Goal: Task Accomplishment & Management: Manage account settings

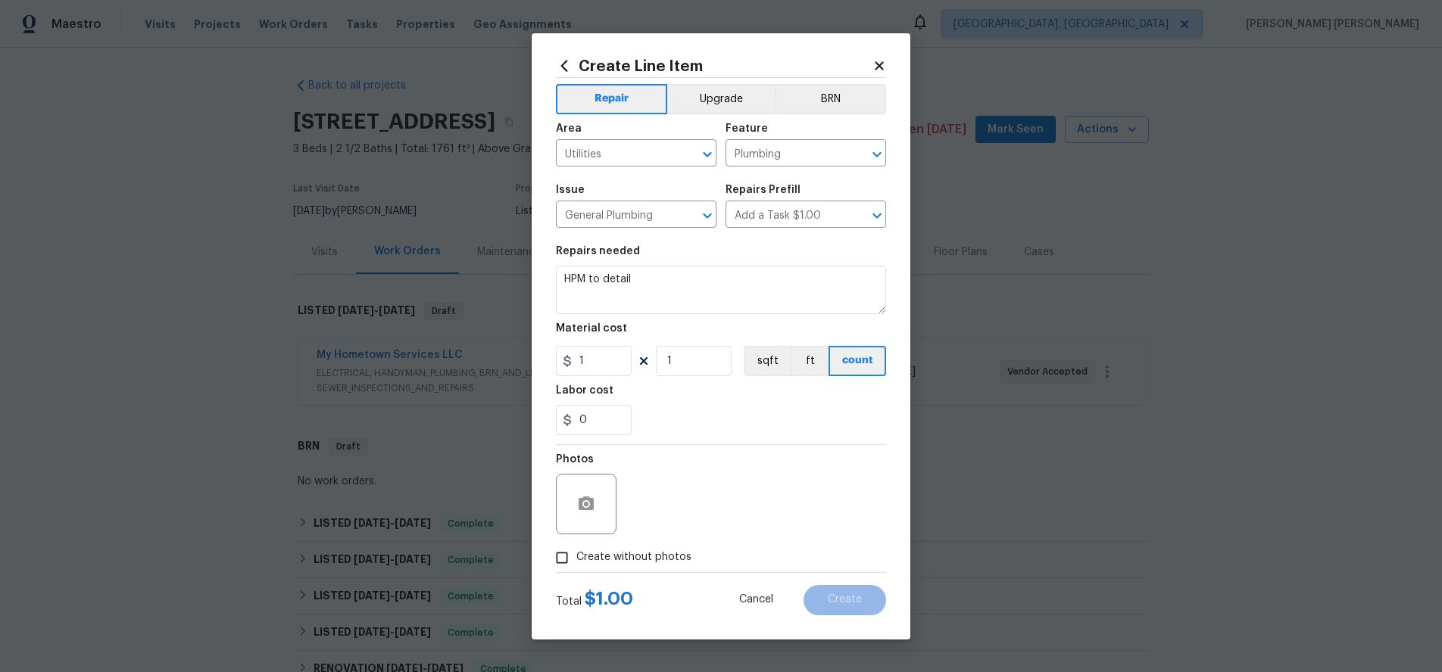
scroll to position [509, 0]
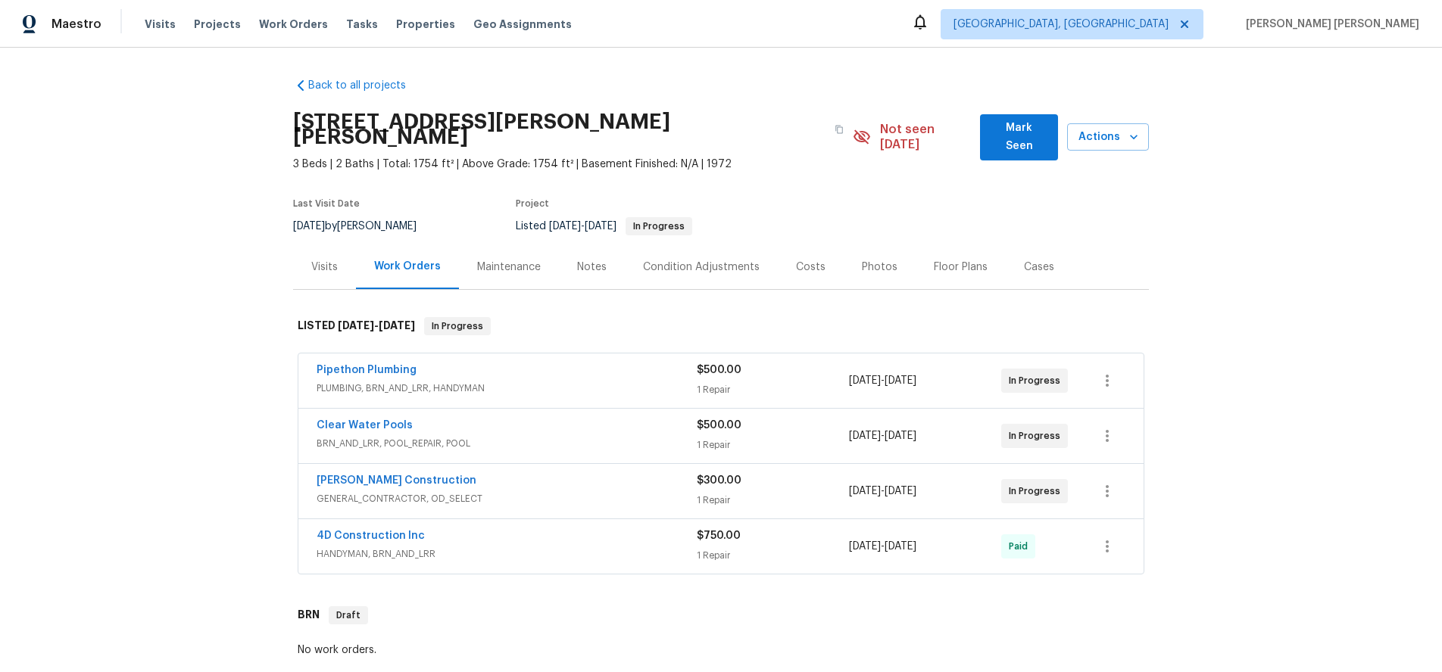
click at [556, 363] on div "Pipethon Plumbing" at bounding box center [506, 372] width 380 height 18
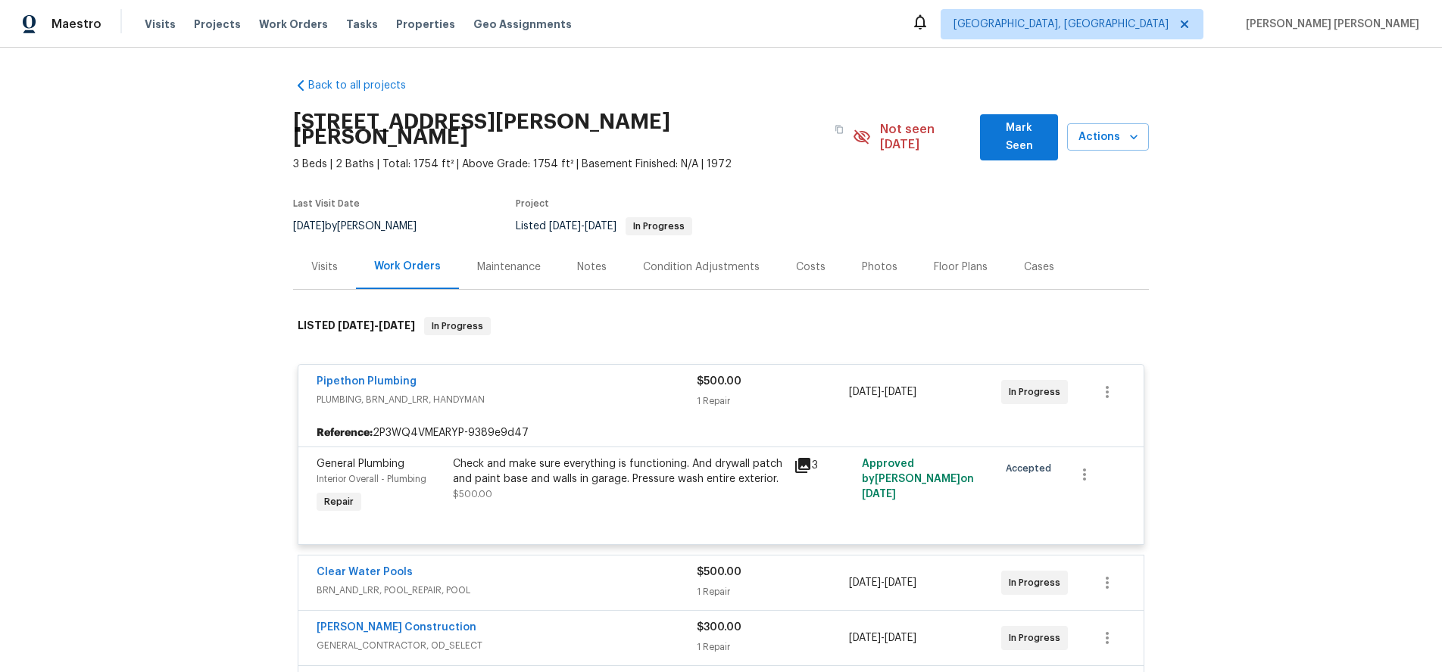
click at [556, 374] on div "Pipethon Plumbing" at bounding box center [506, 383] width 380 height 18
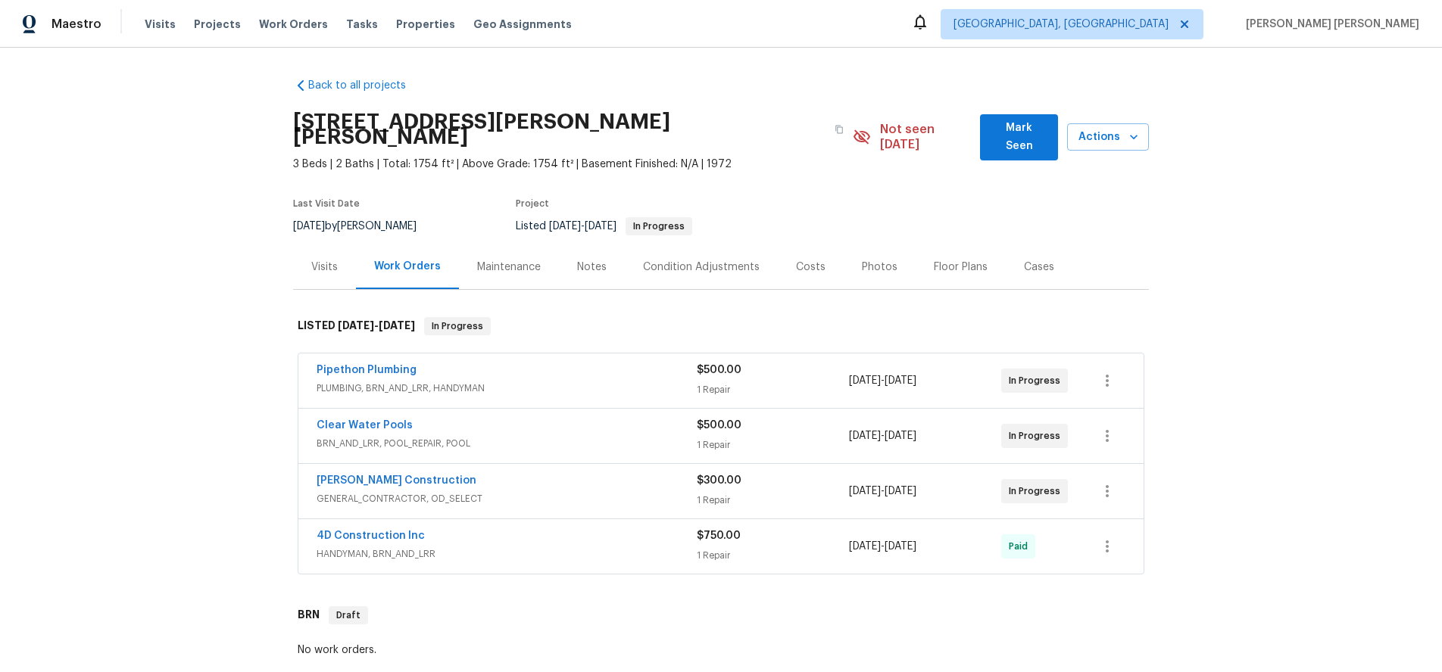
click at [630, 473] on div "Navarro Construction" at bounding box center [506, 482] width 380 height 18
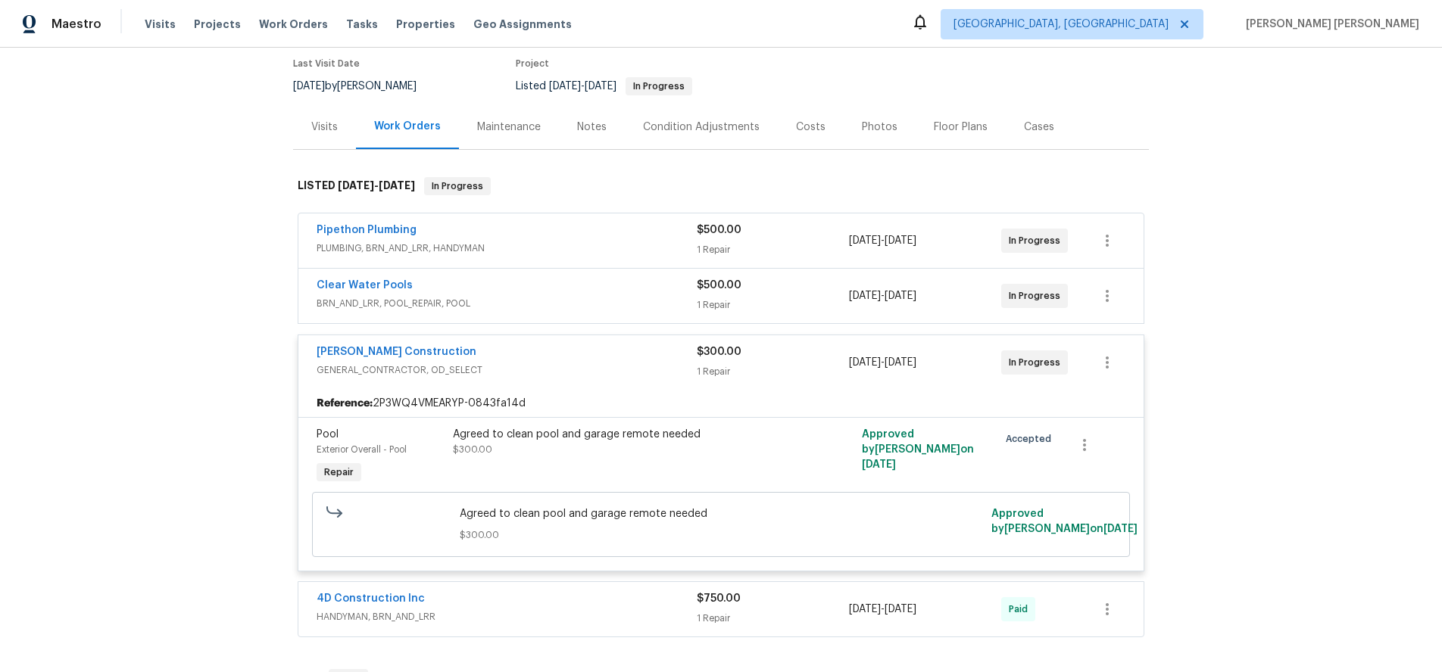
scroll to position [143, 0]
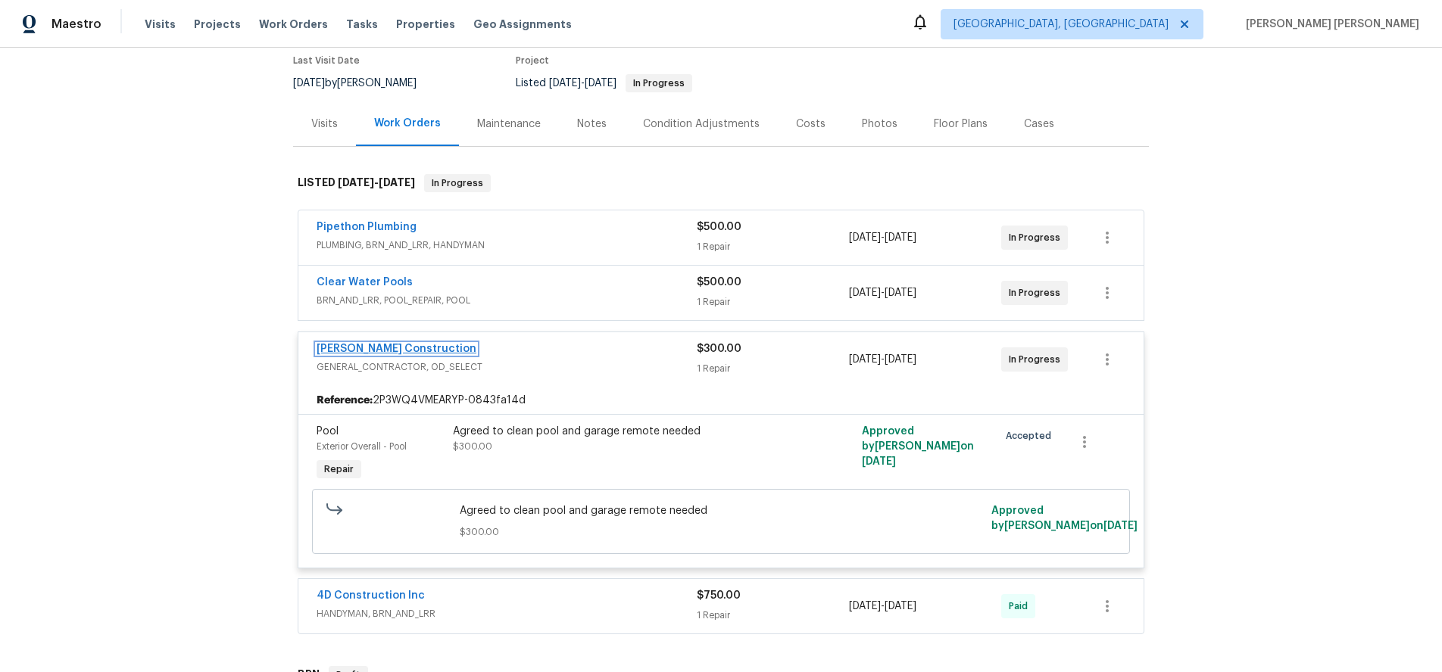
click at [398, 344] on link "Navarro Construction" at bounding box center [396, 349] width 160 height 11
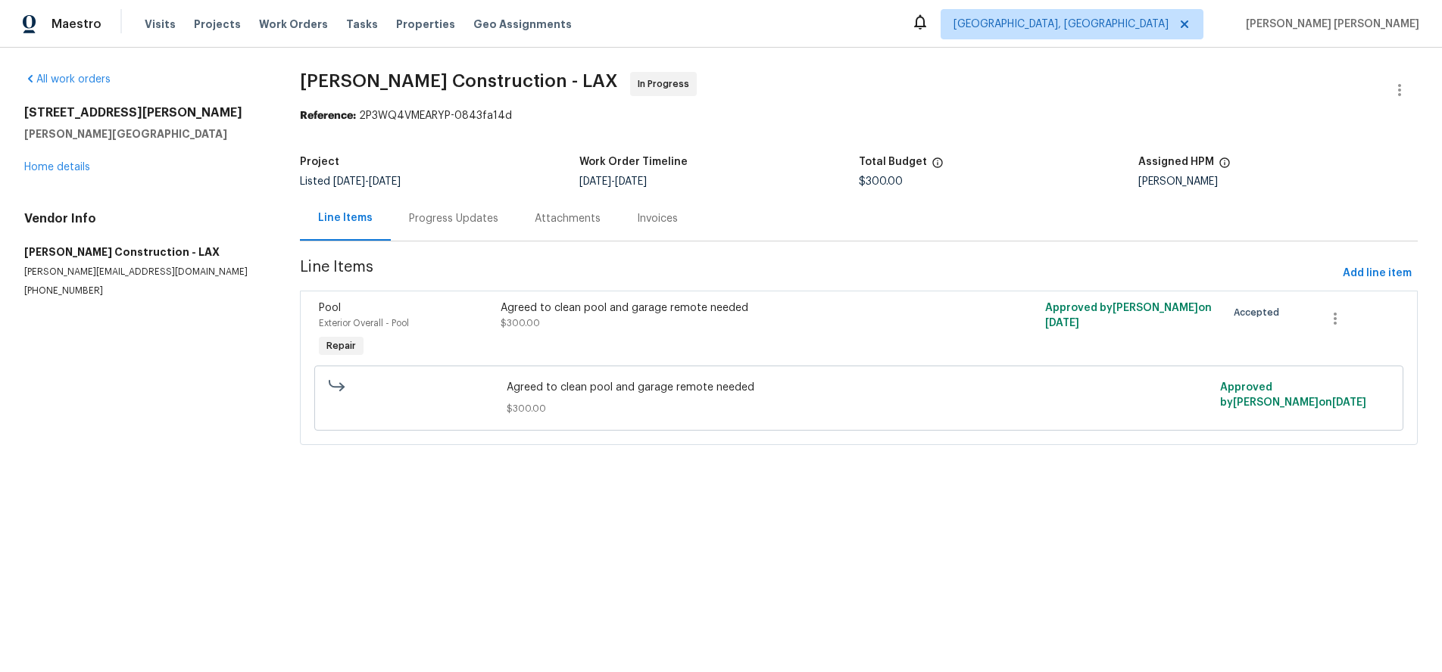
click at [458, 216] on div "Progress Updates" at bounding box center [453, 218] width 89 height 15
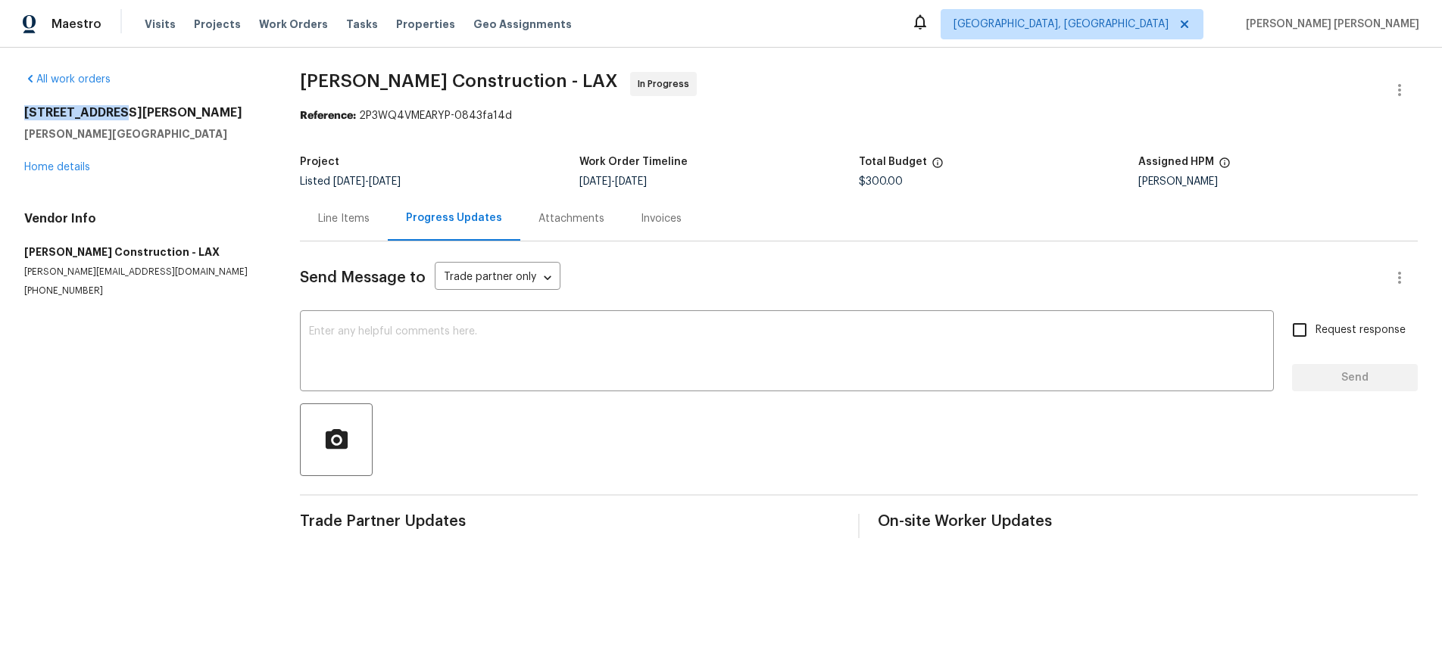
drag, startPoint x: 127, startPoint y: 110, endPoint x: 11, endPoint y: 107, distance: 116.6
click at [11, 107] on div "All work orders 4512 Paloma Ln Yorba Linda, CA 92886 Home details Vendor Info N…" at bounding box center [721, 305] width 1442 height 515
copy h2 "4512 Paloma Ln"
click at [348, 224] on div "Line Items" at bounding box center [343, 218] width 51 height 15
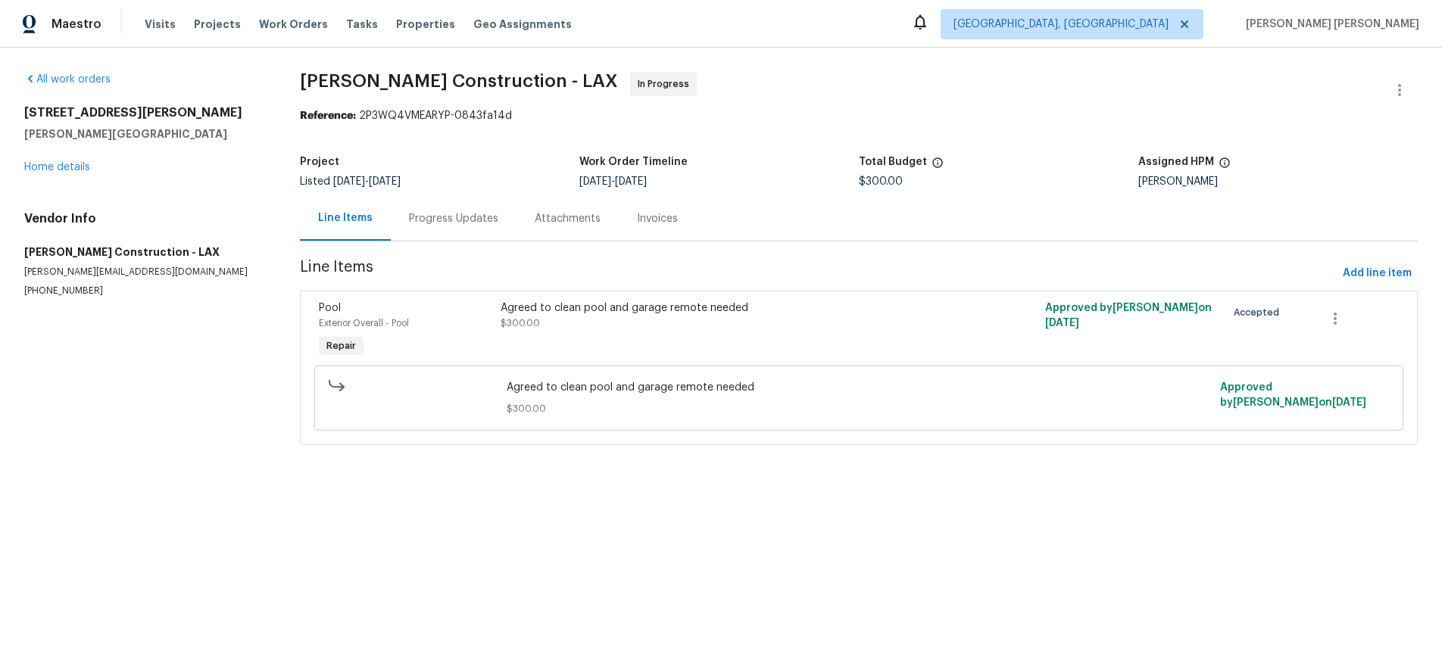
click at [213, 319] on section "All work orders 4512 Paloma Ln Yorba Linda, CA 92886 Home details Vendor Info N…" at bounding box center [143, 267] width 239 height 391
click at [448, 226] on div "Progress Updates 1" at bounding box center [465, 218] width 112 height 15
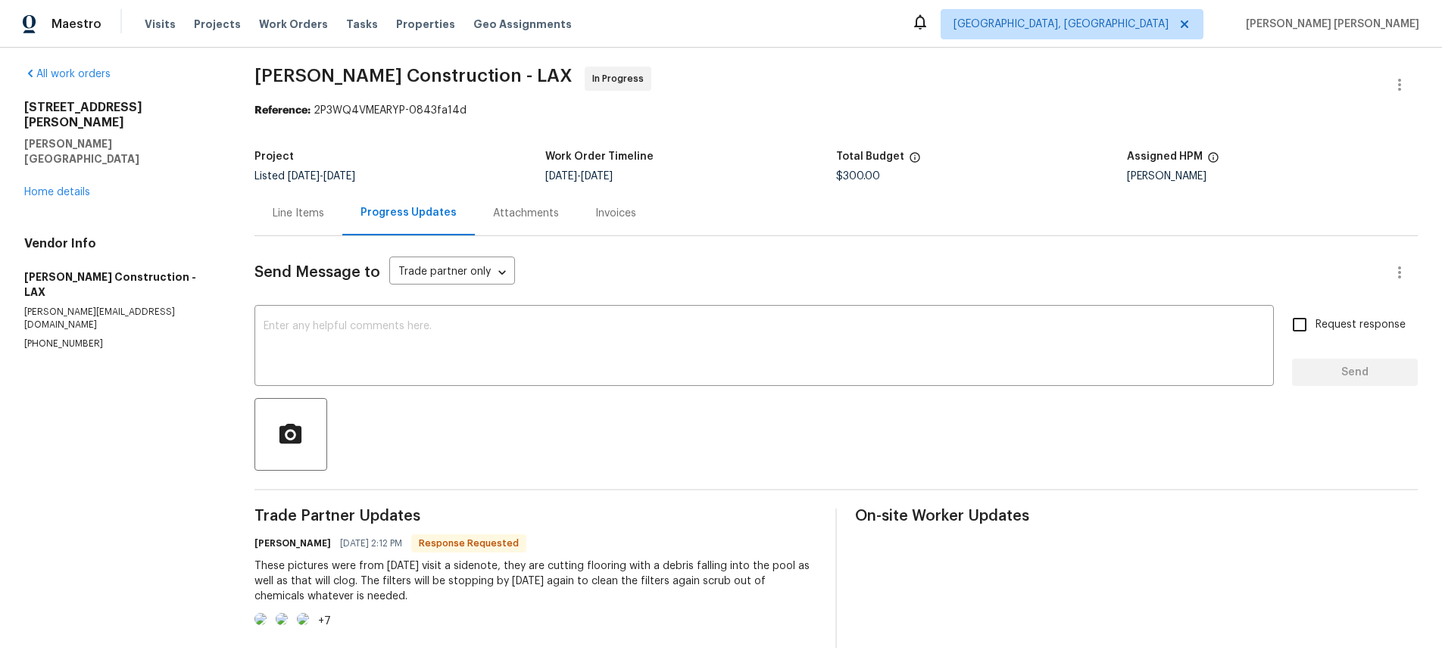
scroll to position [70, 0]
click at [267, 613] on img at bounding box center [260, 619] width 12 height 12
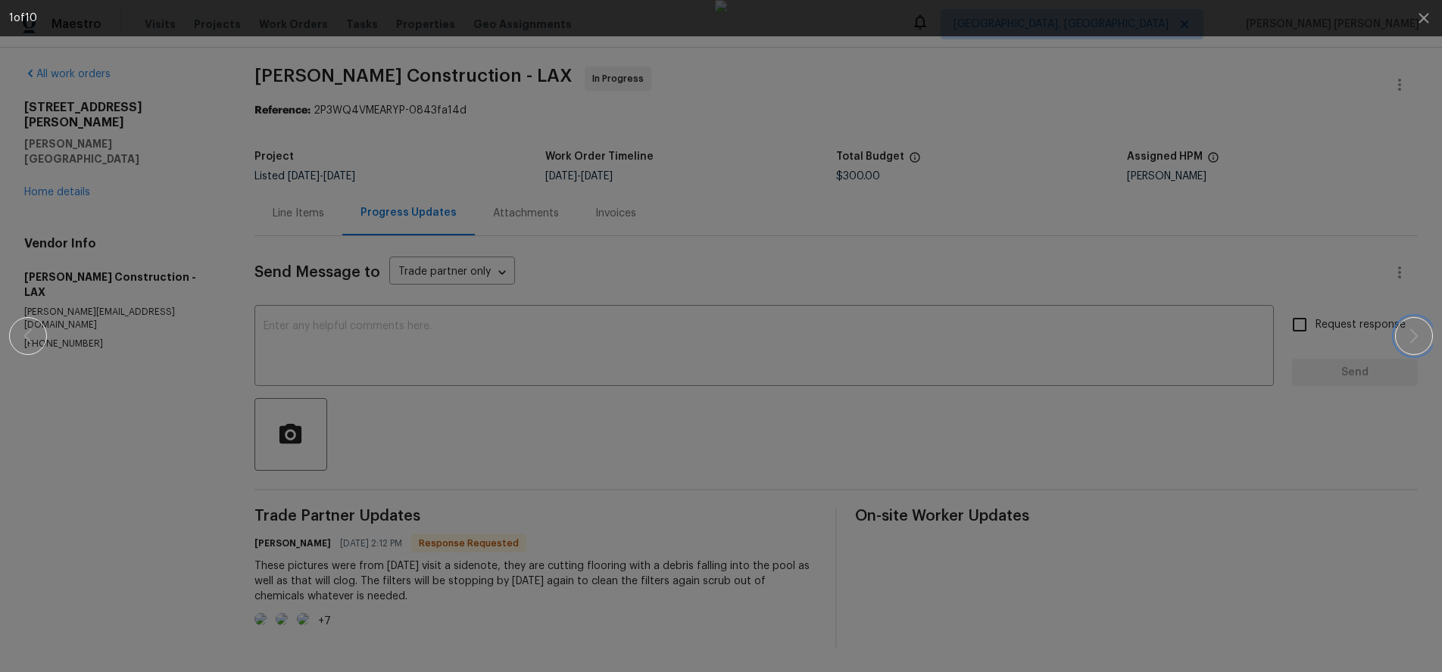
click at [1407, 341] on icon "button" at bounding box center [1413, 336] width 18 height 18
click at [1401, 334] on button "button" at bounding box center [1414, 336] width 38 height 38
click at [1402, 339] on button "button" at bounding box center [1414, 336] width 38 height 38
drag, startPoint x: 20, startPoint y: 335, endPoint x: 29, endPoint y: 334, distance: 8.4
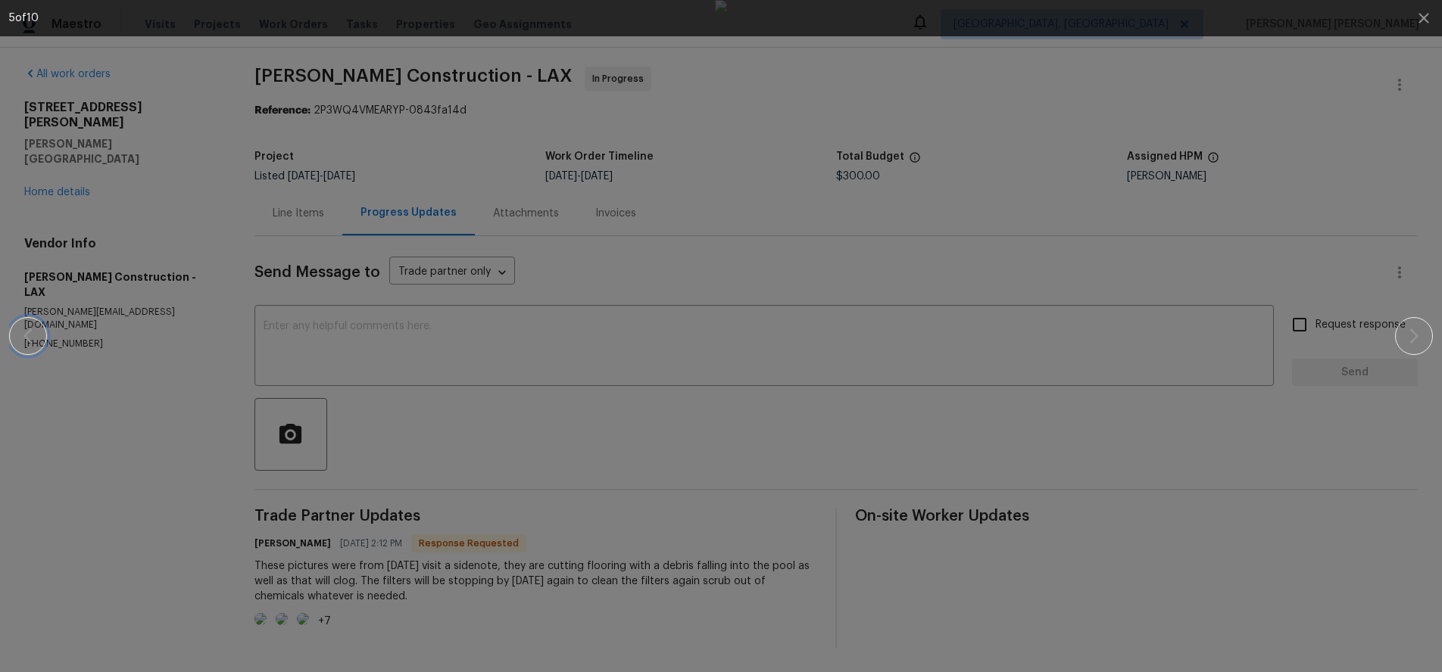
click at [20, 335] on icon "button" at bounding box center [28, 336] width 18 height 18
click at [1411, 328] on icon "button" at bounding box center [1413, 336] width 18 height 18
click at [1411, 335] on icon "button" at bounding box center [1413, 336] width 18 height 18
click at [286, 375] on div at bounding box center [720, 336] width 1311 height 672
click at [33, 333] on icon "button" at bounding box center [28, 336] width 18 height 18
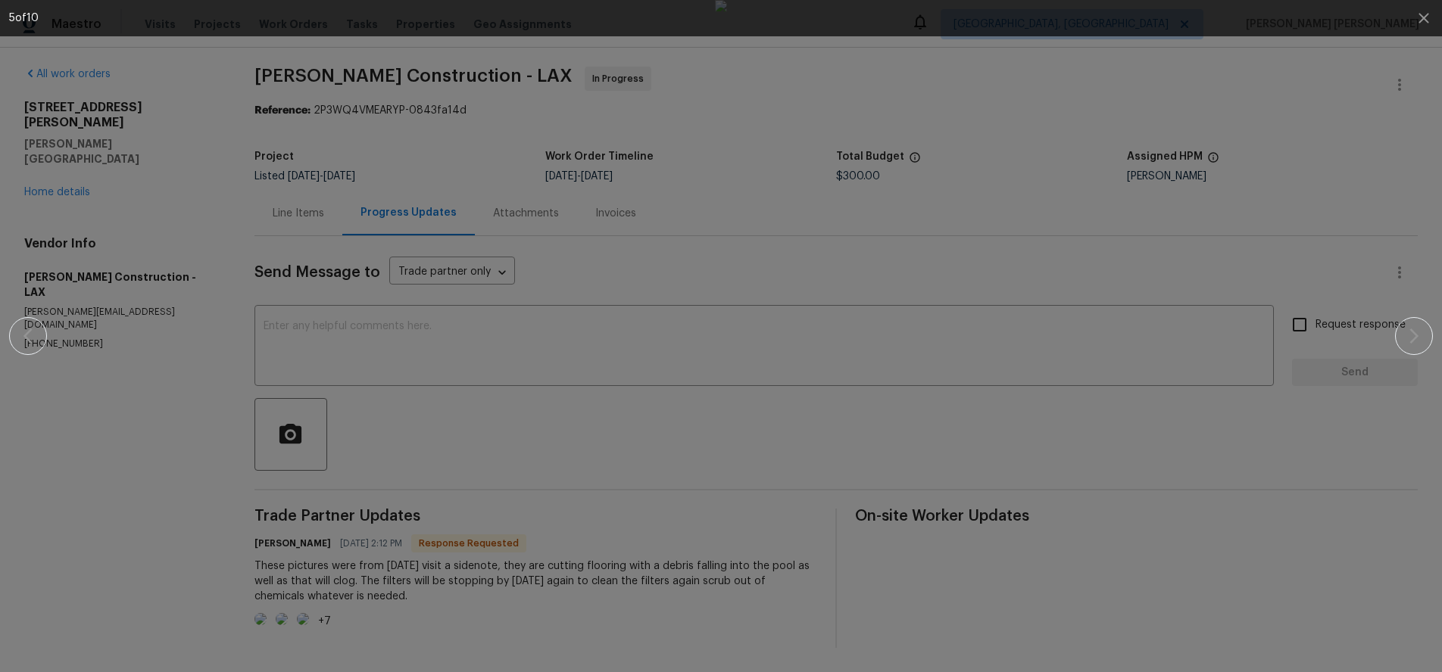
click at [1207, 504] on div at bounding box center [720, 336] width 1311 height 672
click at [1166, 363] on div at bounding box center [720, 336] width 1311 height 672
click at [1387, 70] on div at bounding box center [720, 336] width 1423 height 672
click at [1414, 20] on icon "button" at bounding box center [1423, 18] width 18 height 18
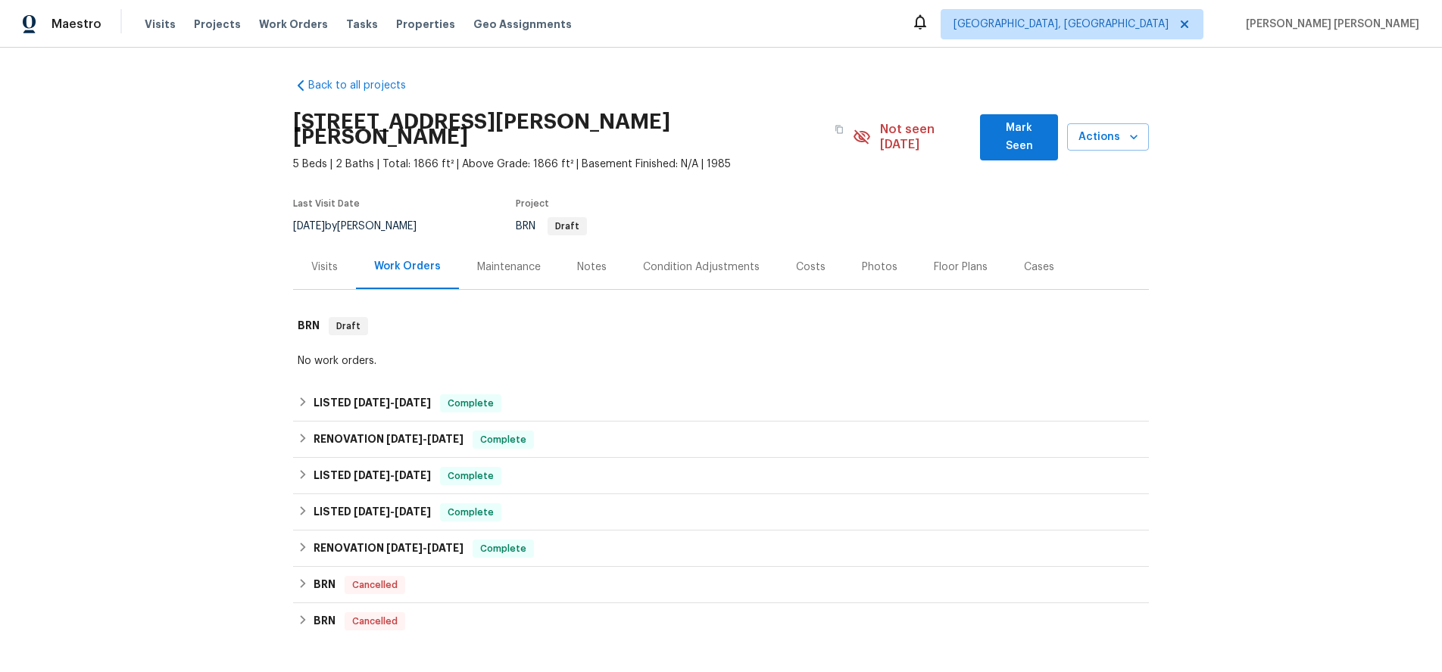
click at [335, 260] on div "Visits" at bounding box center [324, 267] width 26 height 15
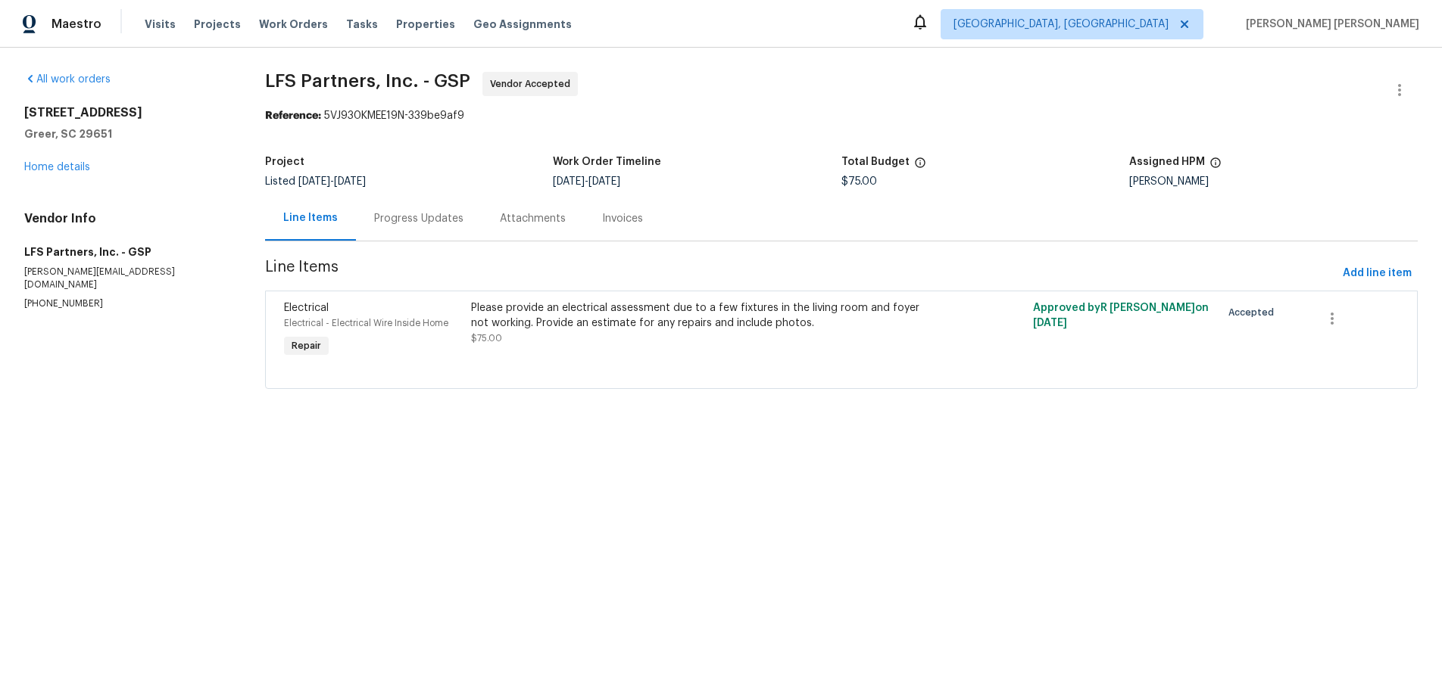
click at [407, 220] on div "Progress Updates" at bounding box center [418, 218] width 89 height 15
click at [70, 164] on link "Home details" at bounding box center [57, 167] width 66 height 11
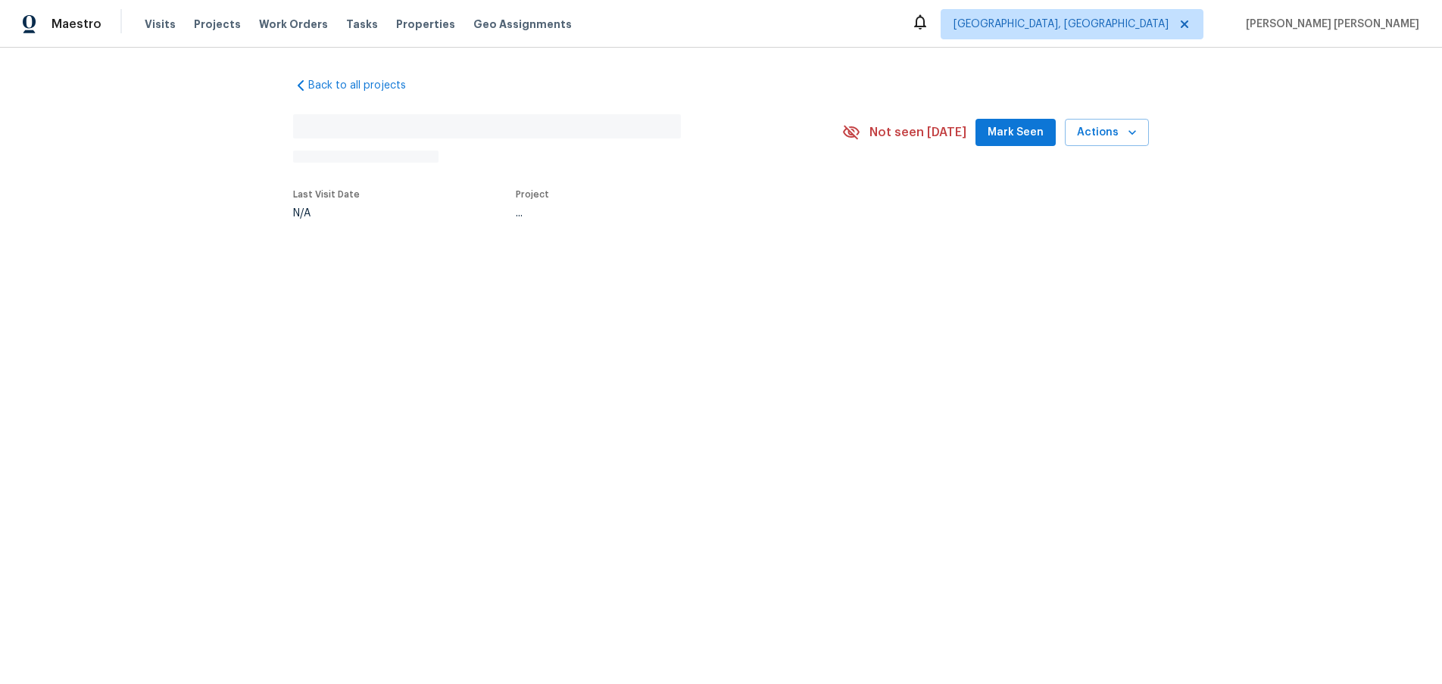
click at [70, 164] on div "Back to all projects No address found N/A Not seen today Mark Seen Actions Last…" at bounding box center [721, 183] width 1442 height 271
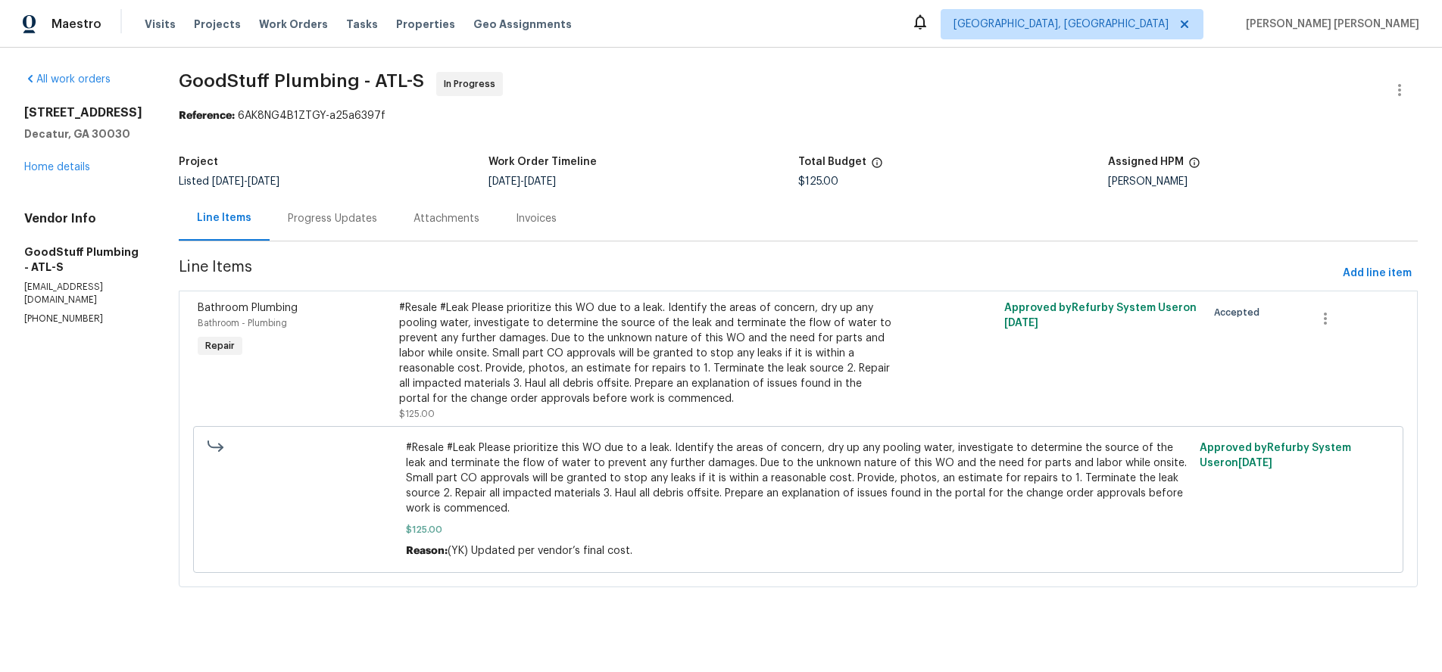
click at [377, 219] on div "Progress Updates" at bounding box center [332, 218] width 89 height 15
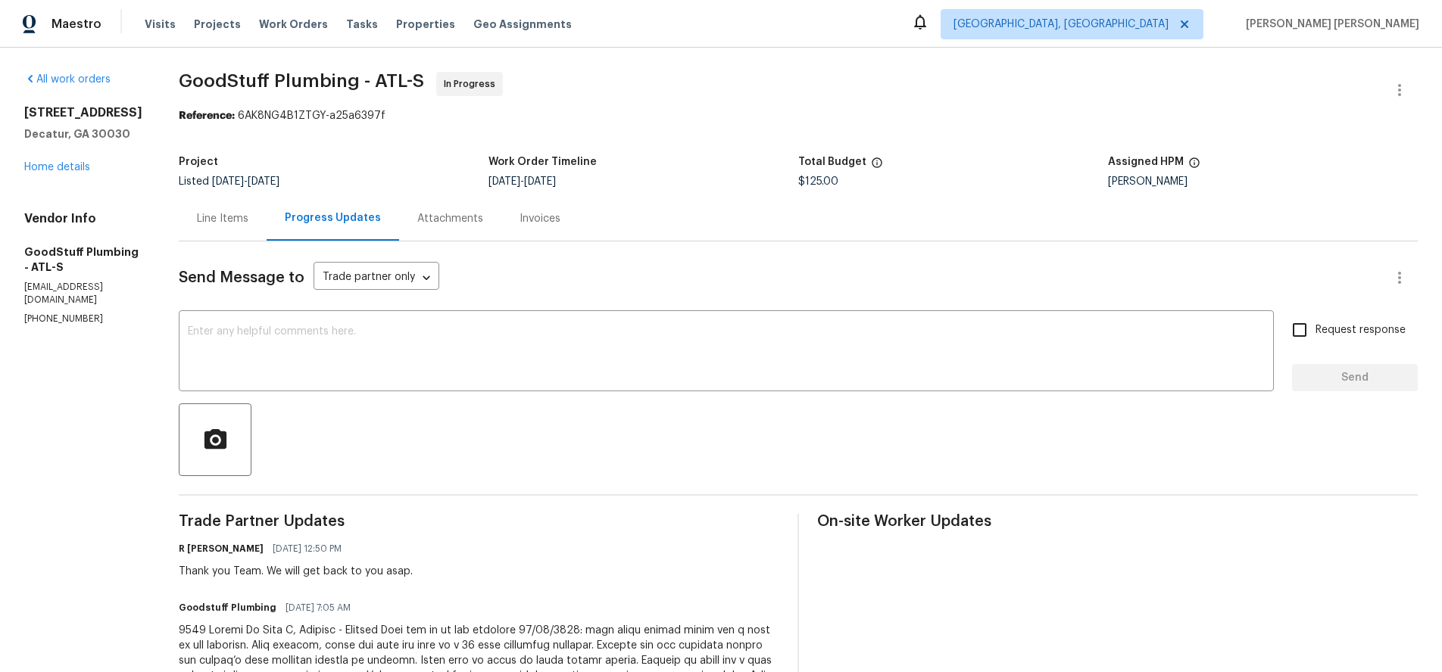
click at [242, 223] on div "Line Items" at bounding box center [222, 218] width 51 height 15
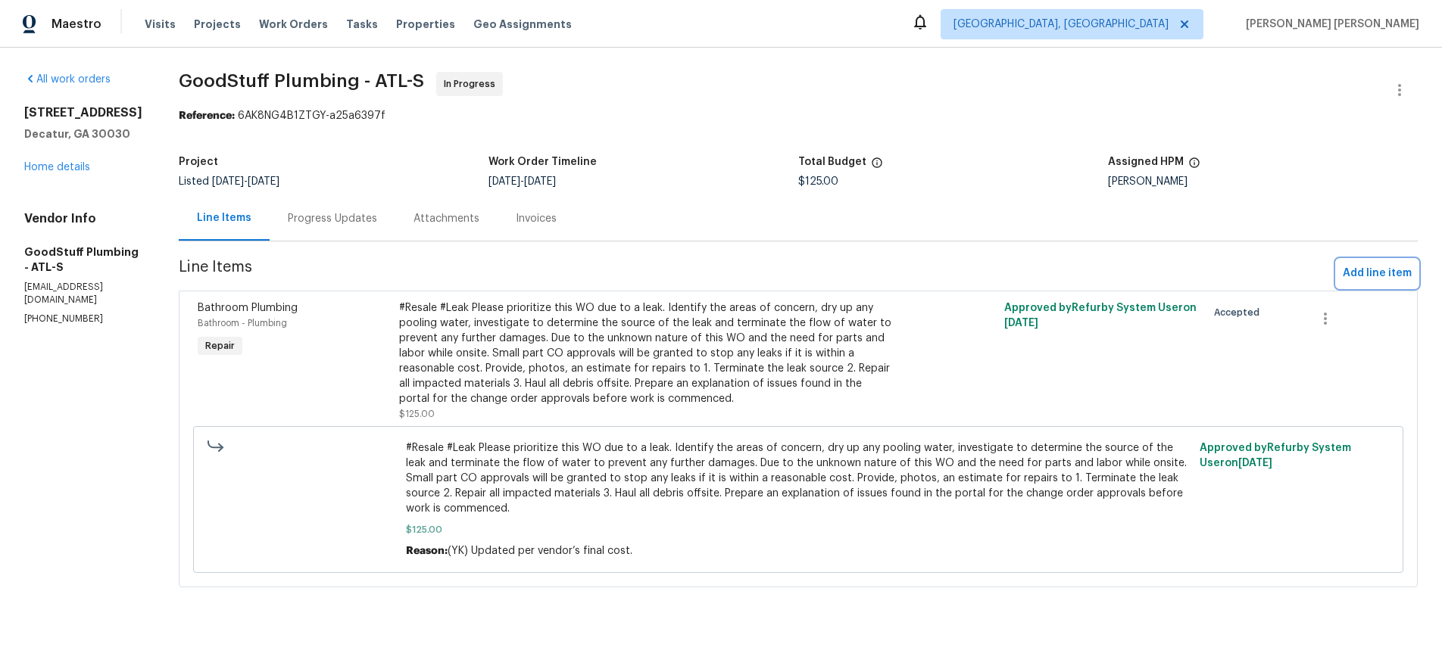
click at [1383, 267] on span "Add line item" at bounding box center [1376, 273] width 69 height 19
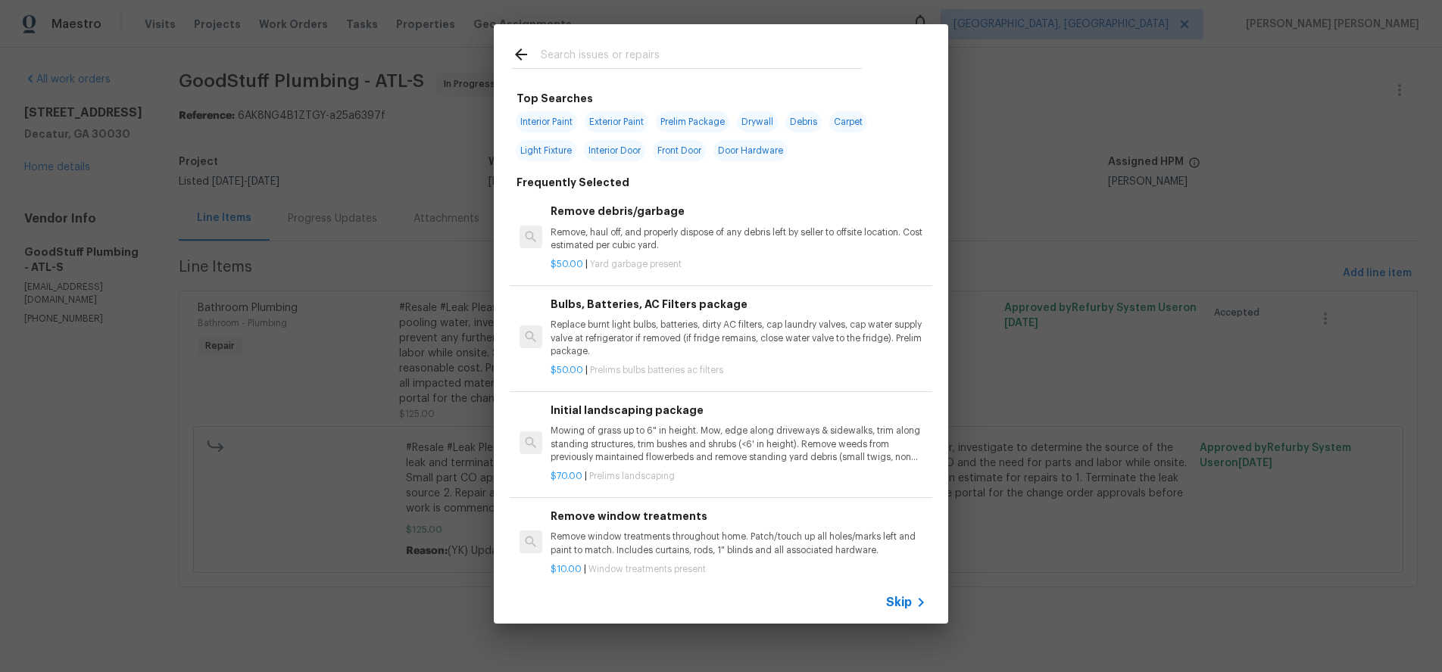
click at [914, 599] on icon at bounding box center [921, 603] width 18 height 18
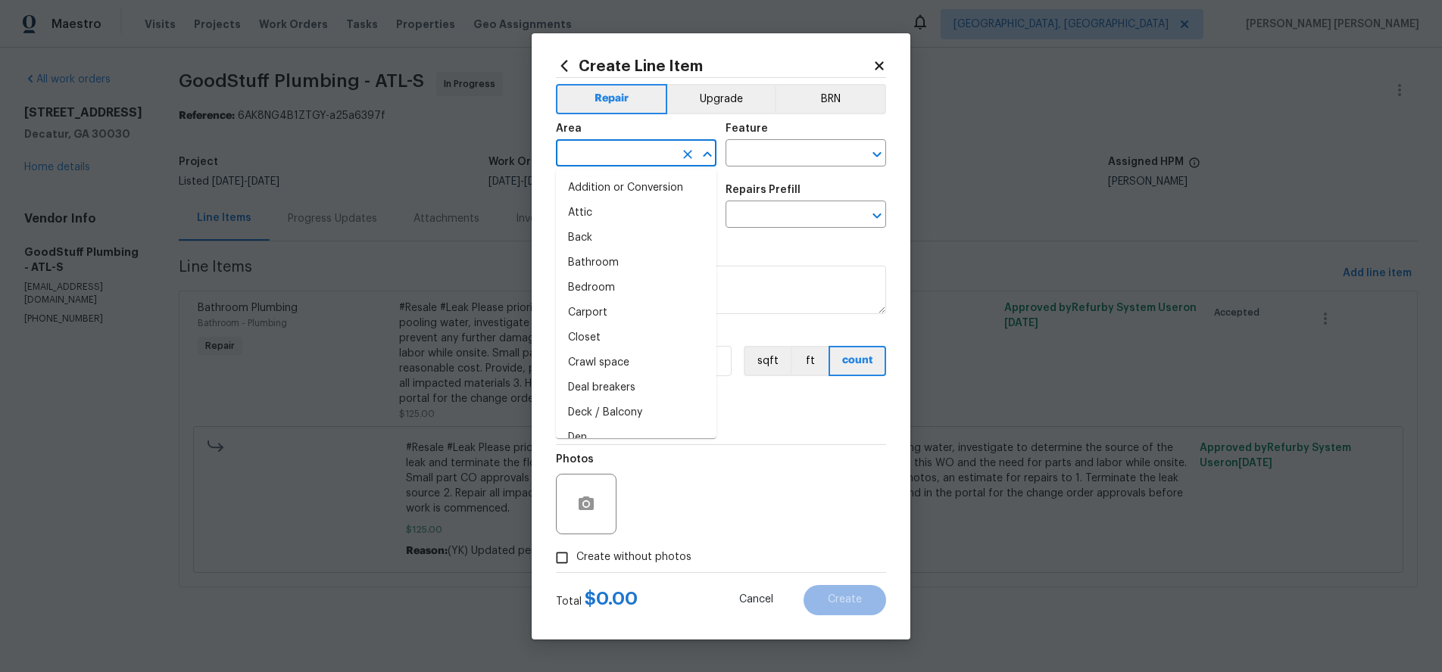
click at [636, 154] on input "text" at bounding box center [615, 154] width 118 height 23
drag, startPoint x: 631, startPoint y: 182, endPoint x: 684, endPoint y: 176, distance: 53.3
click at [632, 182] on li "Electrical" at bounding box center [636, 188] width 161 height 25
type input "Electrical"
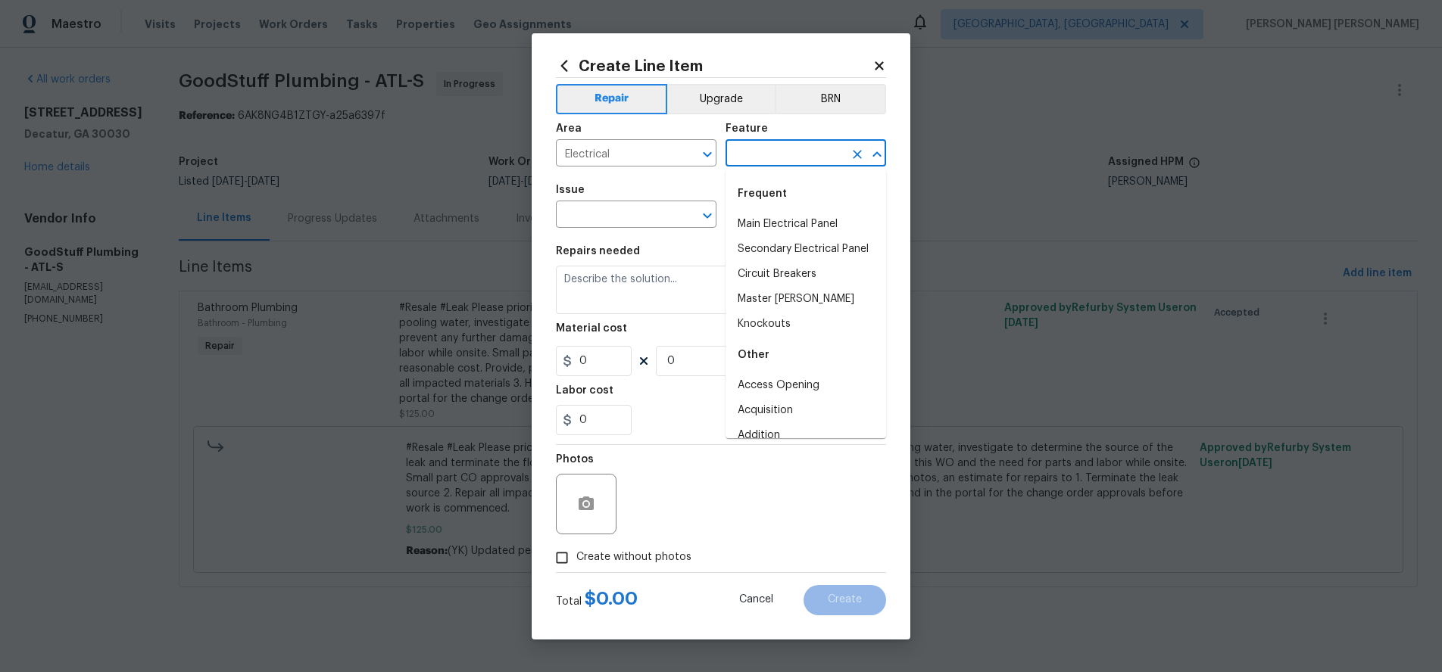
click at [759, 157] on input "text" at bounding box center [784, 154] width 118 height 23
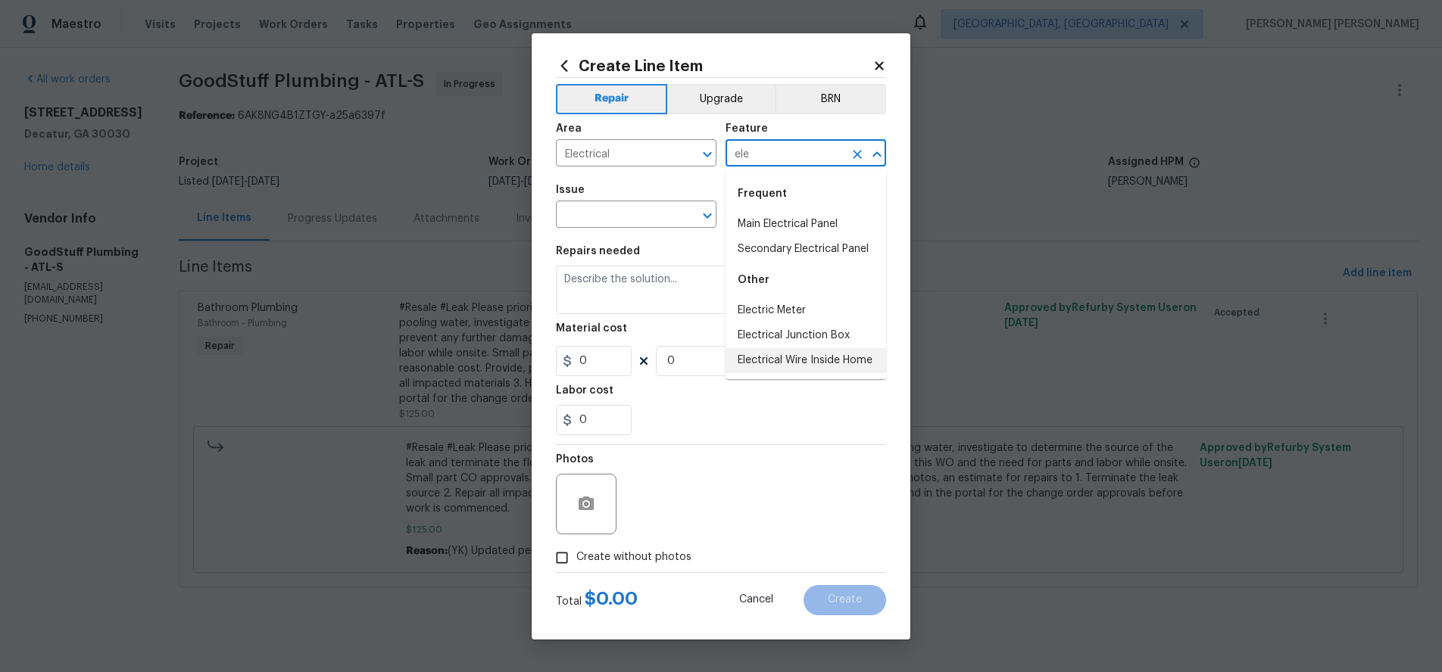
click at [780, 360] on li "Electrical Wire Inside Home" at bounding box center [805, 360] width 161 height 25
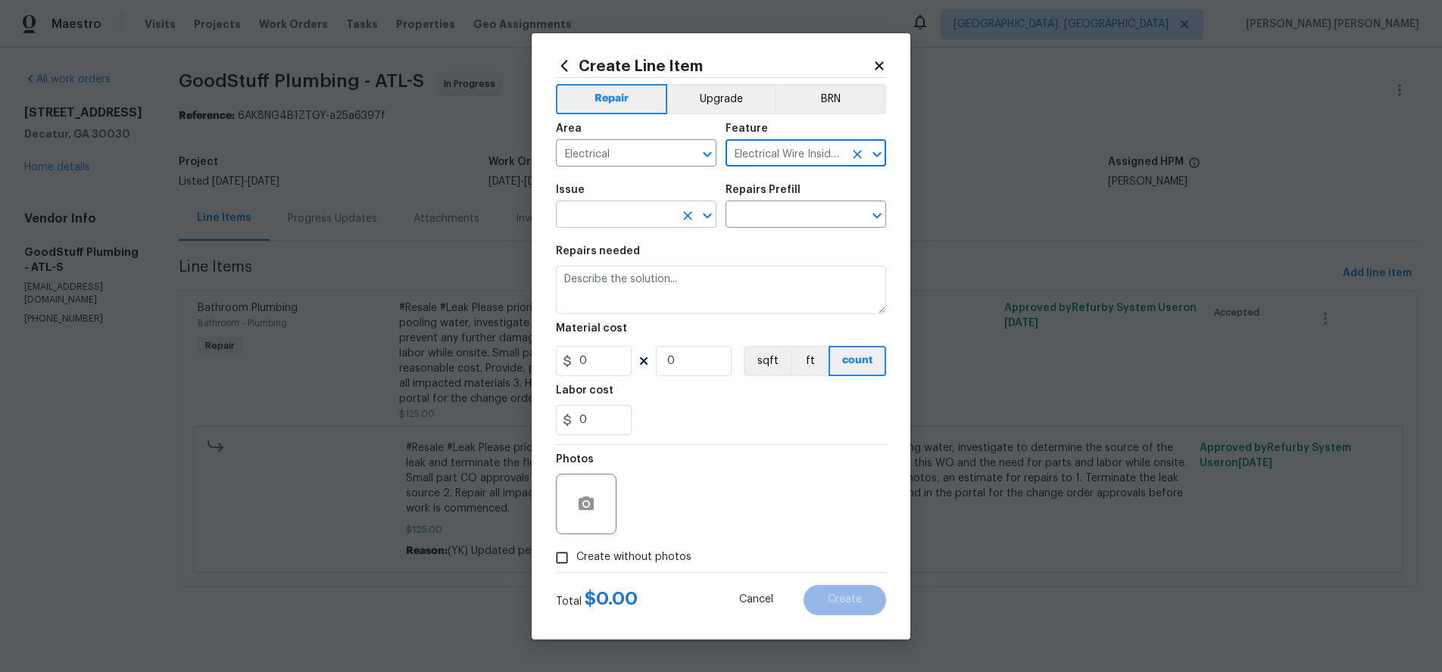
type input "Electrical Wire Inside Home"
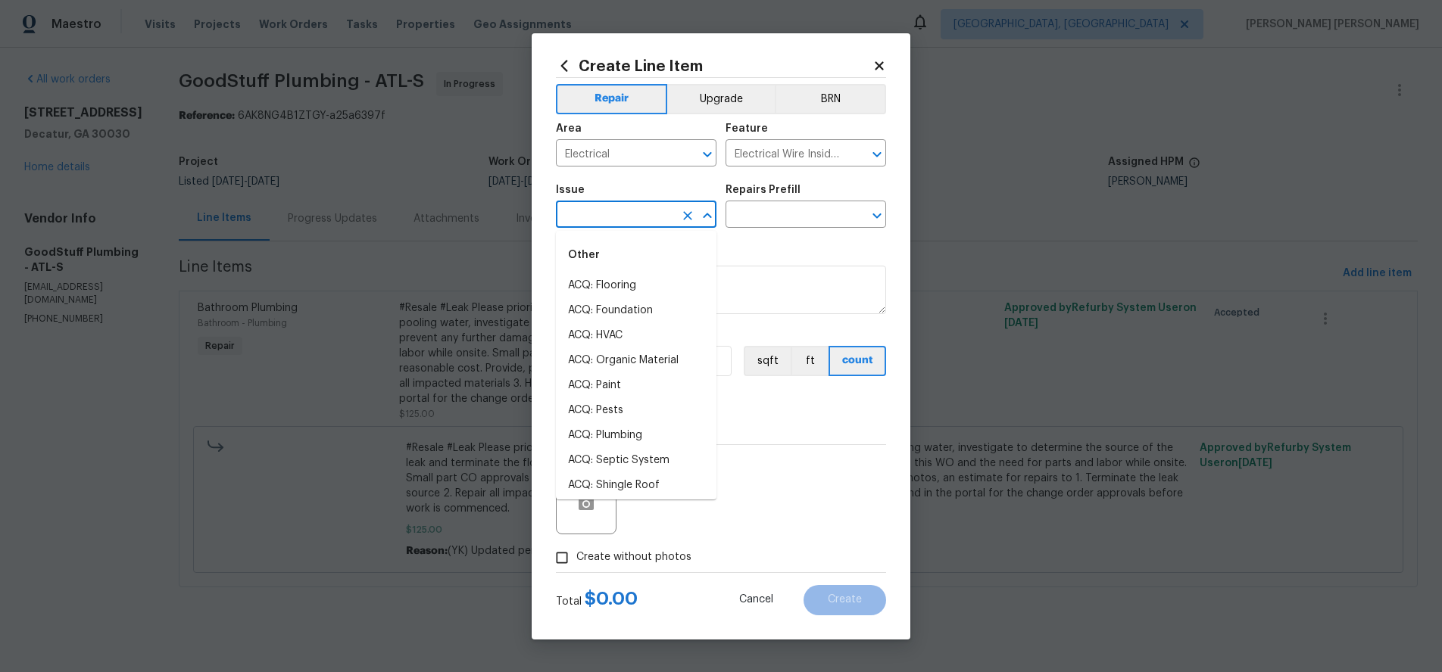
click at [631, 220] on input "text" at bounding box center [615, 215] width 118 height 23
drag, startPoint x: 635, startPoint y: 285, endPoint x: 715, endPoint y: 251, distance: 86.5
click at [647, 277] on li "Electrical" at bounding box center [636, 285] width 161 height 25
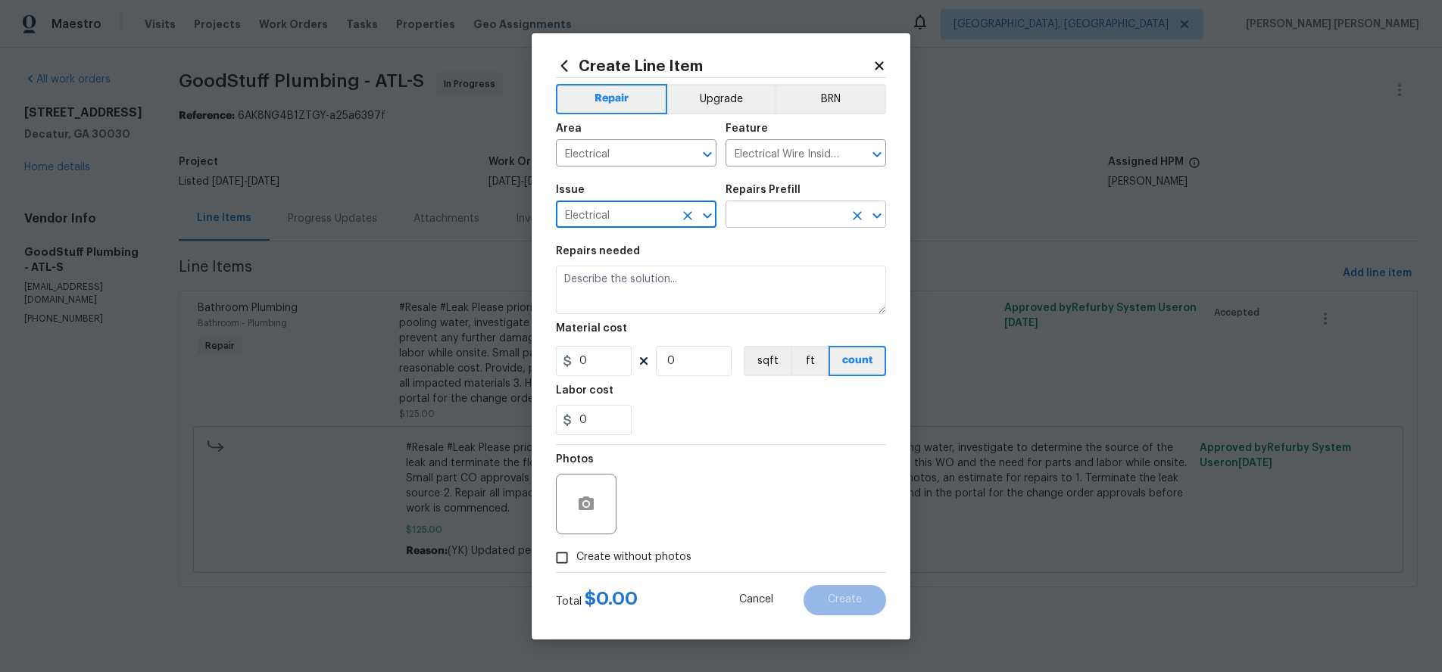
type input "Electrical"
click at [772, 213] on input "text" at bounding box center [784, 215] width 118 height 23
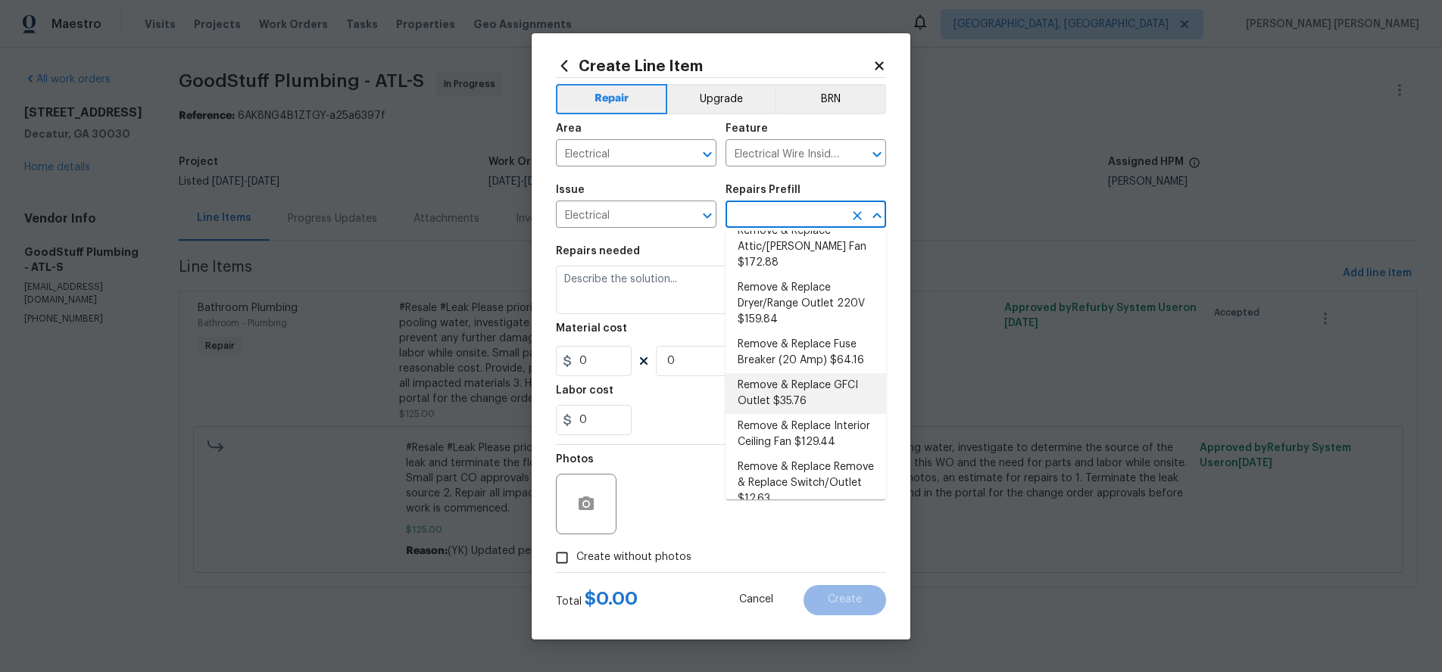
scroll to position [126, 0]
click at [846, 376] on li "Remove & Replace GFCI Outlet $35.76" at bounding box center [805, 392] width 161 height 41
type input "Remove & Replace GFCI Outlet $35.76"
type textarea "Remove and replace the existing GFCI with new. Ensure that the new GFCI outlet …"
type input "1"
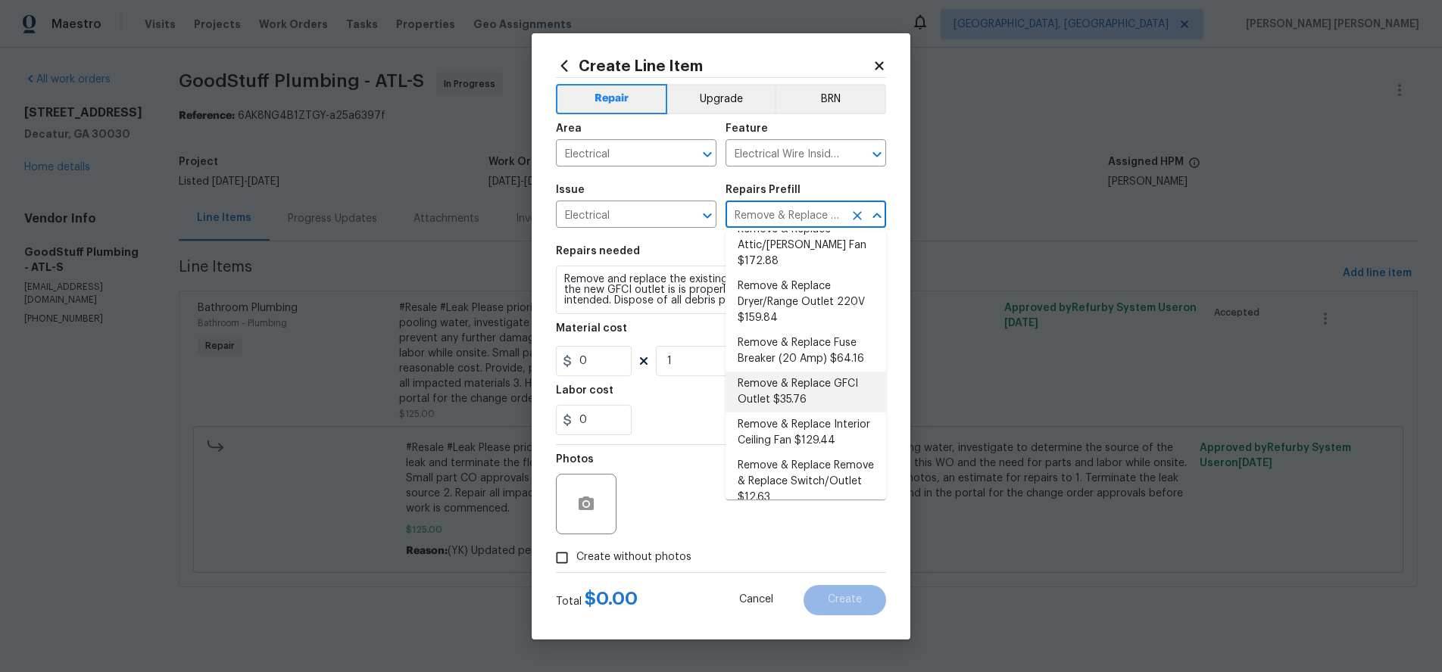
type input "35.76"
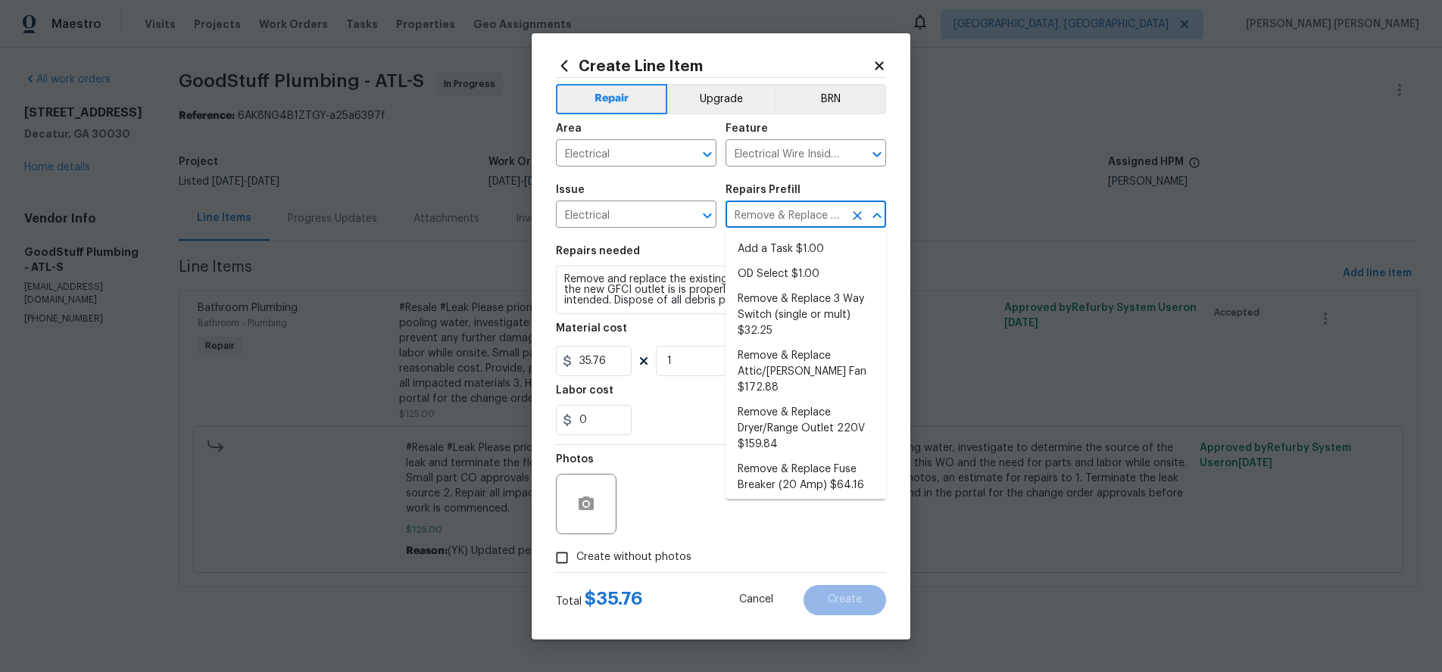
scroll to position [23, 0]
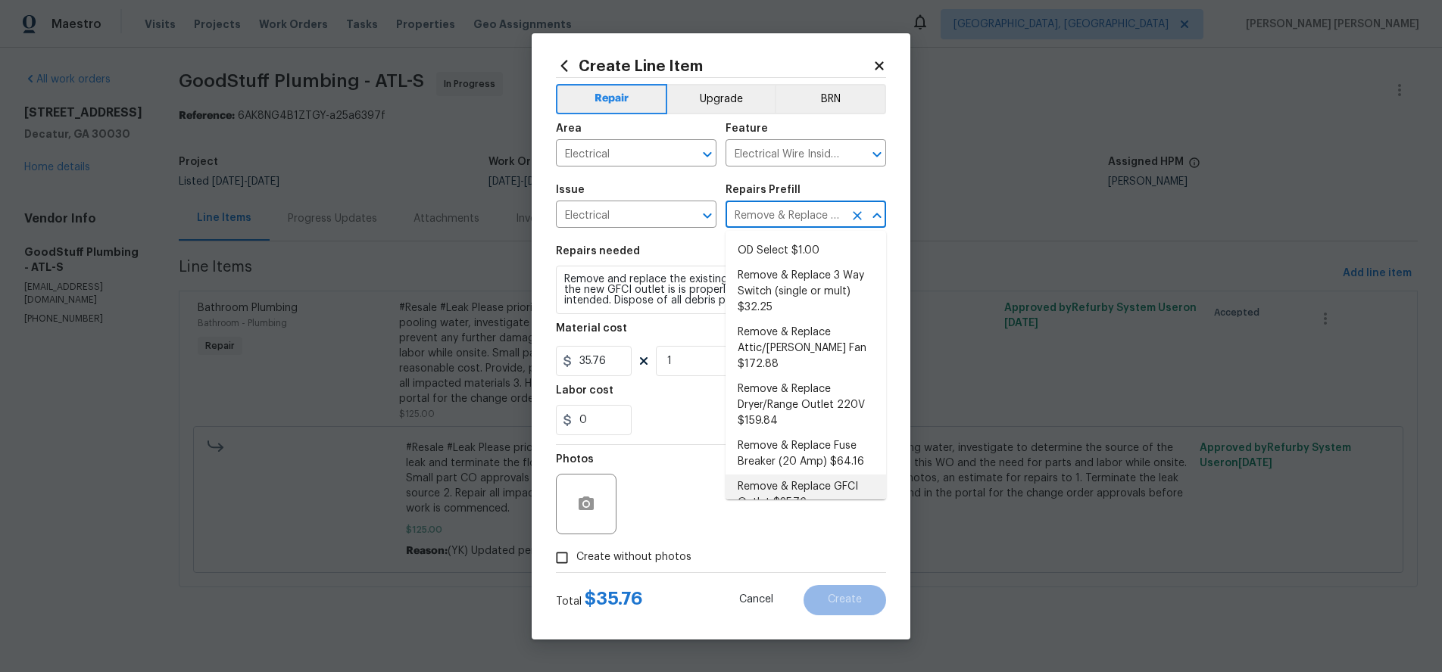
click at [780, 475] on li "Remove & Replace GFCI Outlet $35.76" at bounding box center [805, 495] width 161 height 41
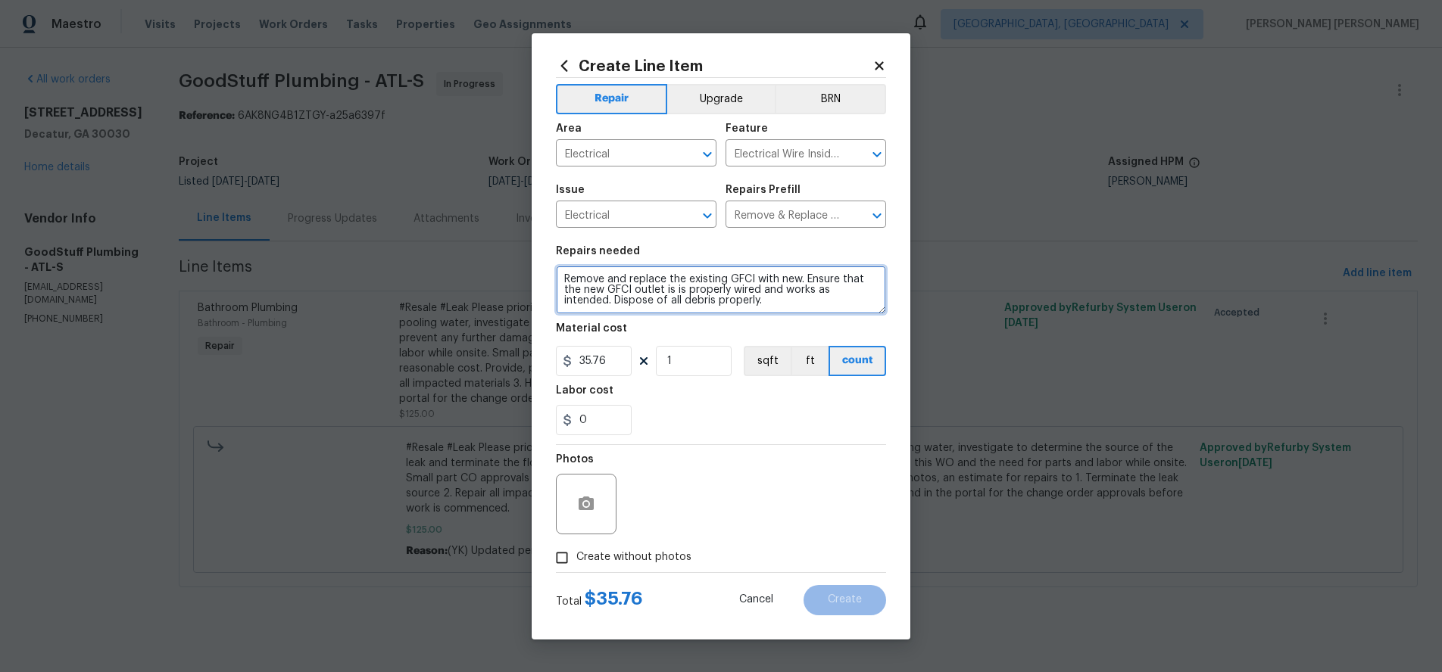
drag, startPoint x: 563, startPoint y: 280, endPoint x: 759, endPoint y: 298, distance: 196.2
click at [759, 298] on textarea "Remove and replace the existing GFCI with new. Ensure that the new GFCI outlet …" at bounding box center [721, 290] width 330 height 48
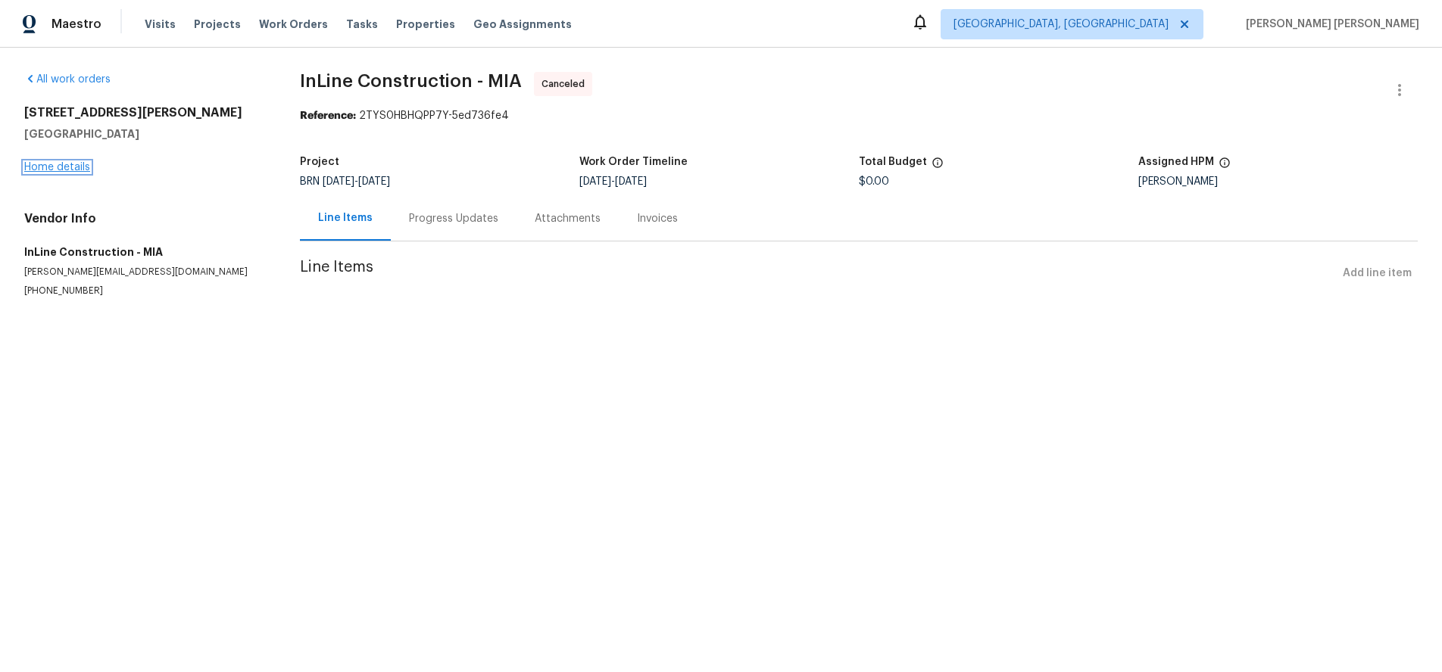
click at [76, 164] on link "Home details" at bounding box center [57, 167] width 66 height 11
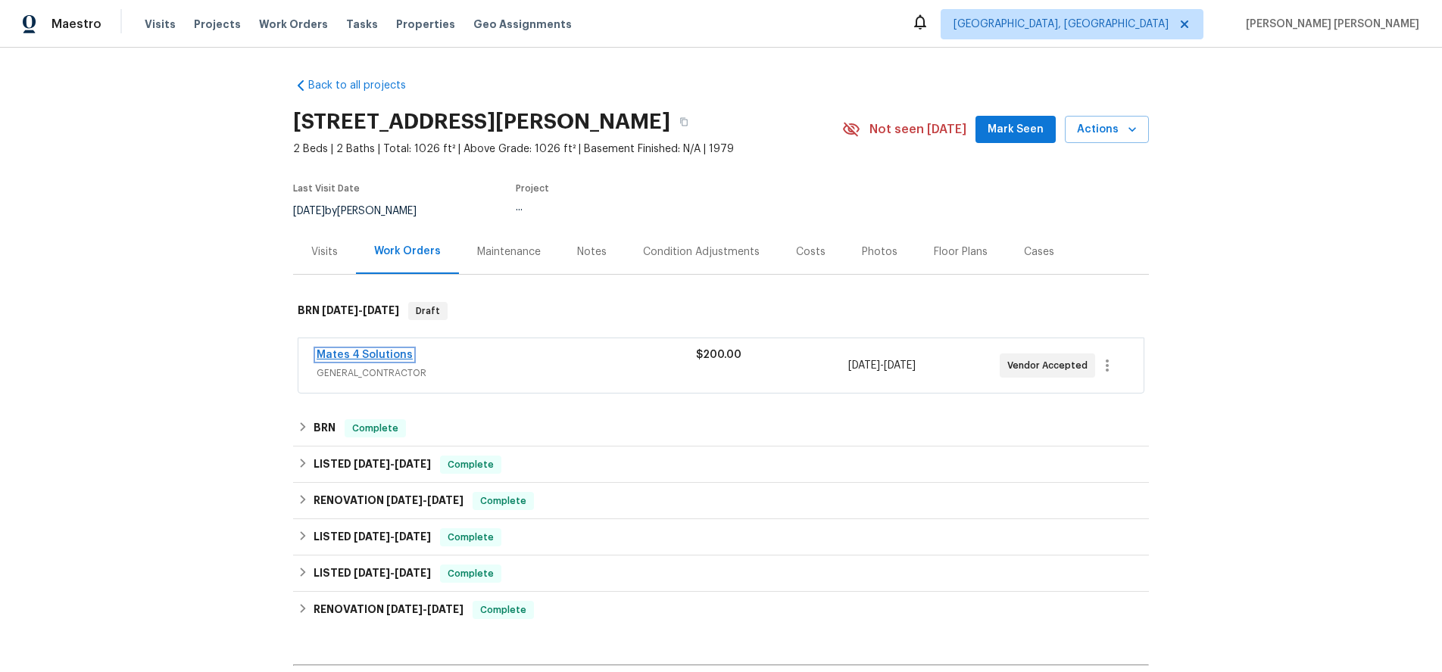
click at [377, 358] on link "Mates 4 Solutions" at bounding box center [364, 355] width 96 height 11
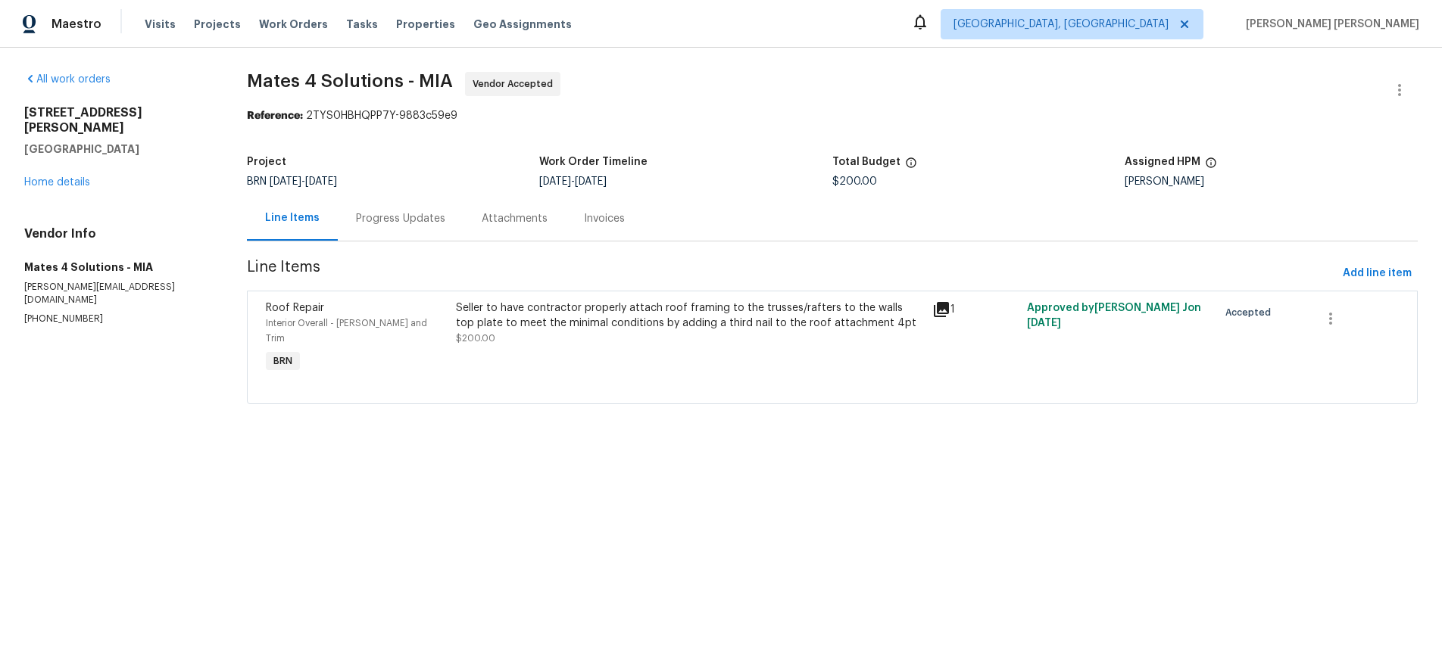
click at [939, 307] on icon at bounding box center [941, 310] width 18 height 18
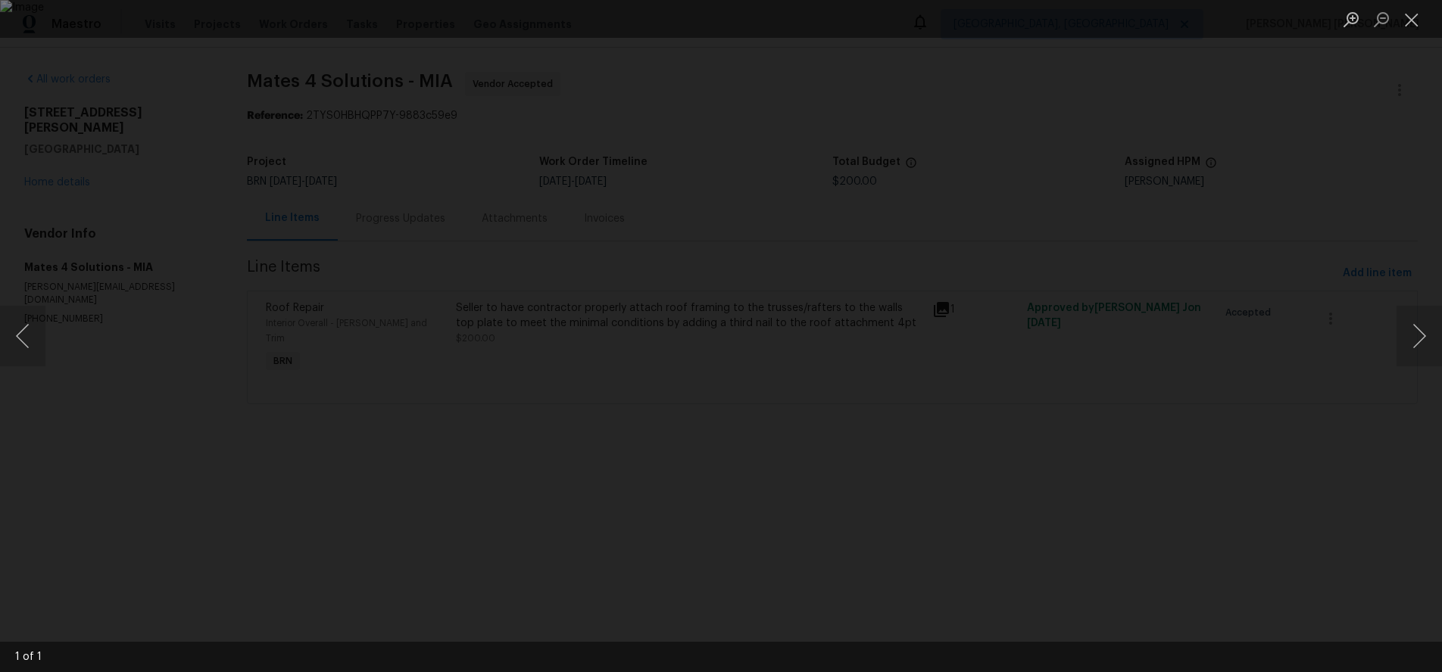
click at [1101, 329] on div "Lightbox" at bounding box center [721, 336] width 1442 height 672
click at [1141, 154] on div "Lightbox" at bounding box center [721, 336] width 1442 height 672
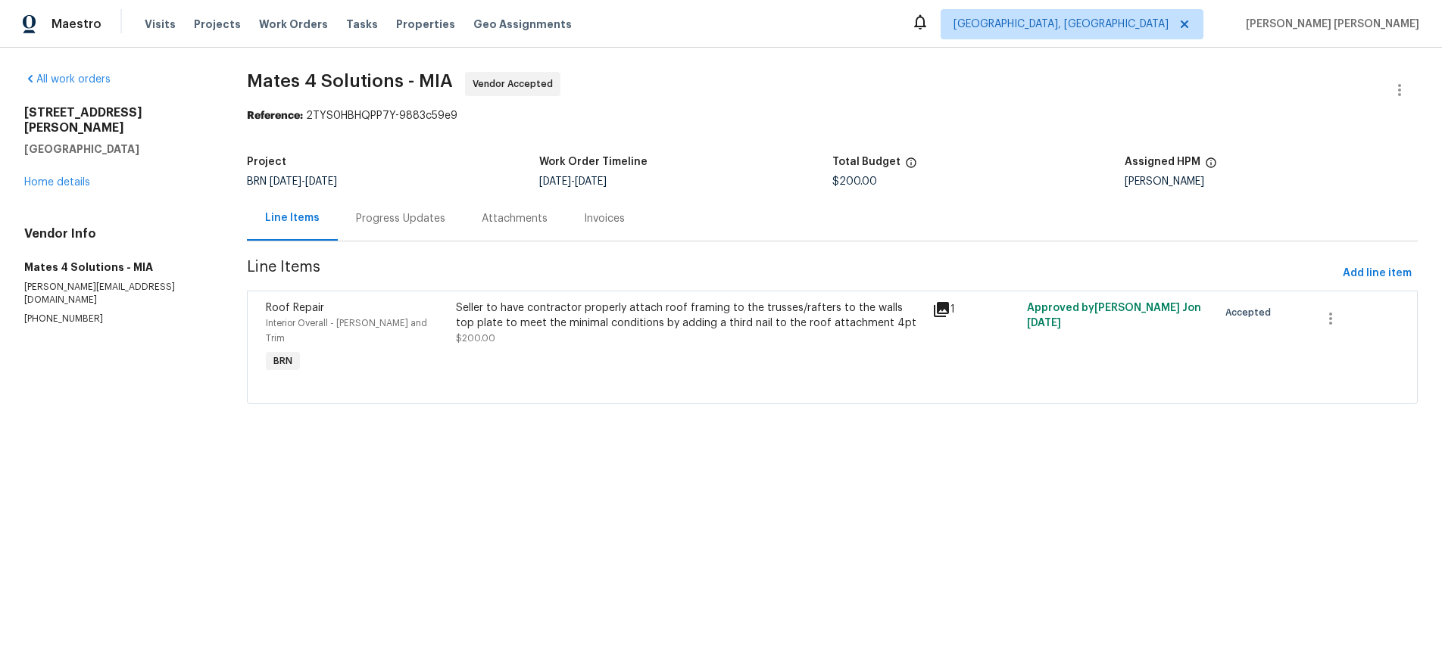
drag, startPoint x: 1141, startPoint y: 154, endPoint x: 763, endPoint y: 131, distance: 378.5
click at [1128, 150] on div "Lightbox" at bounding box center [721, 336] width 1442 height 672
click at [433, 219] on div "Progress Updates" at bounding box center [400, 218] width 89 height 15
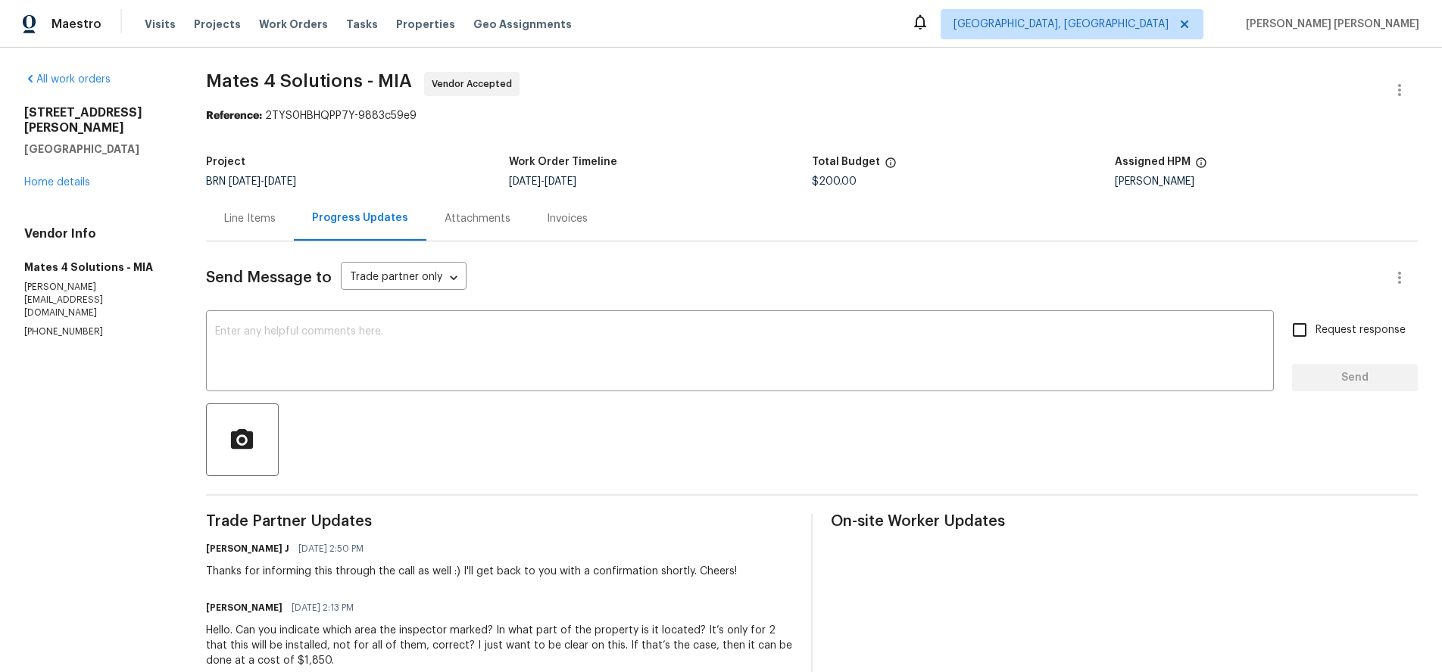
click at [231, 225] on div "Line Items" at bounding box center [249, 218] width 51 height 15
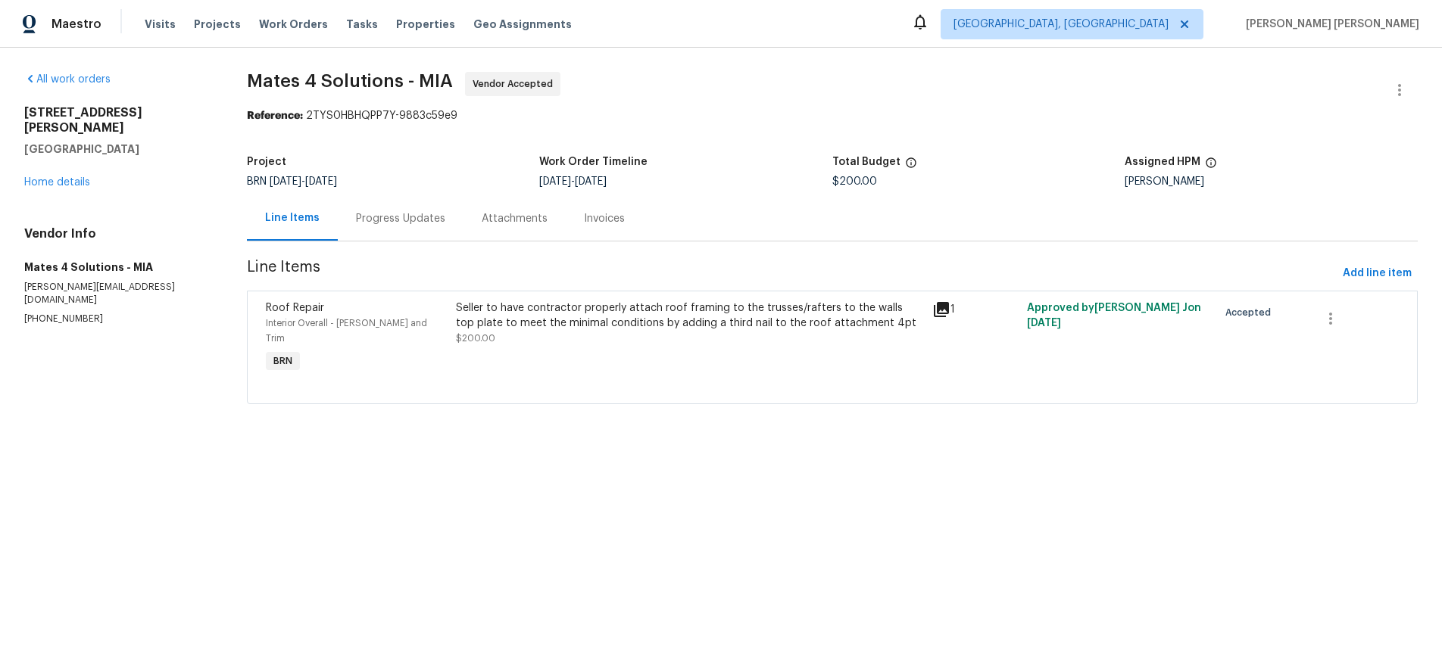
click at [940, 309] on icon at bounding box center [941, 309] width 15 height 15
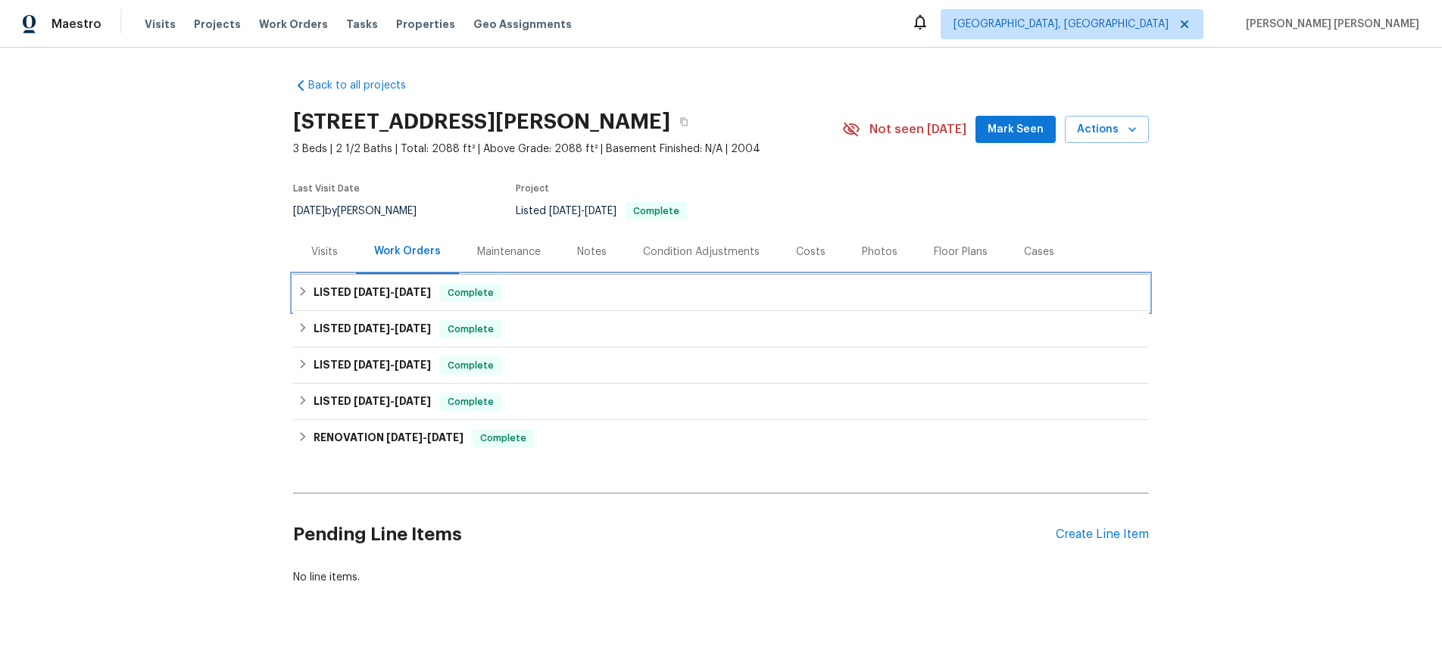
drag, startPoint x: 363, startPoint y: 291, endPoint x: 388, endPoint y: 291, distance: 25.7
click at [363, 291] on span "7/3/25" at bounding box center [372, 292] width 36 height 11
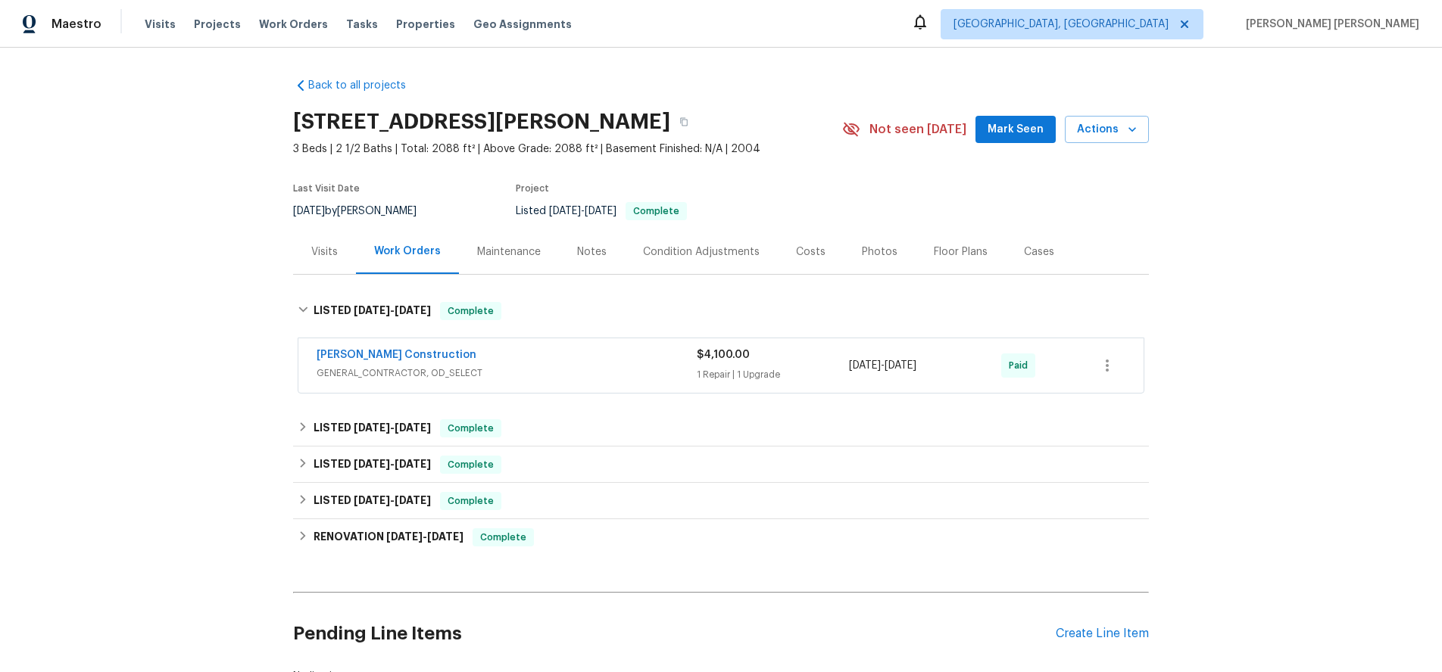
click at [641, 361] on div "Strasser Construction" at bounding box center [506, 357] width 380 height 18
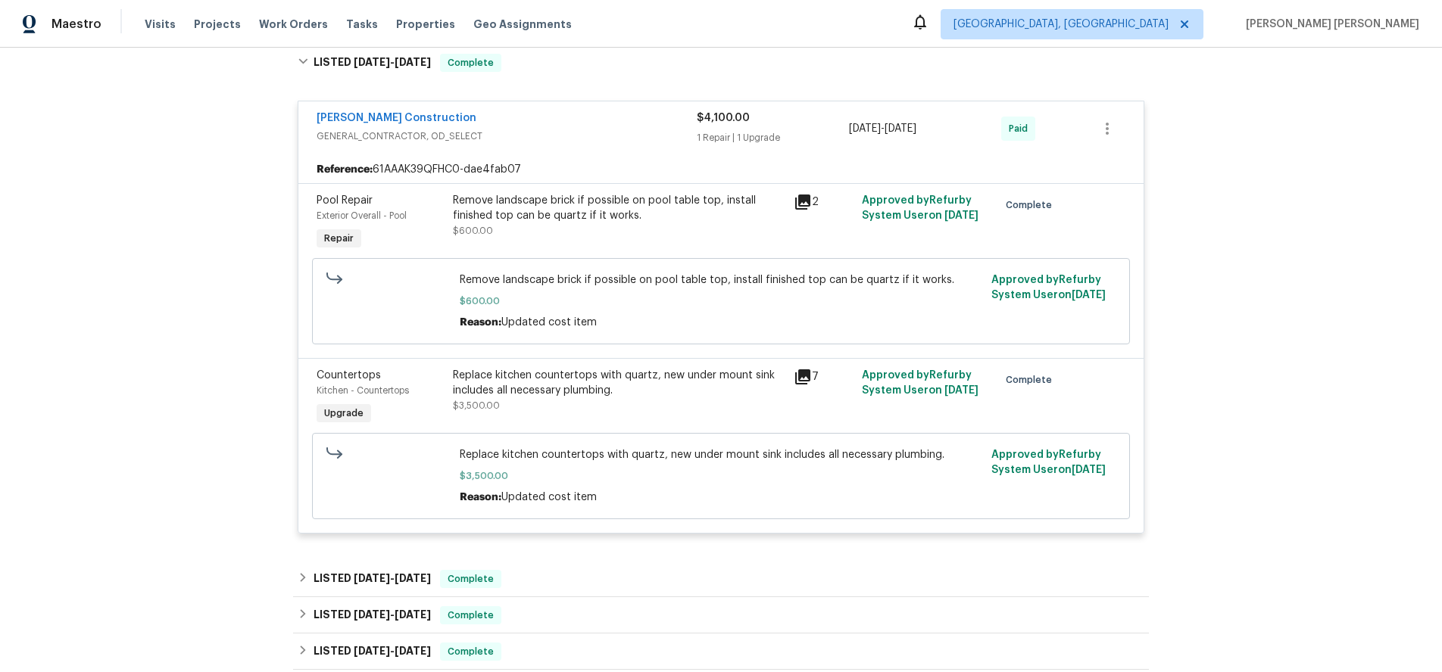
scroll to position [257, 0]
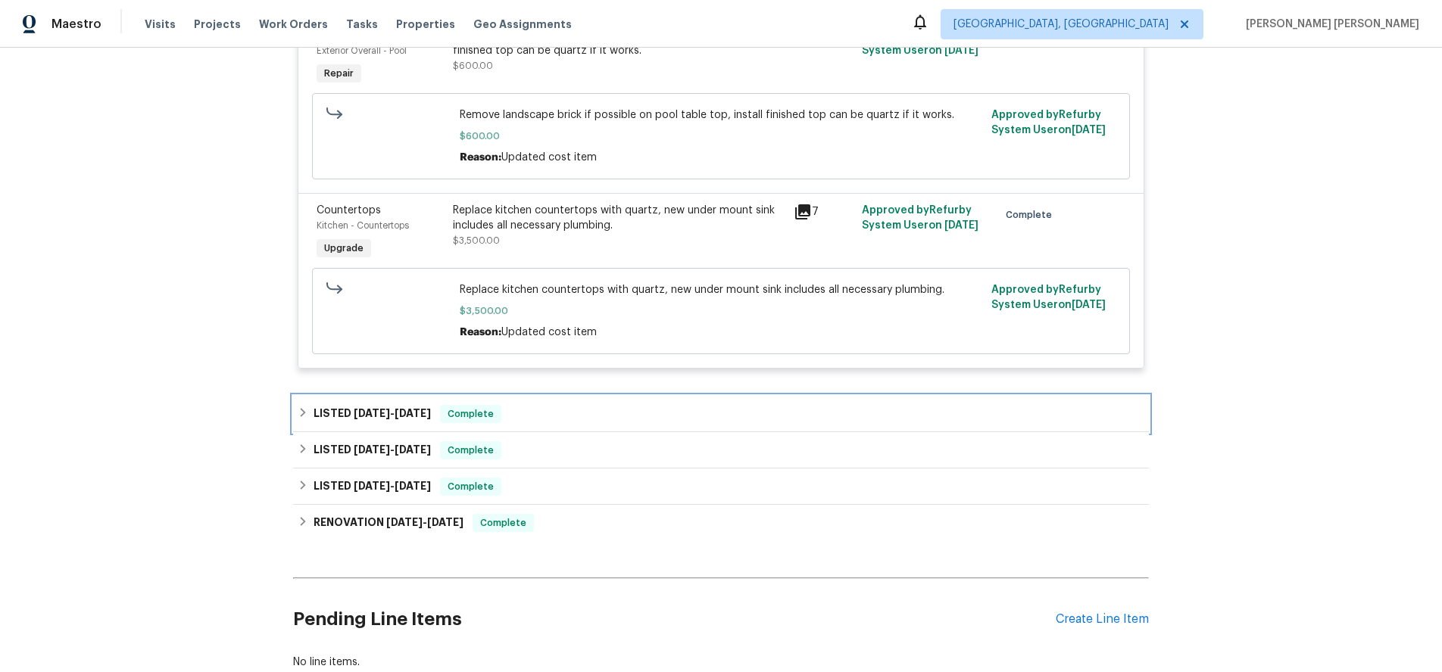
click at [663, 415] on div "LISTED 3/21/25 - 3/26/25 Complete" at bounding box center [721, 414] width 846 height 18
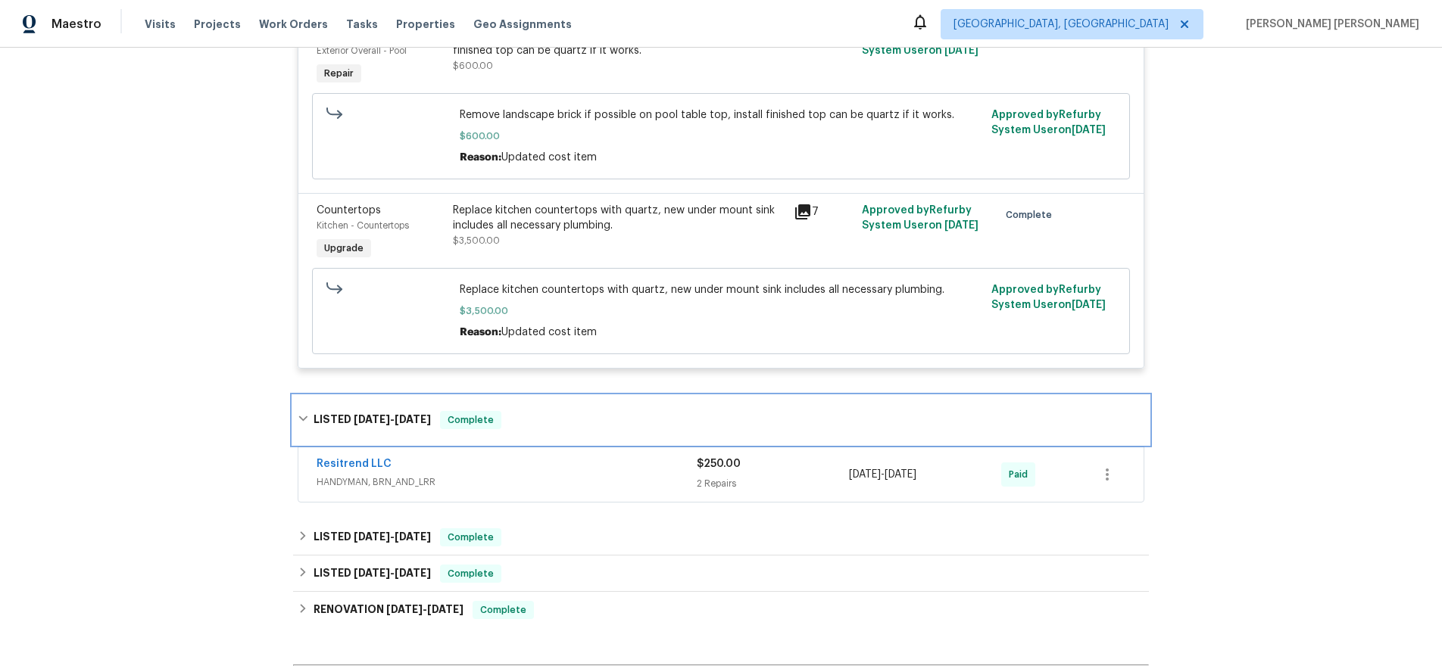
scroll to position [546, 0]
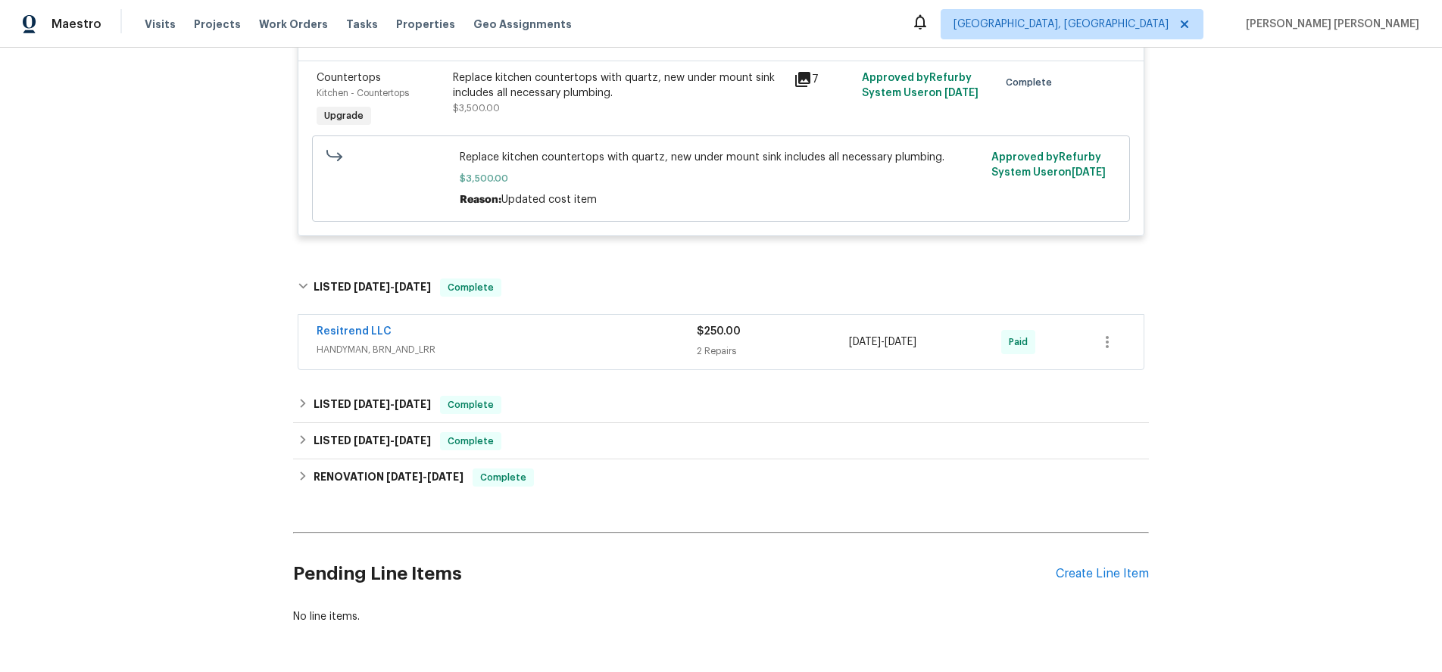
click at [611, 346] on span "HANDYMAN, BRN_AND_LRR" at bounding box center [506, 349] width 380 height 15
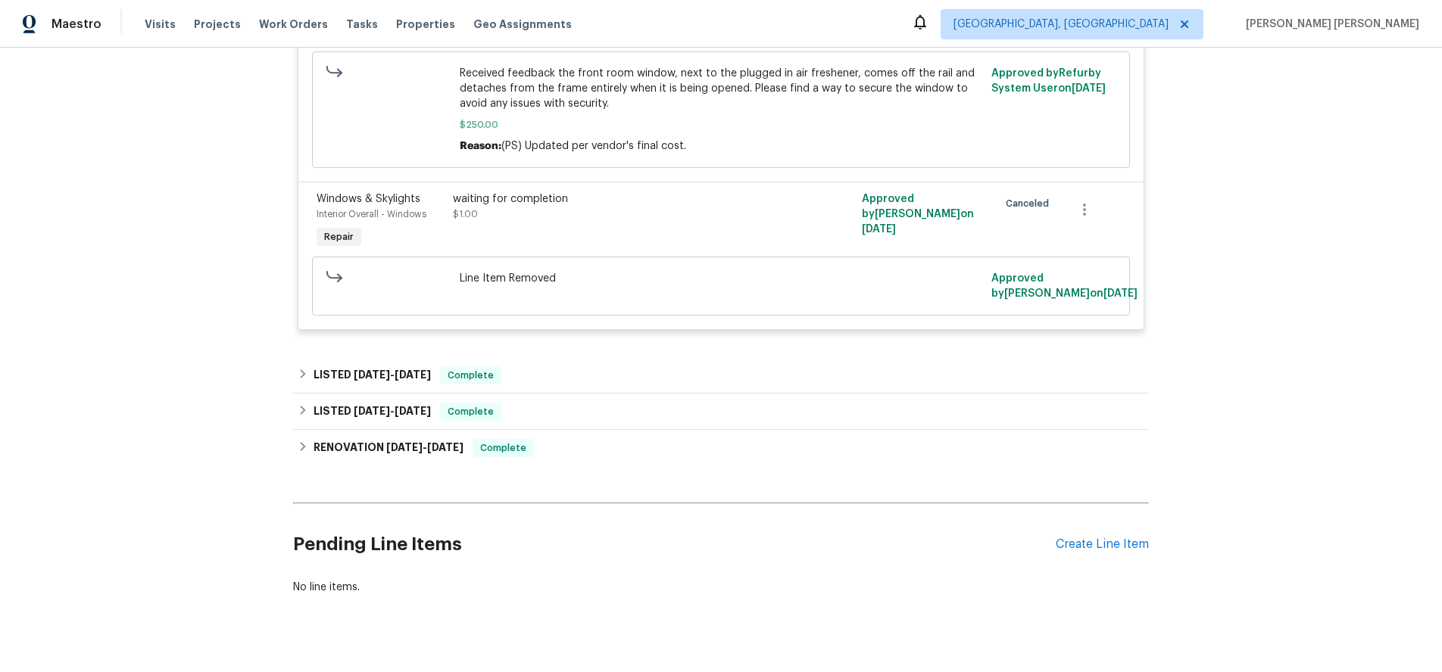
scroll to position [1021, 0]
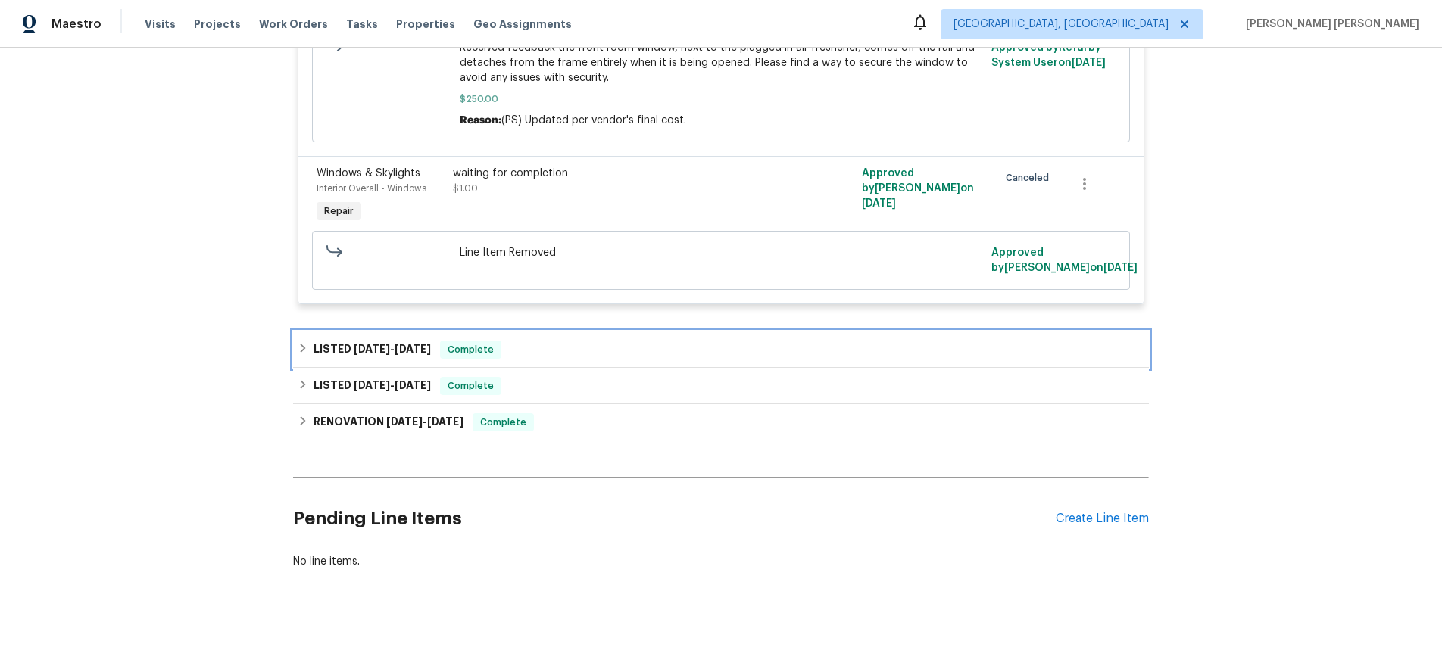
click at [313, 349] on h6 "LISTED 1/30/25 - 2/3/25" at bounding box center [371, 350] width 117 height 18
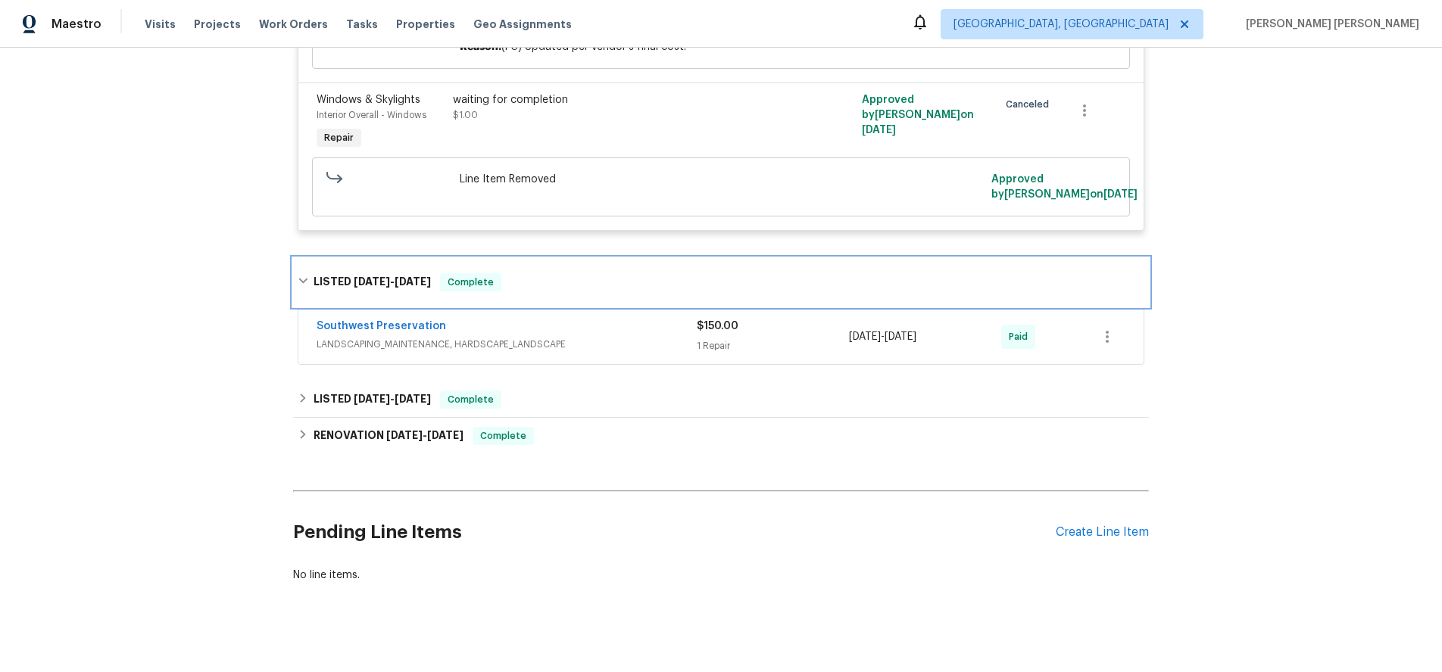
scroll to position [1108, 0]
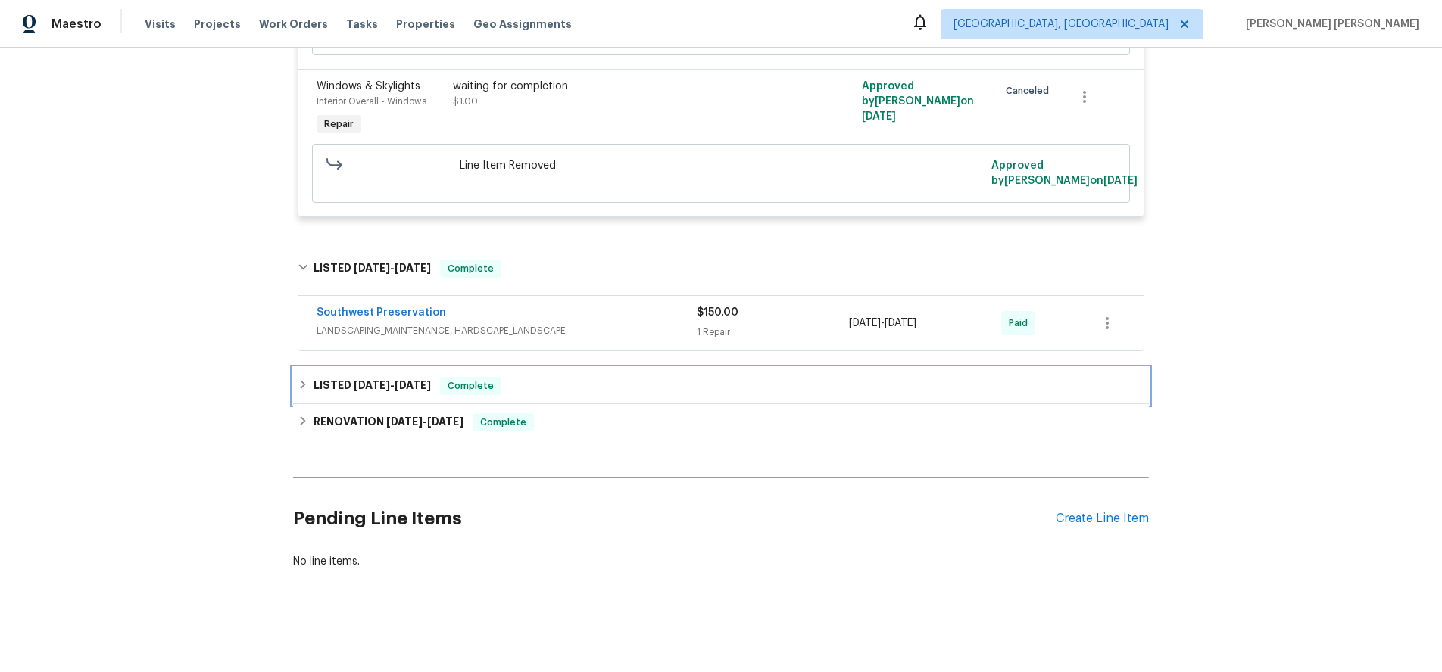
click at [374, 391] on h6 "LISTED 1/14/25 - 1/15/25" at bounding box center [371, 386] width 117 height 18
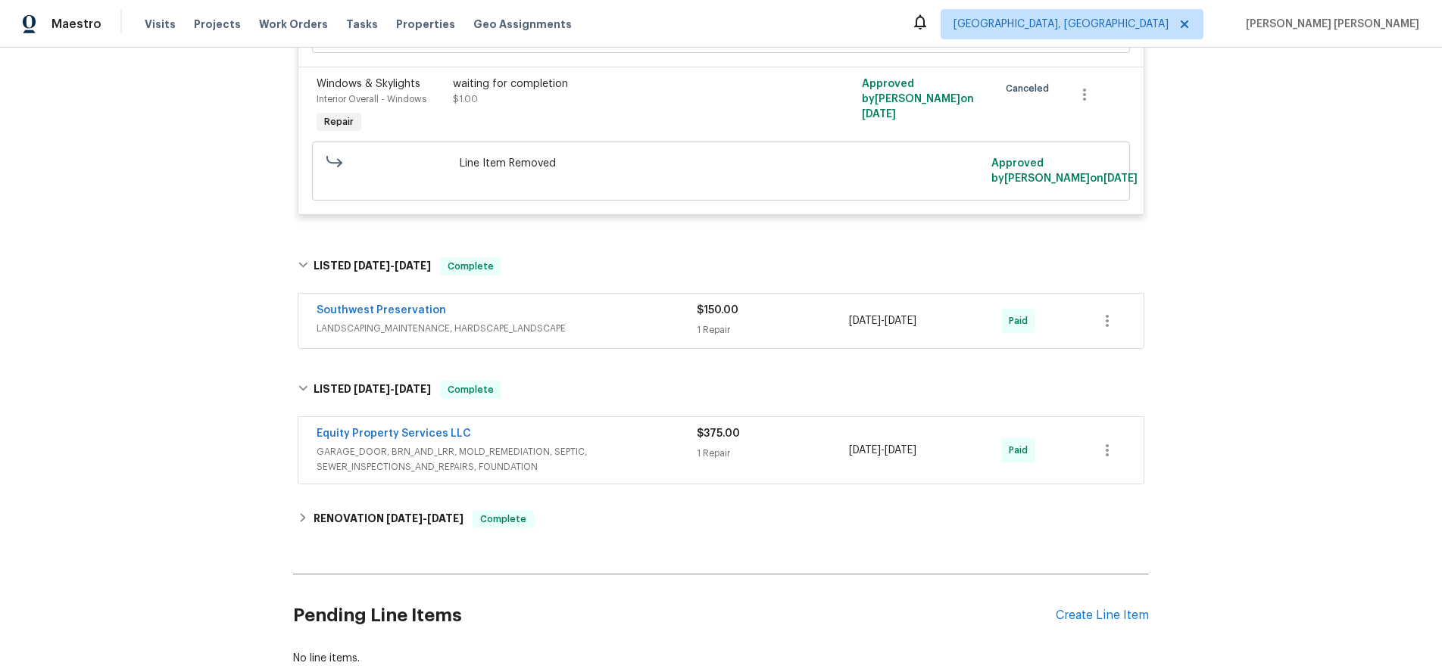
click at [613, 457] on span "GARAGE_DOOR, BRN_AND_LRR, MOLD_REMEDIATION, SEPTIC, SEWER_INSPECTIONS_AND_REPAI…" at bounding box center [506, 459] width 380 height 30
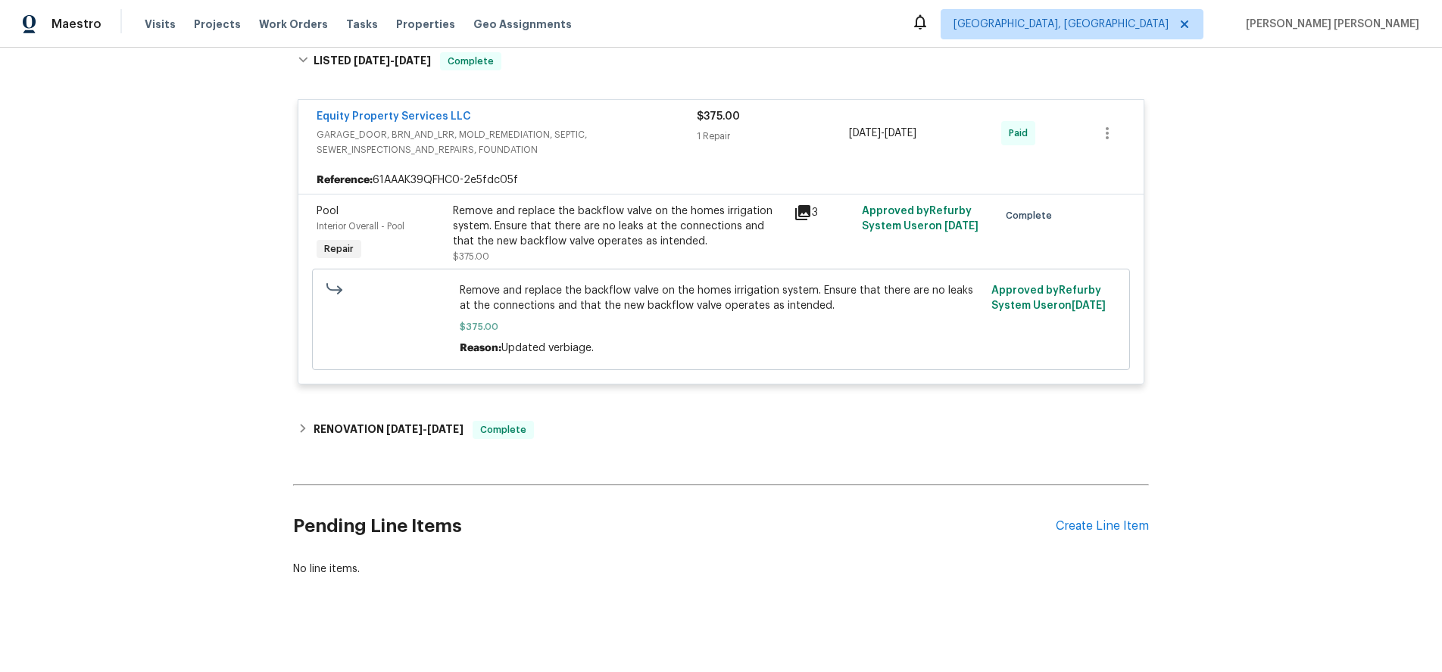
scroll to position [1447, 0]
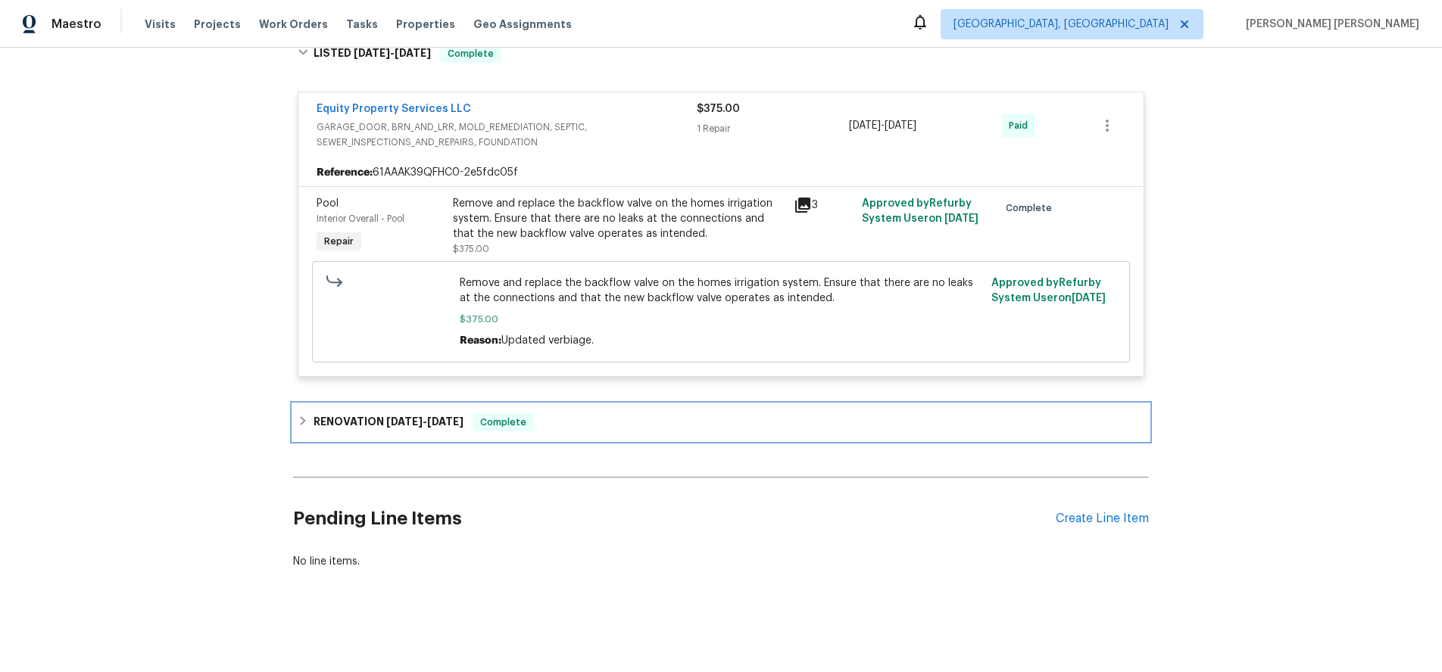
click at [422, 414] on h6 "RENOVATION 12/18/24 - 1/10/25" at bounding box center [388, 422] width 150 height 18
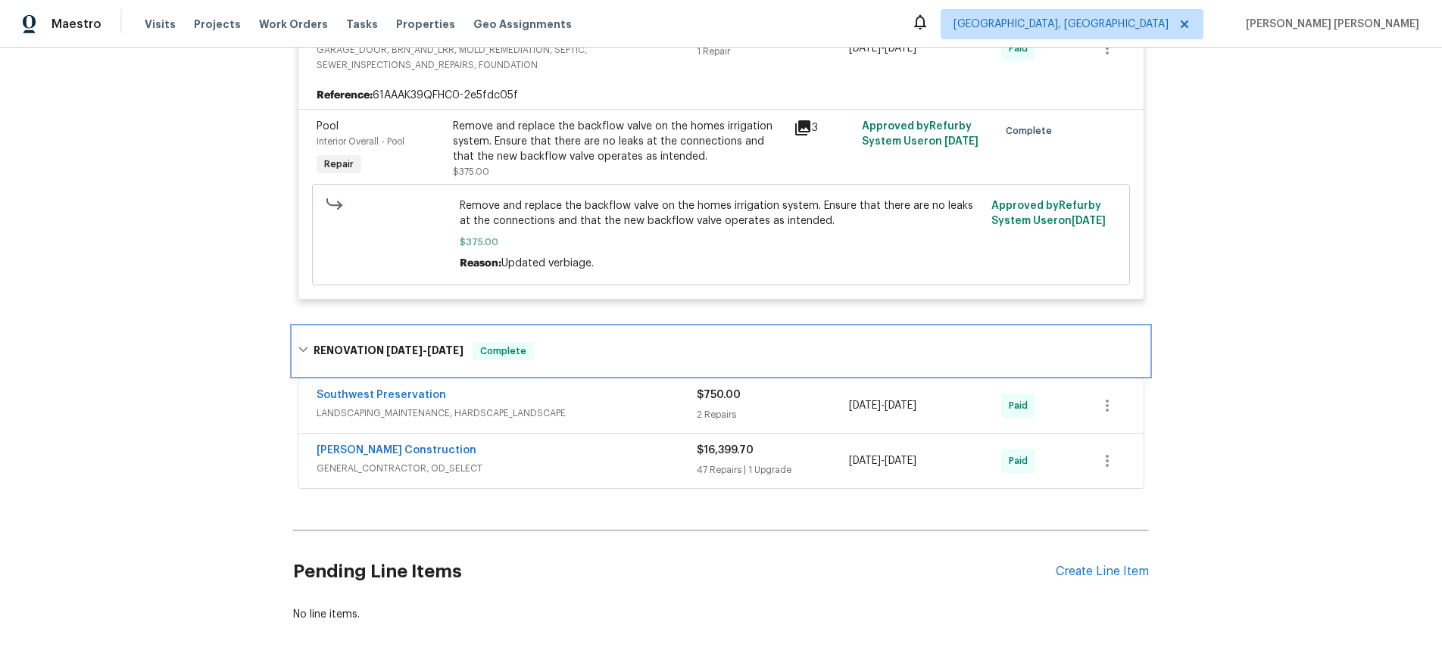
scroll to position [1577, 0]
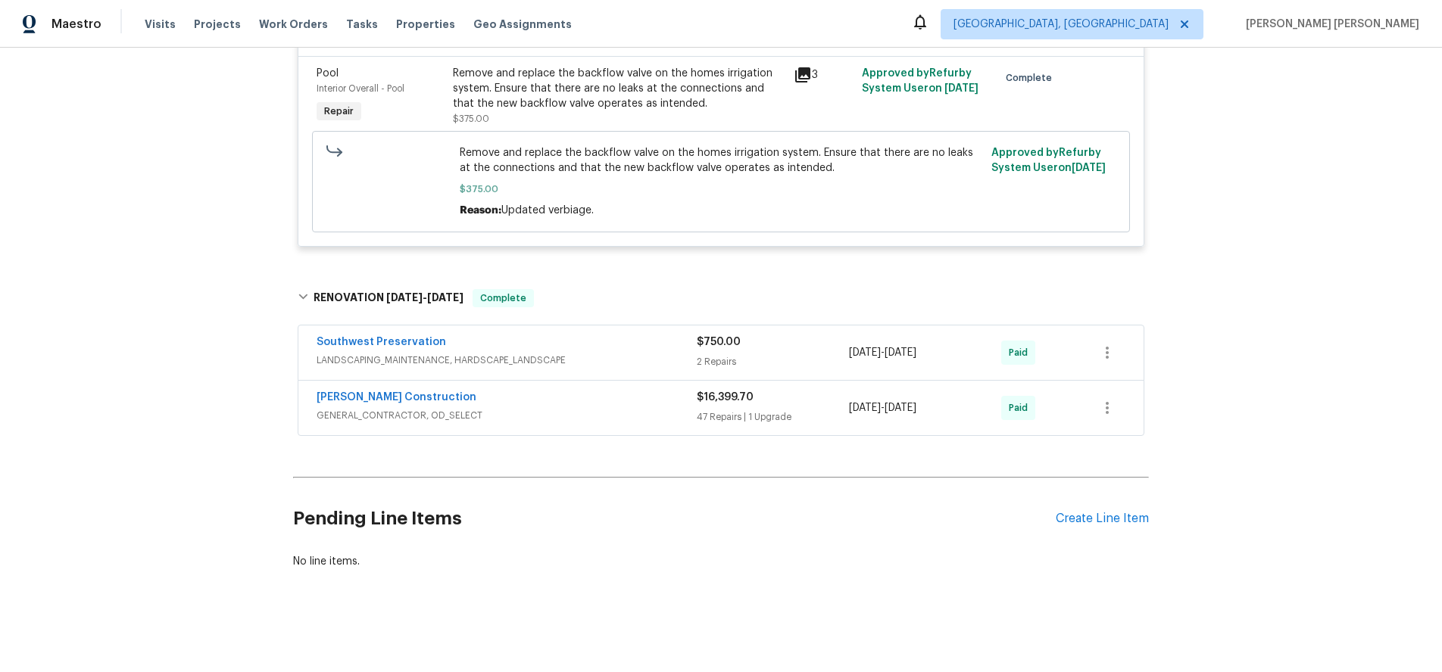
click at [622, 417] on span "GENERAL_CONTRACTOR, OD_SELECT" at bounding box center [506, 415] width 380 height 15
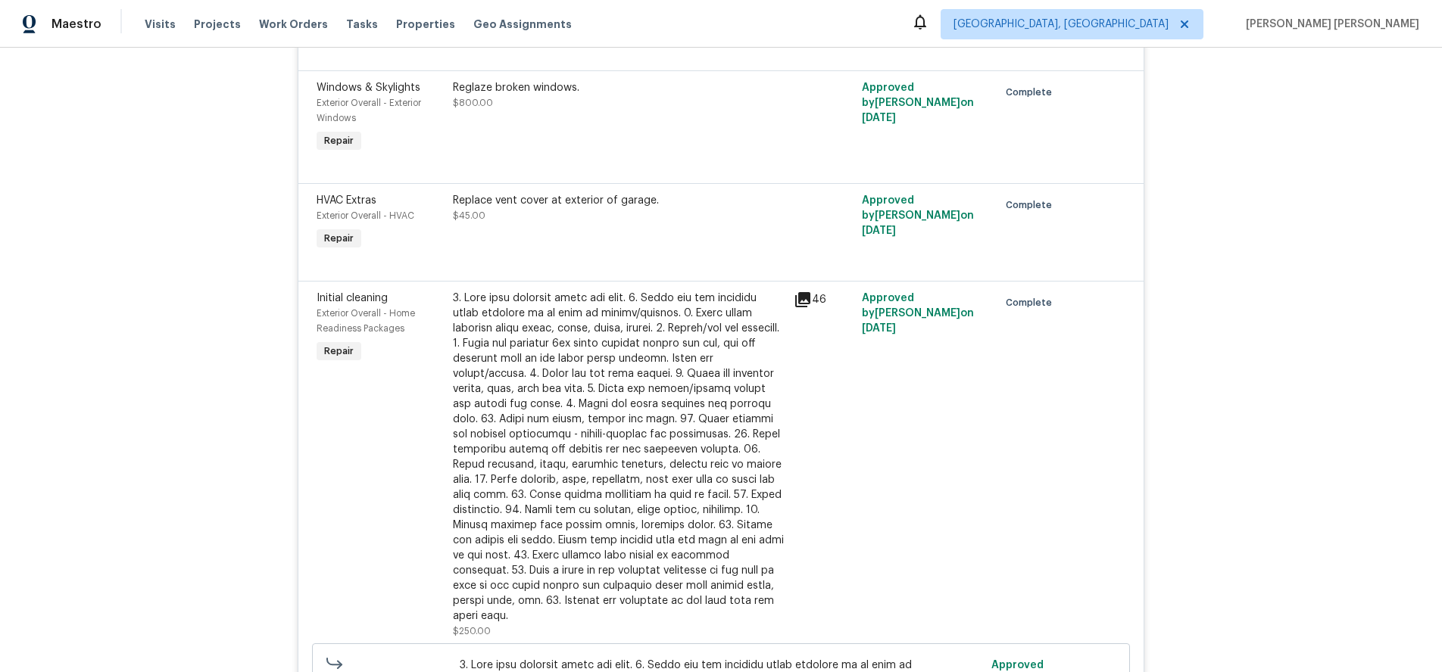
scroll to position [3383, 0]
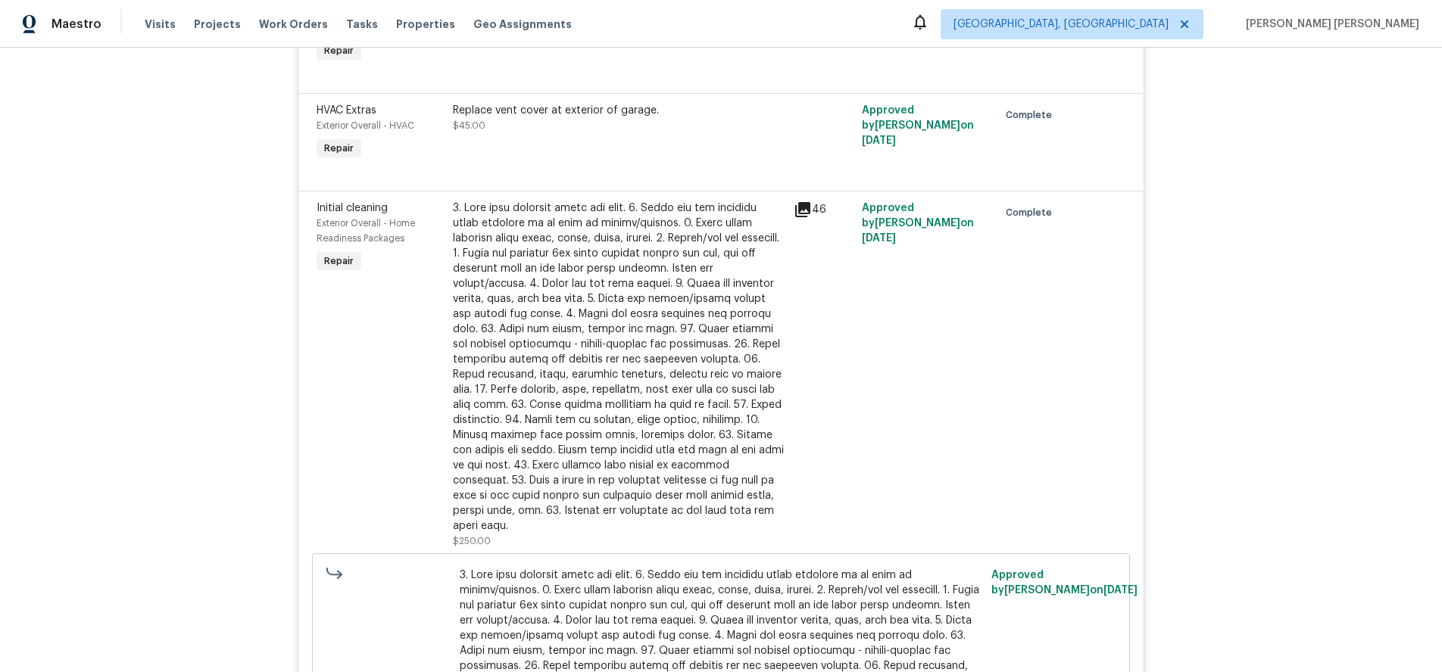
click at [809, 214] on icon at bounding box center [802, 209] width 15 height 15
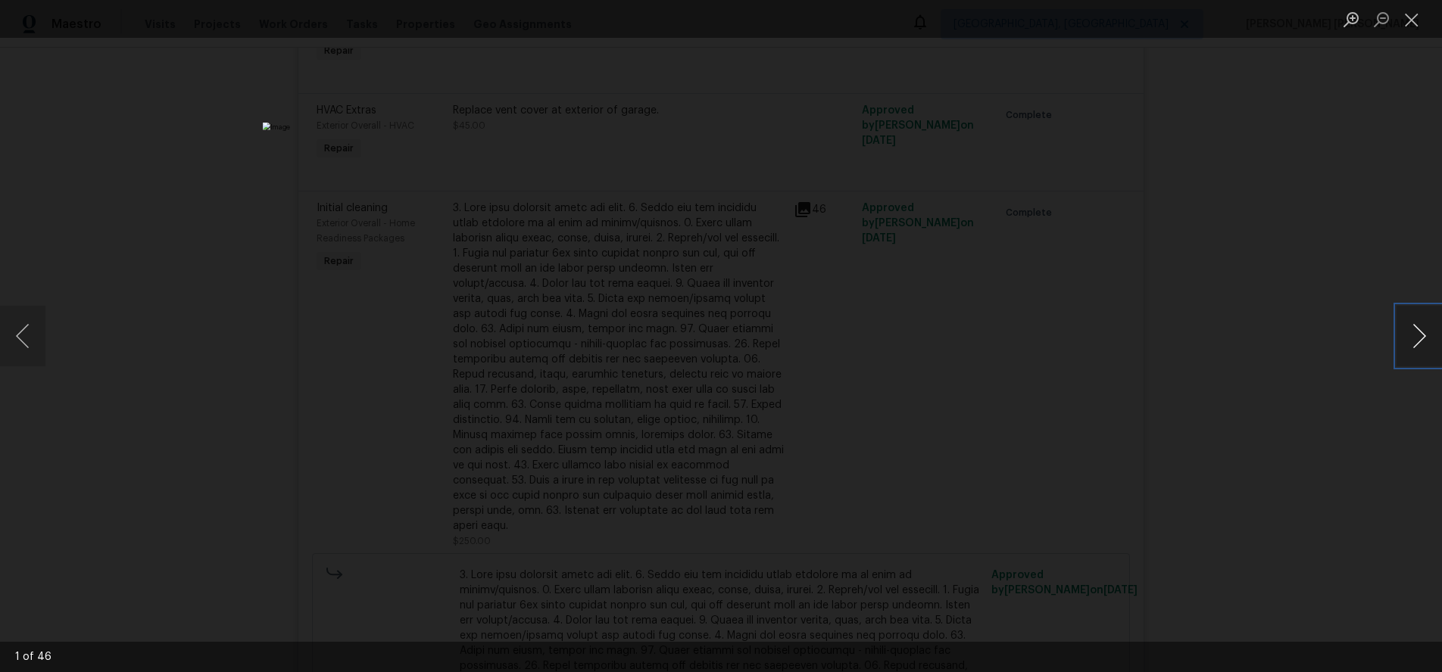
click at [1417, 353] on button "Next image" at bounding box center [1418, 336] width 45 height 61
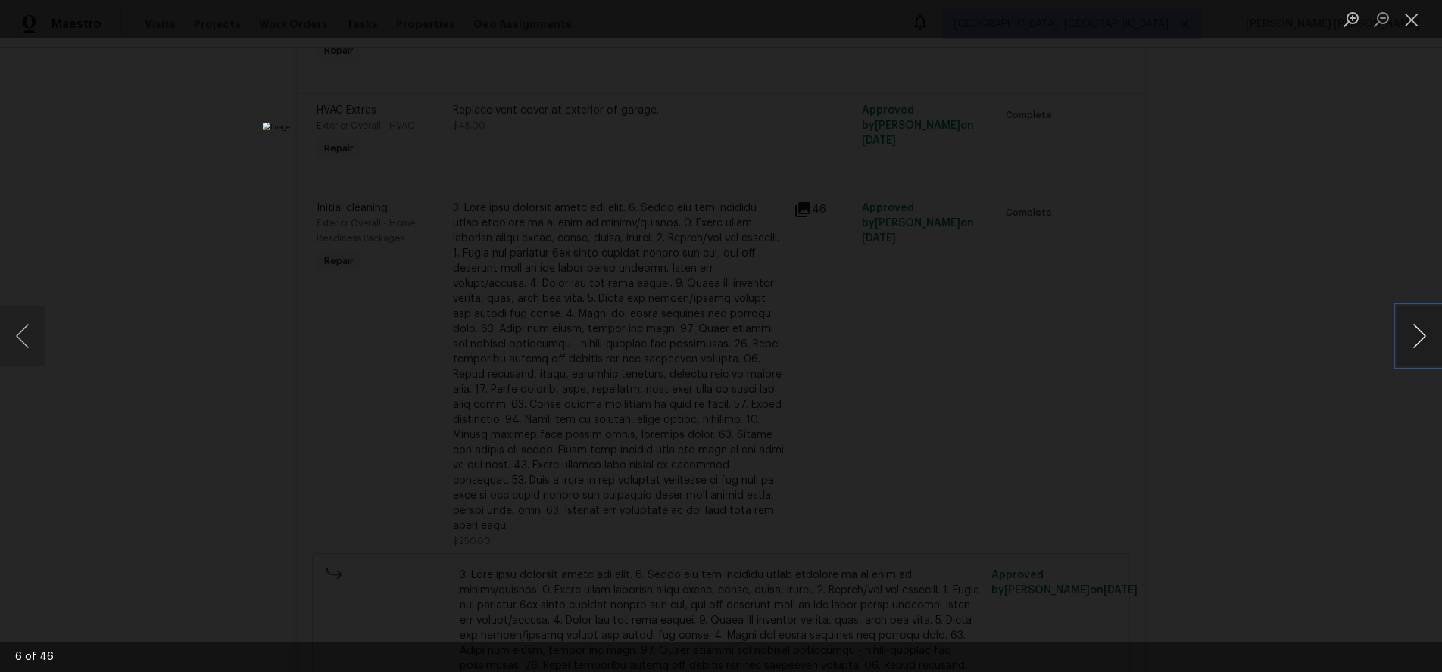
click at [1417, 353] on button "Next image" at bounding box center [1418, 336] width 45 height 61
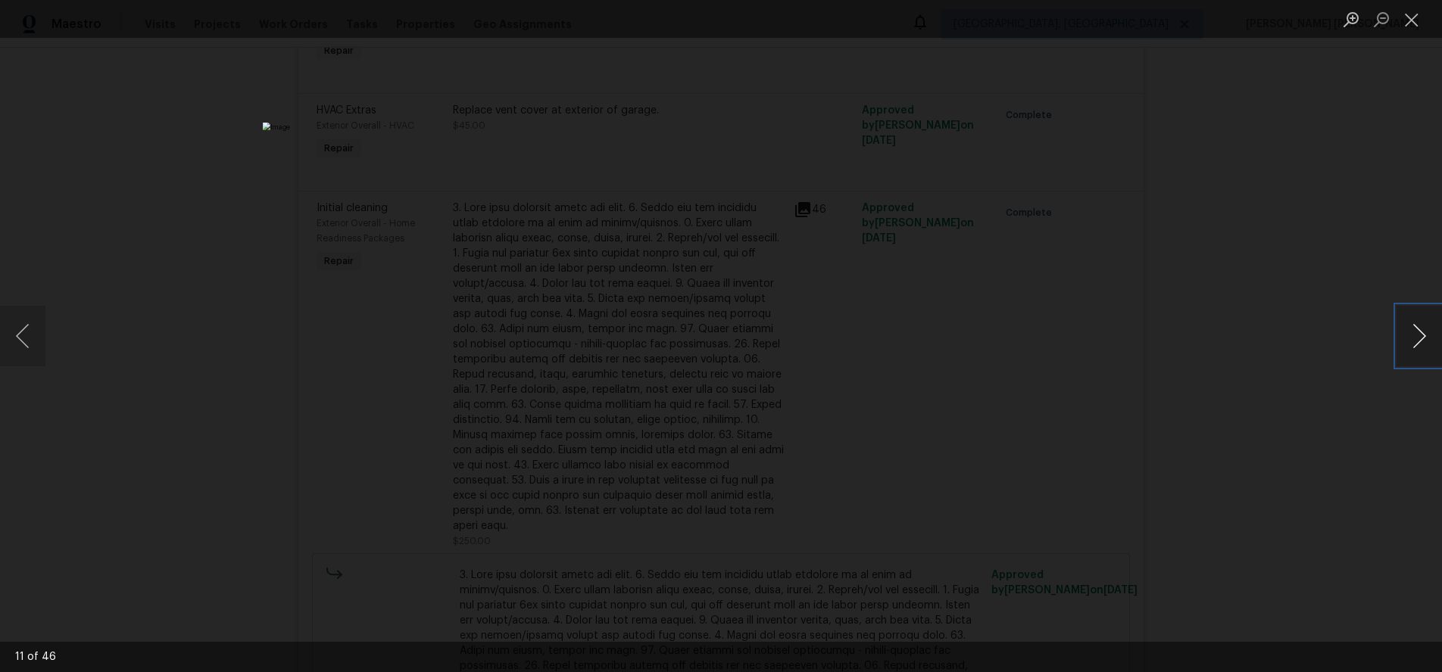
click at [1417, 353] on button "Next image" at bounding box center [1418, 336] width 45 height 61
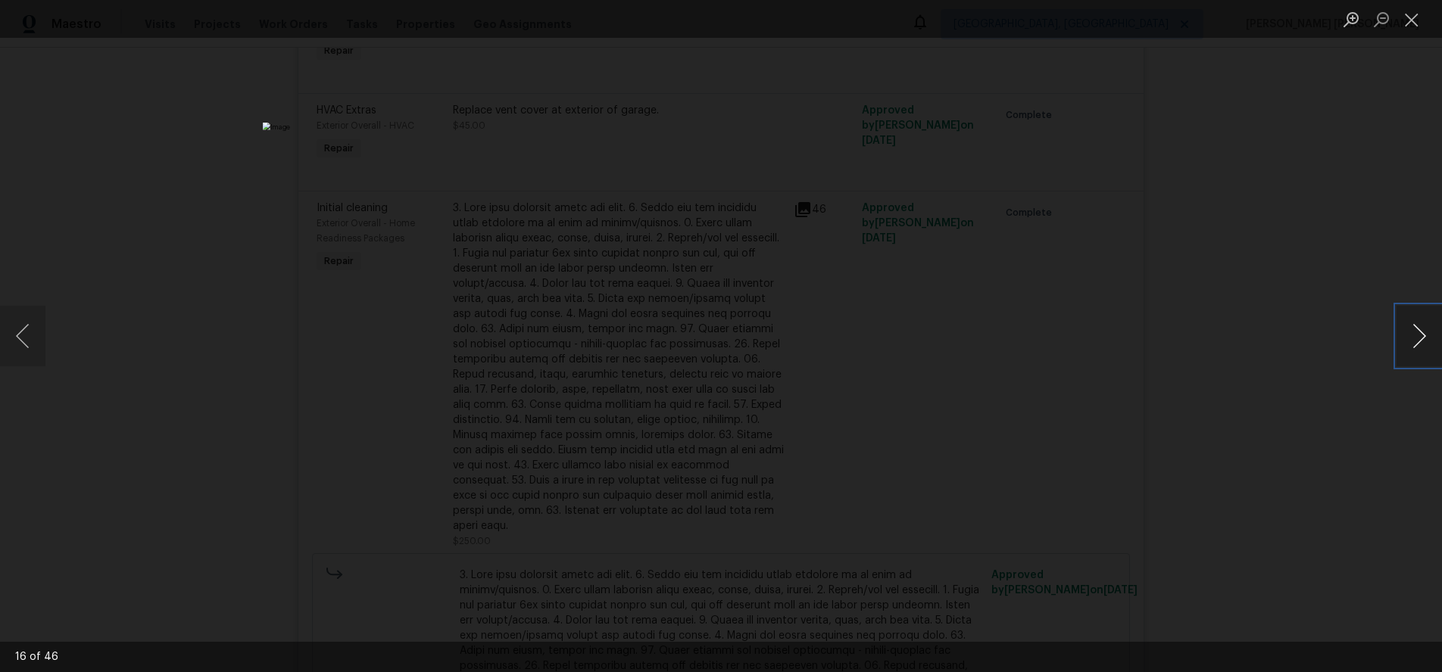
click at [1417, 353] on button "Next image" at bounding box center [1418, 336] width 45 height 61
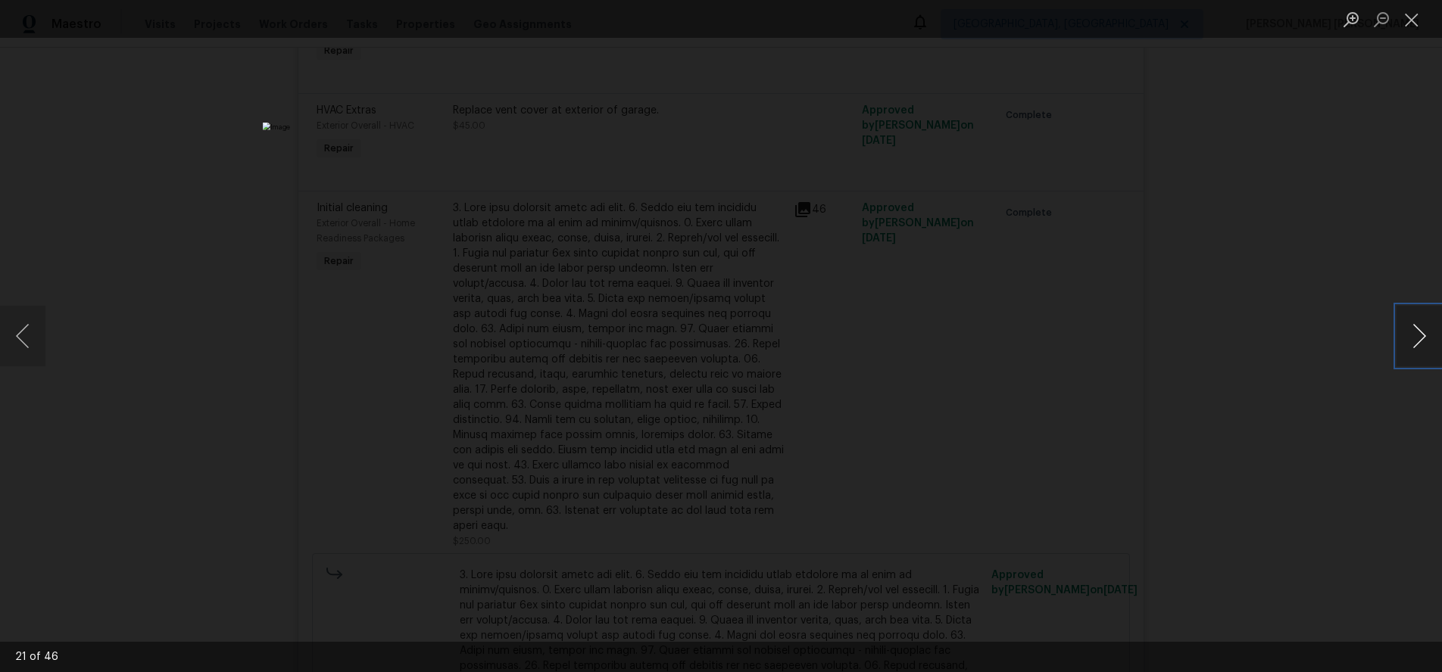
click at [1417, 353] on button "Next image" at bounding box center [1418, 336] width 45 height 61
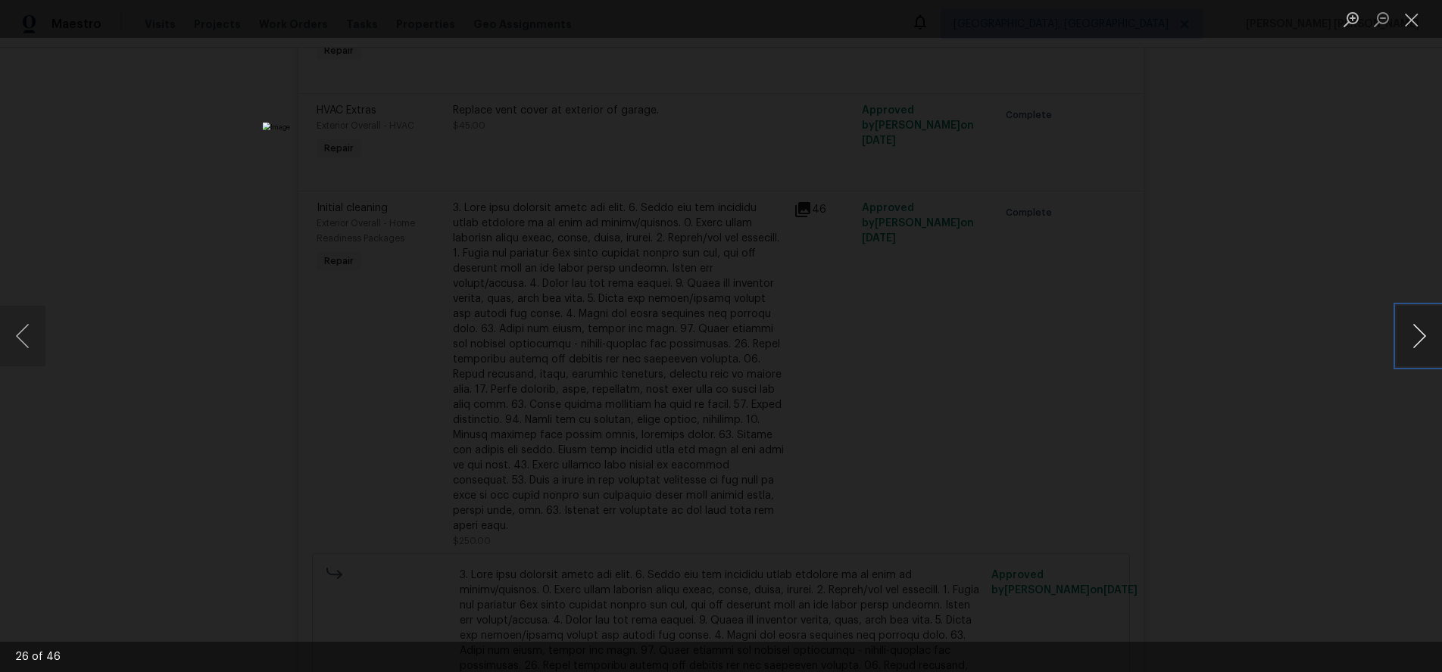
click at [1417, 353] on button "Next image" at bounding box center [1418, 336] width 45 height 61
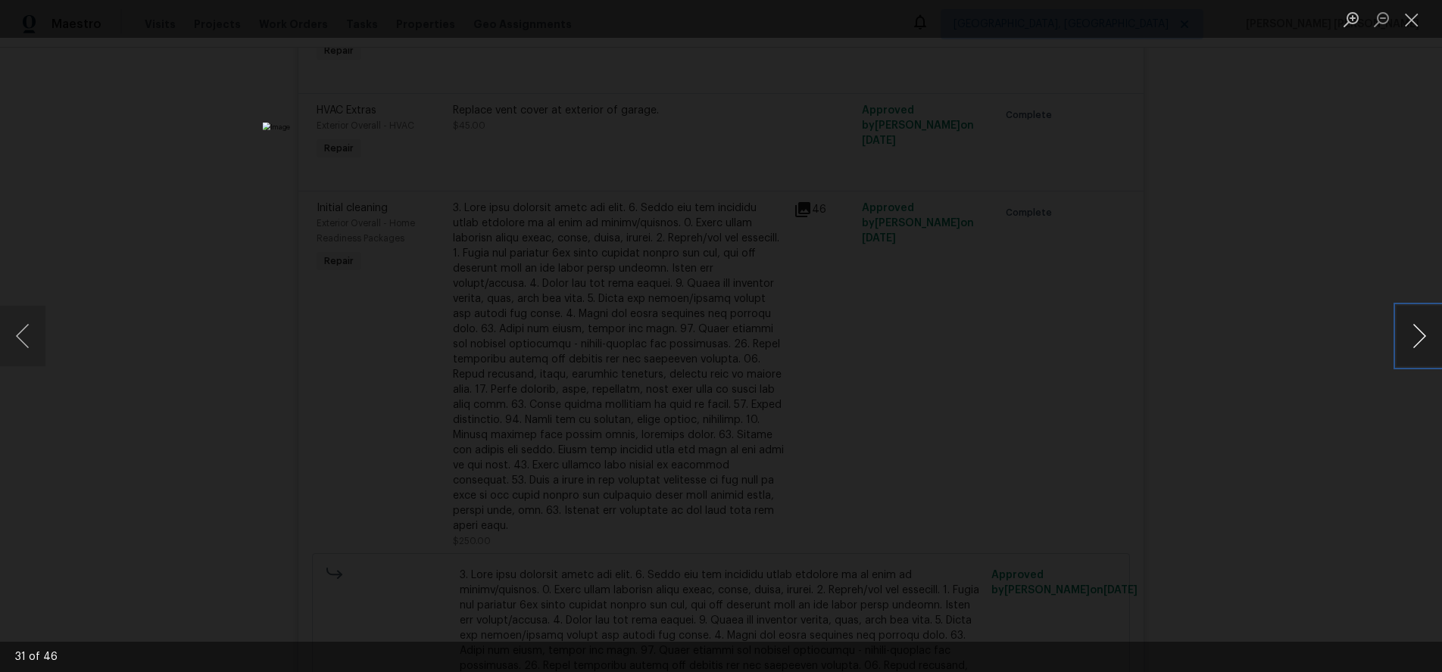
click at [1417, 353] on button "Next image" at bounding box center [1418, 336] width 45 height 61
click at [1413, 352] on button "Next image" at bounding box center [1418, 336] width 45 height 61
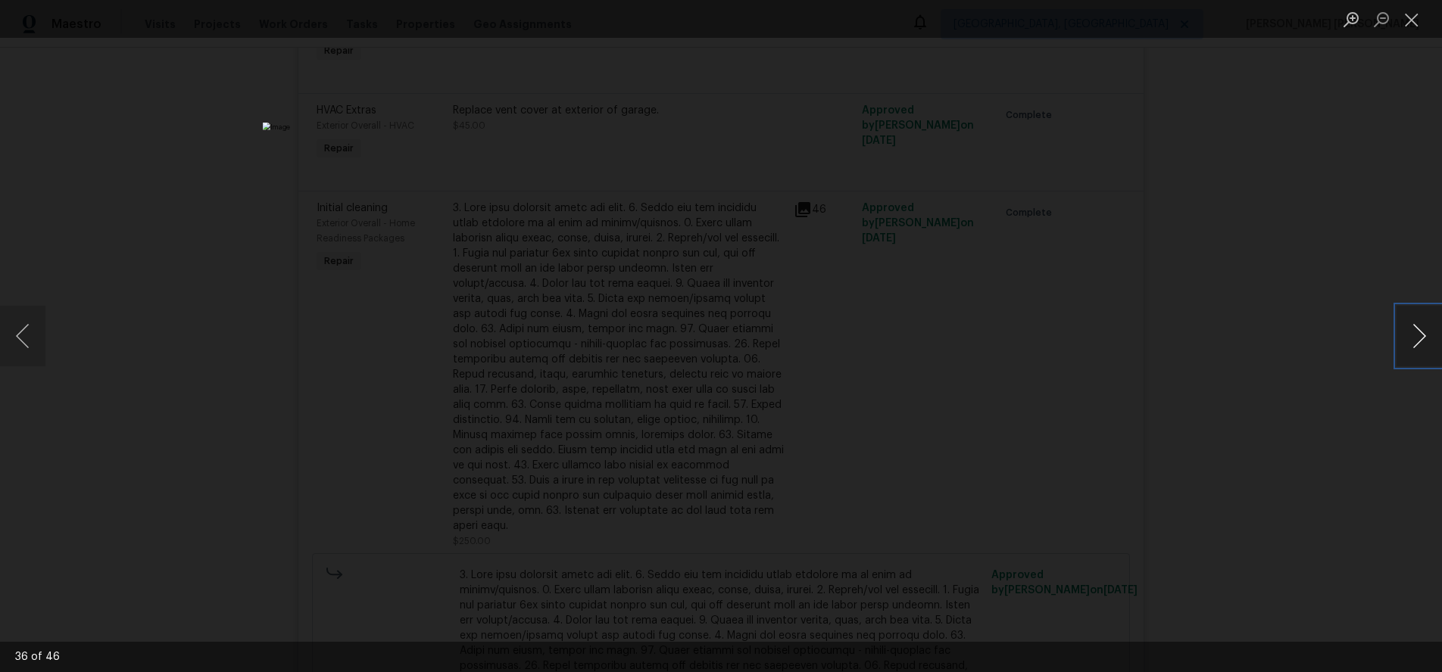
click at [1417, 350] on button "Next image" at bounding box center [1418, 336] width 45 height 61
click at [14, 336] on button "Previous image" at bounding box center [22, 336] width 45 height 61
click at [1424, 349] on button "Next image" at bounding box center [1418, 336] width 45 height 61
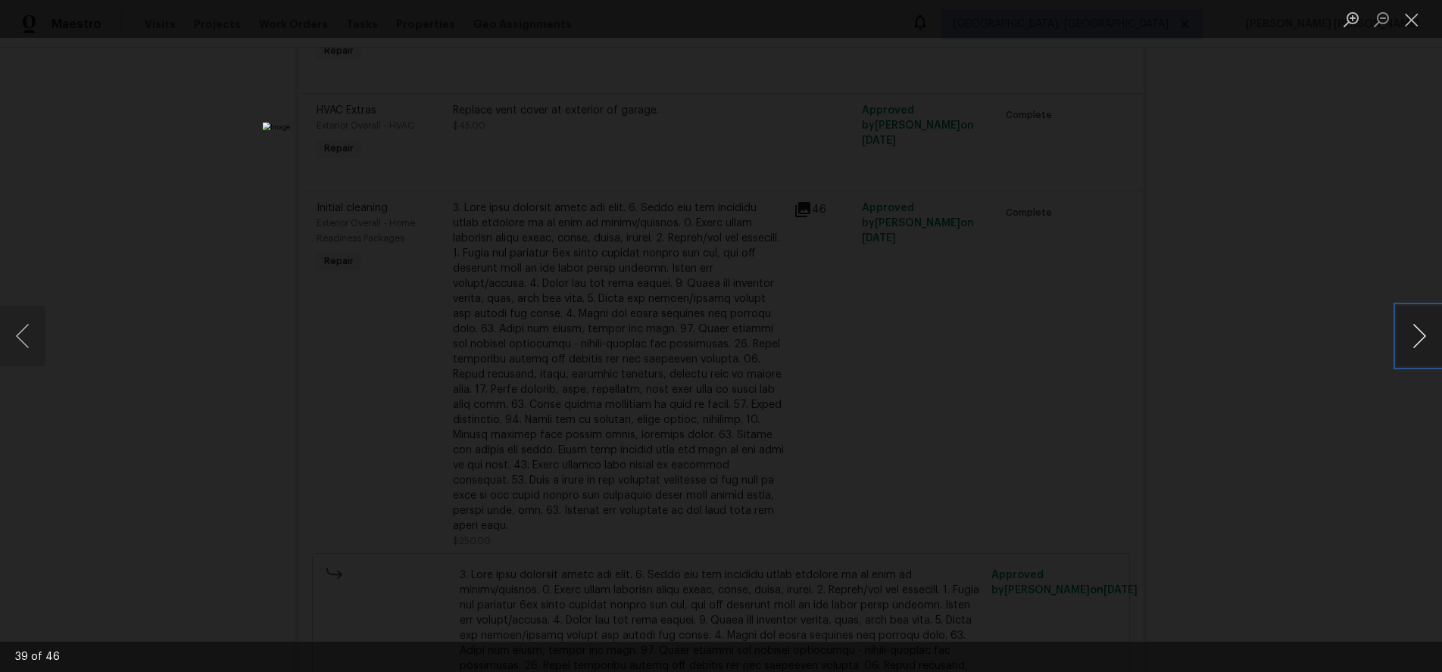
click at [1424, 349] on button "Next image" at bounding box center [1418, 336] width 45 height 61
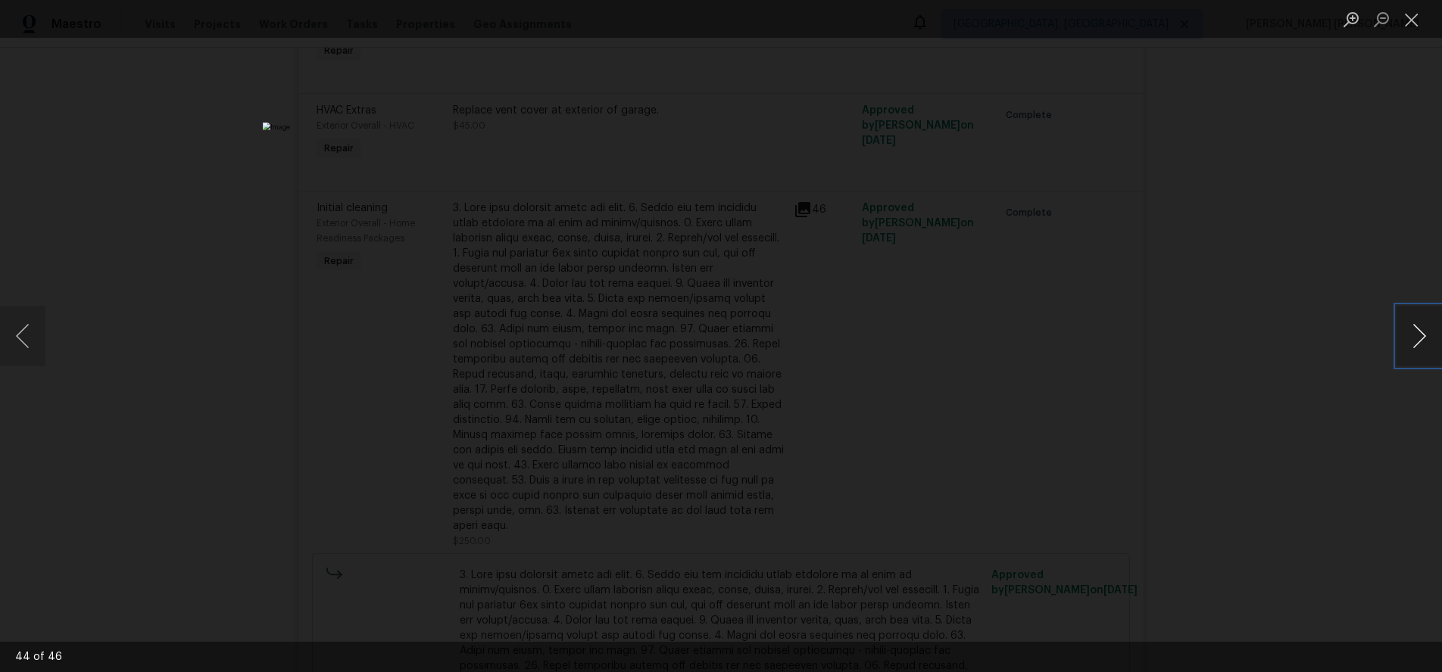
click at [1424, 349] on button "Next image" at bounding box center [1418, 336] width 45 height 61
drag, startPoint x: 1334, startPoint y: 468, endPoint x: 1341, endPoint y: 464, distance: 7.8
click at [1333, 468] on div "Lightbox" at bounding box center [721, 336] width 1442 height 672
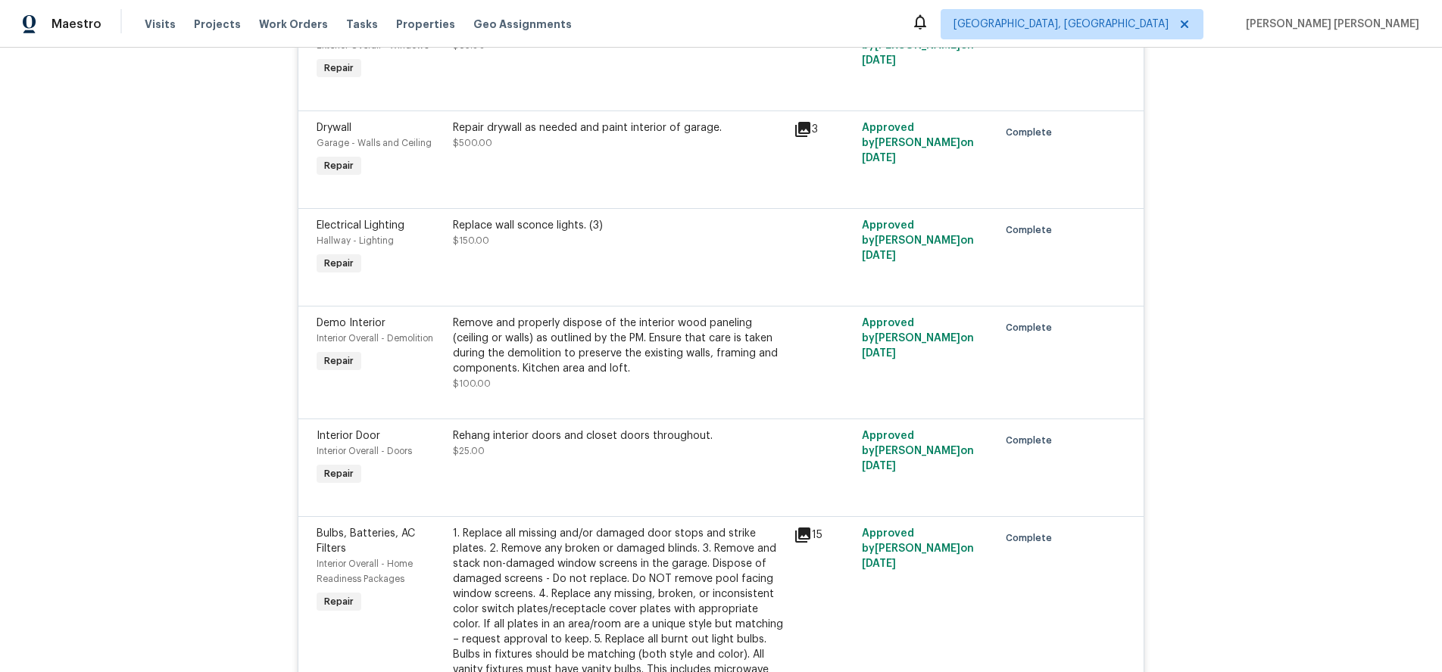
scroll to position [5709, 0]
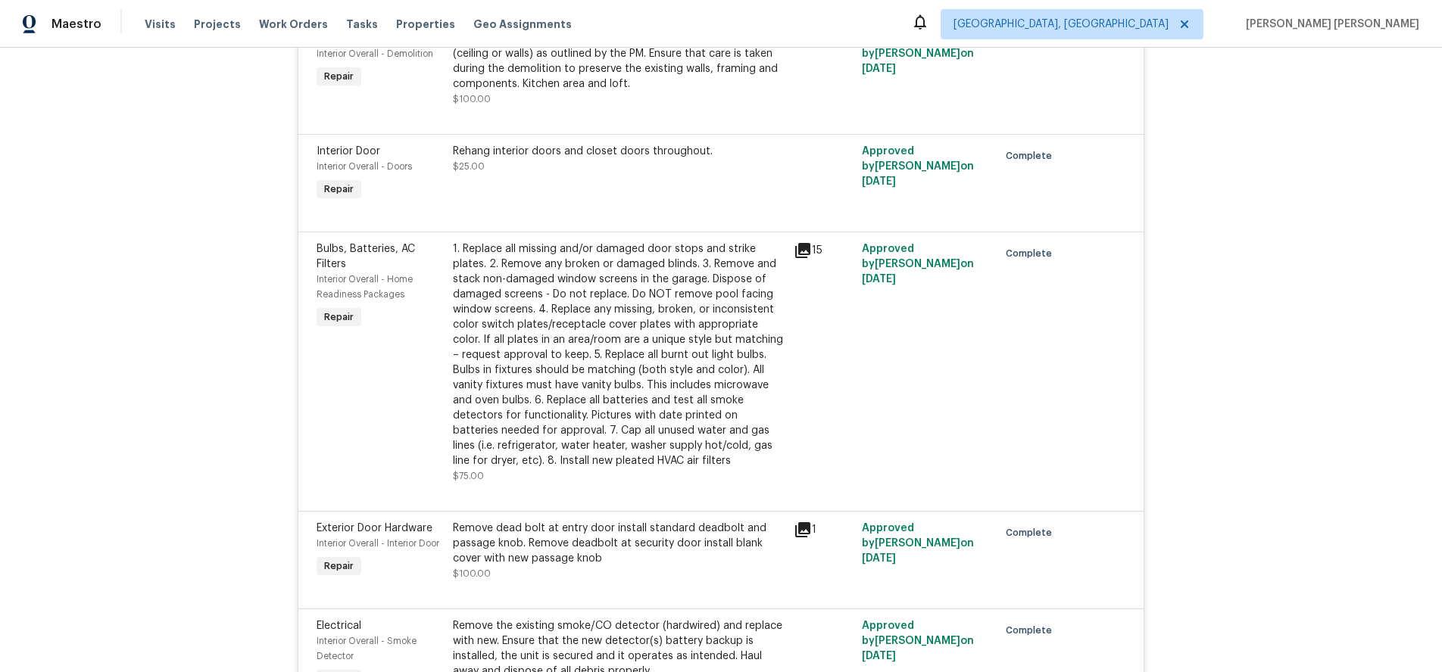
click at [804, 243] on icon at bounding box center [802, 250] width 15 height 15
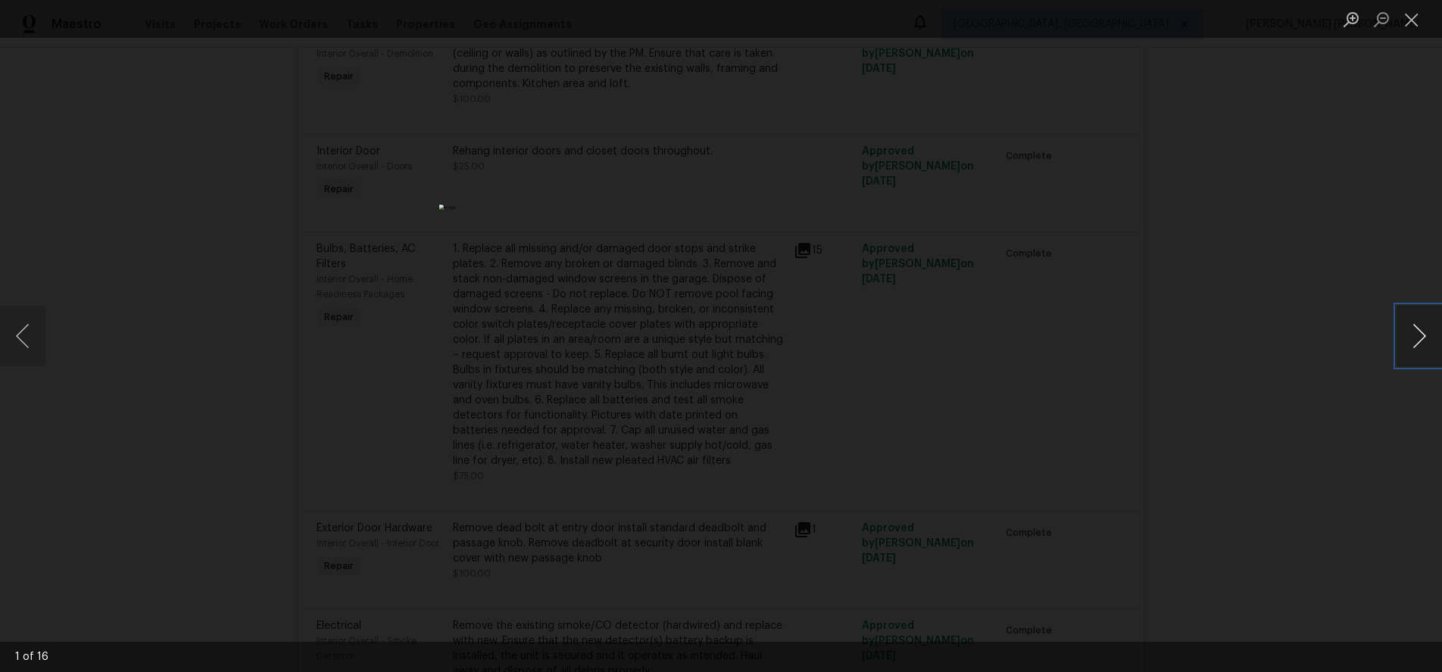
click at [1413, 347] on button "Next image" at bounding box center [1418, 336] width 45 height 61
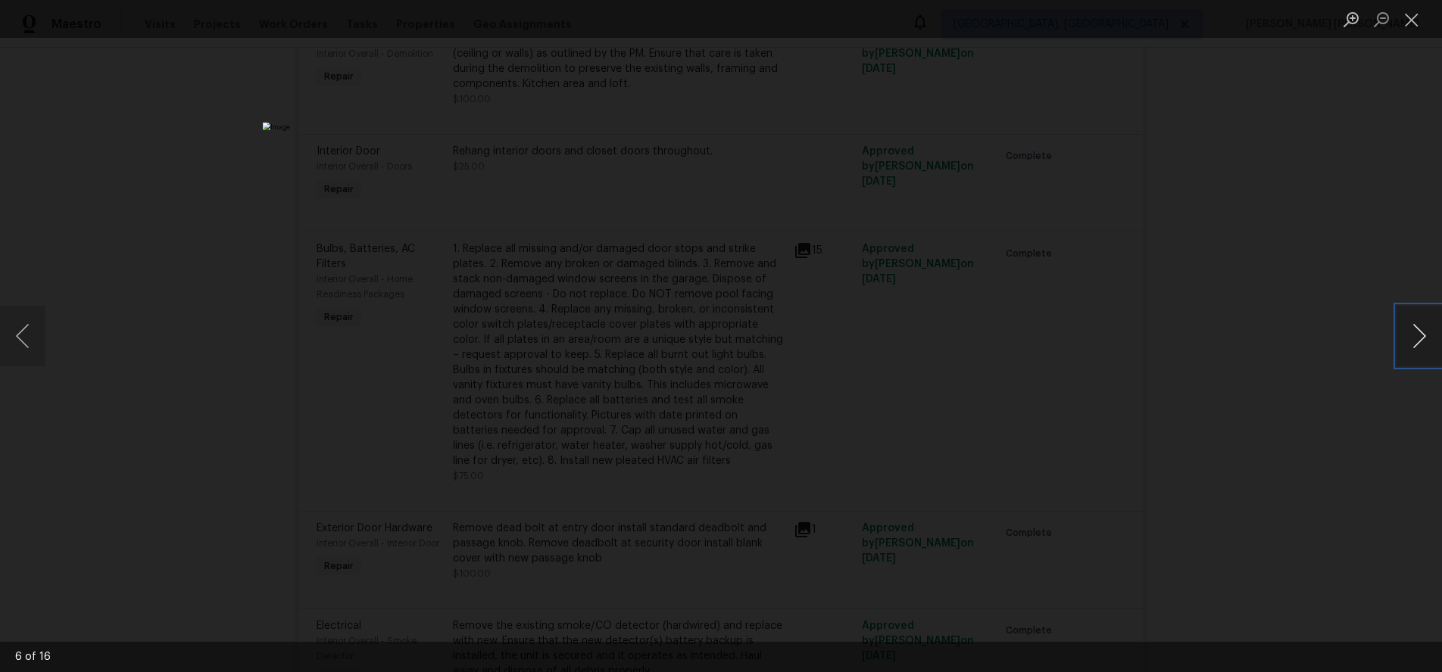
click at [1413, 347] on button "Next image" at bounding box center [1418, 336] width 45 height 61
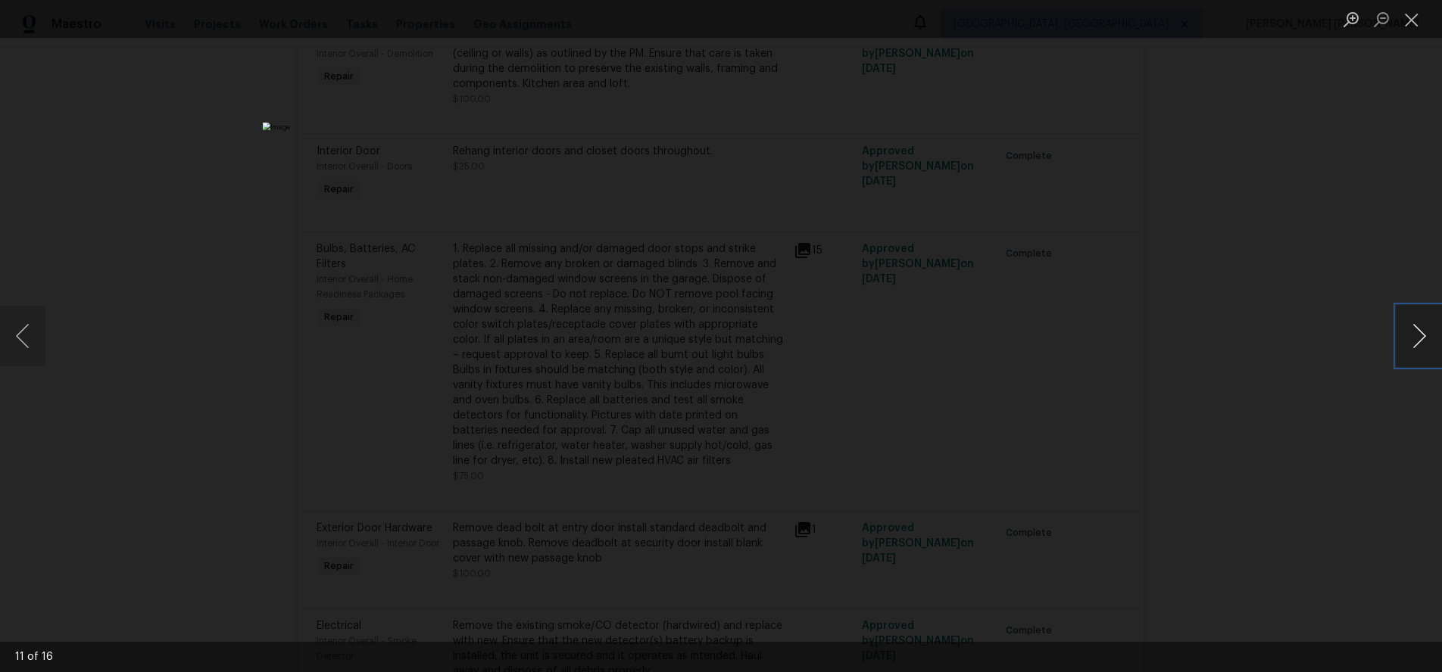
click at [1413, 347] on button "Next image" at bounding box center [1418, 336] width 45 height 61
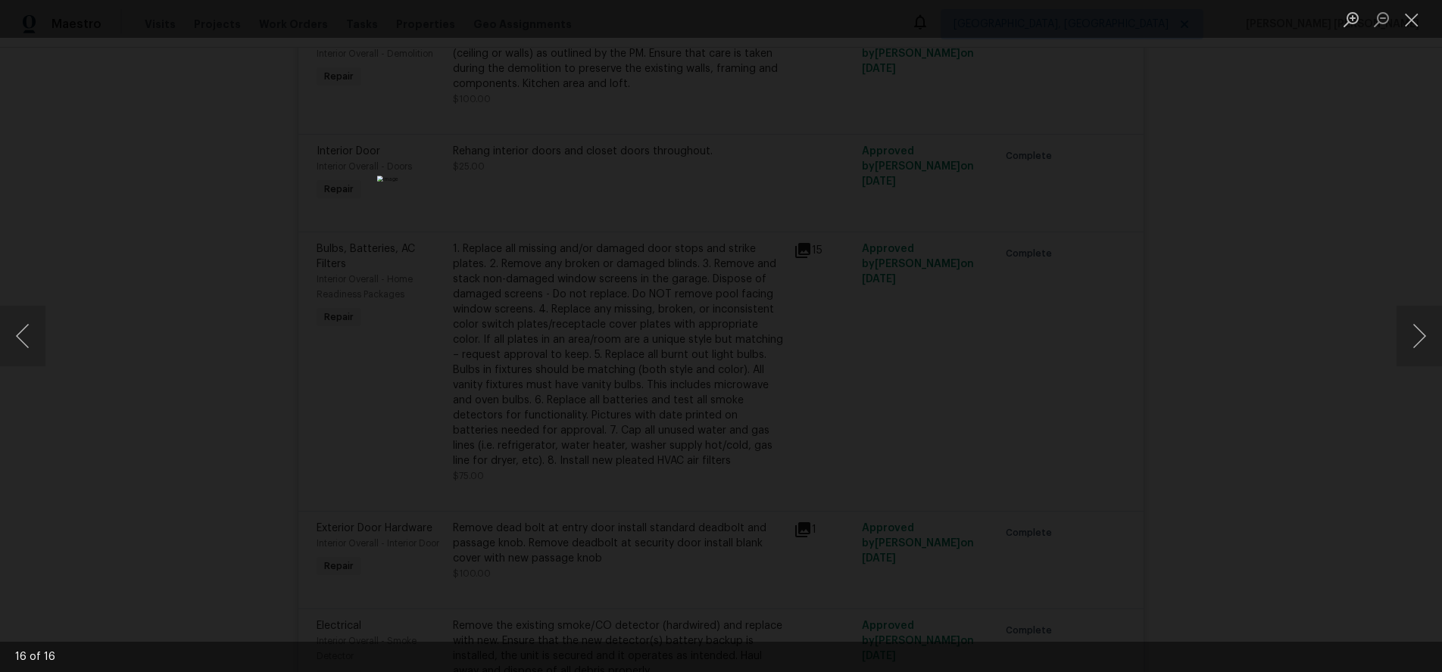
click at [1322, 471] on div "Lightbox" at bounding box center [721, 336] width 1442 height 672
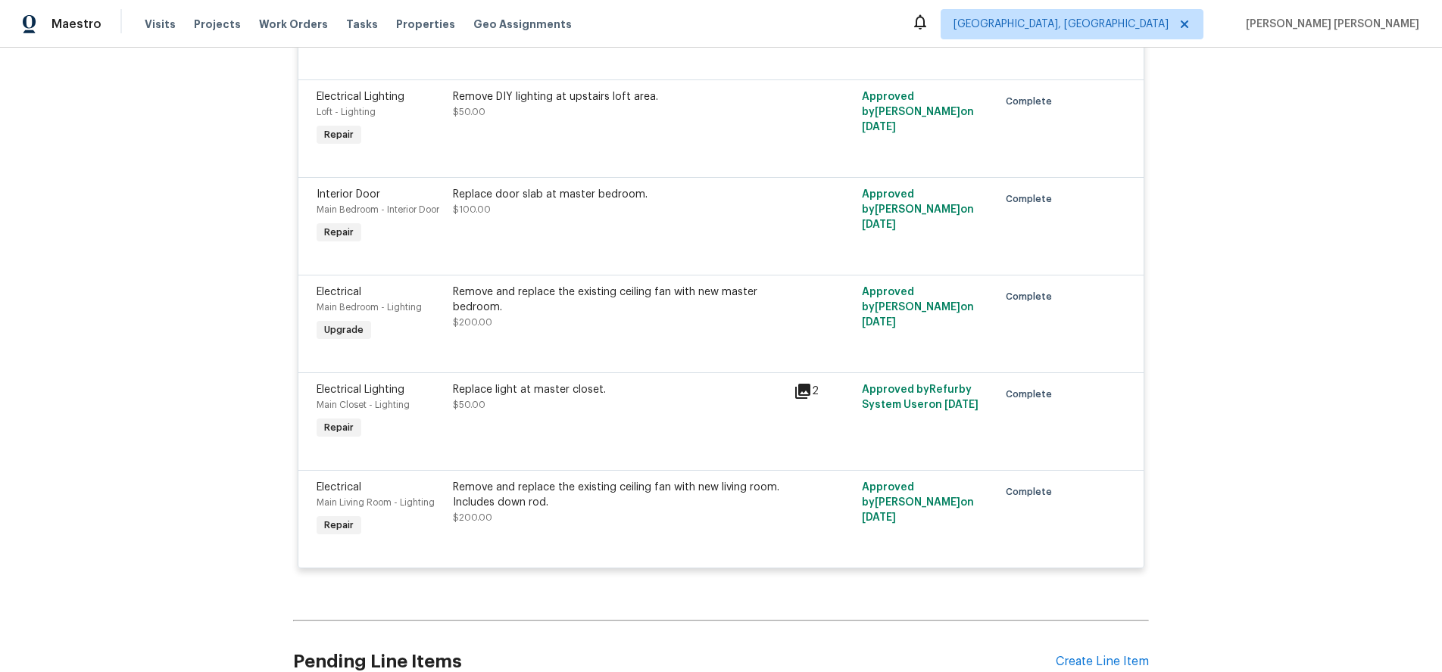
scroll to position [7368, 0]
click at [1118, 654] on div "Create Line Item" at bounding box center [1101, 661] width 93 height 14
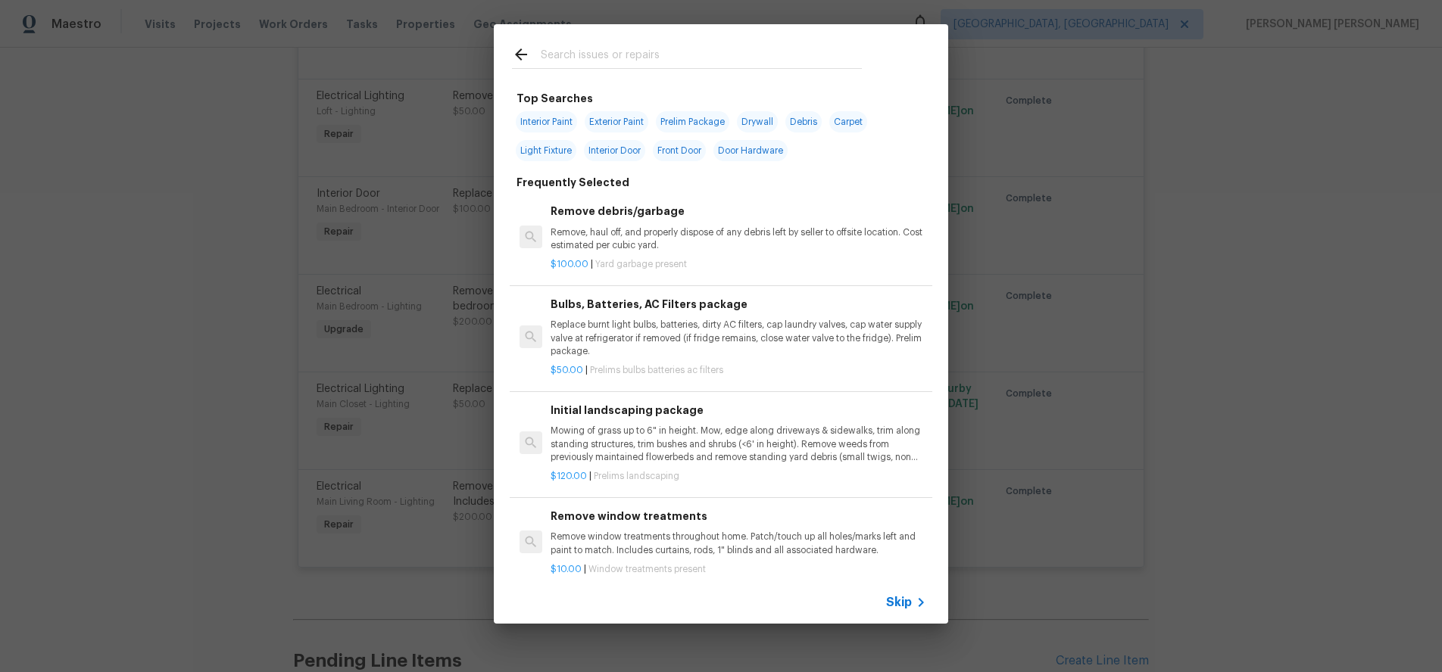
click at [1118, 631] on div "Top Searches Interior Paint Exterior Paint Prelim Package Drywall Debris Carpet…" at bounding box center [721, 324] width 1442 height 648
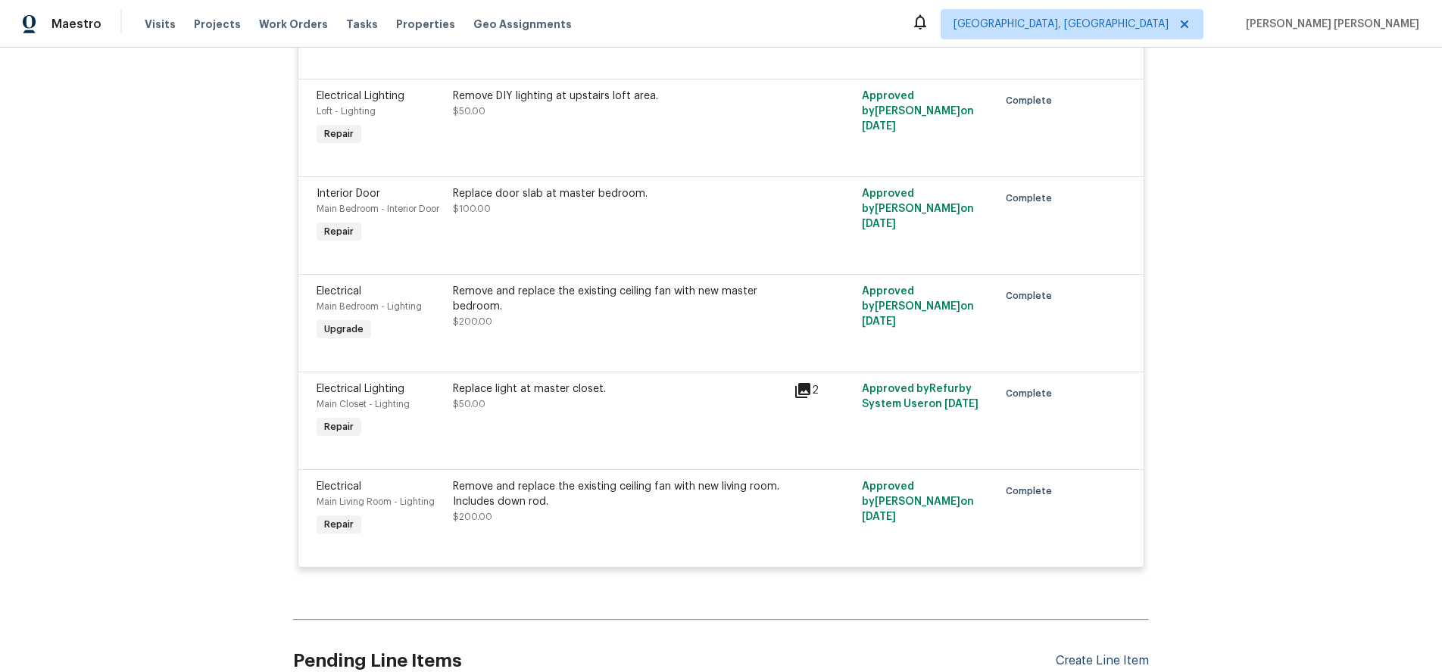
click at [1118, 654] on div "Create Line Item" at bounding box center [1101, 661] width 93 height 14
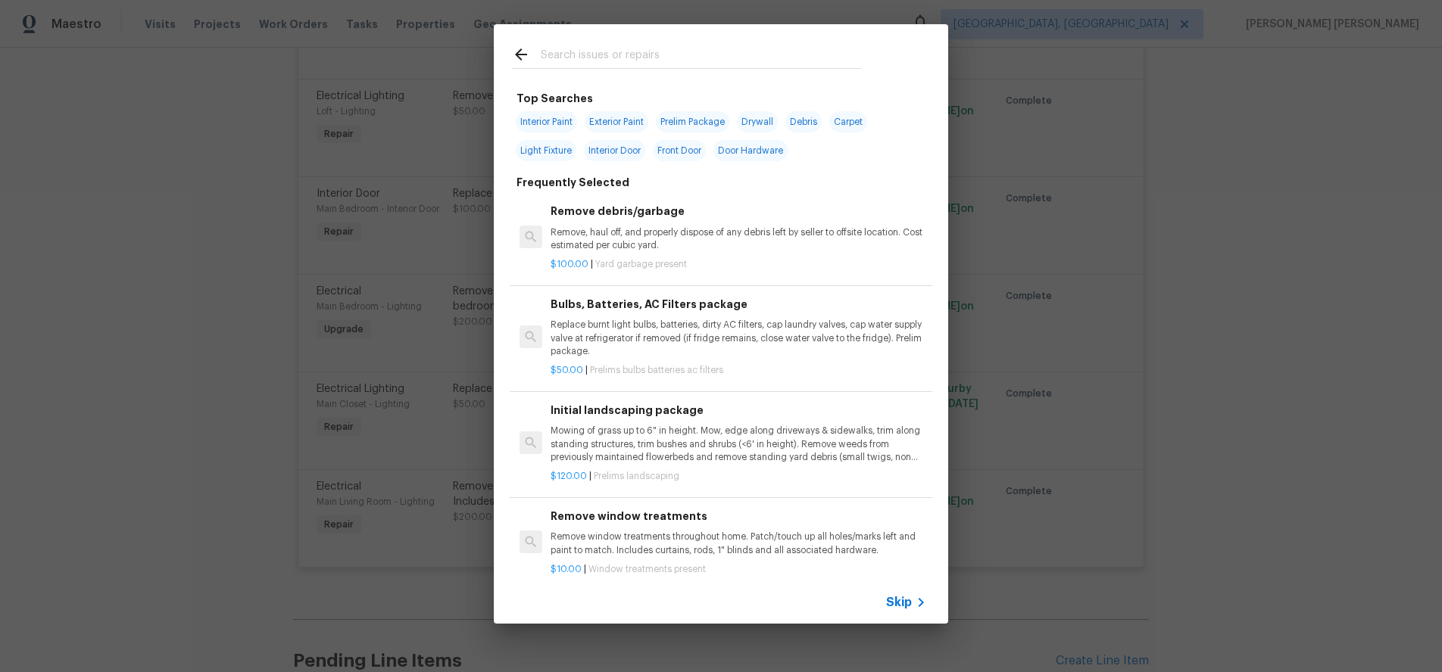
click at [909, 603] on span "Skip" at bounding box center [899, 602] width 26 height 15
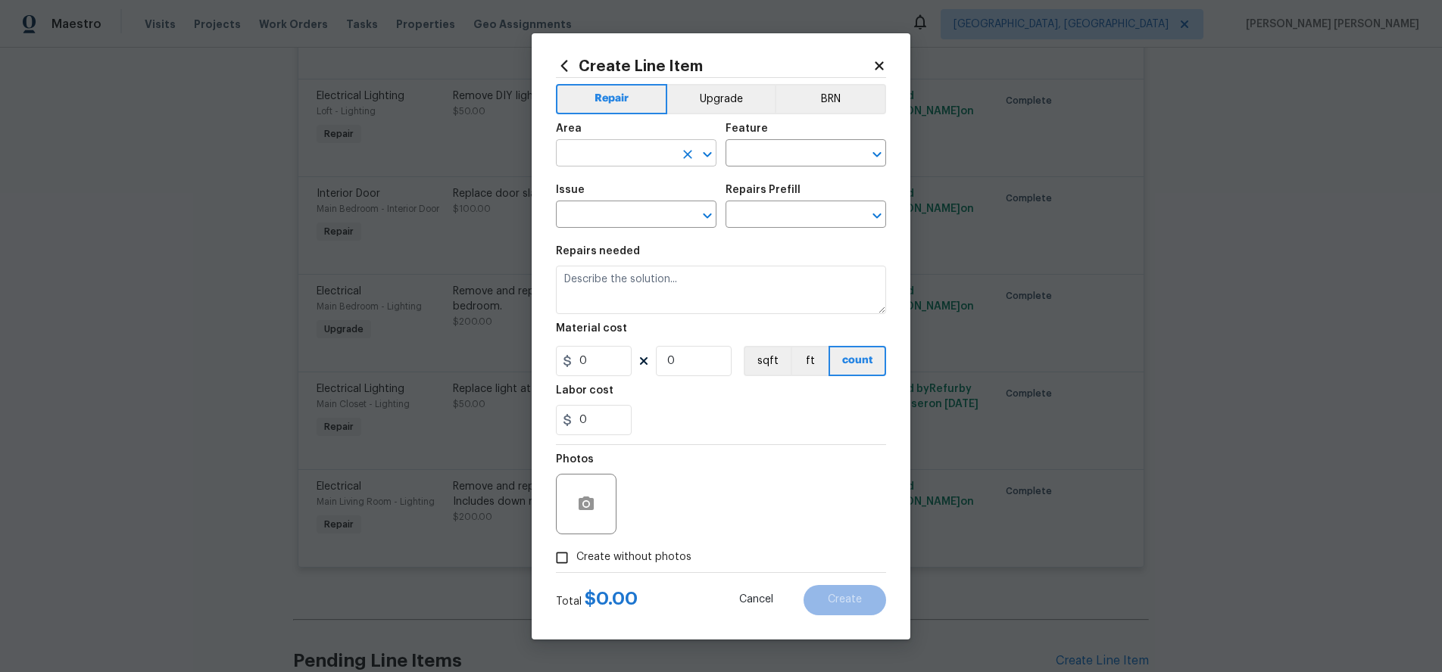
click at [617, 155] on input "text" at bounding box center [615, 154] width 118 height 23
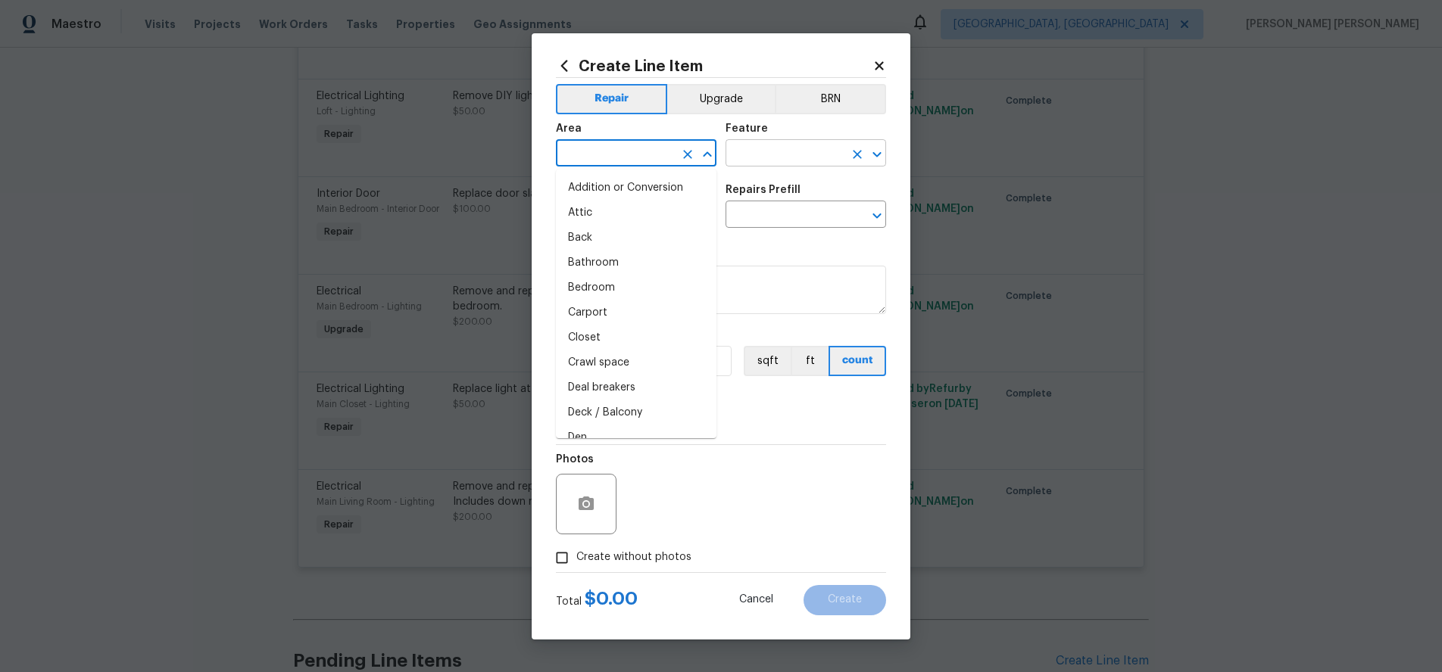
click at [785, 158] on input "text" at bounding box center [784, 154] width 118 height 23
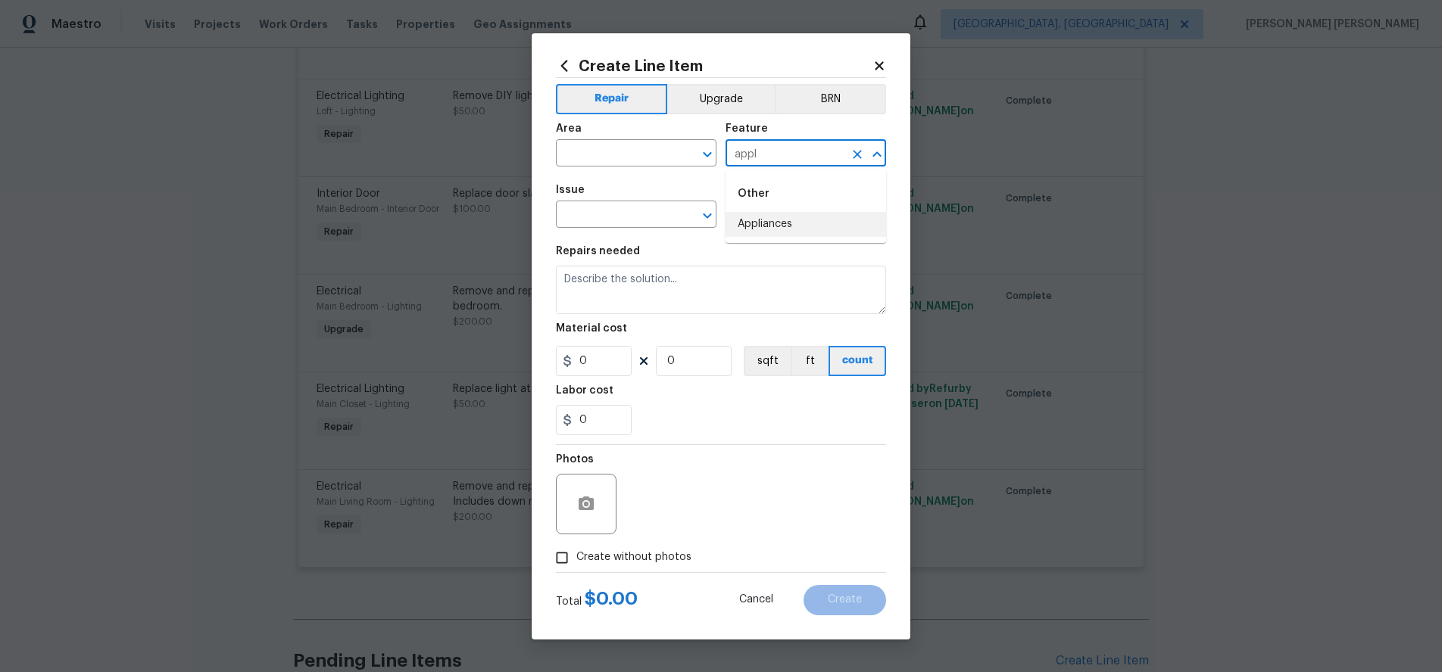
drag, startPoint x: 778, startPoint y: 225, endPoint x: 673, endPoint y: 229, distance: 105.3
click at [769, 225] on li "Appliances" at bounding box center [805, 224] width 161 height 25
type input "Appliances"
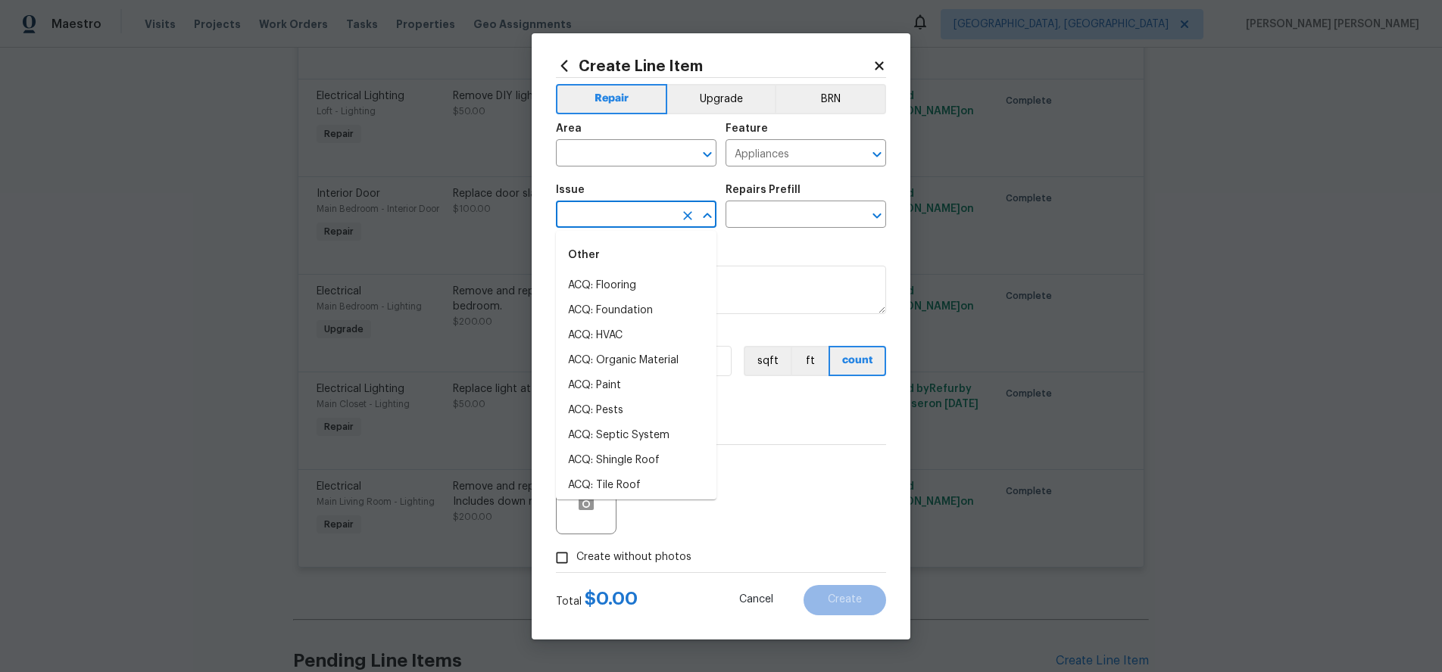
drag, startPoint x: 625, startPoint y: 221, endPoint x: 613, endPoint y: 222, distance: 12.9
click at [614, 222] on input "text" at bounding box center [615, 215] width 118 height 23
drag, startPoint x: 644, startPoint y: 319, endPoint x: 792, endPoint y: 251, distance: 163.0
click at [653, 316] on li "Appliances" at bounding box center [636, 310] width 161 height 25
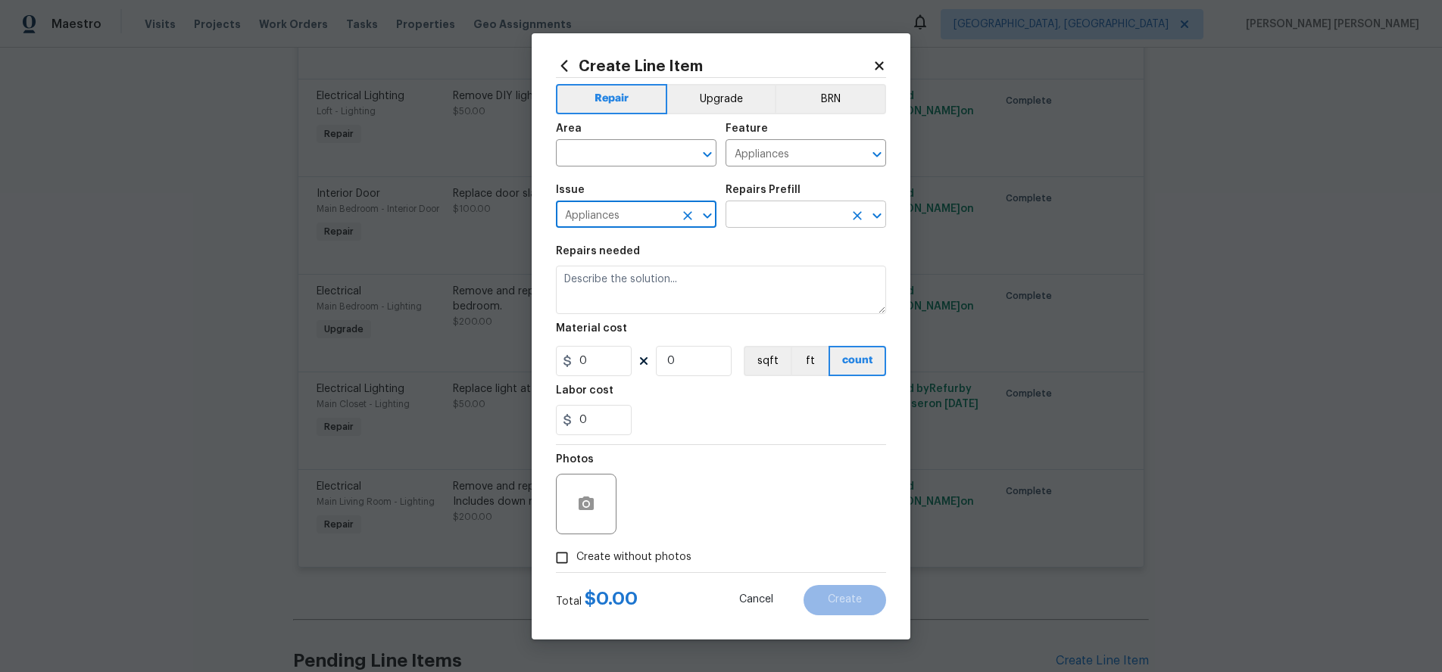
type input "Appliances"
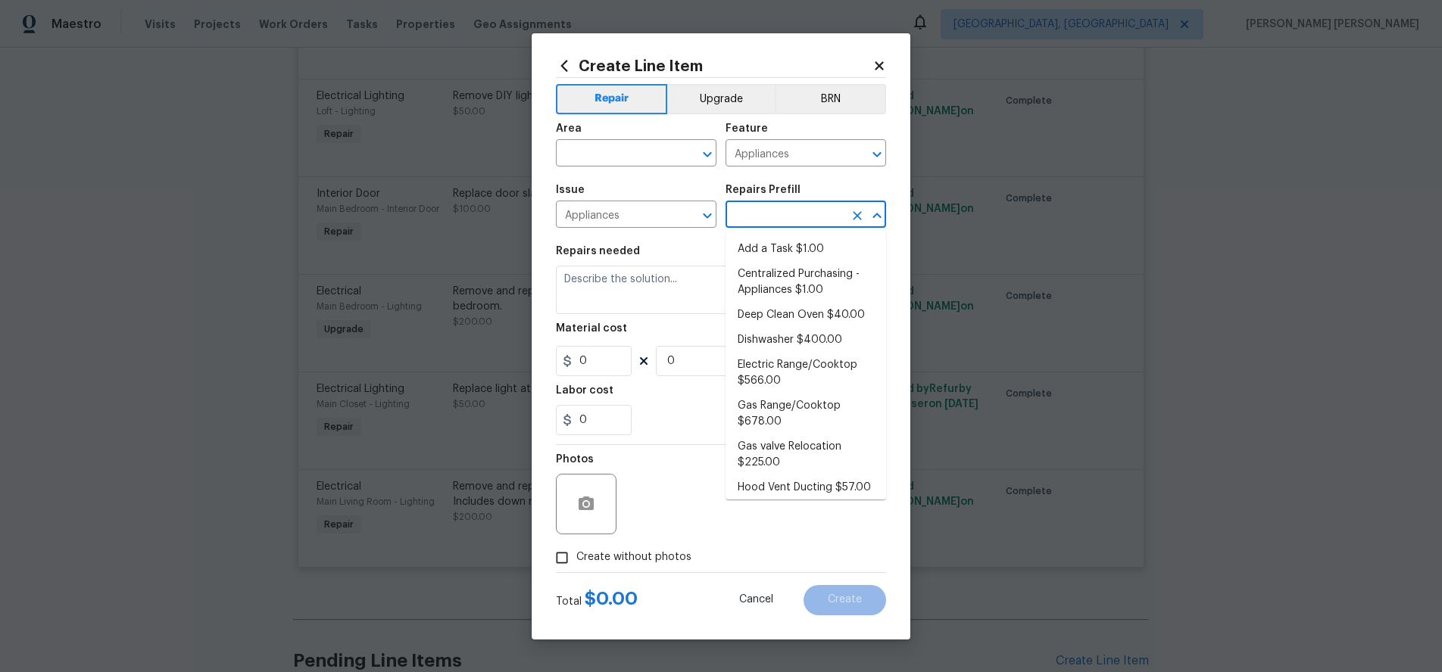
click at [815, 219] on input "text" at bounding box center [784, 215] width 118 height 23
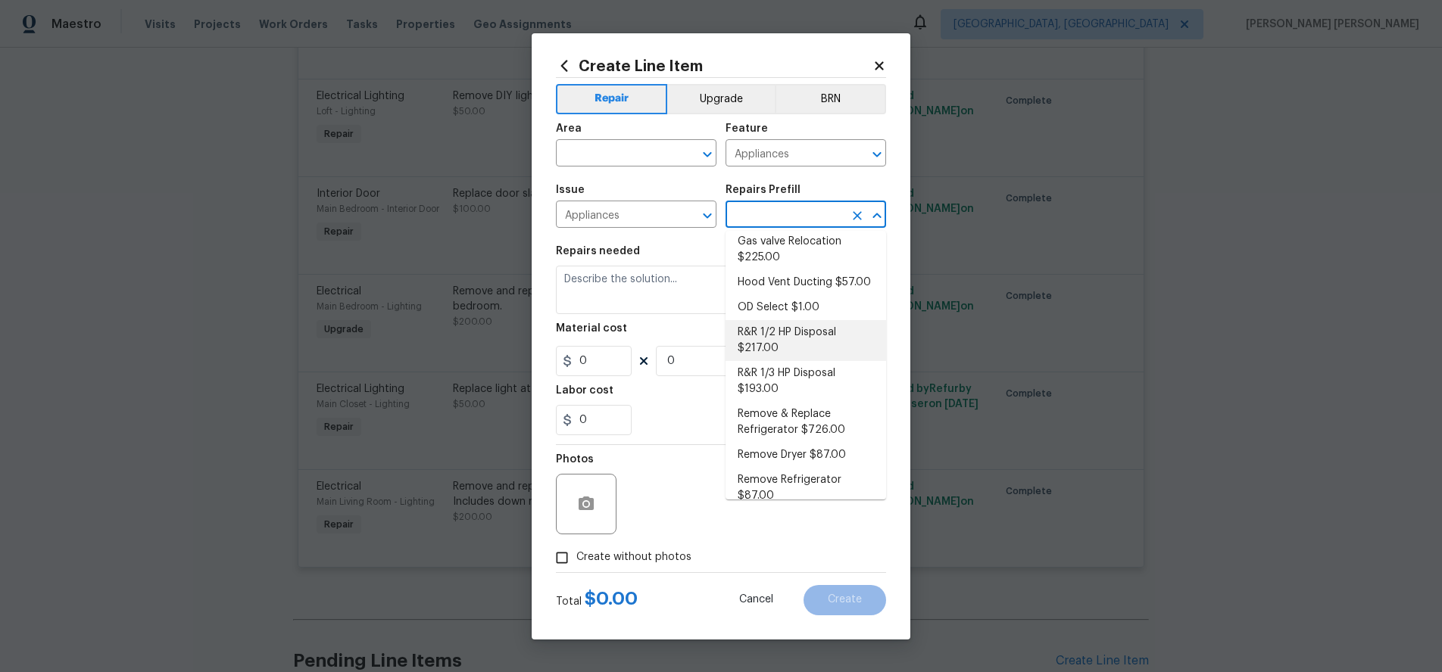
scroll to position [0, 0]
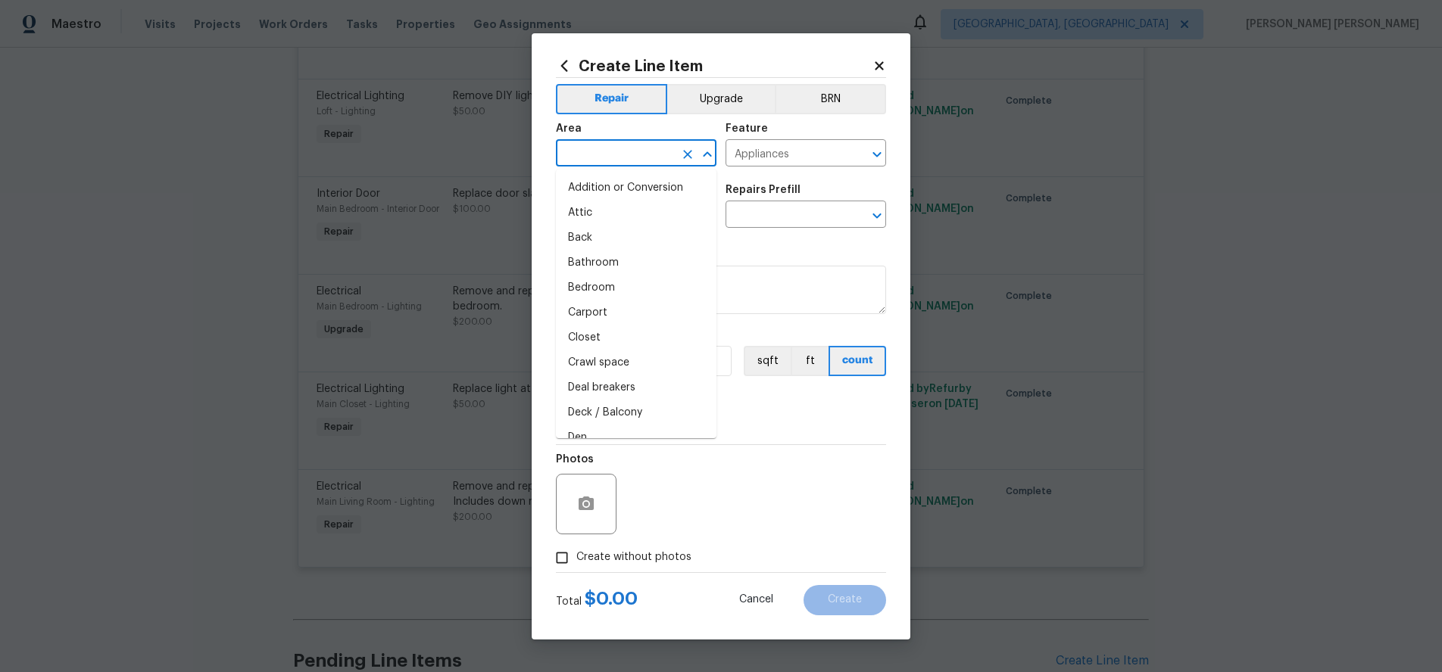
click at [617, 151] on input "text" at bounding box center [615, 154] width 118 height 23
click at [634, 191] on li "Bathroom" at bounding box center [636, 188] width 161 height 25
type input "Bathroom"
click at [785, 152] on input "Appliances" at bounding box center [784, 154] width 118 height 23
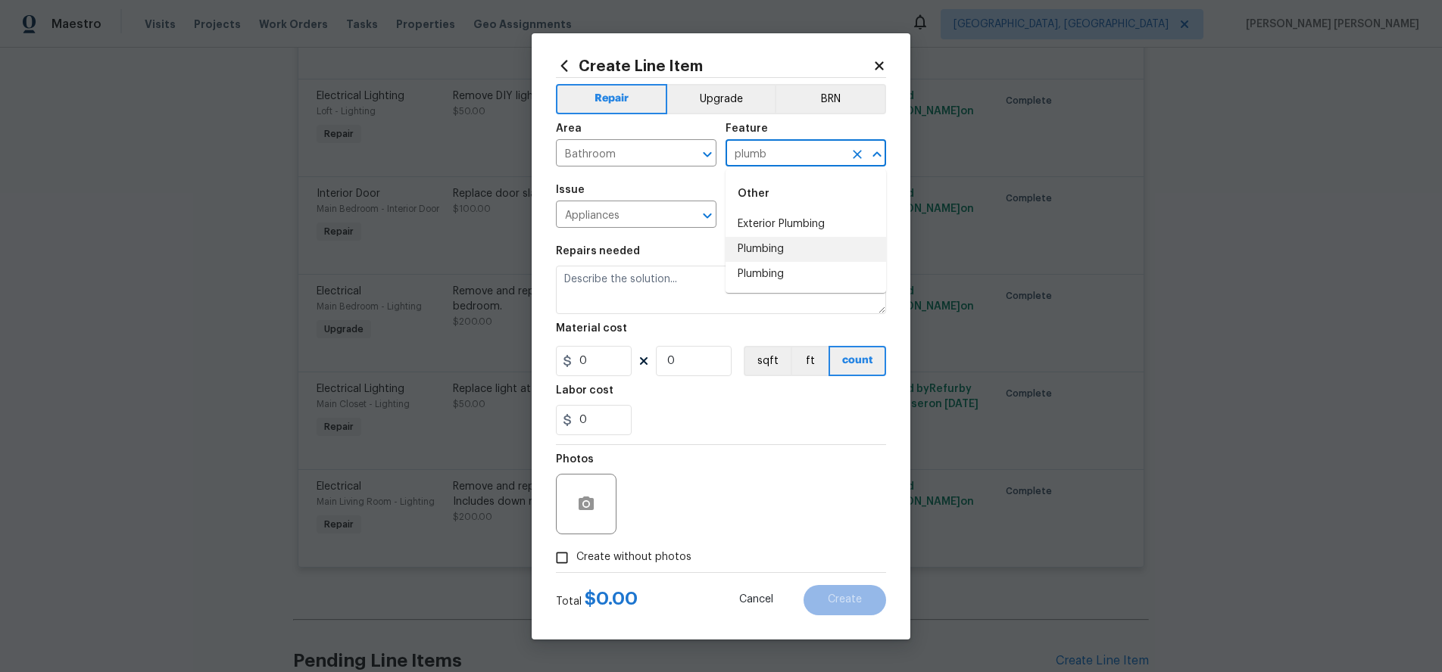
drag, startPoint x: 784, startPoint y: 249, endPoint x: 703, endPoint y: 237, distance: 81.2
click at [777, 248] on li "Plumbing" at bounding box center [805, 249] width 161 height 25
type input "Plumbing"
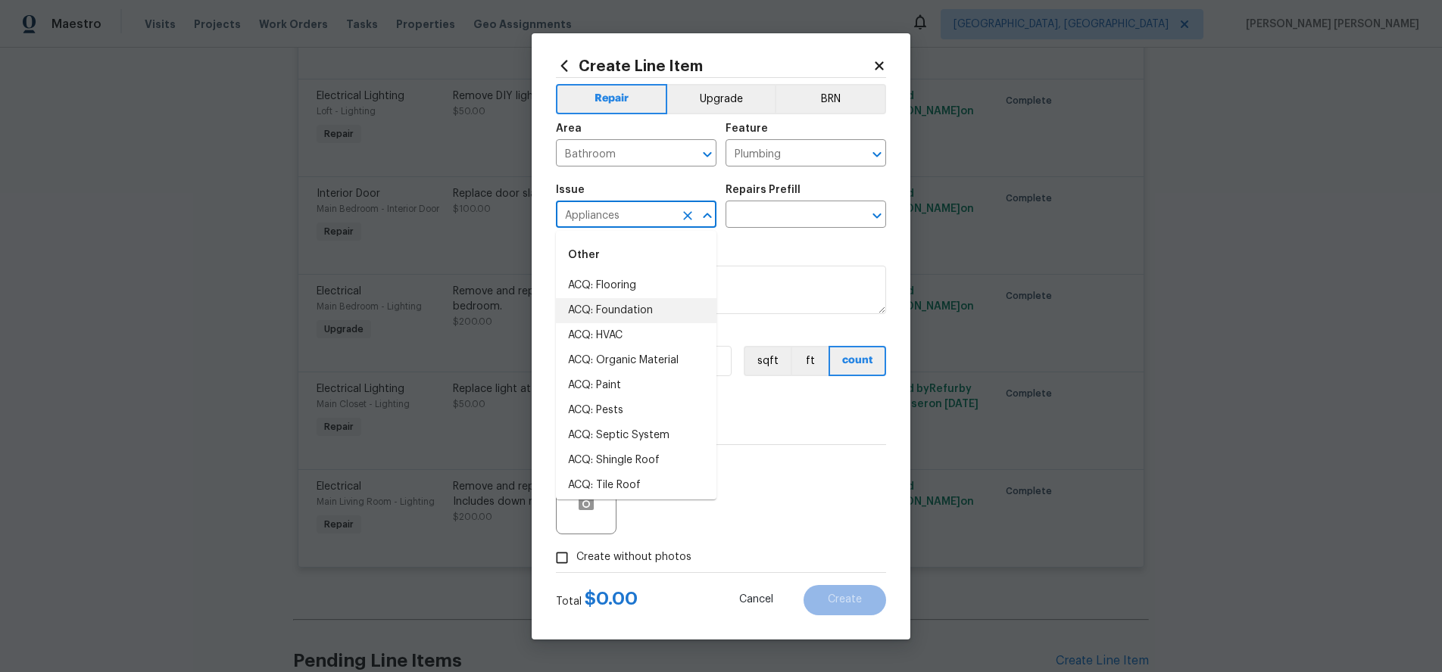
click at [623, 214] on input "Appliances" at bounding box center [615, 215] width 118 height 23
drag, startPoint x: 663, startPoint y: 332, endPoint x: 712, endPoint y: 297, distance: 60.3
click at [663, 332] on li "Bathroom Plumbing" at bounding box center [636, 335] width 161 height 25
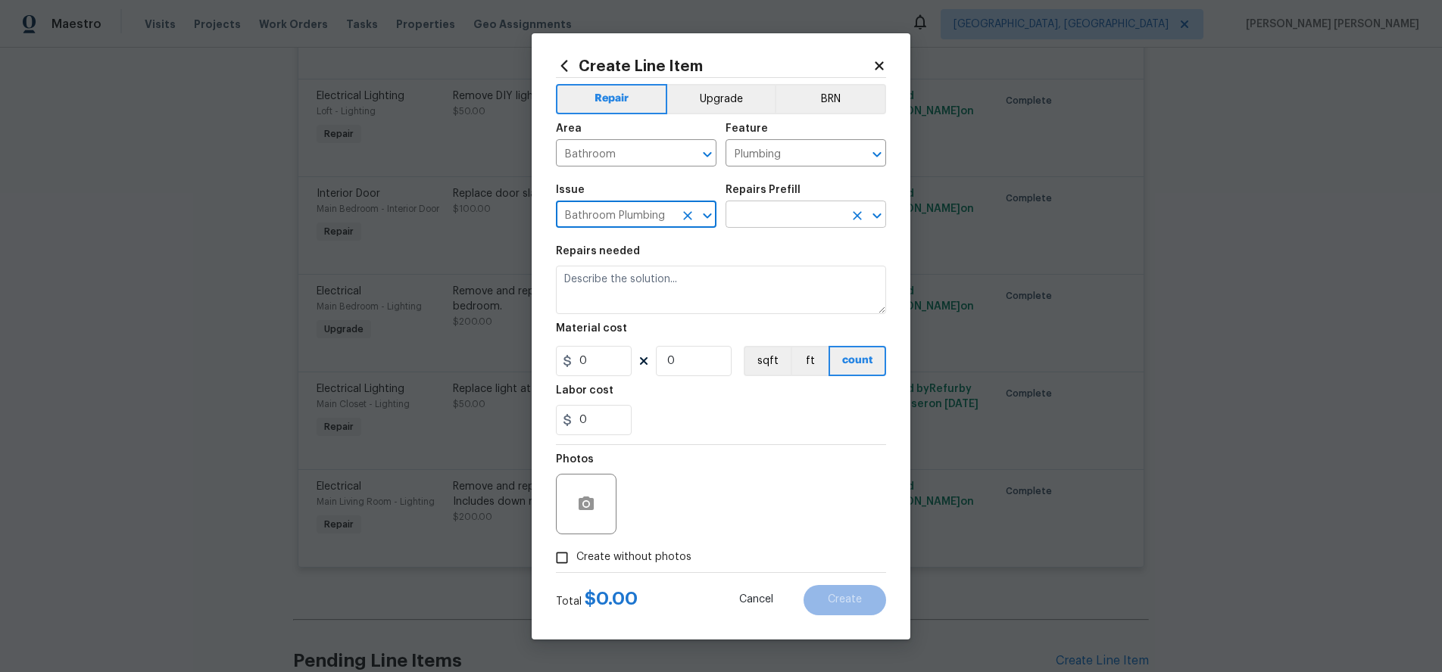
type input "Bathroom Plumbing"
click at [790, 207] on input "text" at bounding box center [784, 215] width 118 height 23
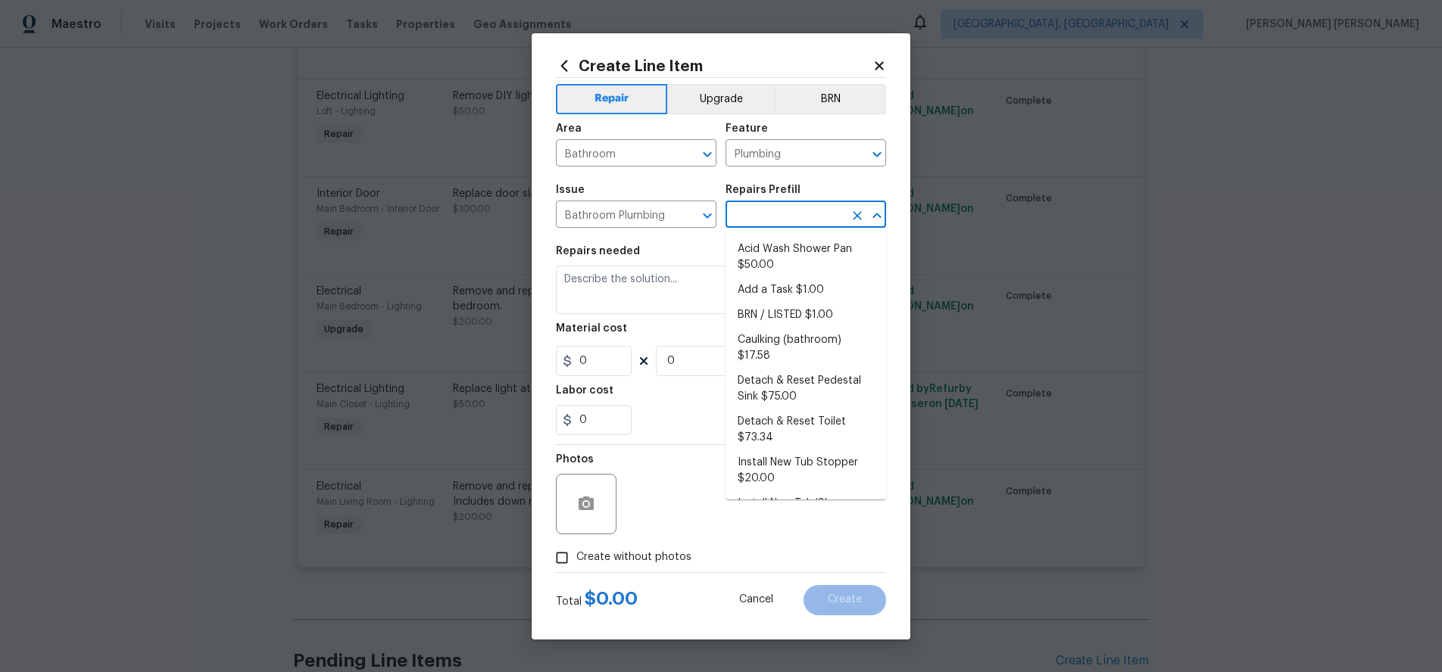
scroll to position [607, 0]
click at [822, 146] on input "Plumbing" at bounding box center [784, 154] width 118 height 23
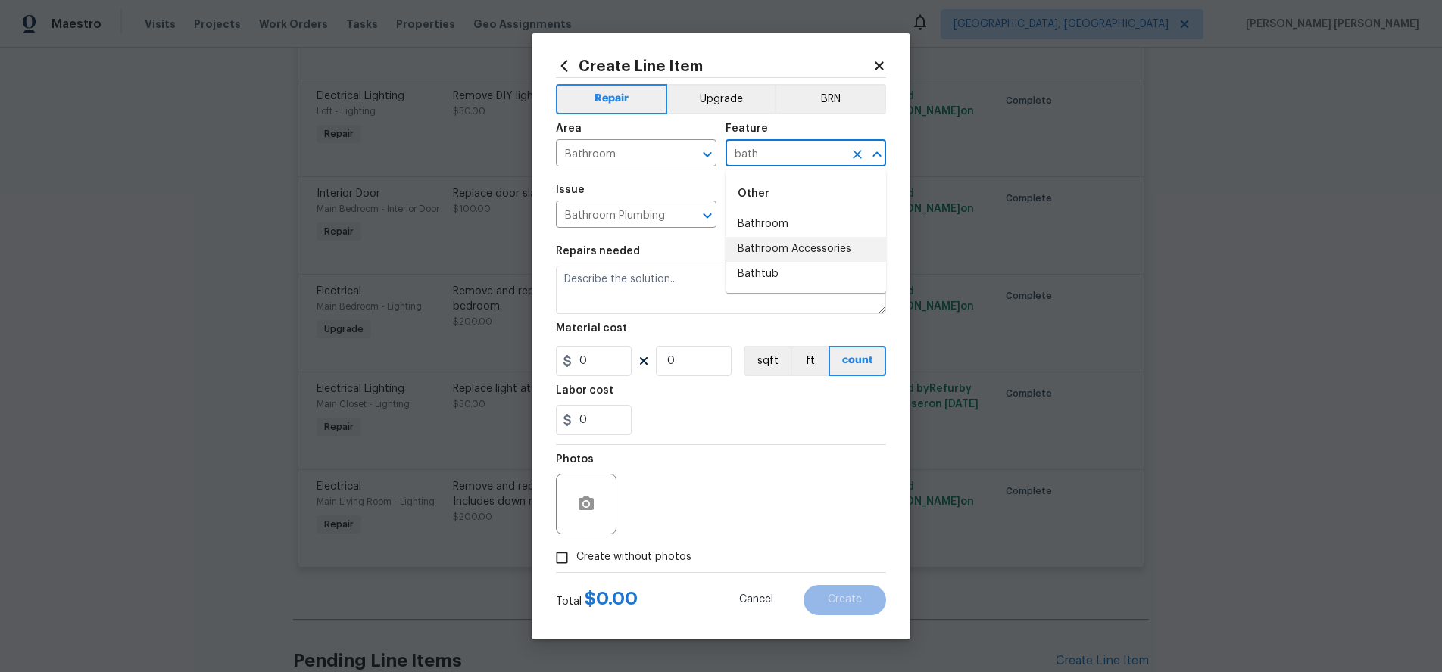
drag, startPoint x: 836, startPoint y: 242, endPoint x: 827, endPoint y: 243, distance: 9.2
click at [836, 242] on li "Bathroom Accessories" at bounding box center [805, 249] width 161 height 25
type input "Bathroom Accessories"
click at [657, 217] on input "Bathroom Plumbing" at bounding box center [615, 215] width 118 height 23
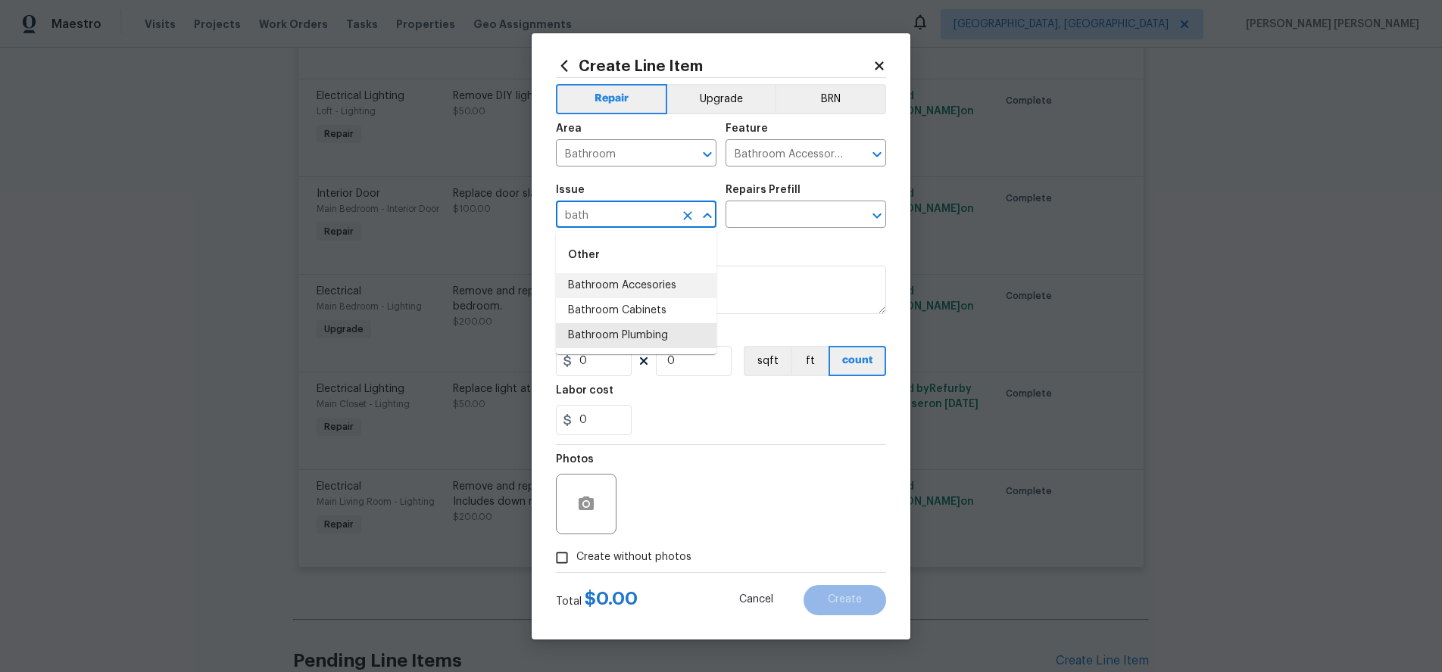
click at [673, 282] on li "Bathroom Accesories" at bounding box center [636, 285] width 161 height 25
type input "Bathroom Accesories"
click at [775, 207] on input "text" at bounding box center [784, 215] width 118 height 23
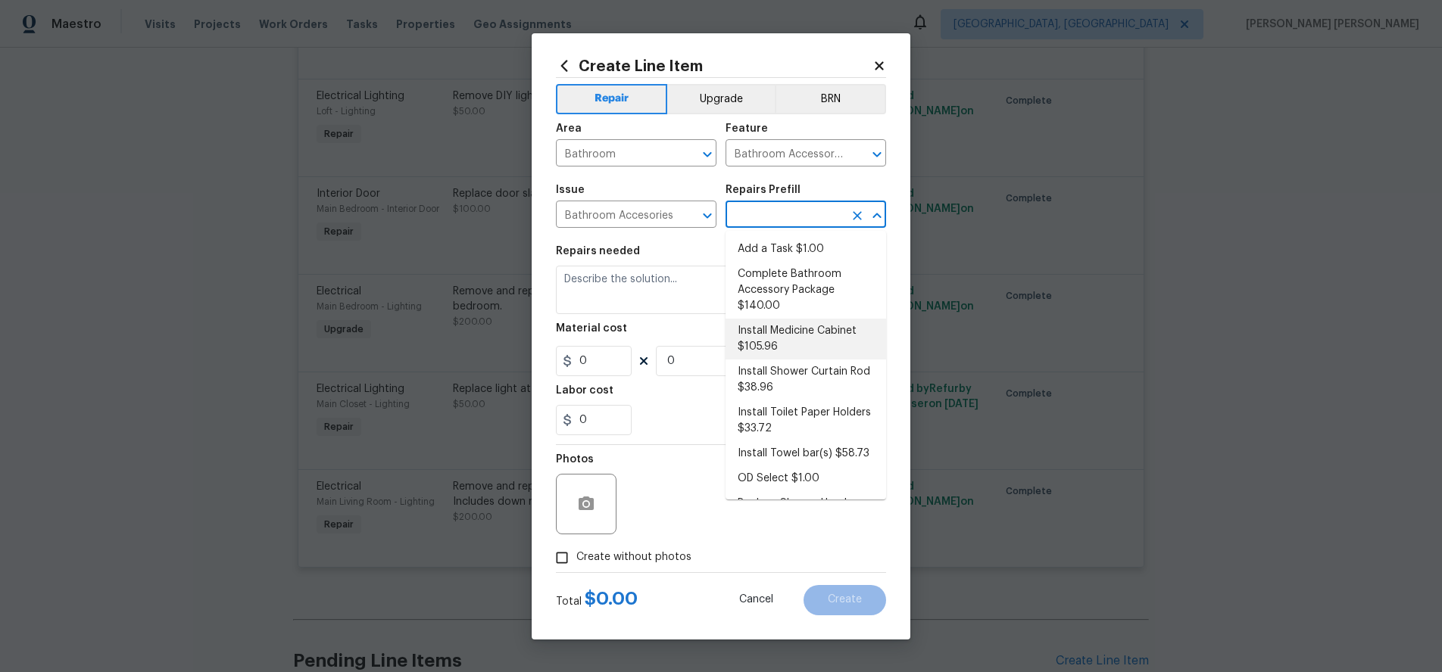
drag, startPoint x: 797, startPoint y: 331, endPoint x: 857, endPoint y: 326, distance: 60.0
click at [797, 331] on li "Install Medicine Cabinet $105.96" at bounding box center [805, 339] width 161 height 41
type input "Interior Trim"
type textarea "Remove the existing medicine cabinet or mirror (if present) and install a new m…"
type input "1"
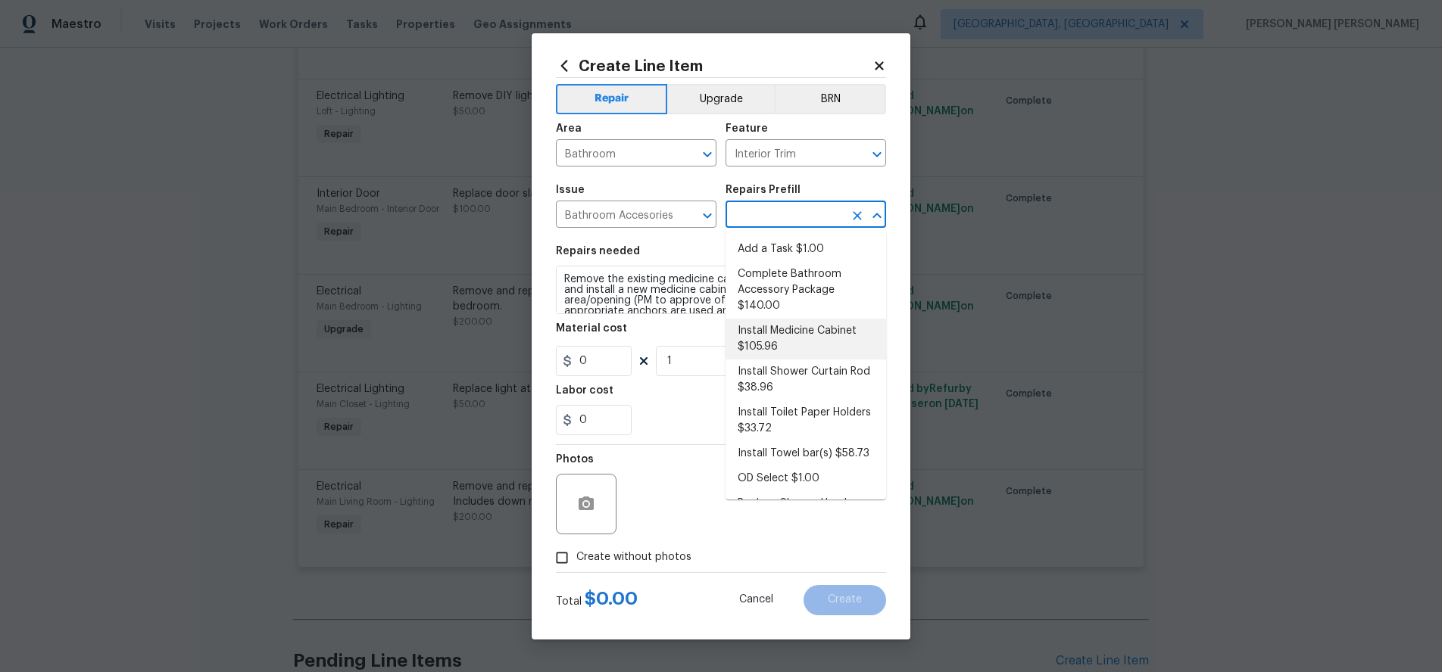
type input "Install Medicine Cabinet $105.96"
type input "105.96"
click at [828, 151] on input "Interior Trim" at bounding box center [784, 154] width 118 height 23
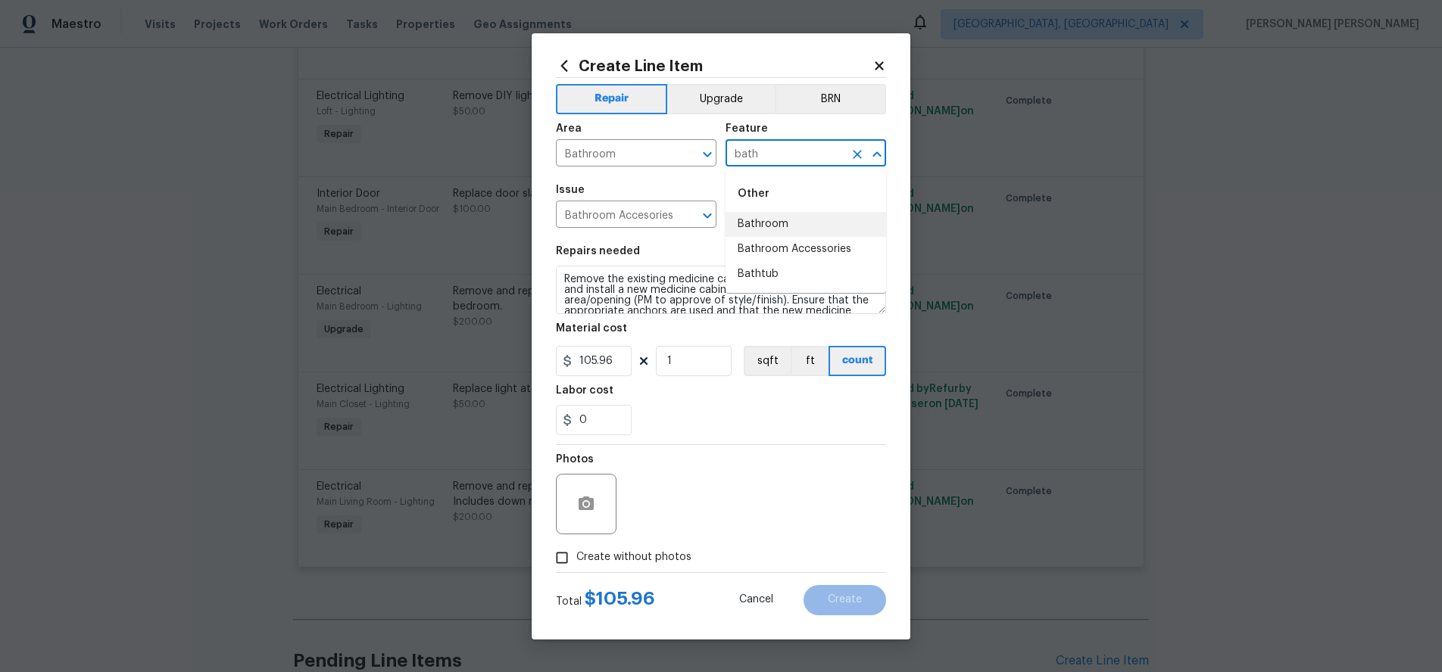
click at [821, 233] on li "Bathroom" at bounding box center [805, 224] width 161 height 25
click at [803, 154] on input "Bathroom" at bounding box center [784, 154] width 118 height 23
click at [789, 253] on li "Bathroom Accessories" at bounding box center [805, 249] width 161 height 25
type input "Bathroom Accessories"
click at [672, 223] on input "Bathroom Accesories" at bounding box center [615, 215] width 118 height 23
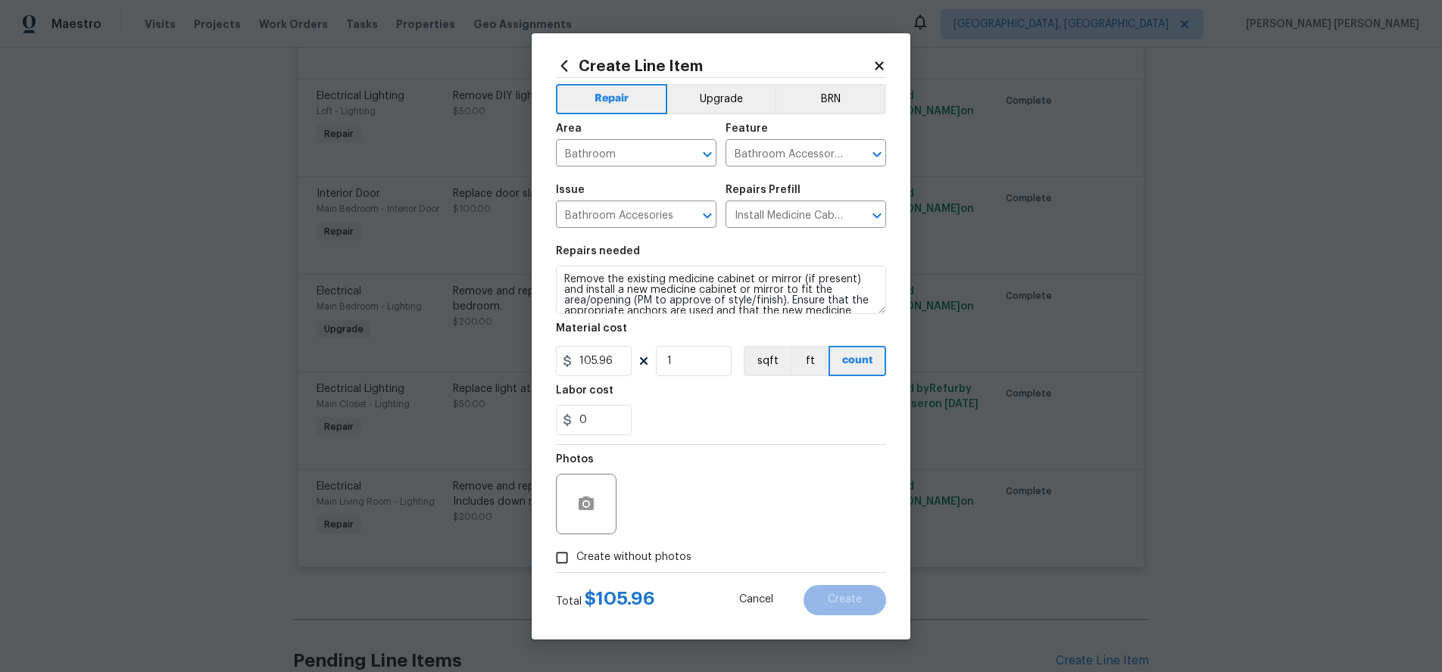
click at [747, 242] on section "Repairs needed Remove the existing medicine cabinet or mirror (if present) and …" at bounding box center [721, 340] width 330 height 207
click at [563, 279] on textarea "Remove the existing medicine cabinet or mirror (if present) and install a new m…" at bounding box center [721, 290] width 330 height 48
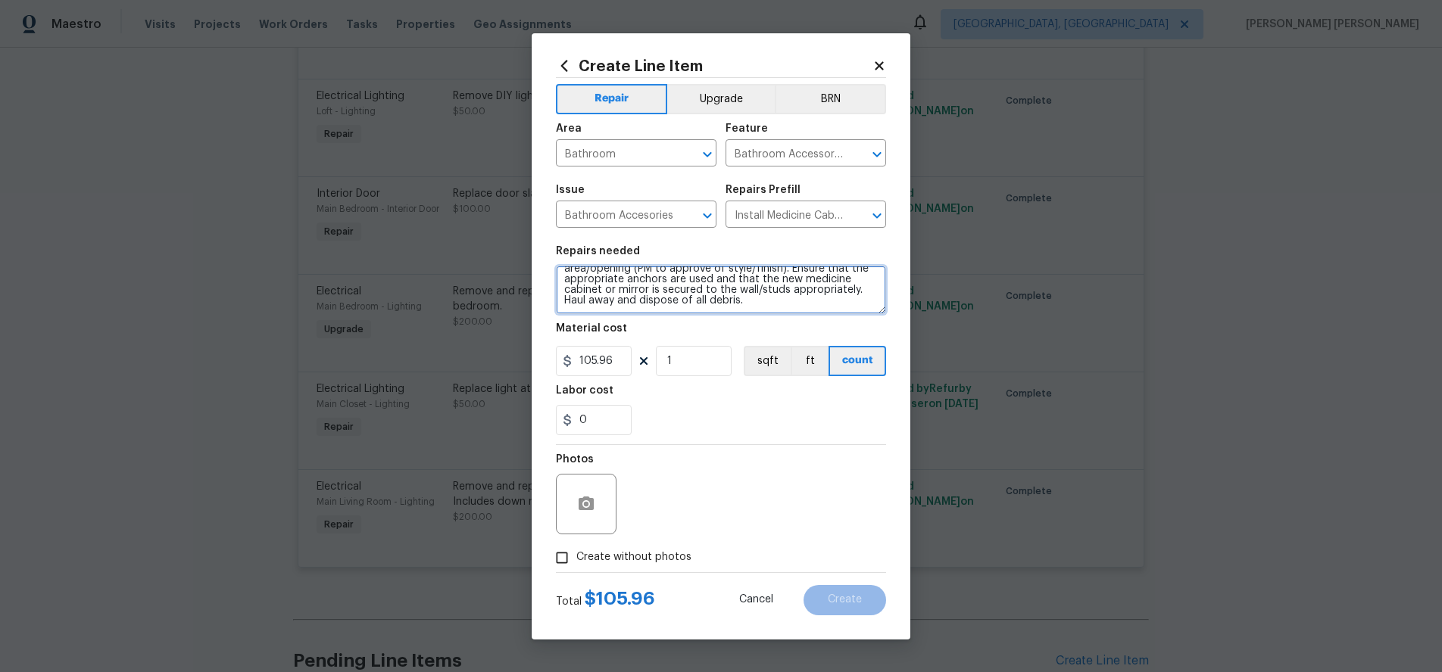
drag, startPoint x: 563, startPoint y: 279, endPoint x: 772, endPoint y: 335, distance: 217.3
click at [772, 335] on section "Repairs needed Remove the existing medicine cabinet or mirror (if present) and …" at bounding box center [721, 340] width 330 height 207
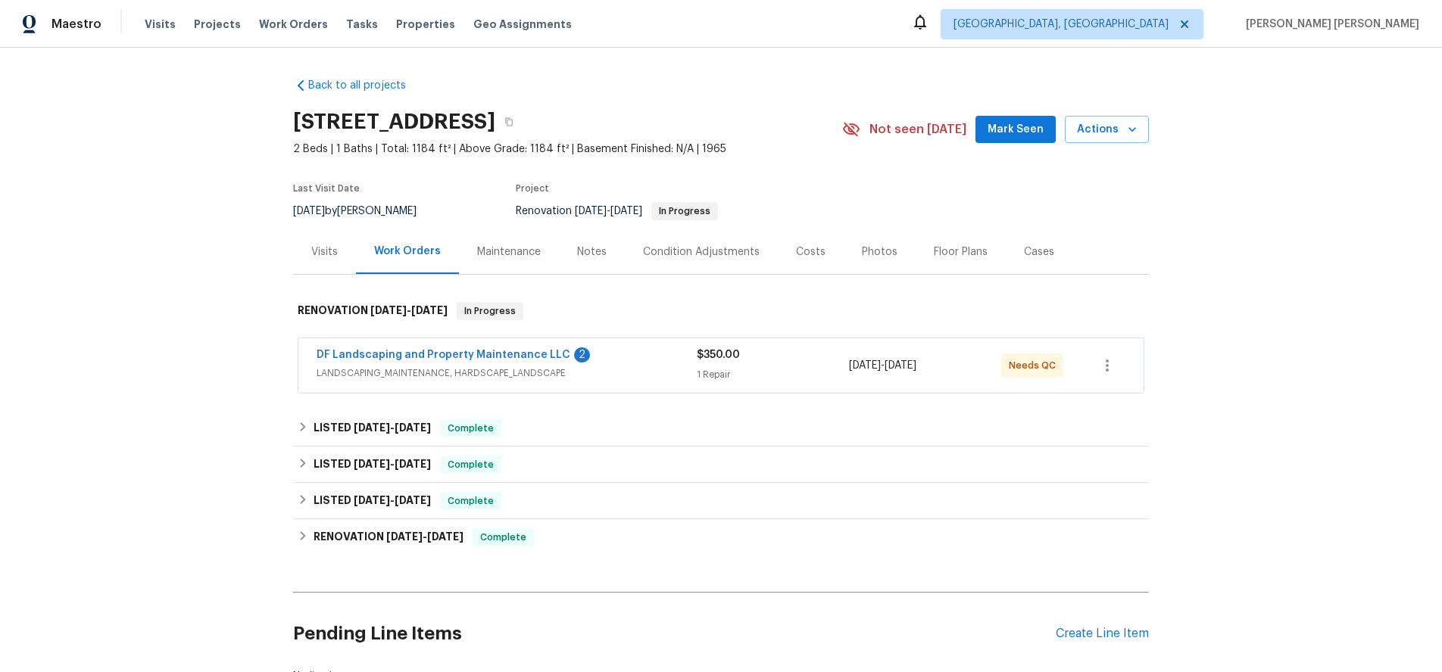
click at [657, 376] on span "LANDSCAPING_MAINTENANCE, HARDSCAPE_LANDSCAPE" at bounding box center [506, 373] width 380 height 15
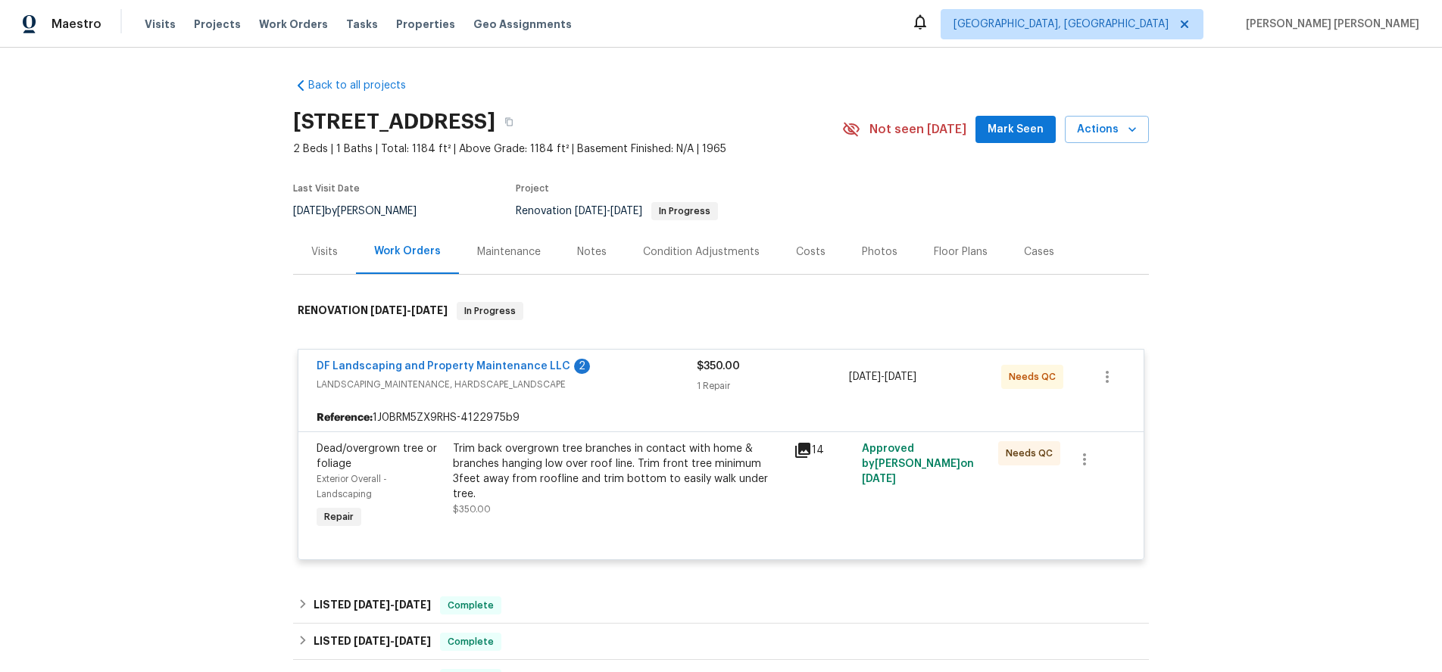
click at [954, 260] on div "Floor Plans" at bounding box center [960, 251] width 90 height 45
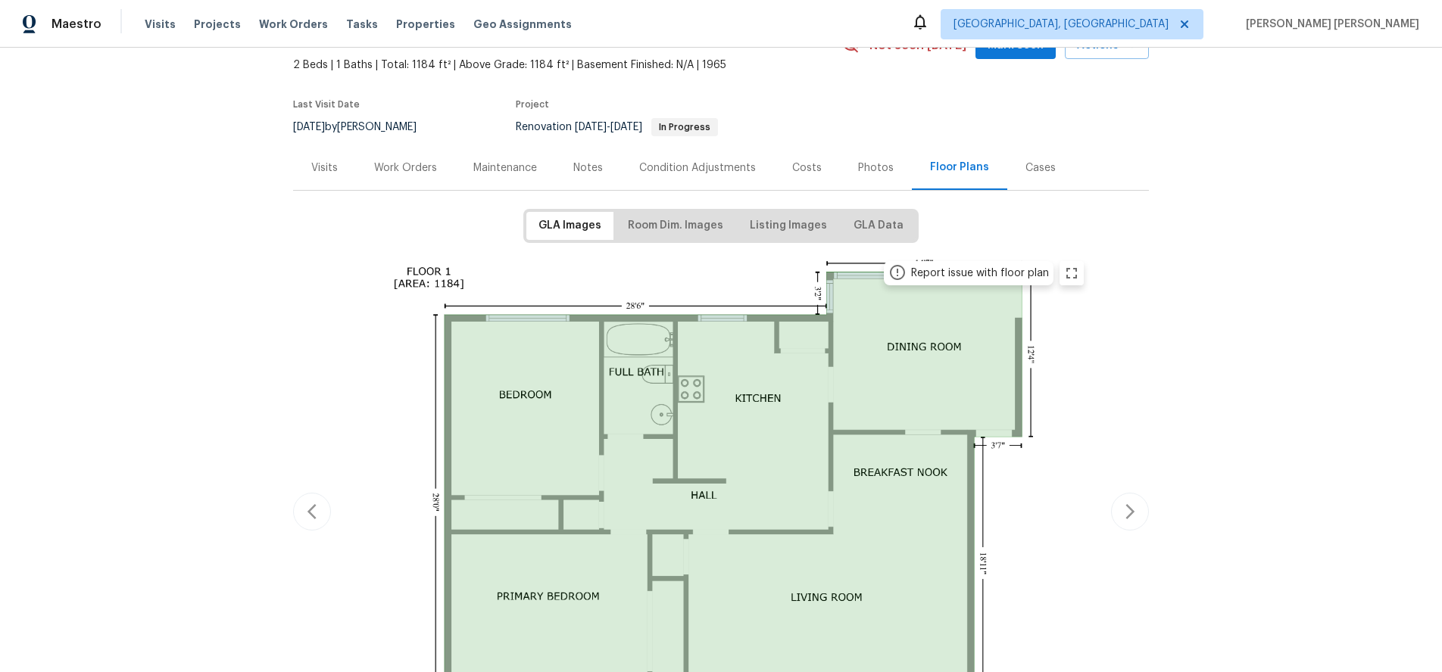
scroll to position [210, 0]
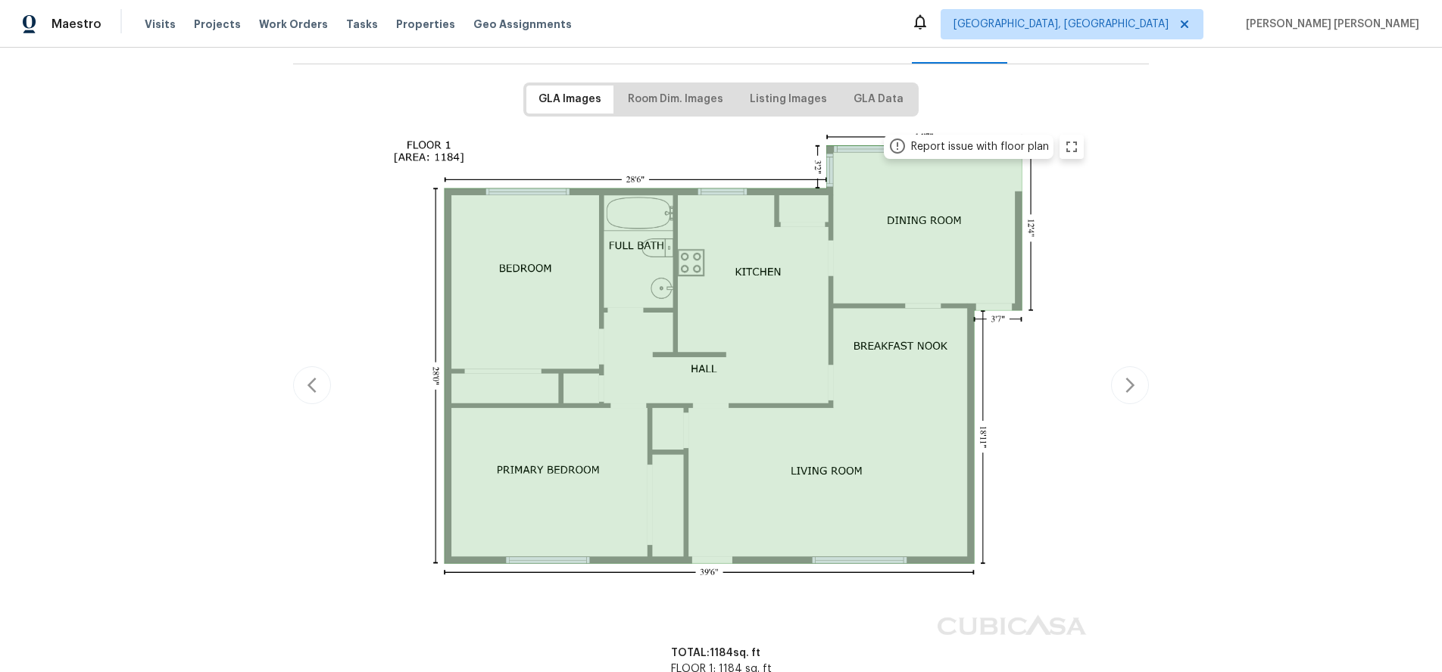
click at [1128, 397] on div "Report issue with floor plan" at bounding box center [721, 386] width 856 height 521
click at [1127, 395] on div "Report issue with floor plan" at bounding box center [721, 386] width 856 height 521
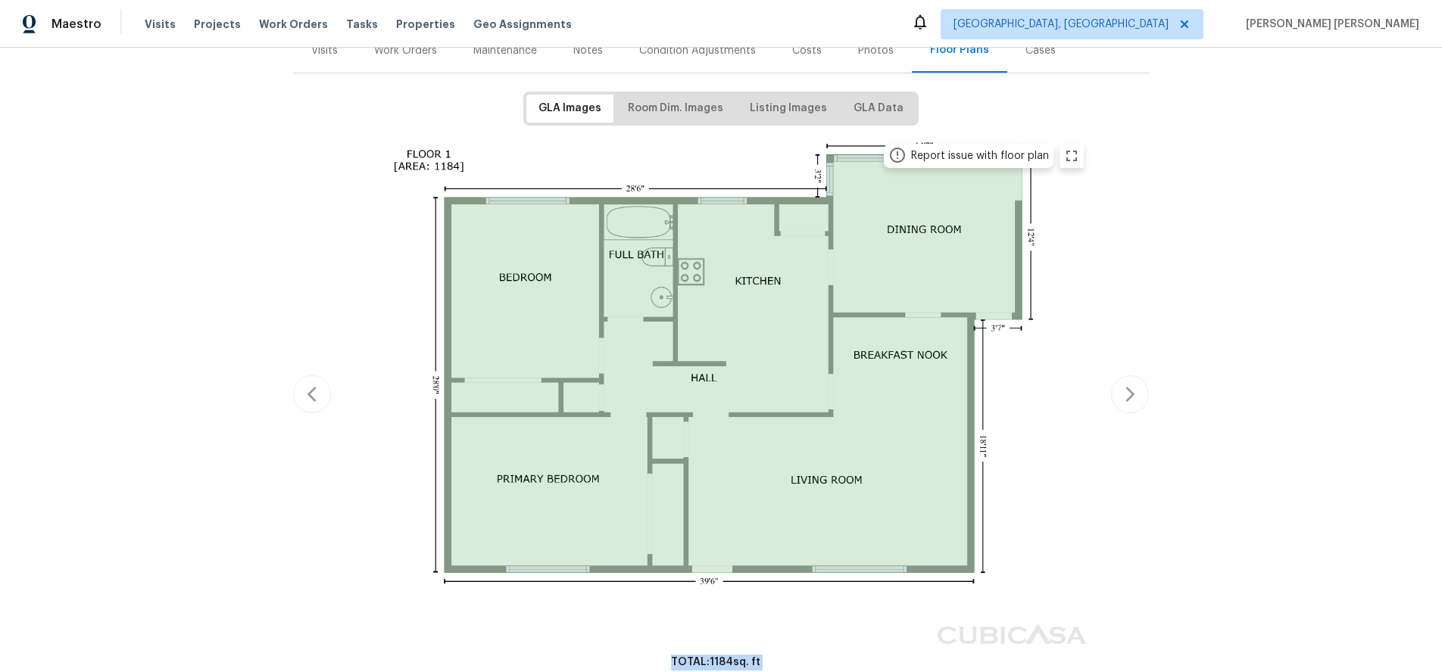
scroll to position [105, 0]
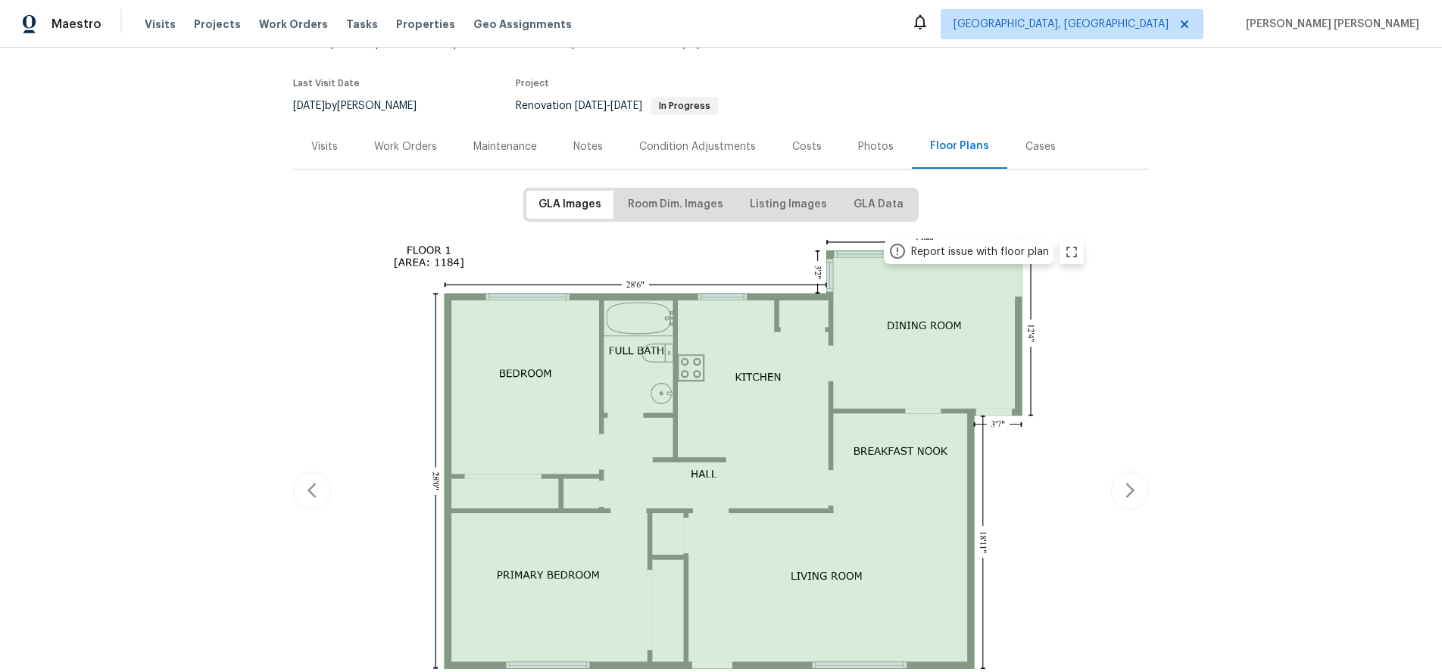
click at [404, 148] on div "Work Orders" at bounding box center [405, 146] width 63 height 15
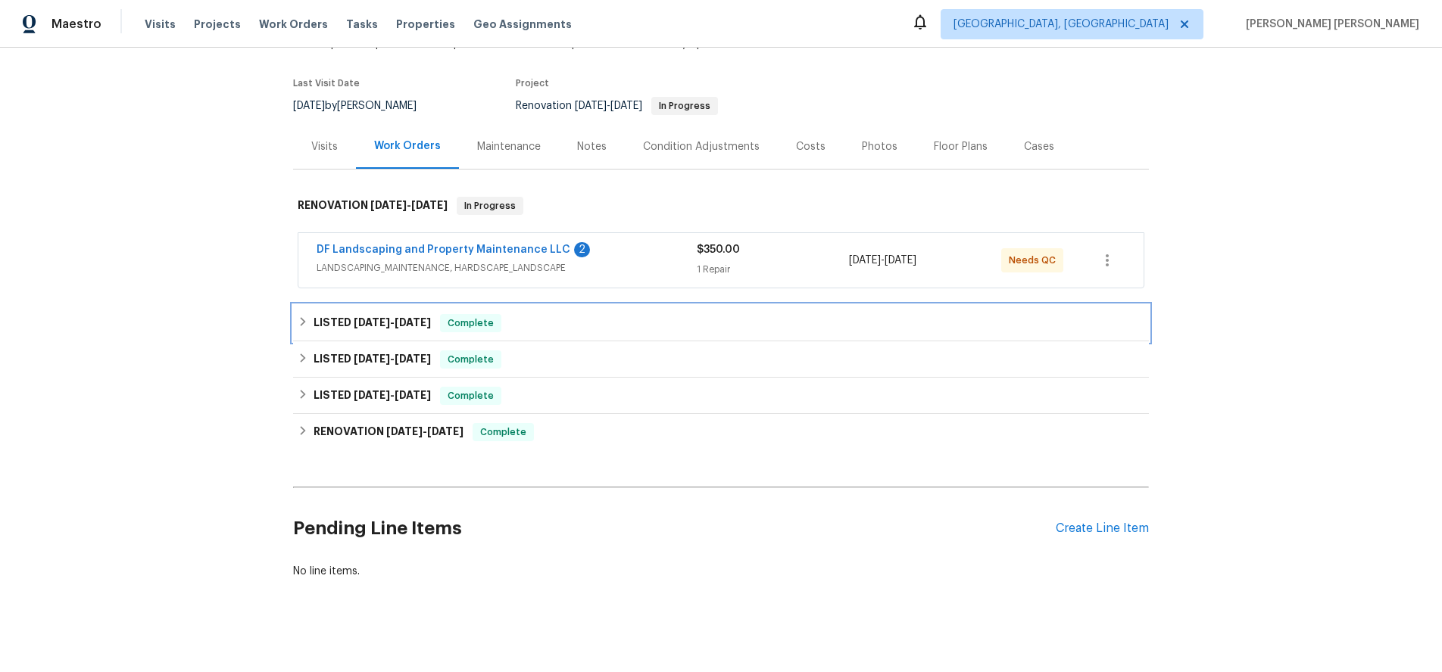
click at [326, 326] on h6 "LISTED [DATE] - [DATE]" at bounding box center [371, 323] width 117 height 18
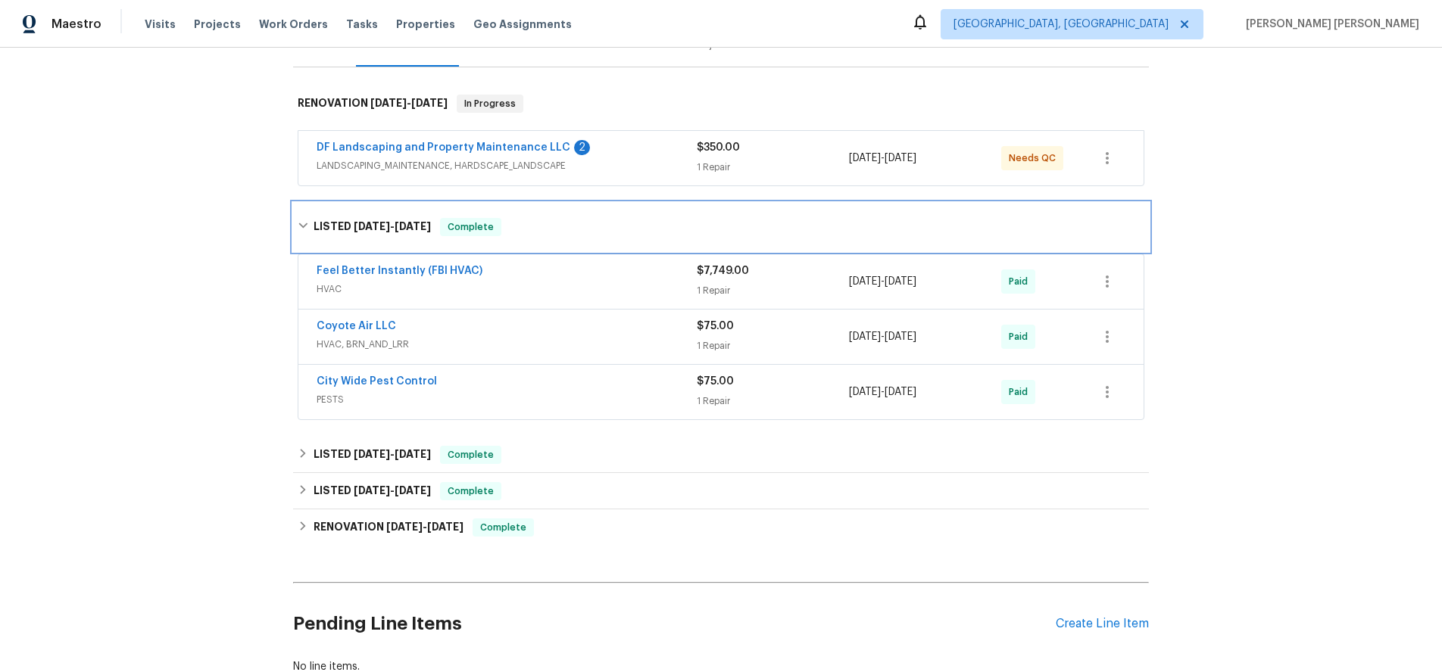
scroll to position [222, 0]
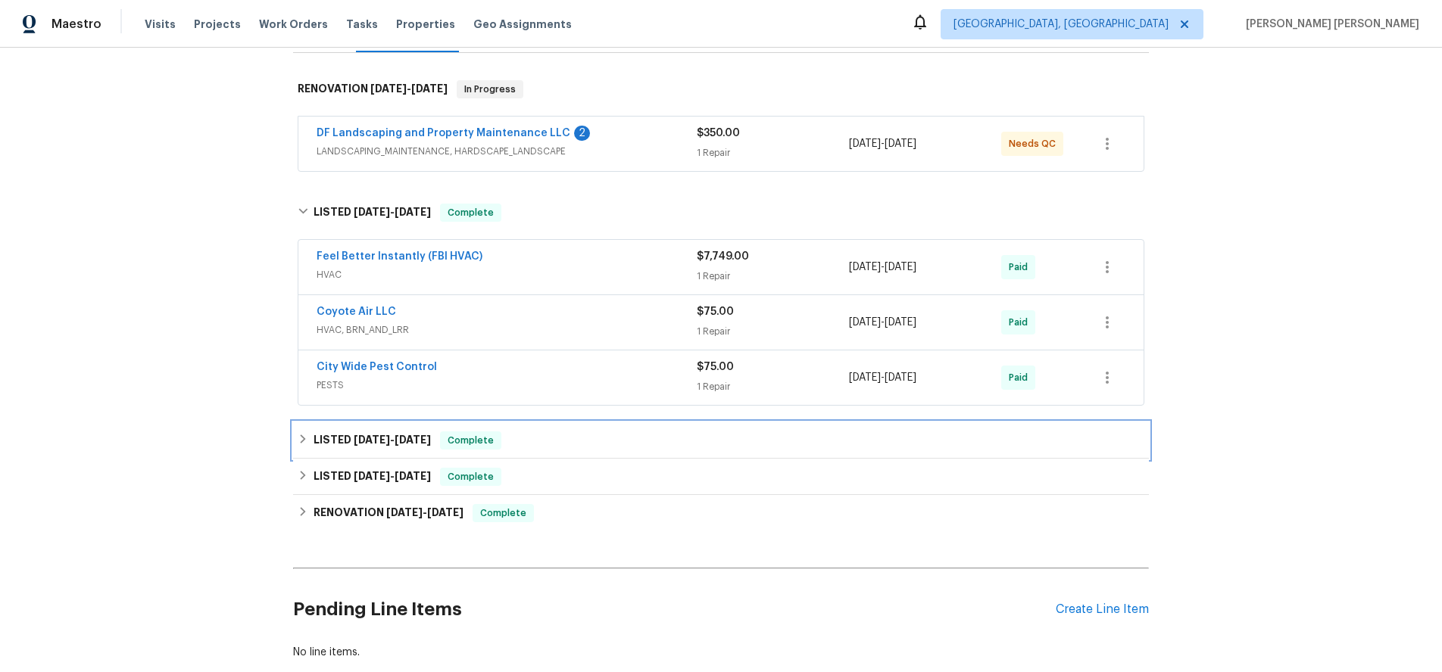
click at [549, 435] on div "LISTED [DATE] - [DATE] Complete" at bounding box center [721, 441] width 846 height 18
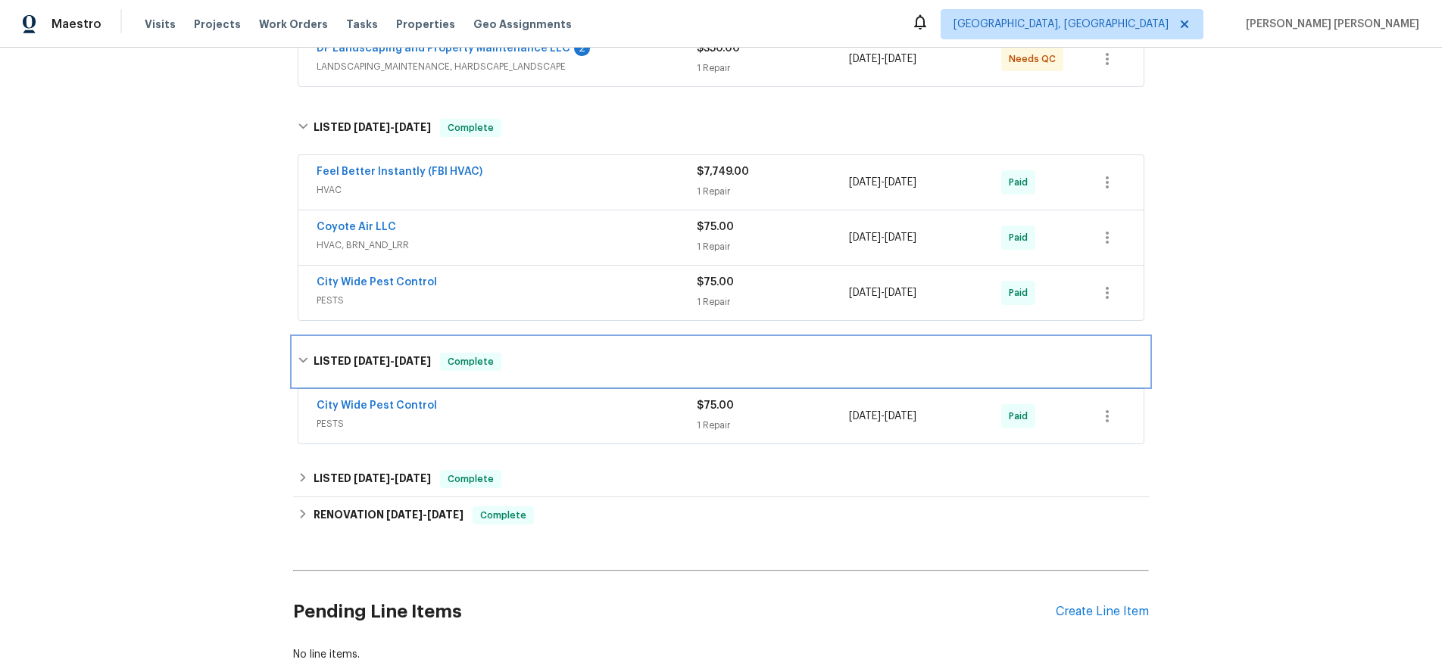
scroll to position [379, 0]
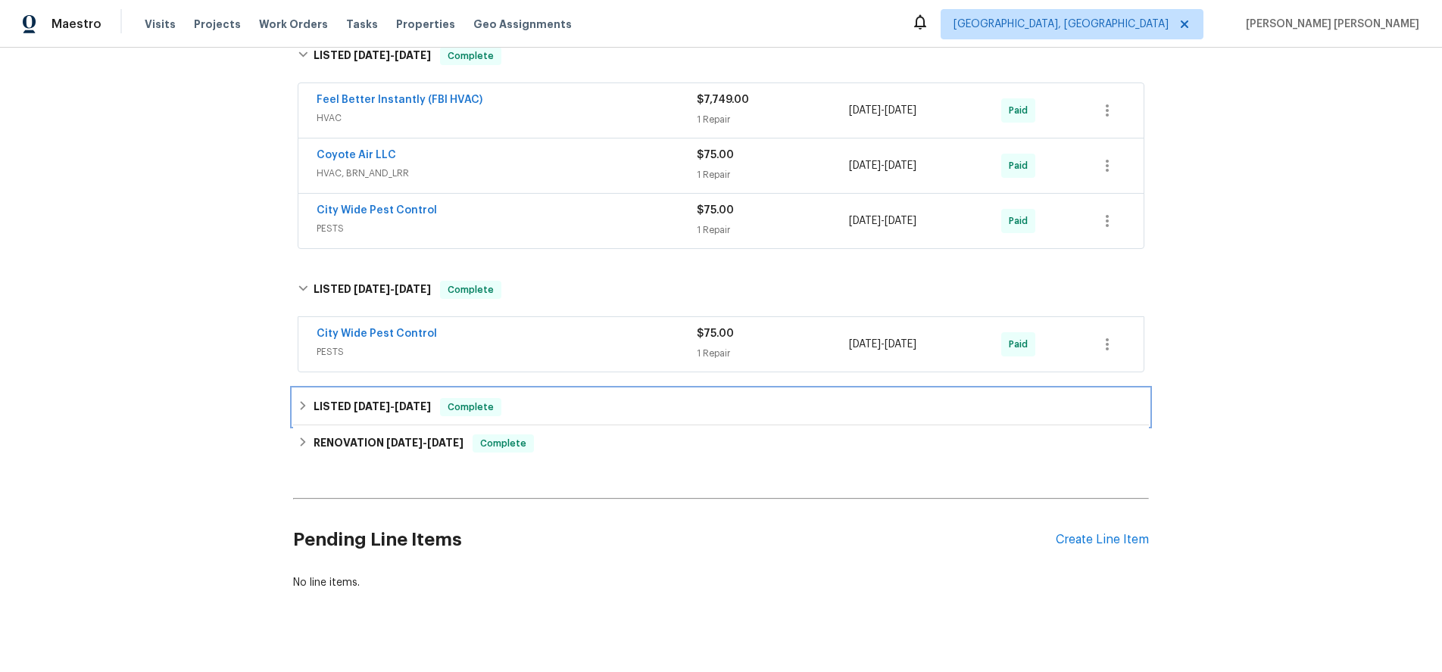
click at [382, 410] on span "[DATE]" at bounding box center [372, 406] width 36 height 11
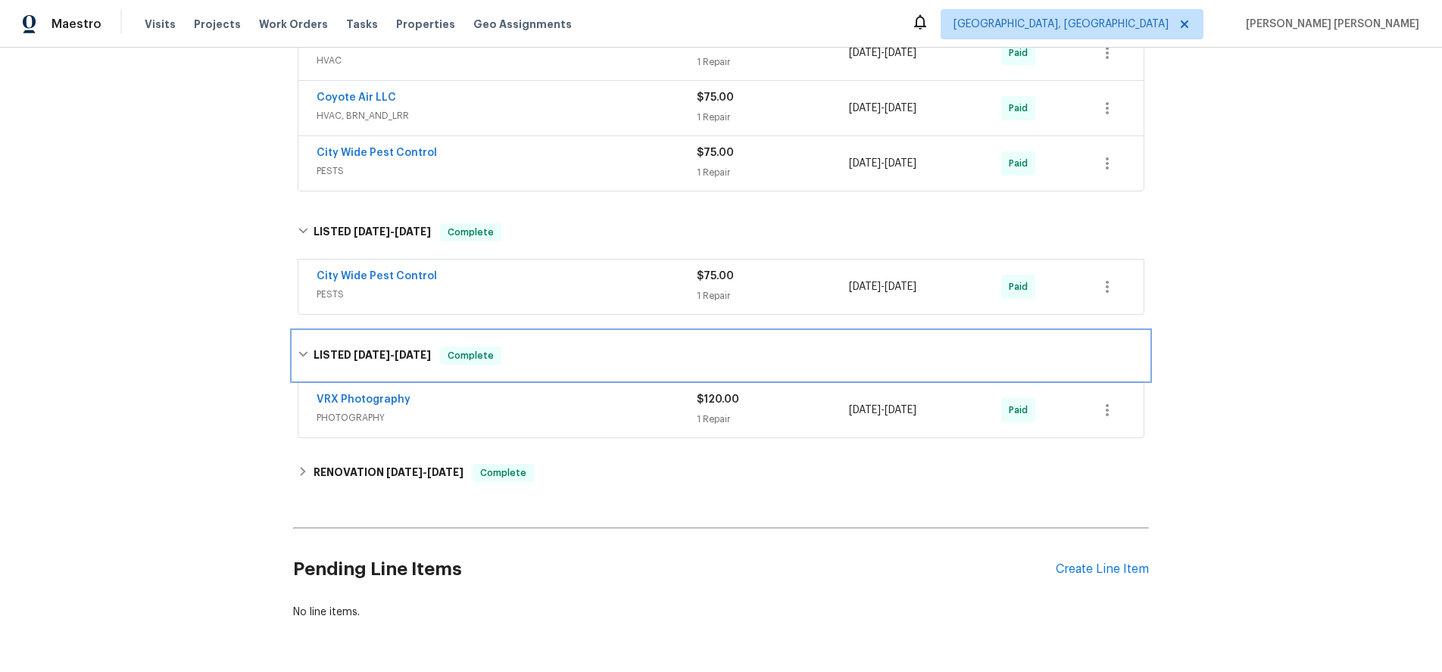
scroll to position [487, 0]
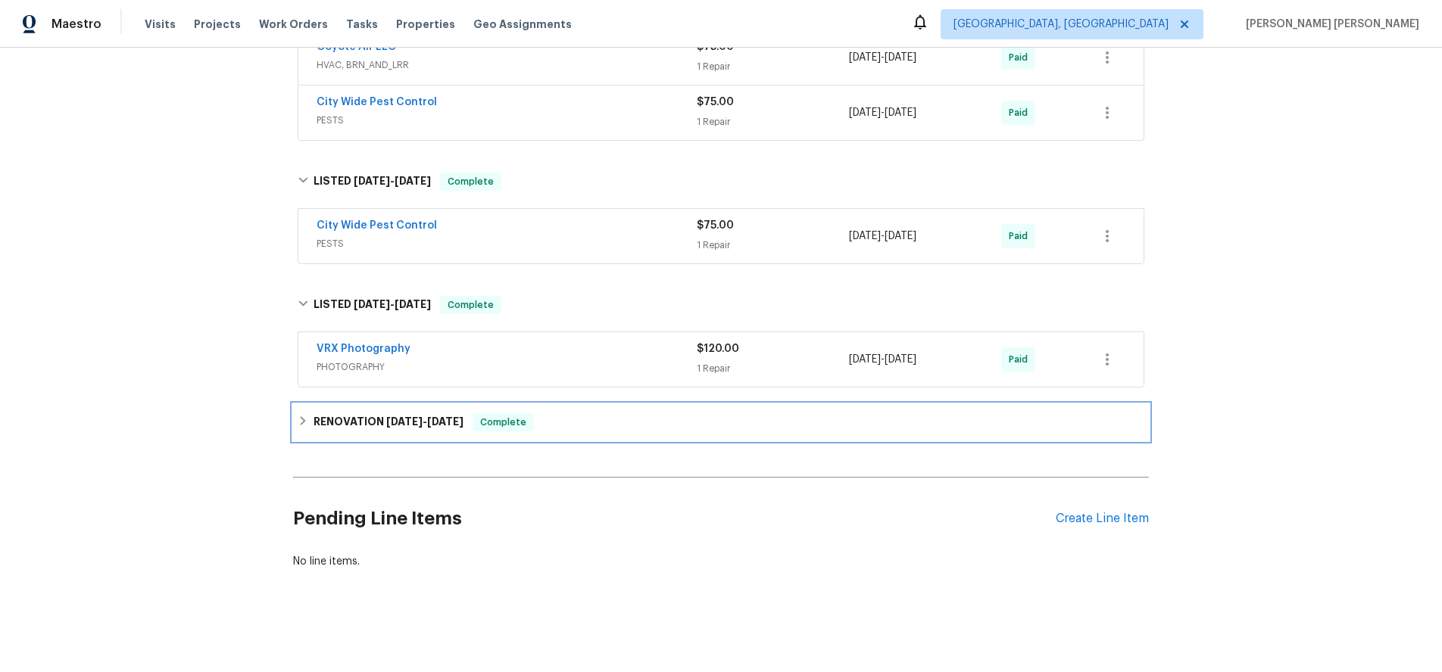
click at [397, 413] on h6 "RENOVATION [DATE] - [DATE]" at bounding box center [388, 422] width 150 height 18
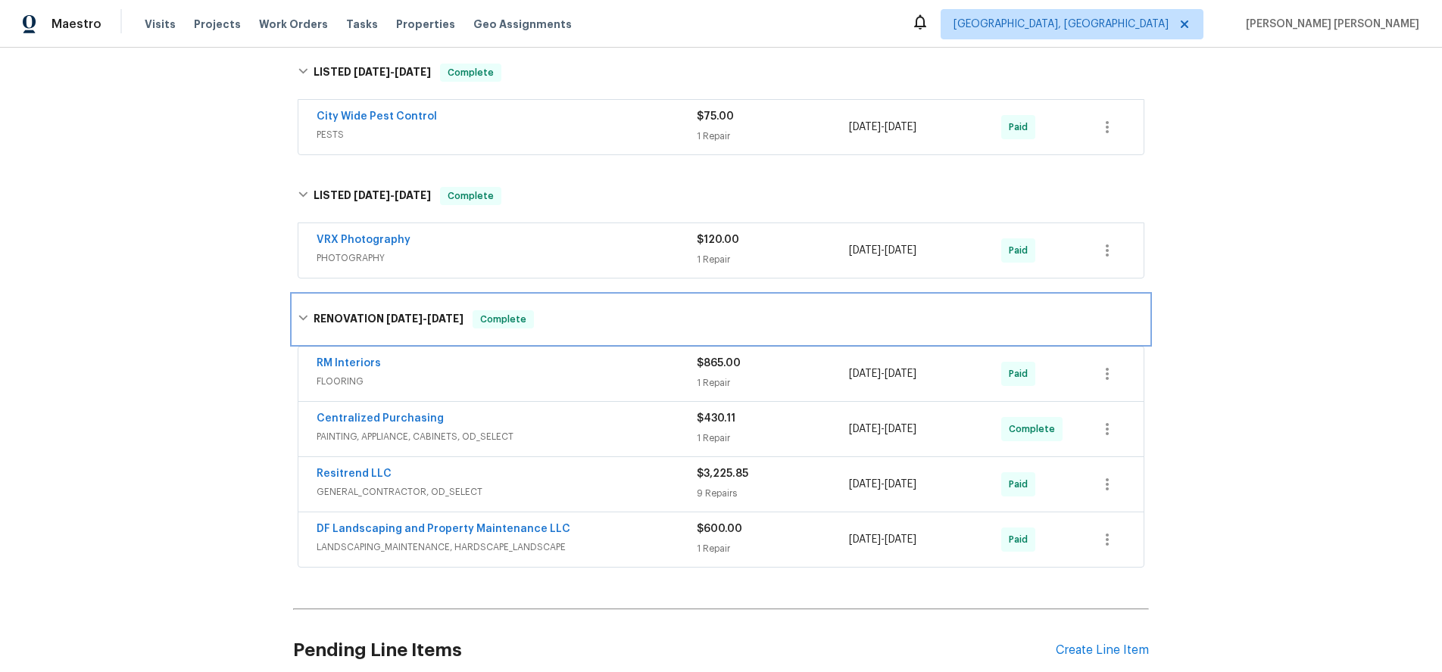
scroll to position [597, 0]
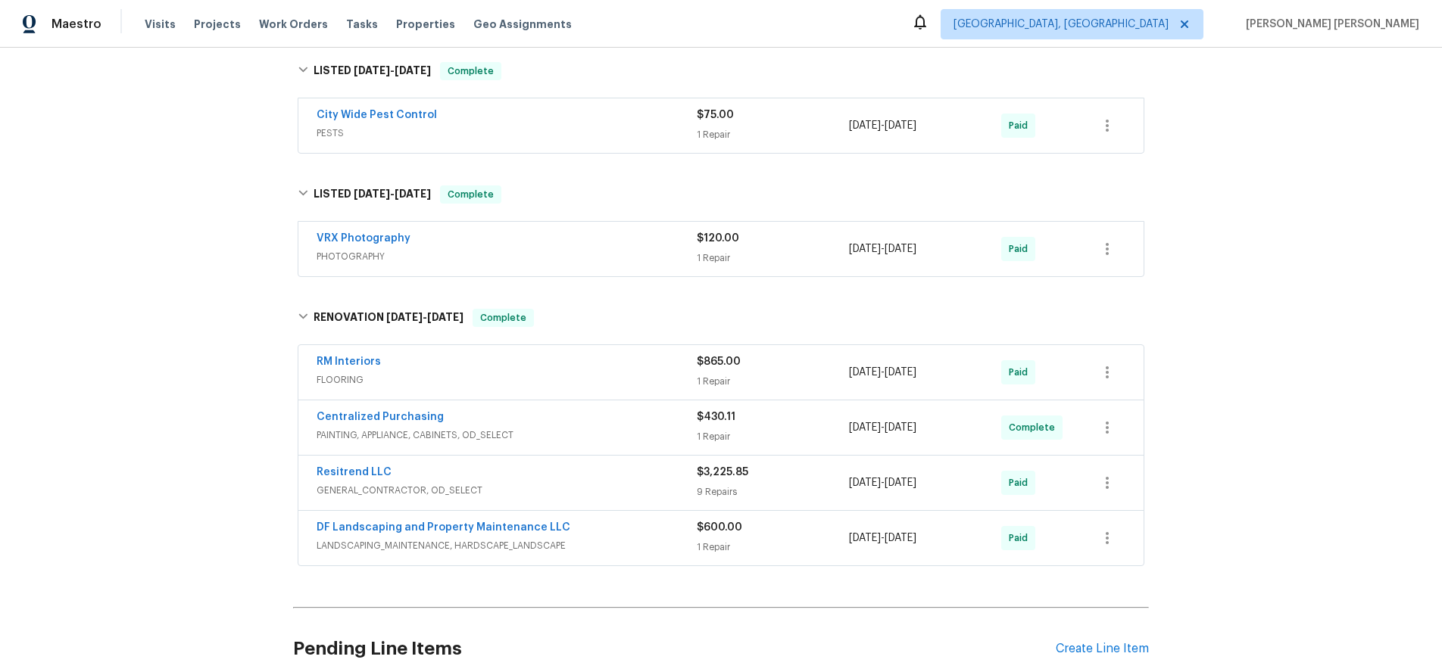
click at [670, 480] on div "Resitrend LLC" at bounding box center [506, 474] width 380 height 18
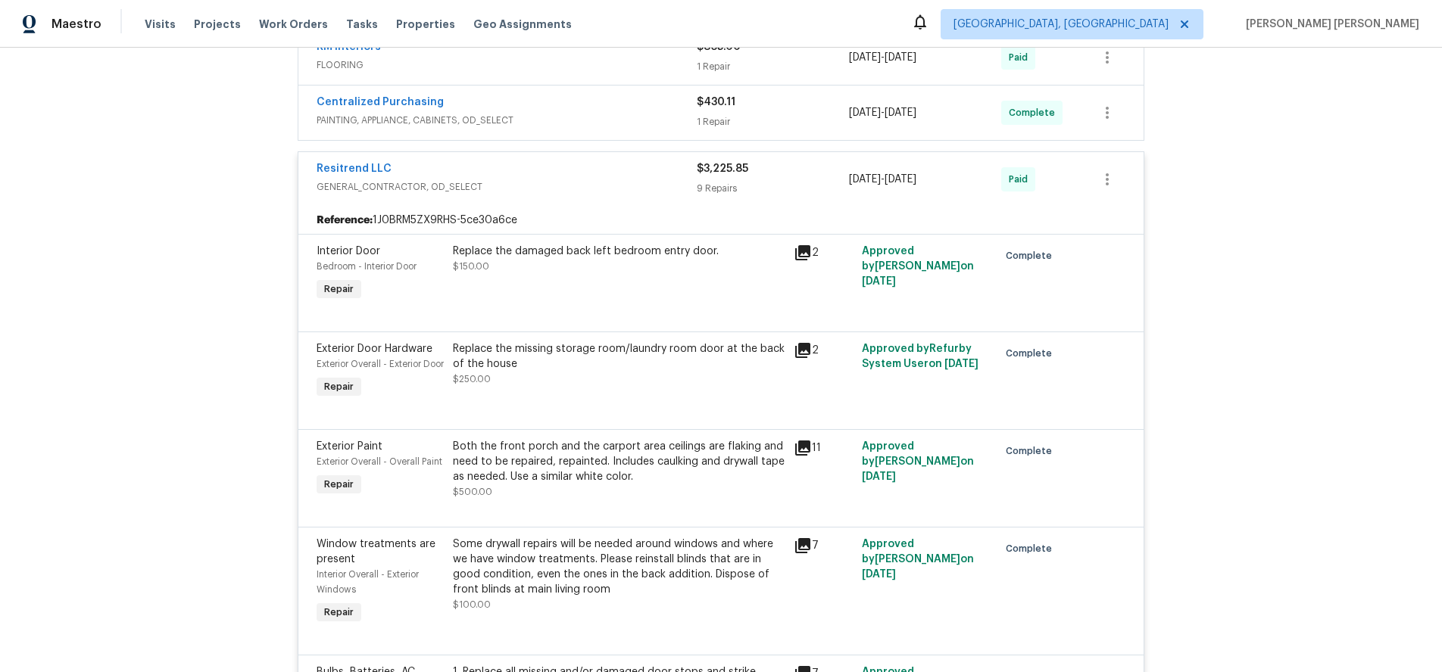
scroll to position [915, 0]
click at [806, 254] on icon at bounding box center [802, 250] width 15 height 15
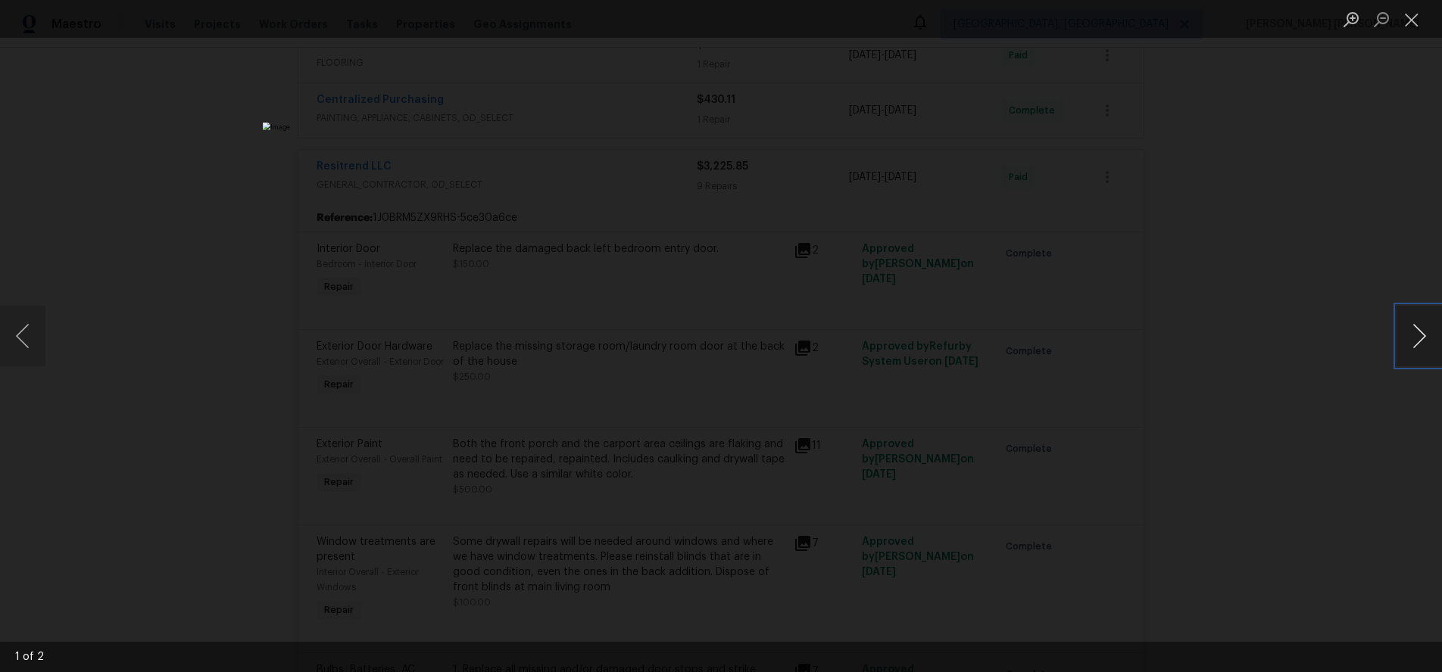
click at [1427, 343] on button "Next image" at bounding box center [1418, 336] width 45 height 61
click at [1331, 390] on div "Lightbox" at bounding box center [721, 336] width 1442 height 672
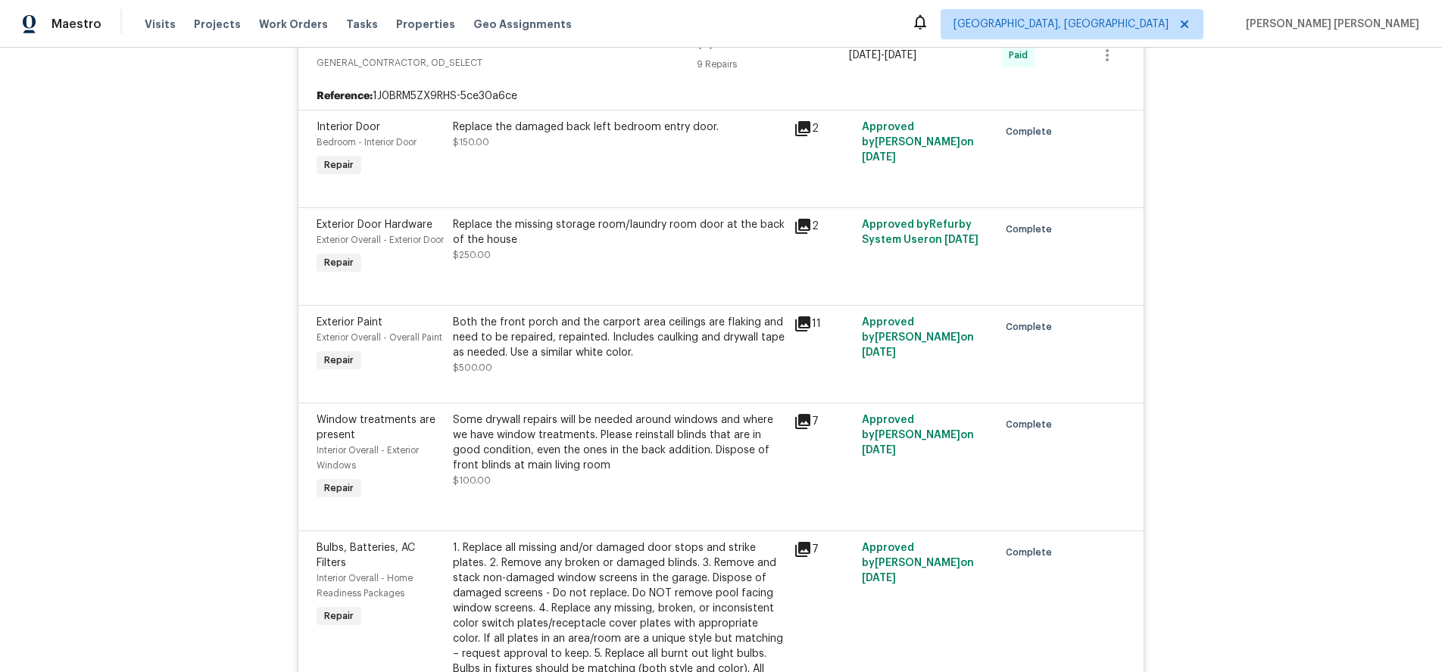
scroll to position [1042, 0]
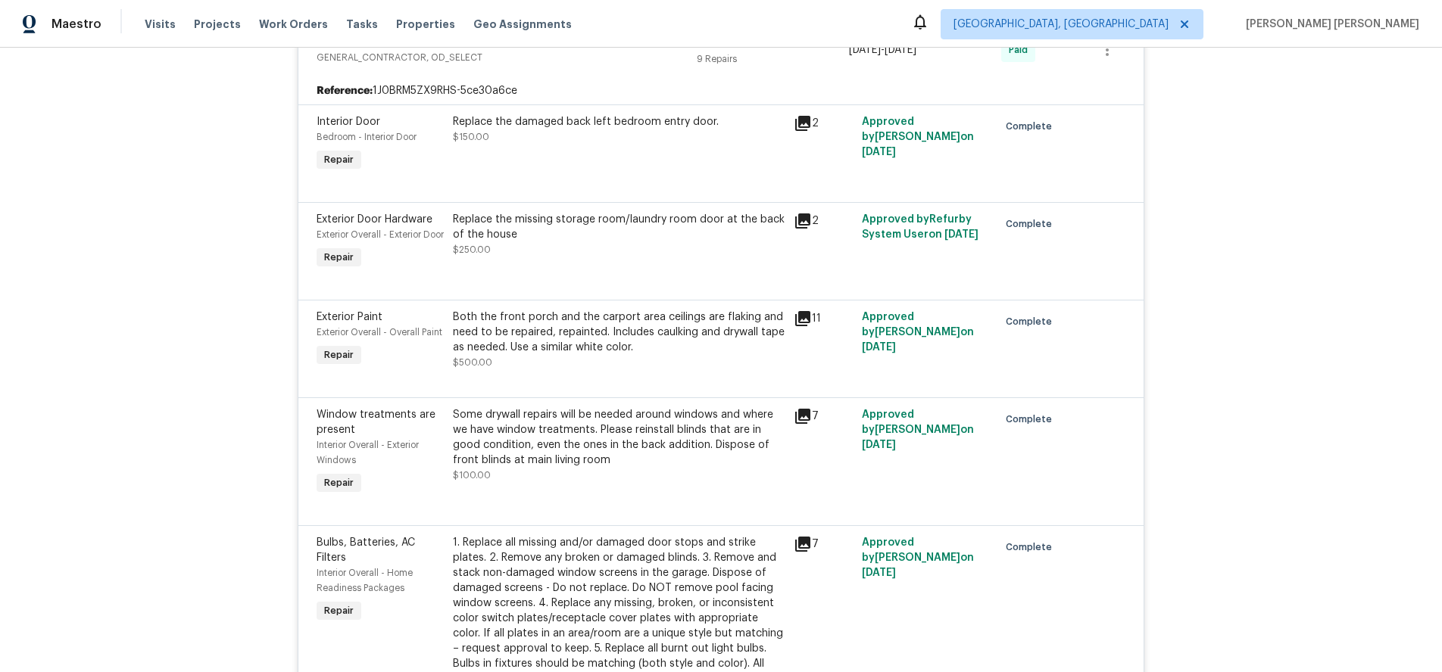
click at [799, 222] on icon at bounding box center [802, 221] width 15 height 15
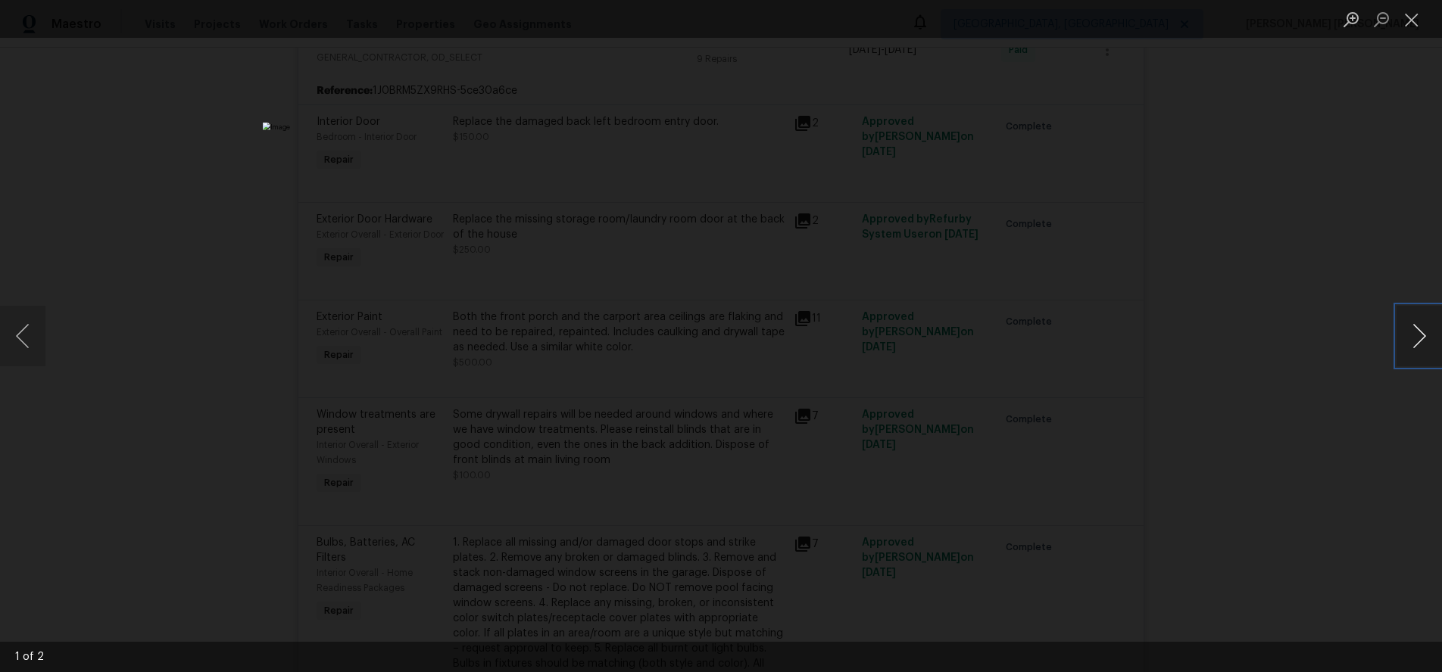
click at [1414, 352] on button "Next image" at bounding box center [1418, 336] width 45 height 61
click at [1400, 341] on button "Next image" at bounding box center [1418, 336] width 45 height 61
drag, startPoint x: 1328, startPoint y: 420, endPoint x: 1336, endPoint y: 413, distance: 10.8
click at [1327, 420] on div "Lightbox" at bounding box center [721, 336] width 1442 height 672
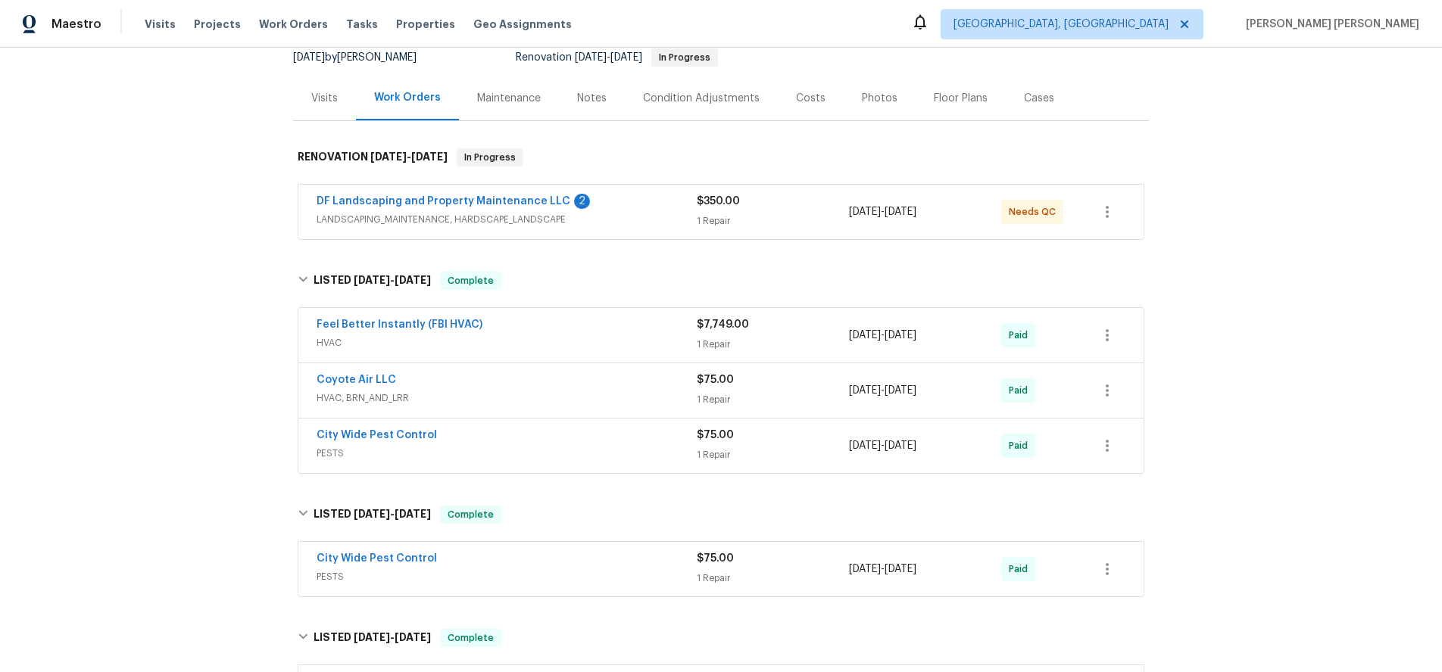
scroll to position [0, 0]
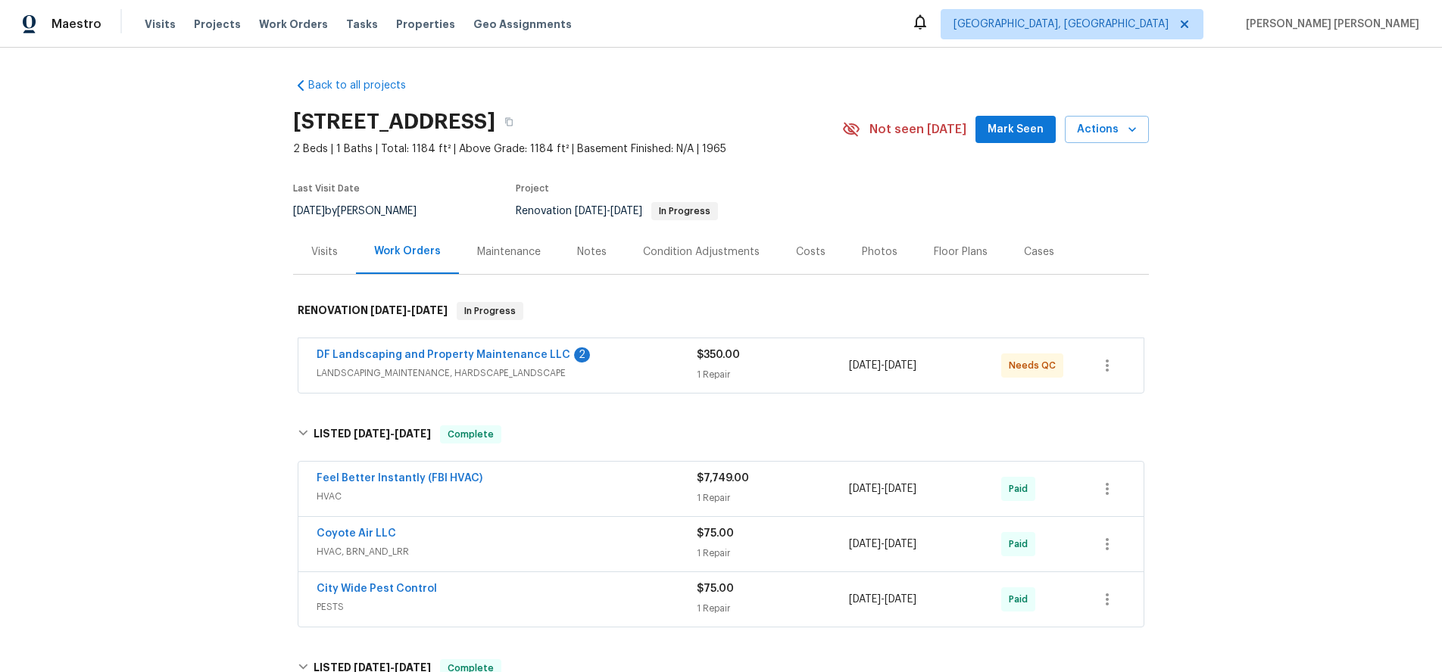
click at [326, 248] on div "Visits" at bounding box center [324, 252] width 26 height 15
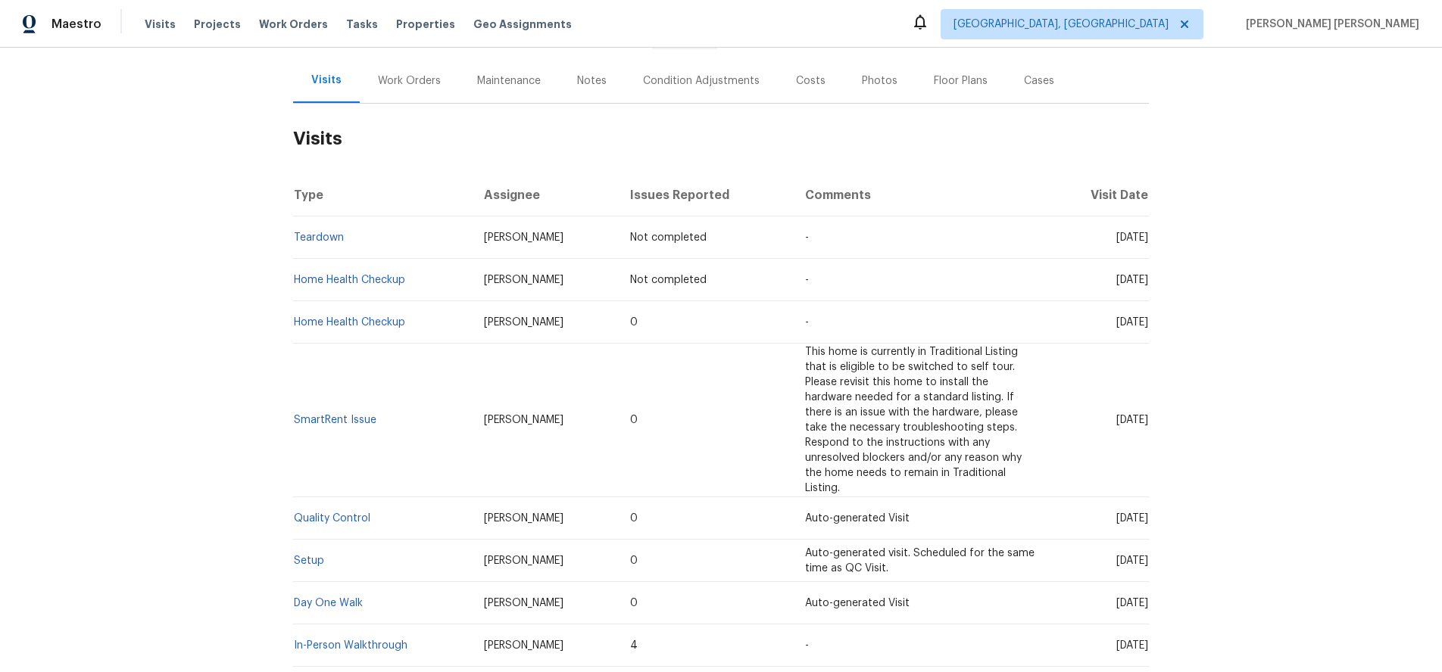
scroll to position [169, 0]
click at [316, 558] on link "Setup" at bounding box center [309, 563] width 30 height 11
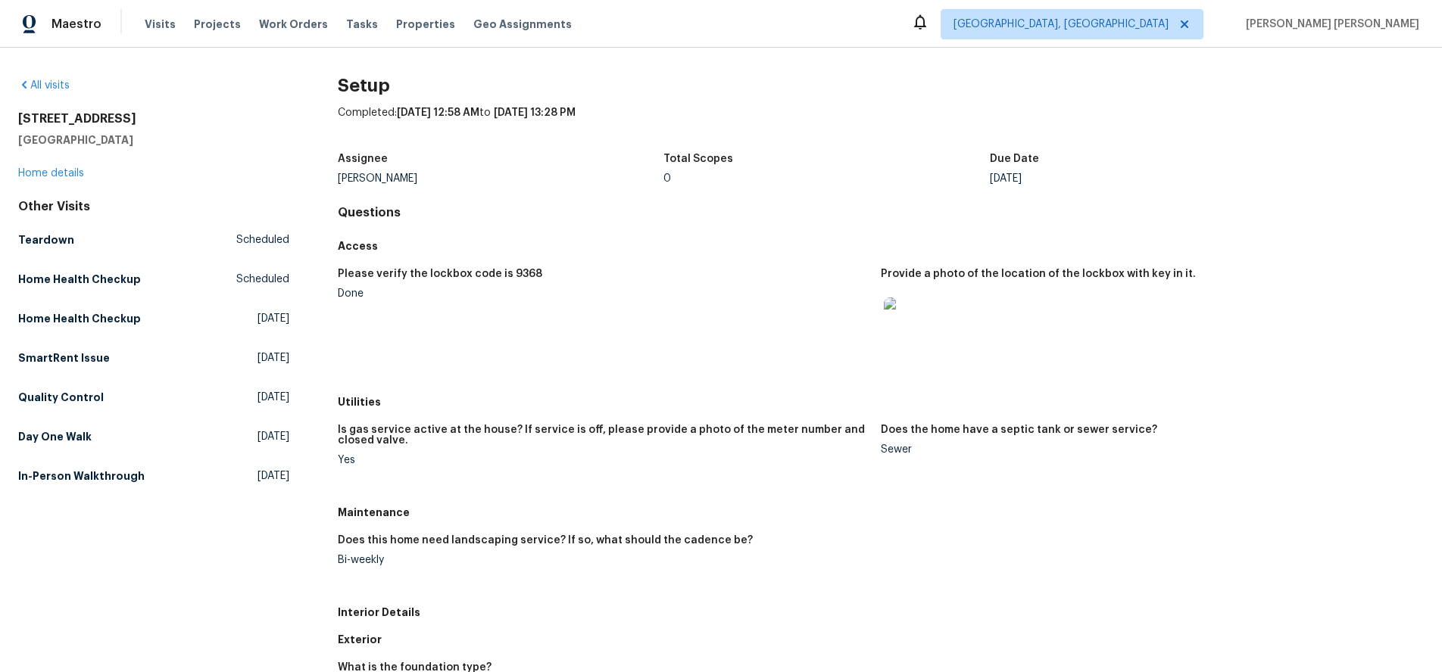
click at [923, 333] on img at bounding box center [908, 322] width 48 height 48
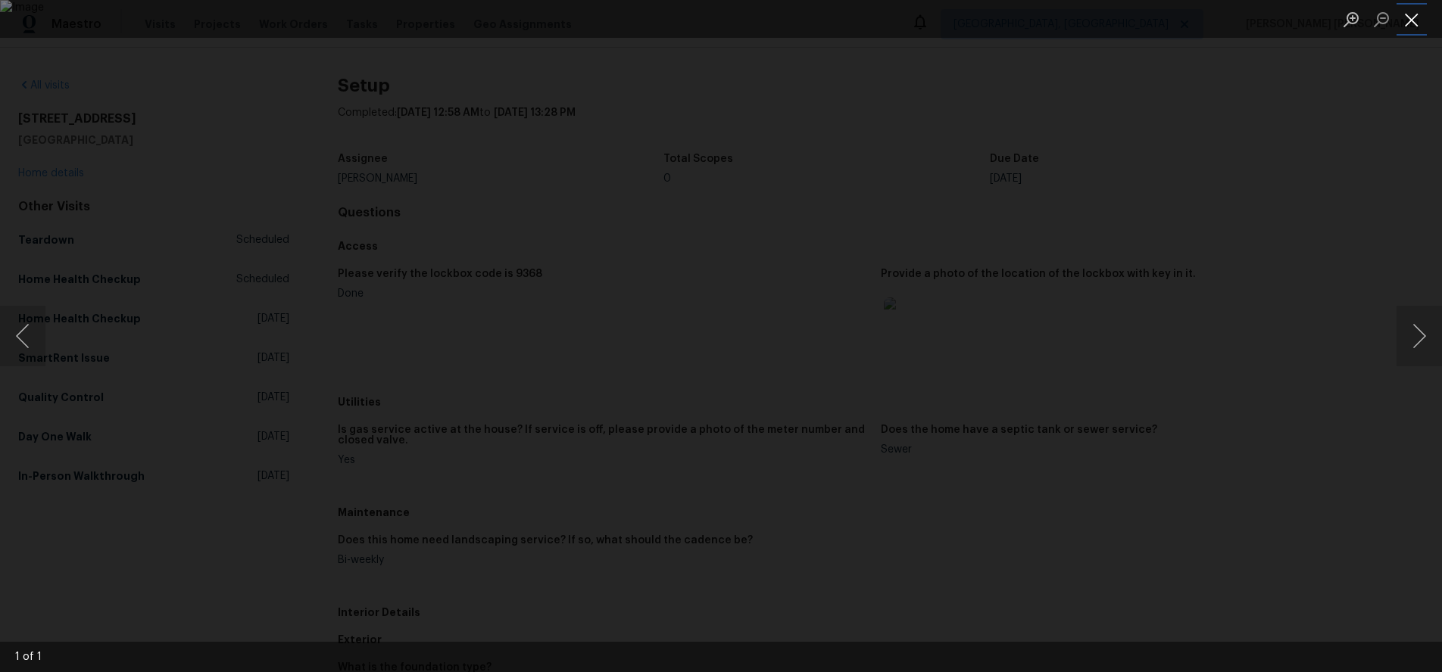
click at [1412, 25] on button "Close lightbox" at bounding box center [1411, 19] width 30 height 26
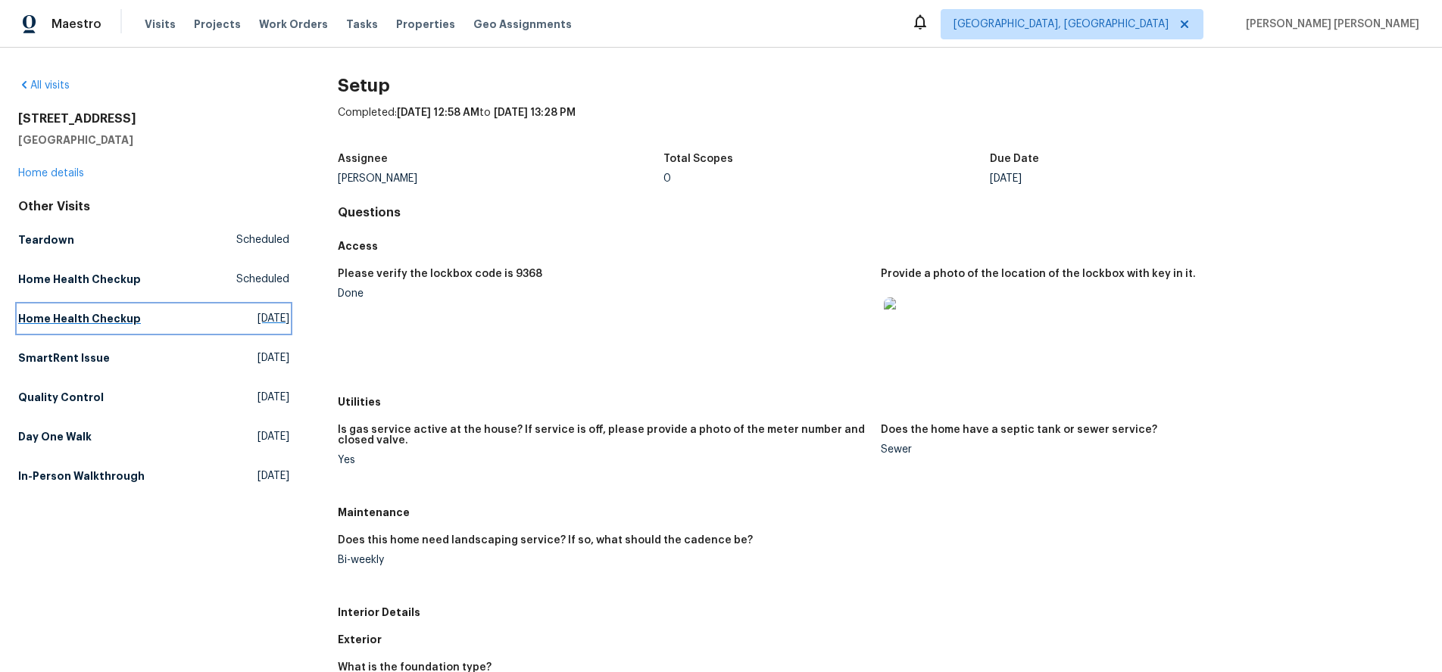
click at [88, 317] on h5 "Home Health Checkup" at bounding box center [79, 318] width 123 height 15
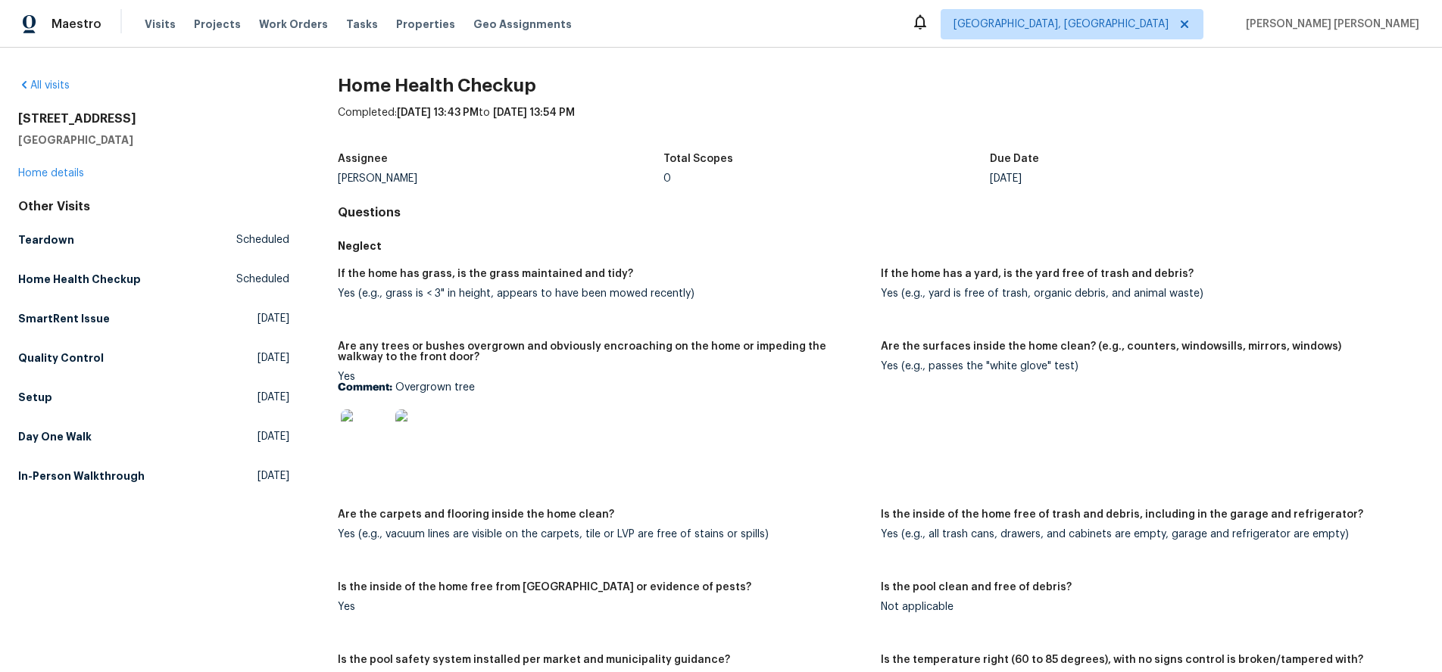
click at [50, 167] on div "10116 W Clair Dr Sun City, AZ 85351 Home details" at bounding box center [153, 146] width 271 height 70
click at [52, 173] on link "Home details" at bounding box center [51, 173] width 66 height 11
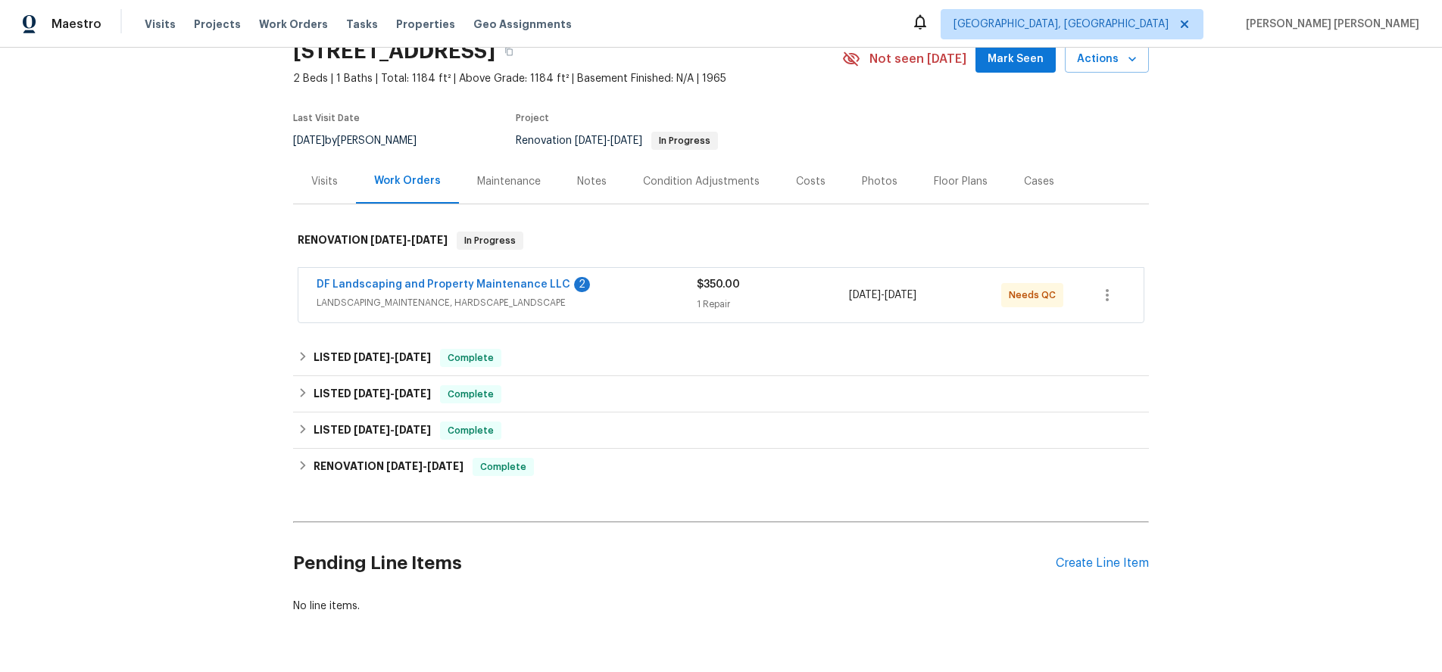
scroll to position [115, 0]
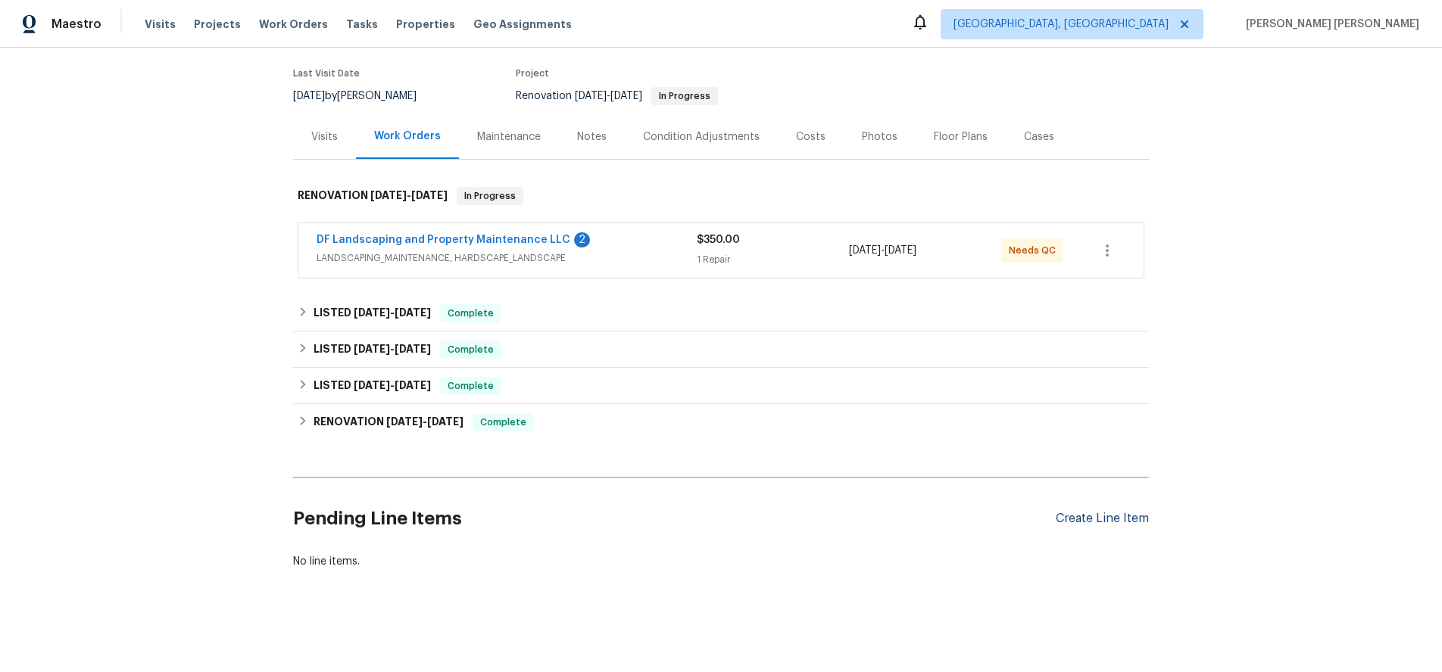
click at [1105, 519] on div "Create Line Item" at bounding box center [1101, 519] width 93 height 14
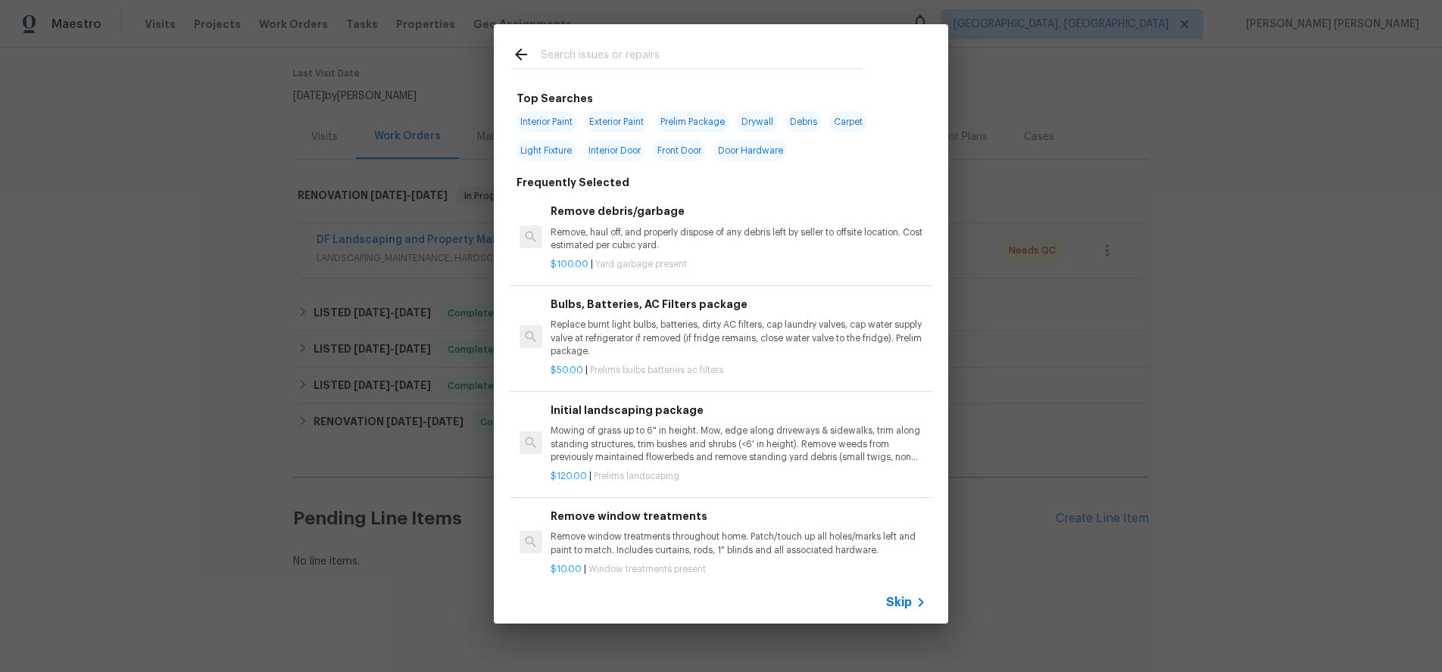
click at [905, 596] on span "Skip" at bounding box center [899, 602] width 26 height 15
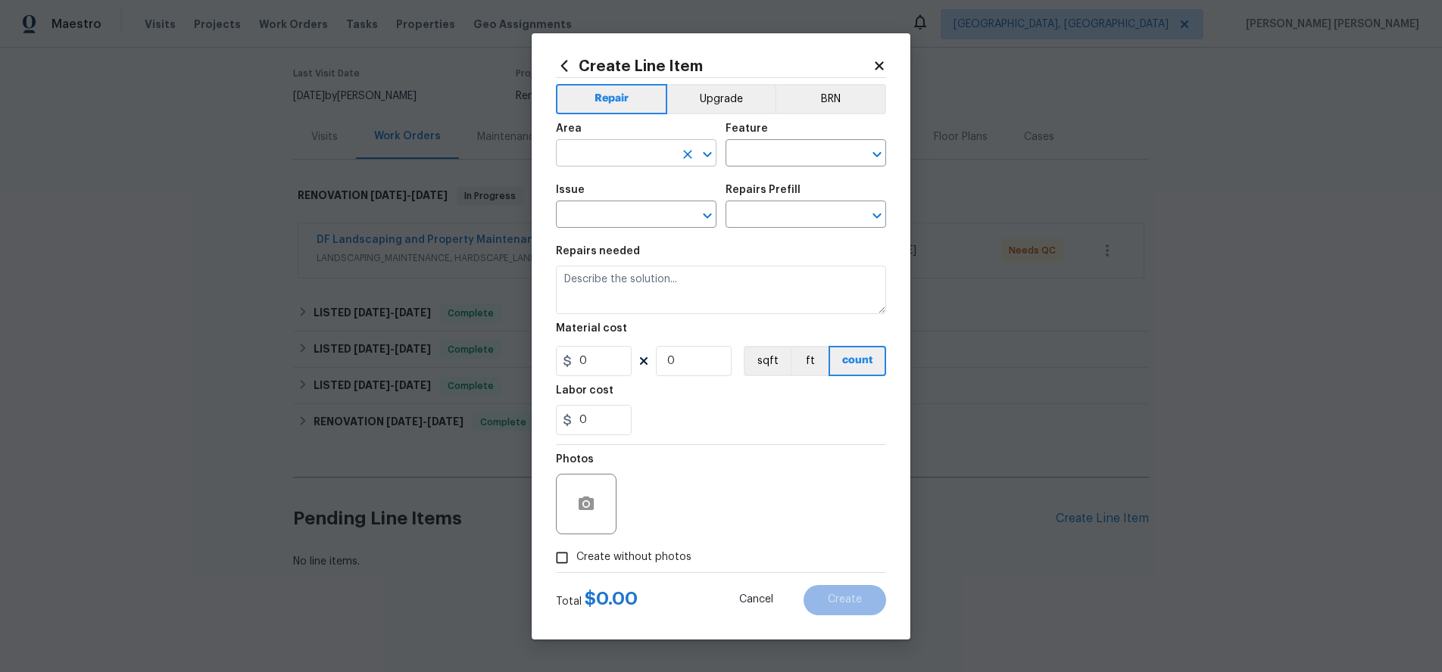
click at [616, 149] on input "text" at bounding box center [615, 154] width 118 height 23
drag, startPoint x: 625, startPoint y: 194, endPoint x: 738, endPoint y: 164, distance: 117.5
click at [636, 189] on li "Laundry" at bounding box center [636, 188] width 161 height 25
type input "Laundry"
click at [764, 156] on input "text" at bounding box center [784, 154] width 118 height 23
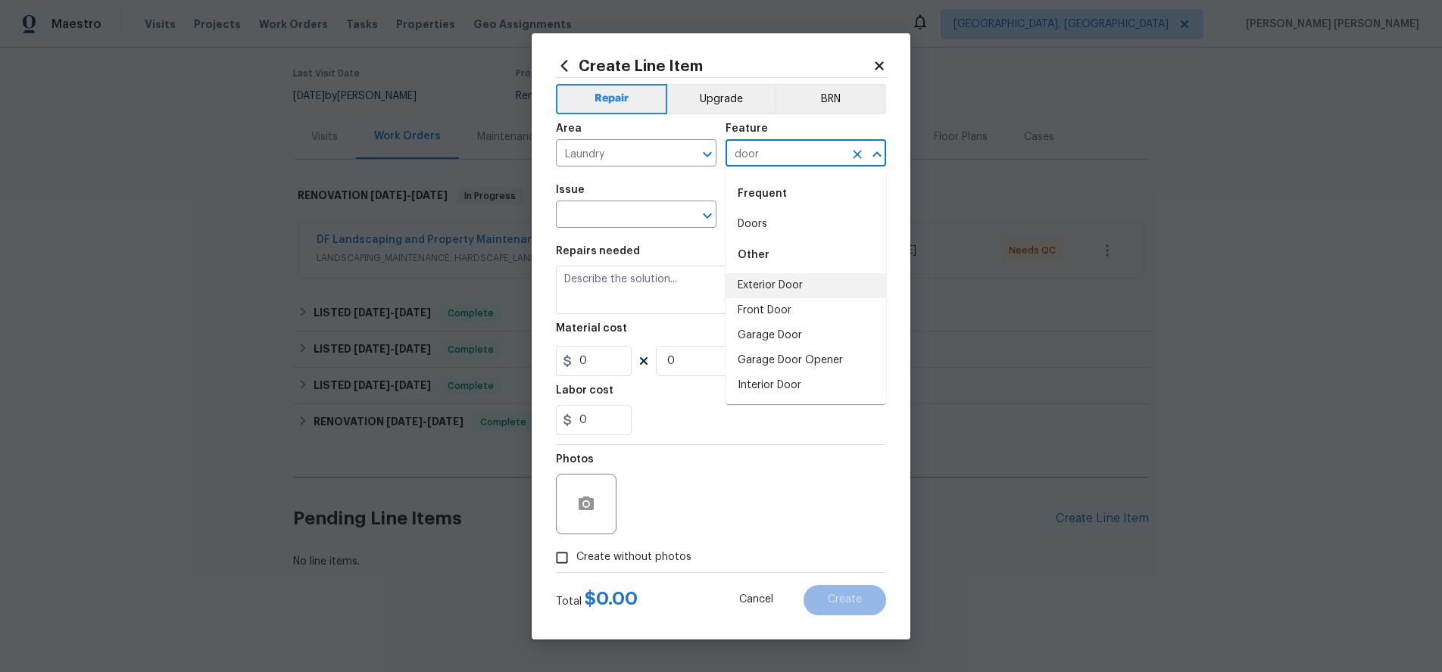
drag, startPoint x: 778, startPoint y: 288, endPoint x: 753, endPoint y: 279, distance: 26.3
click at [762, 282] on li "Exterior Door" at bounding box center [805, 285] width 161 height 25
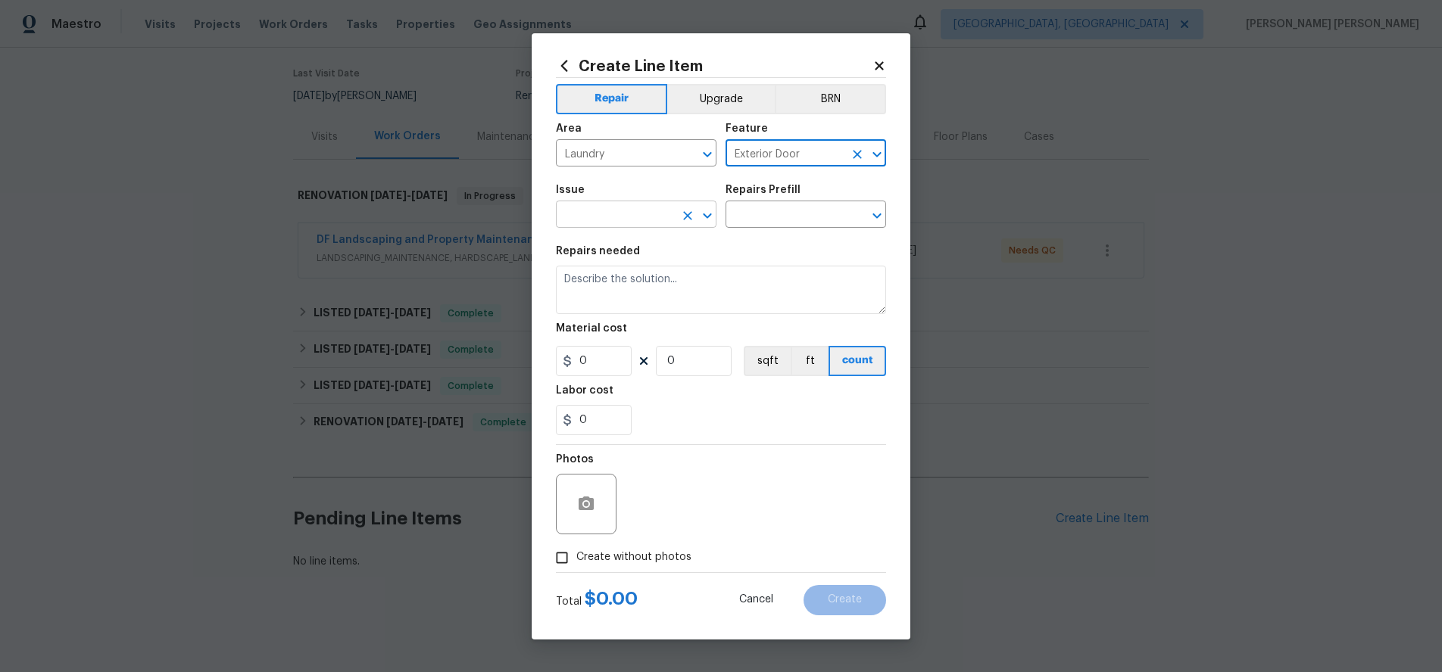
type input "Exterior Door"
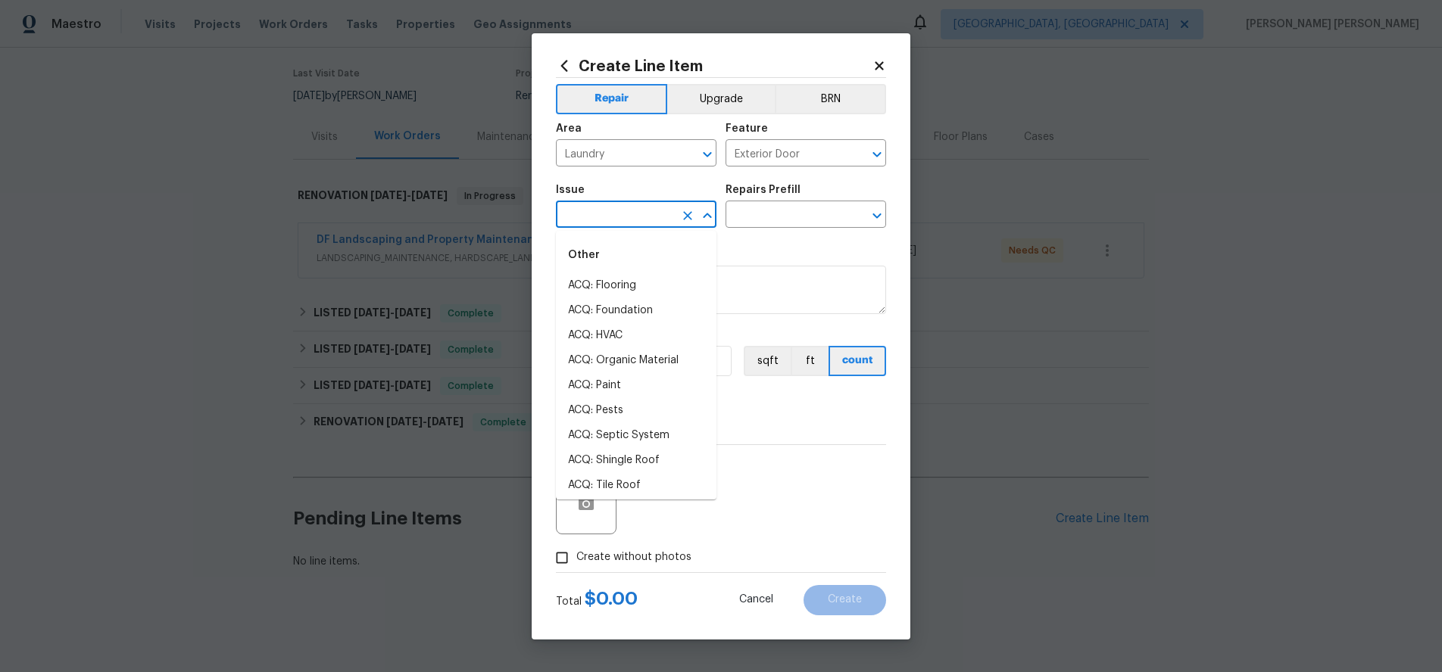
click at [625, 218] on input "text" at bounding box center [615, 215] width 118 height 23
click at [636, 307] on li "Exterior Door Hardware" at bounding box center [636, 310] width 161 height 25
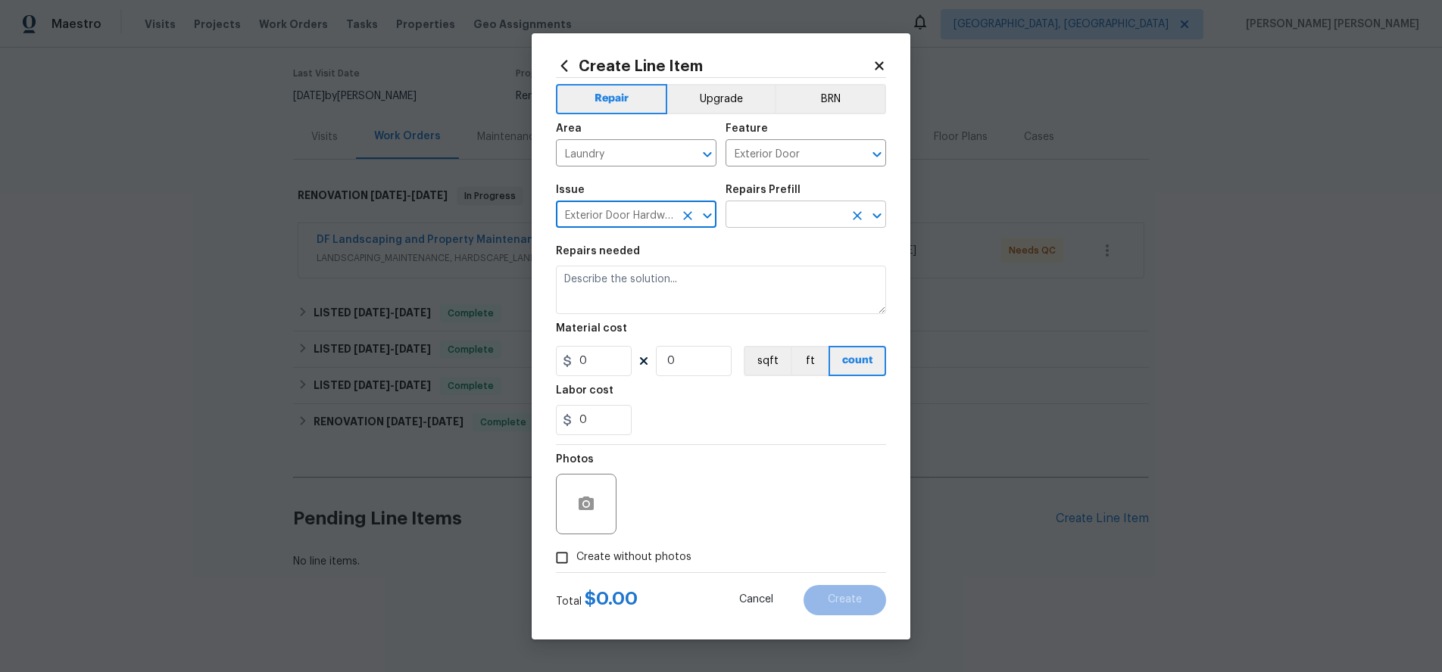
type input "Exterior Door Hardware"
click at [793, 217] on input "text" at bounding box center [784, 215] width 118 height 23
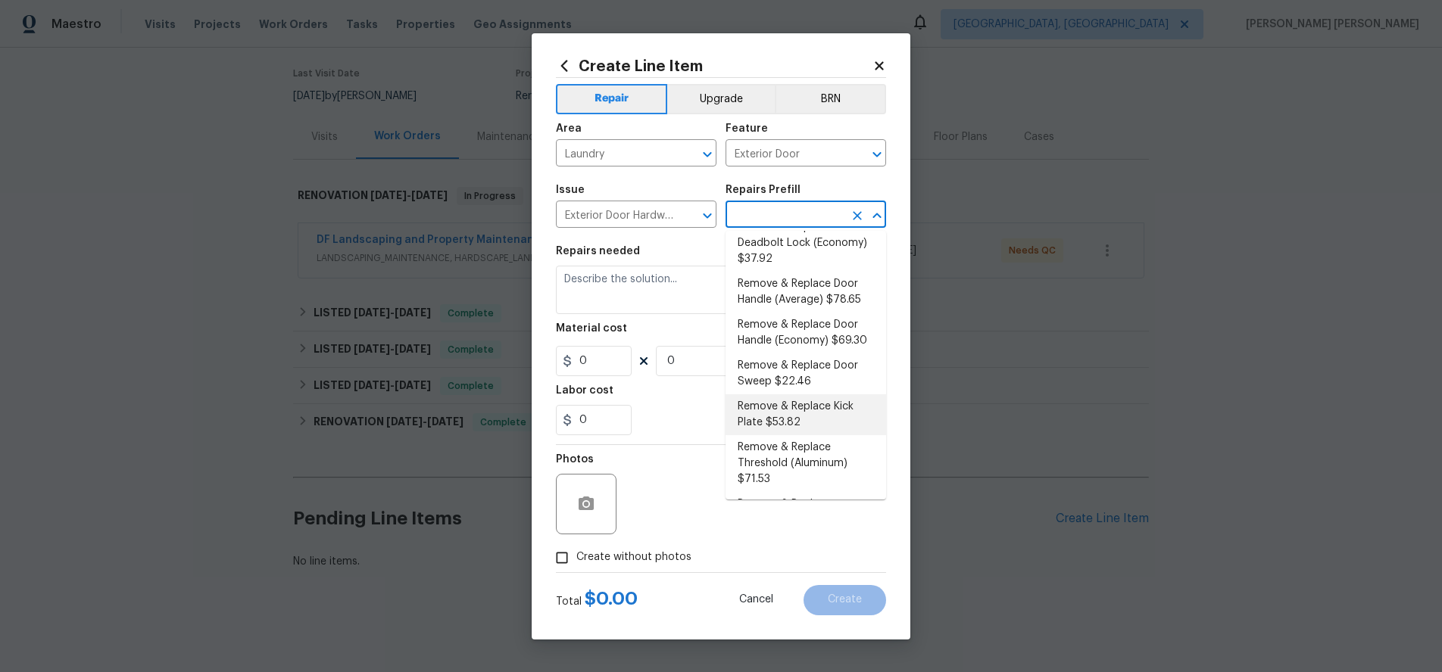
scroll to position [104, 0]
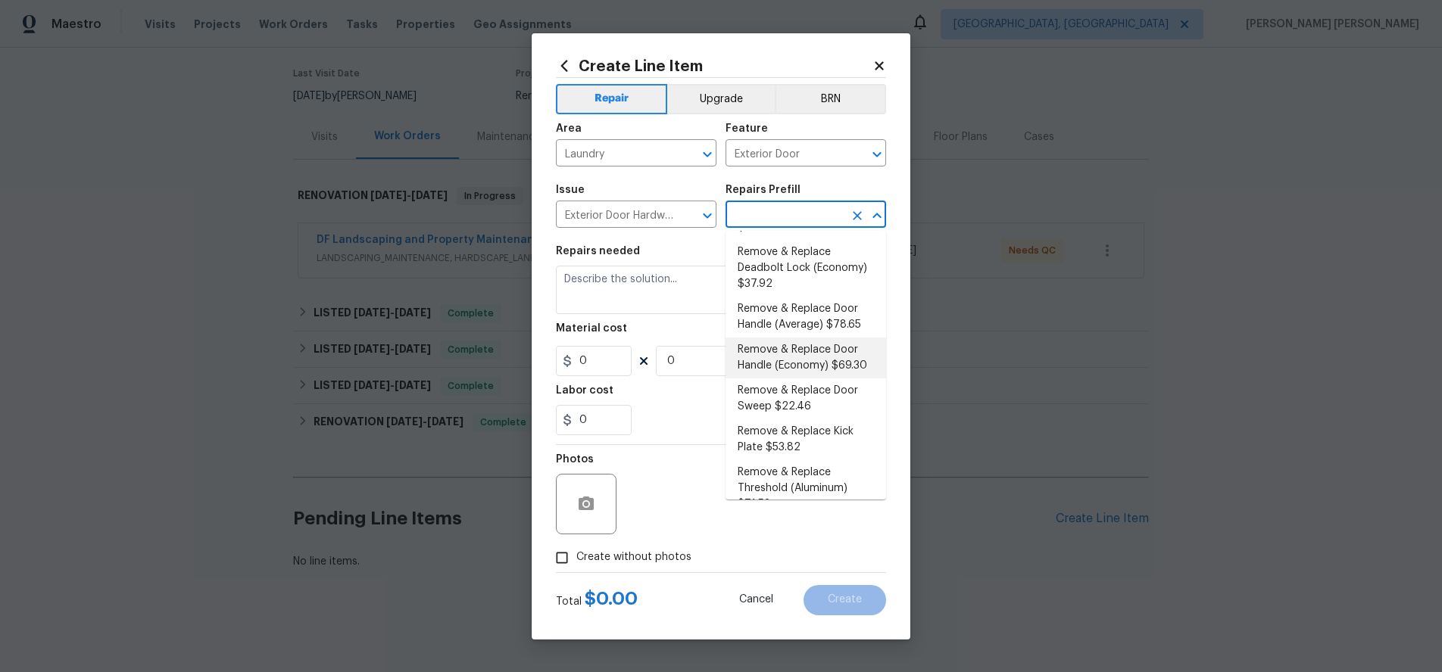
click at [816, 363] on li "Remove & Replace Door Handle (Economy) $69.30" at bounding box center [805, 358] width 161 height 41
type input "Interior Door"
type textarea "Remove the exisiting exterior door handle and replace with new. Haul away and d…"
type input "1"
type input "Remove & Replace Door Handle (Economy) $69.30"
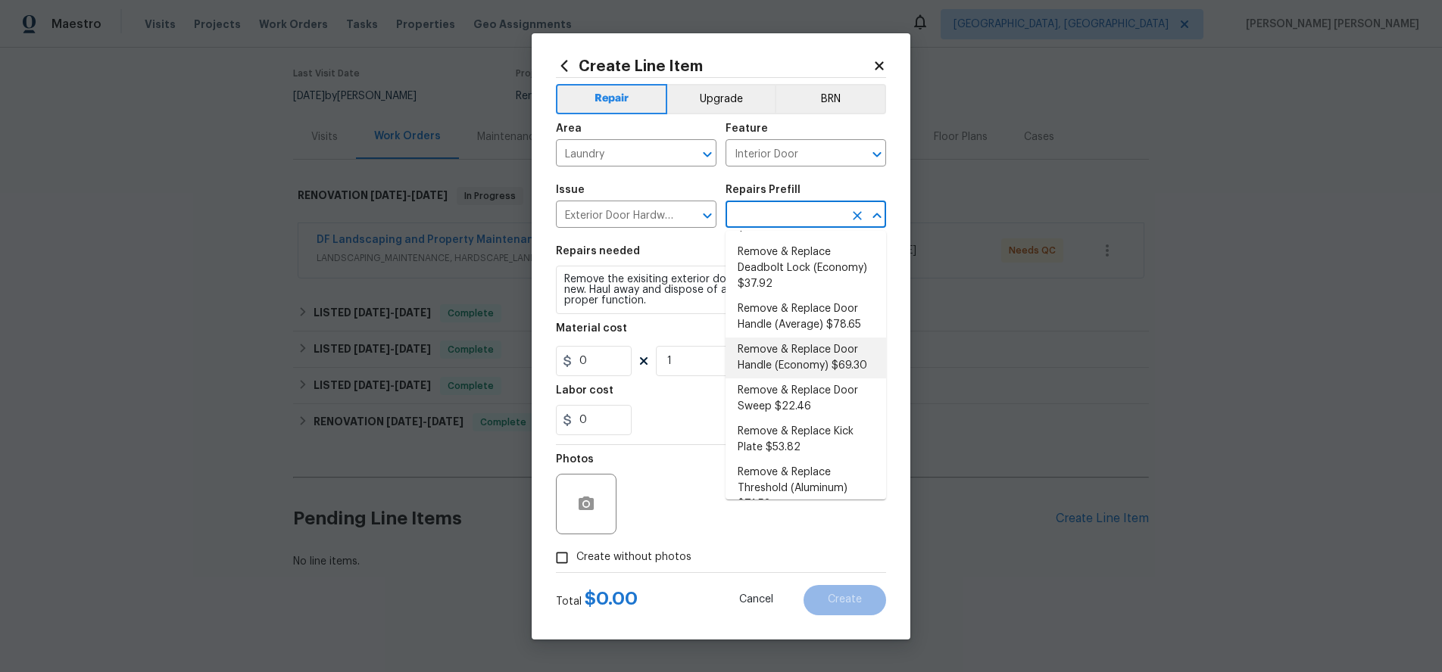
type input "69.3"
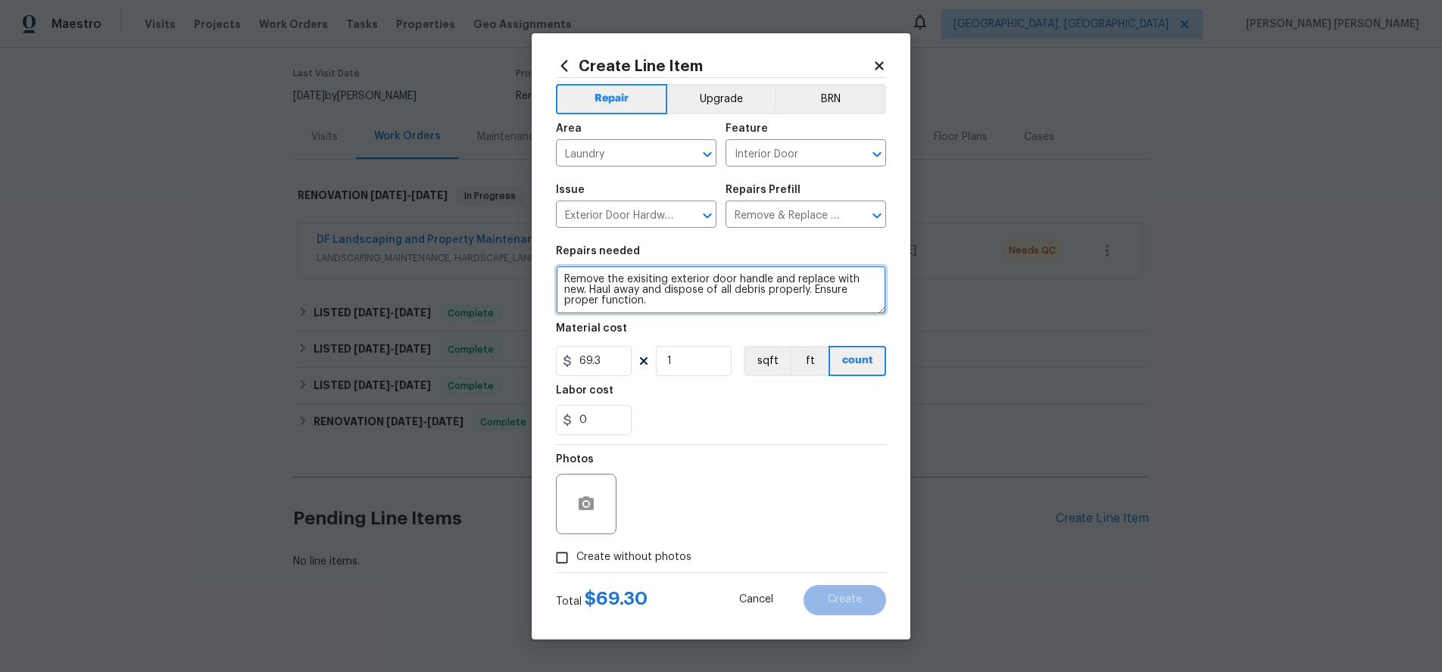
click at [564, 279] on textarea "Remove the exisiting exterior door handle and replace with new. Haul away and d…" at bounding box center [721, 290] width 330 height 48
click at [565, 279] on textarea "Remove the exisiting exterior door handle and replace with new. Haul away and d…" at bounding box center [721, 290] width 330 height 48
drag, startPoint x: 564, startPoint y: 279, endPoint x: 788, endPoint y: 313, distance: 226.7
click at [792, 320] on section "Repairs needed Remove the exisiting exterior door handle and replace with new. …" at bounding box center [721, 340] width 330 height 207
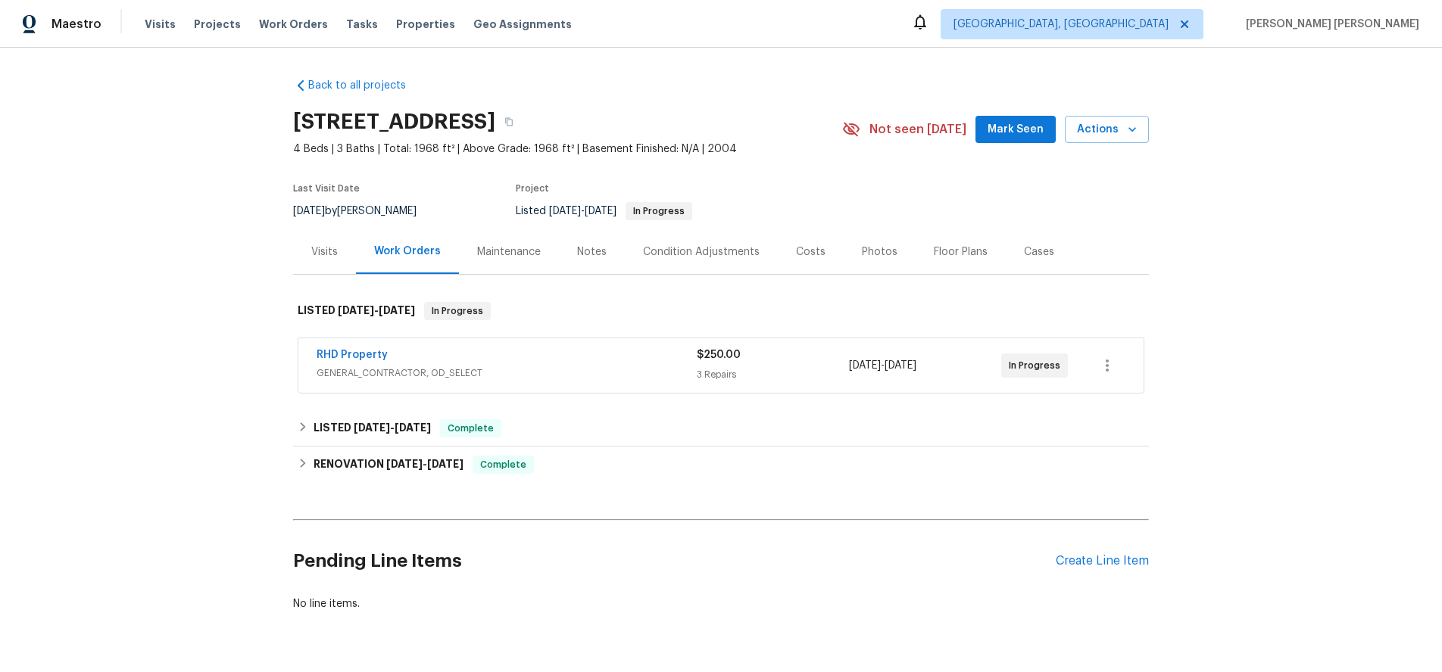
click at [585, 367] on span "GENERAL_CONTRACTOR, OD_SELECT" at bounding box center [506, 373] width 380 height 15
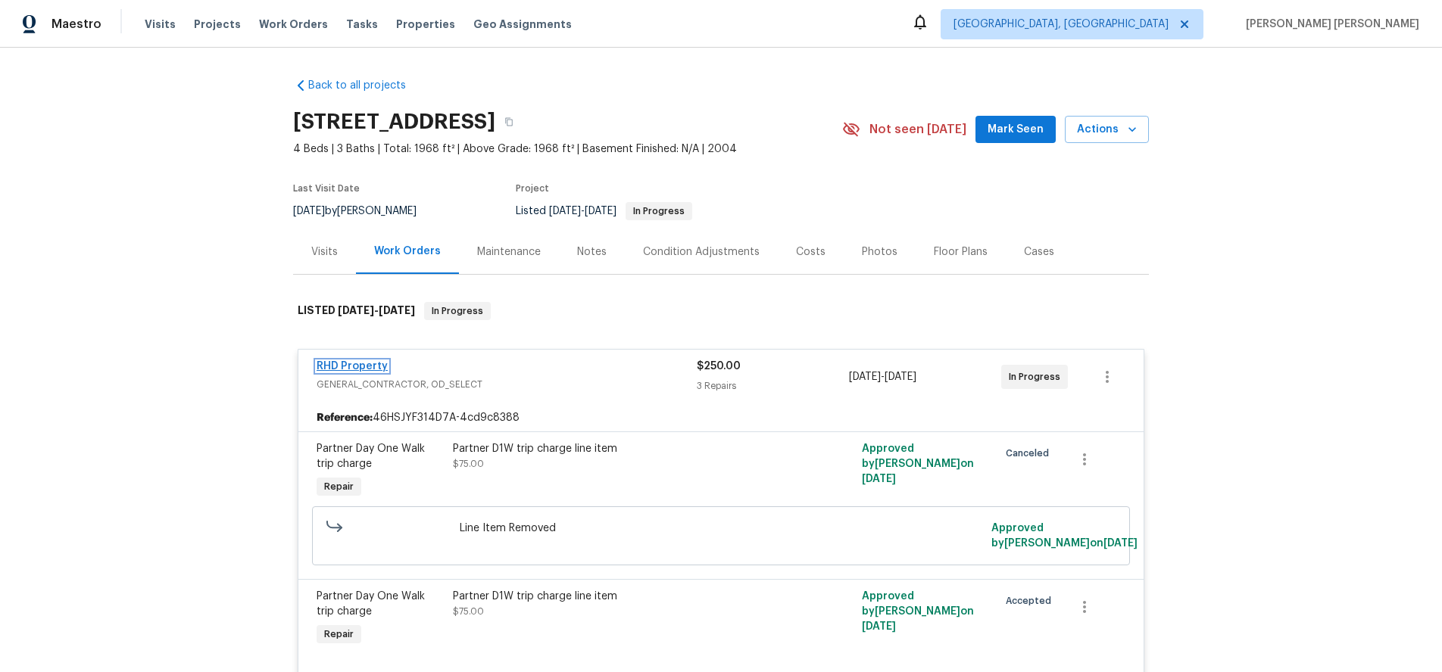
click at [354, 366] on link "RHD Property" at bounding box center [351, 366] width 71 height 11
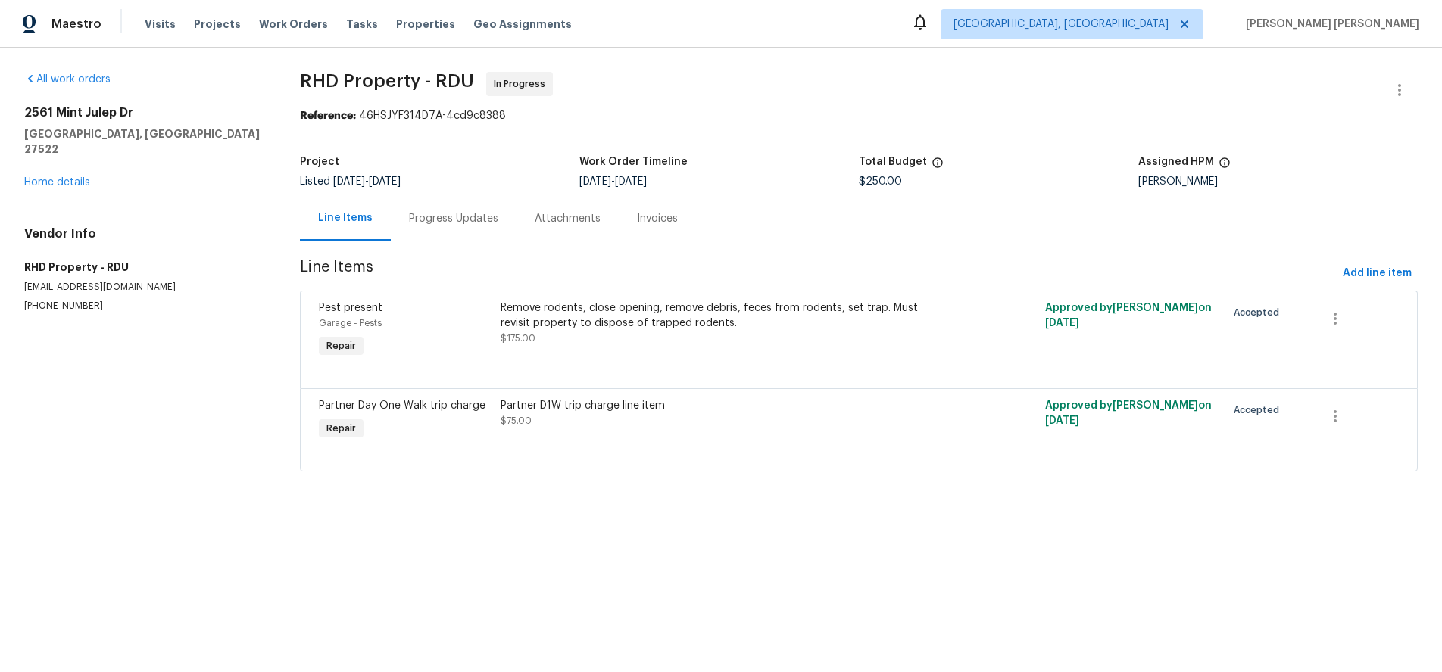
click at [457, 221] on div "Progress Updates" at bounding box center [453, 218] width 89 height 15
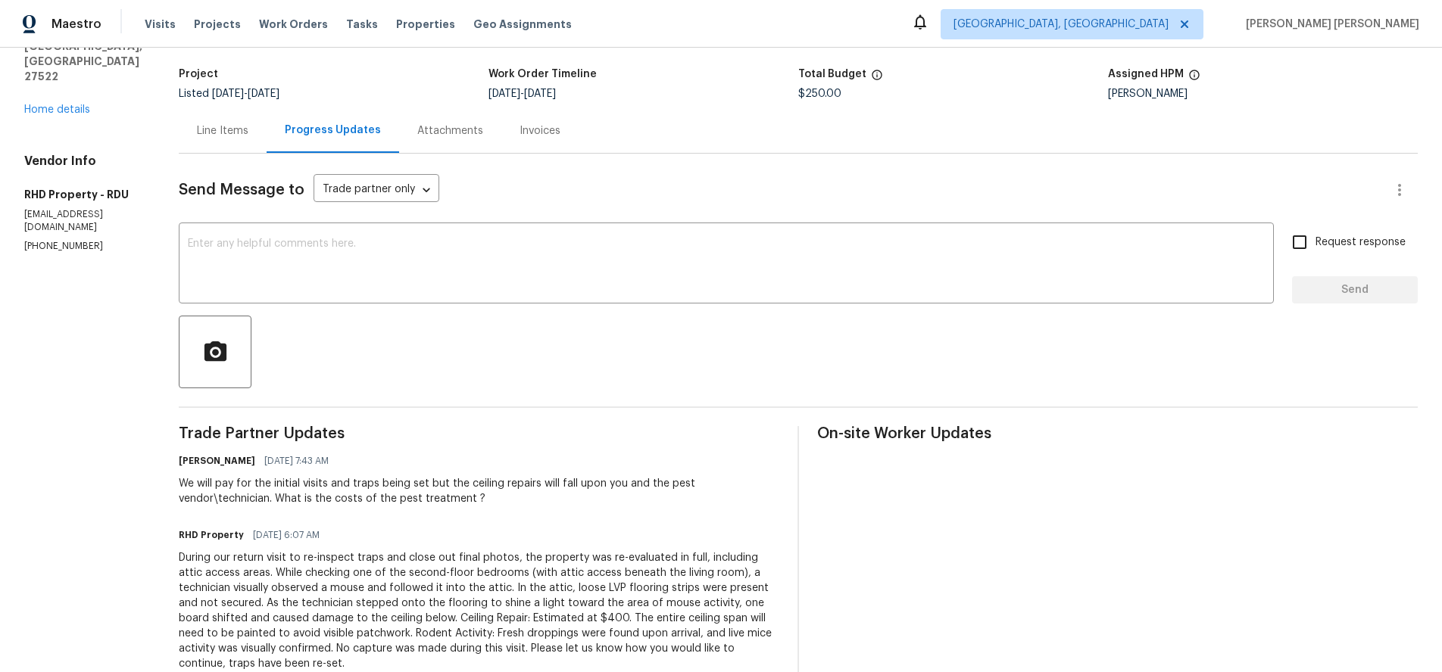
scroll to position [312, 0]
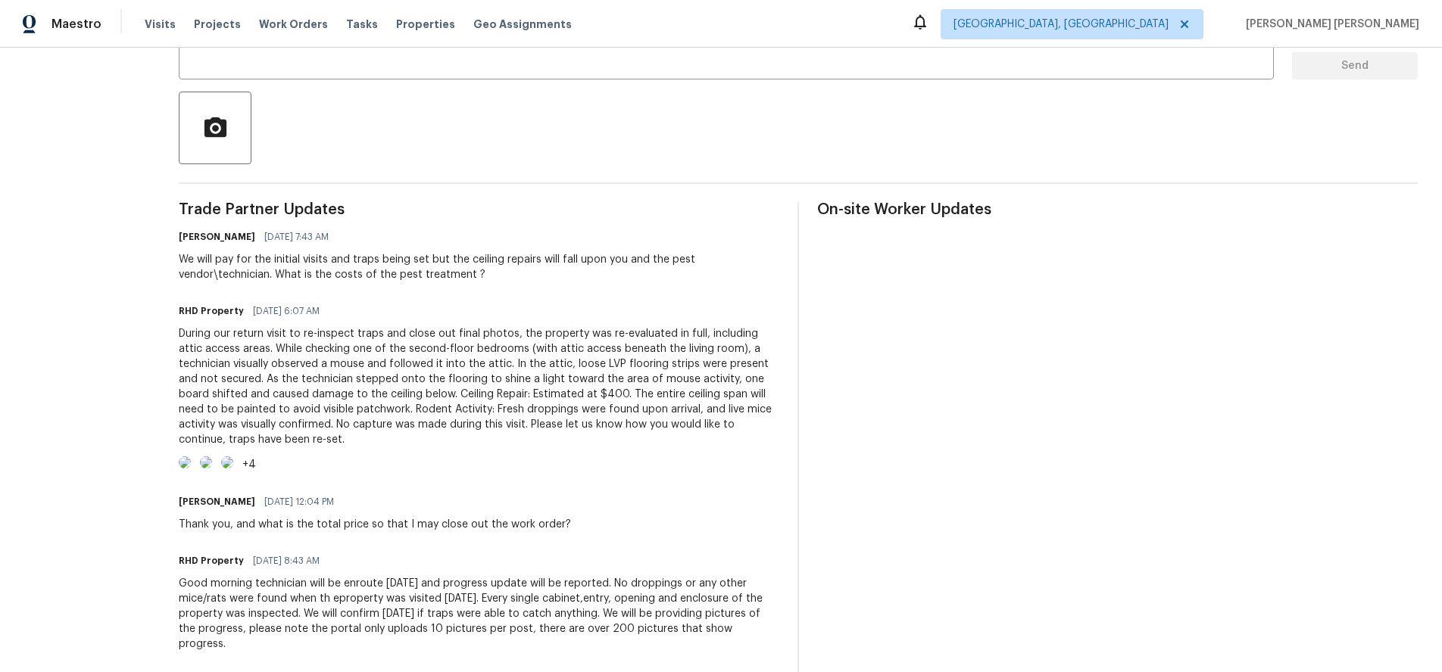
click at [191, 469] on img at bounding box center [185, 463] width 12 height 12
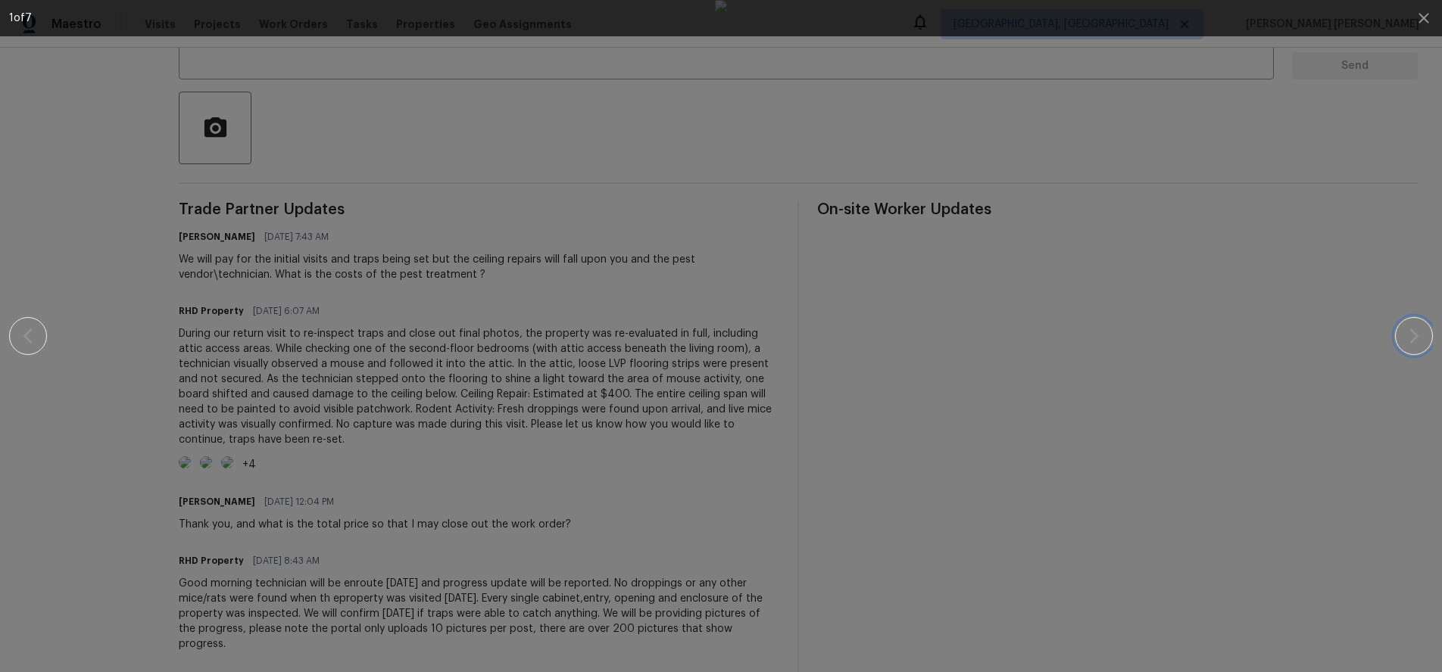
click at [1406, 339] on icon "button" at bounding box center [1413, 336] width 18 height 18
click at [1227, 479] on div at bounding box center [720, 336] width 1311 height 672
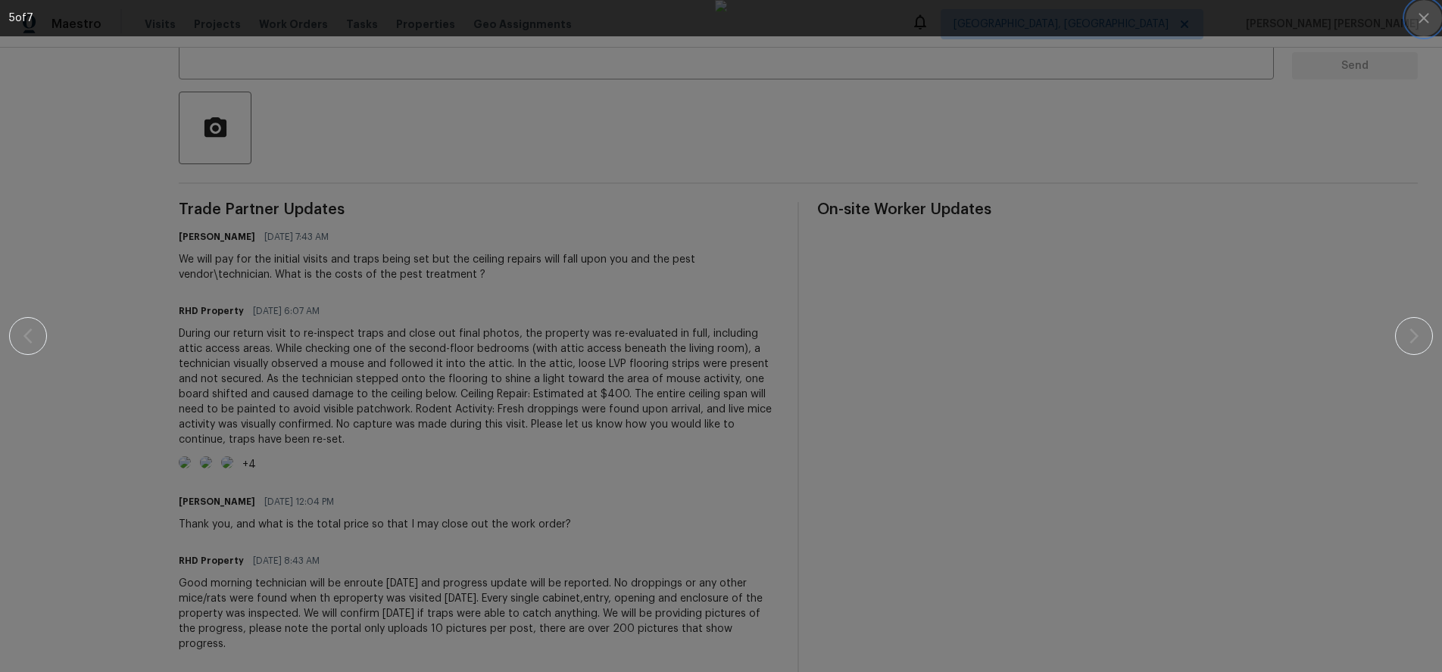
click at [1429, 18] on icon "button" at bounding box center [1423, 18] width 18 height 18
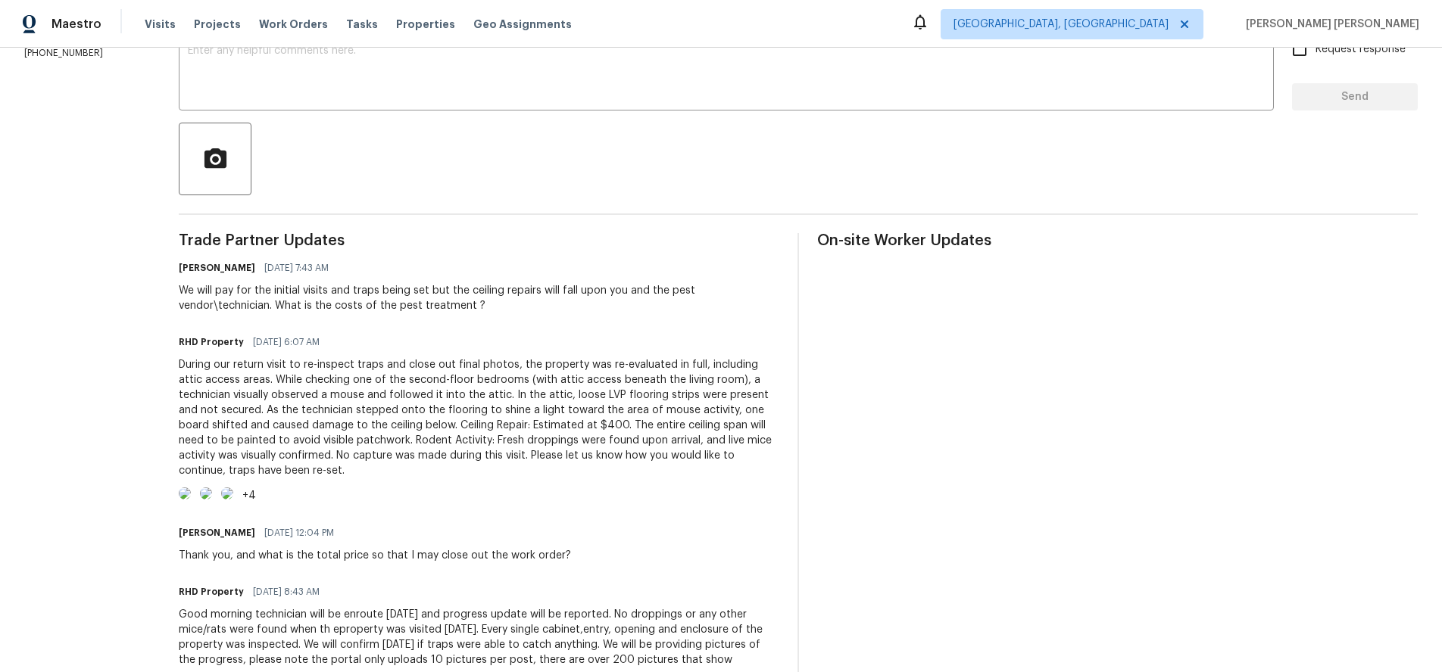
scroll to position [0, 0]
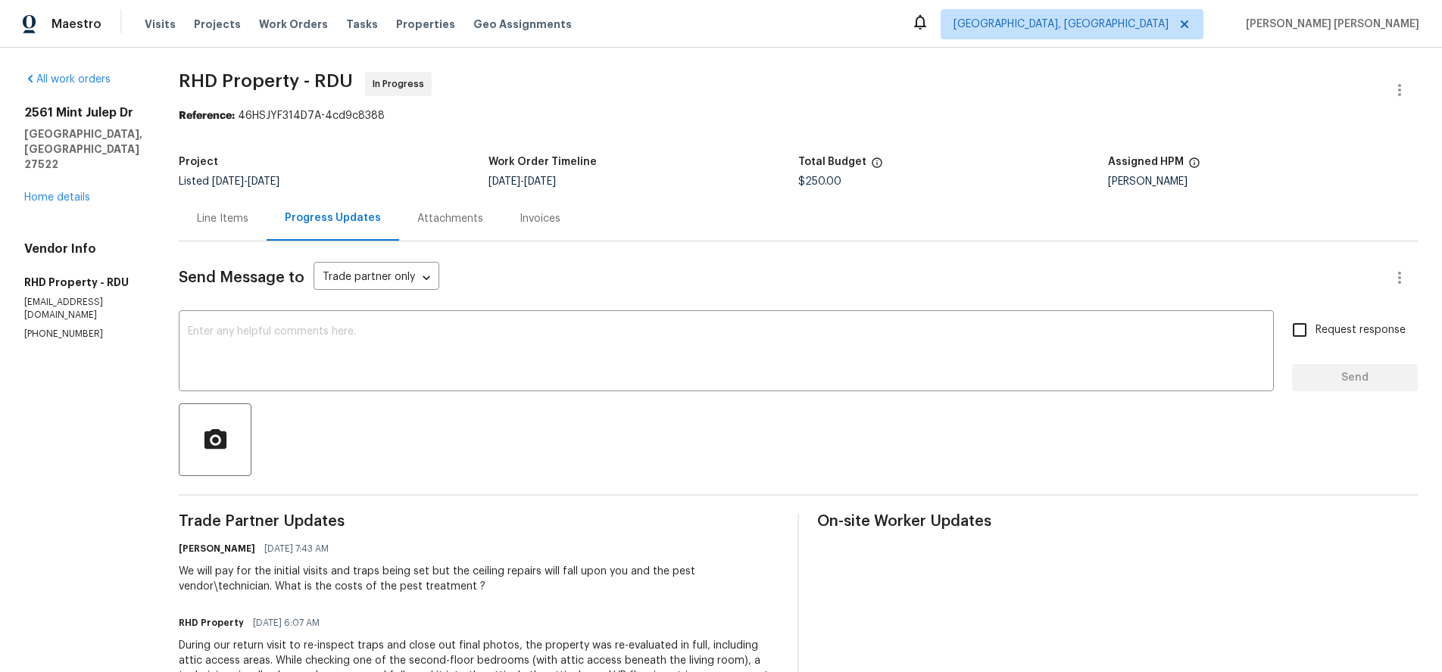
click at [248, 225] on div "Line Items" at bounding box center [222, 218] width 51 height 15
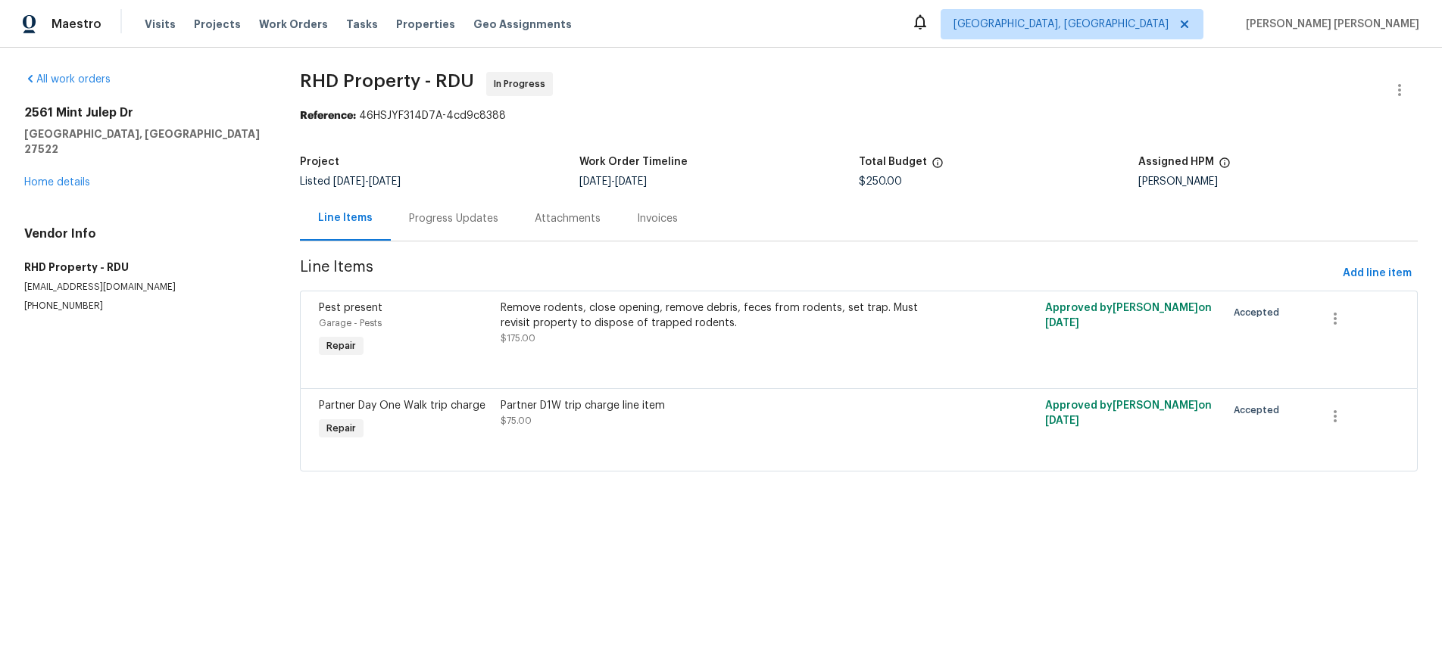
click at [428, 224] on div "Progress Updates" at bounding box center [453, 218] width 89 height 15
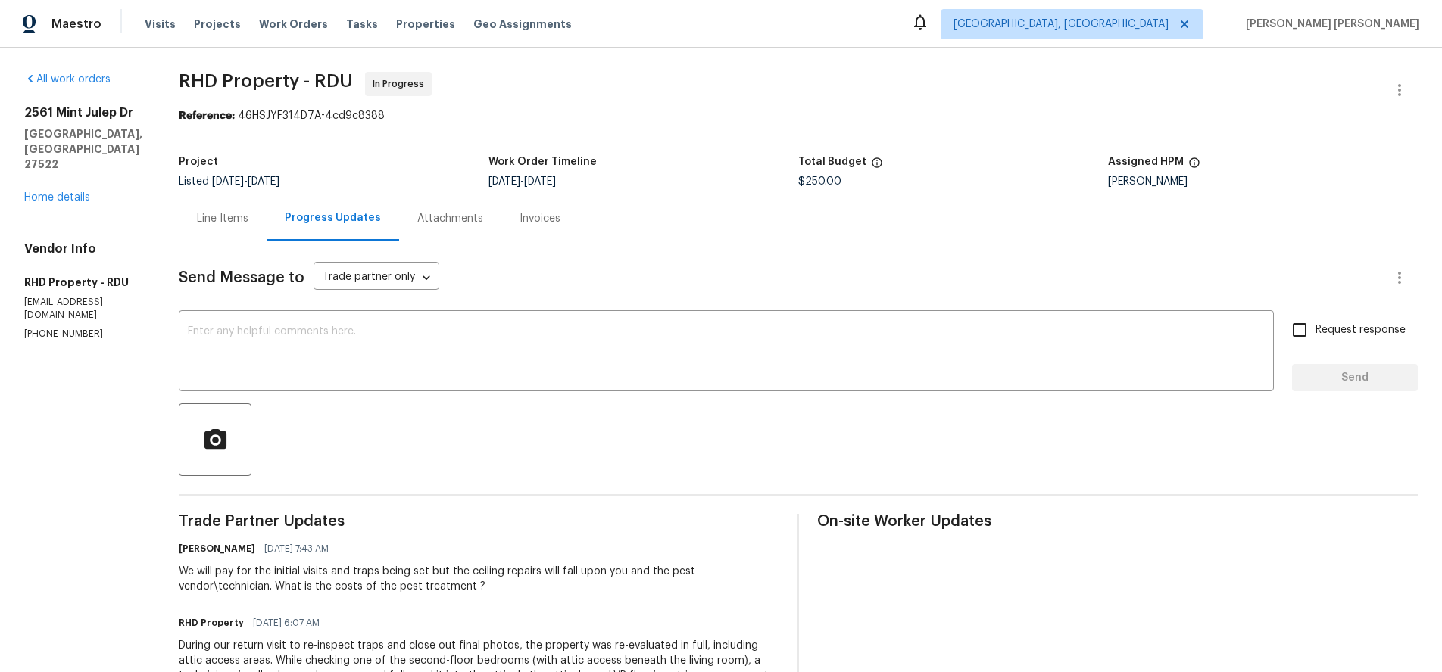
click at [242, 223] on div "Line Items" at bounding box center [222, 218] width 51 height 15
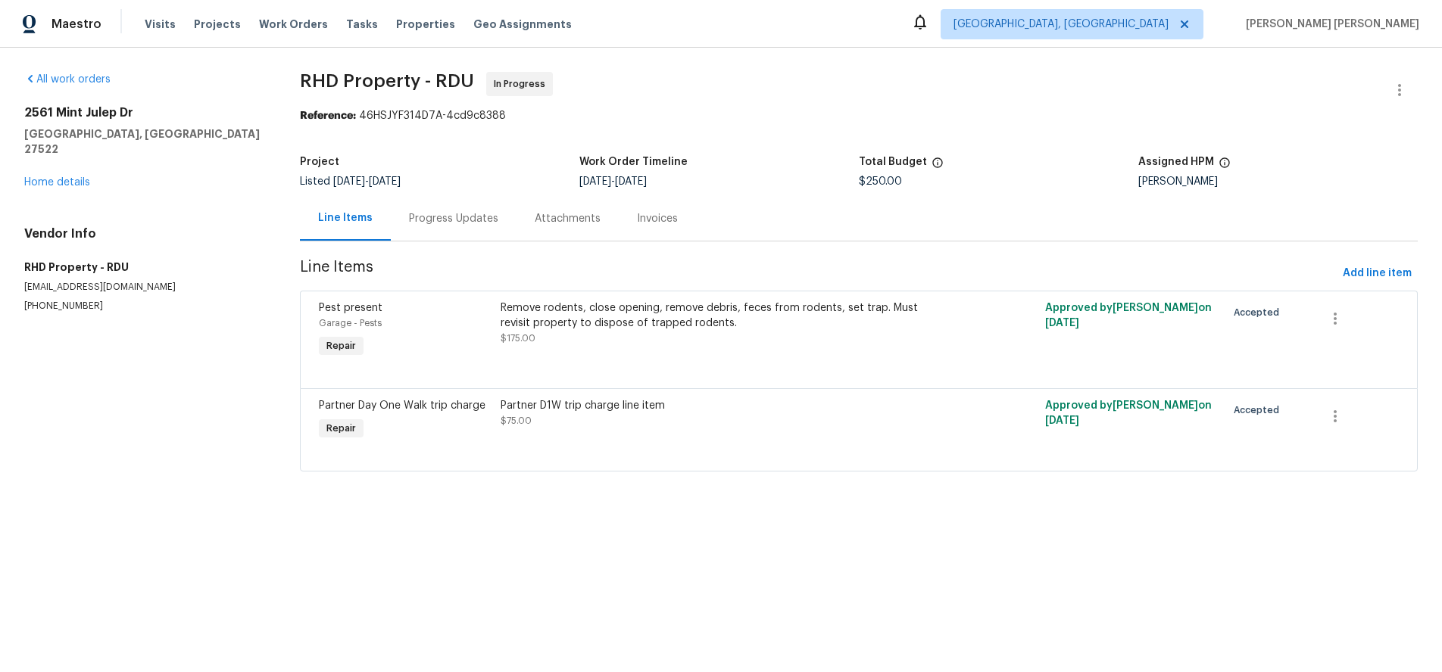
click at [463, 226] on div "Progress Updates" at bounding box center [453, 218] width 89 height 15
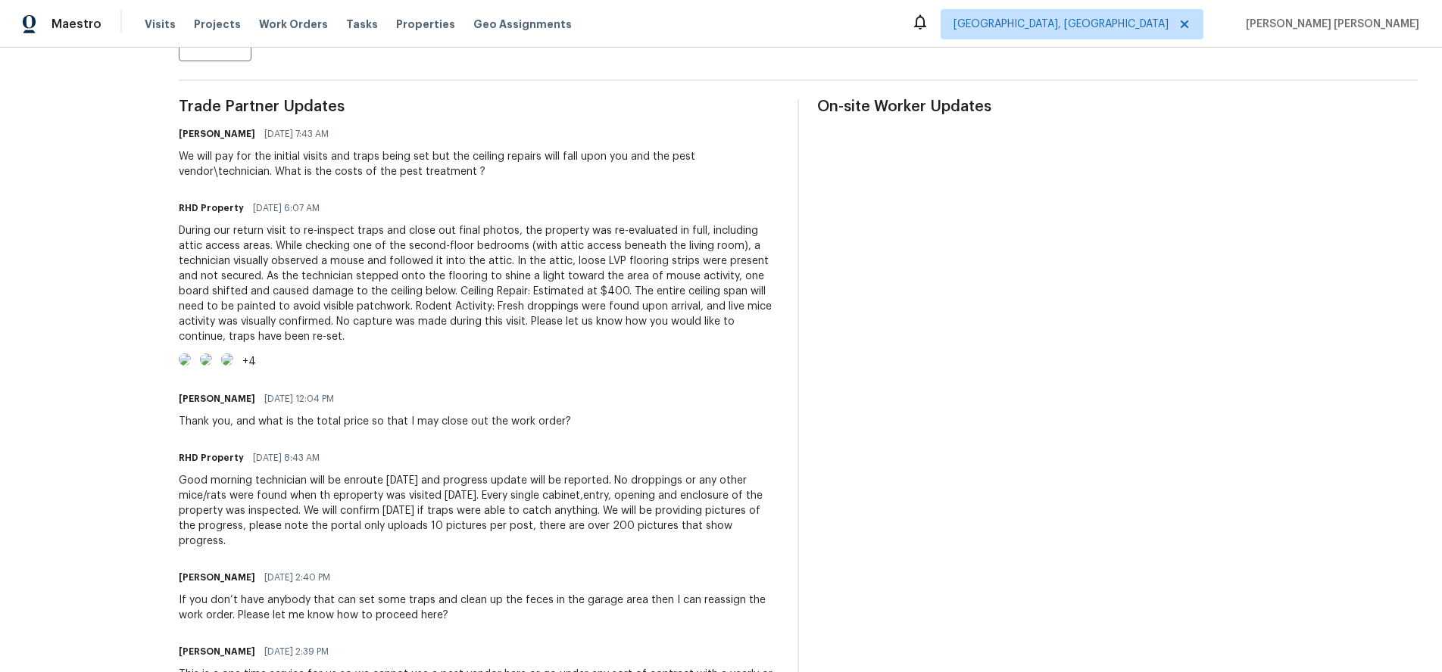
scroll to position [461, 0]
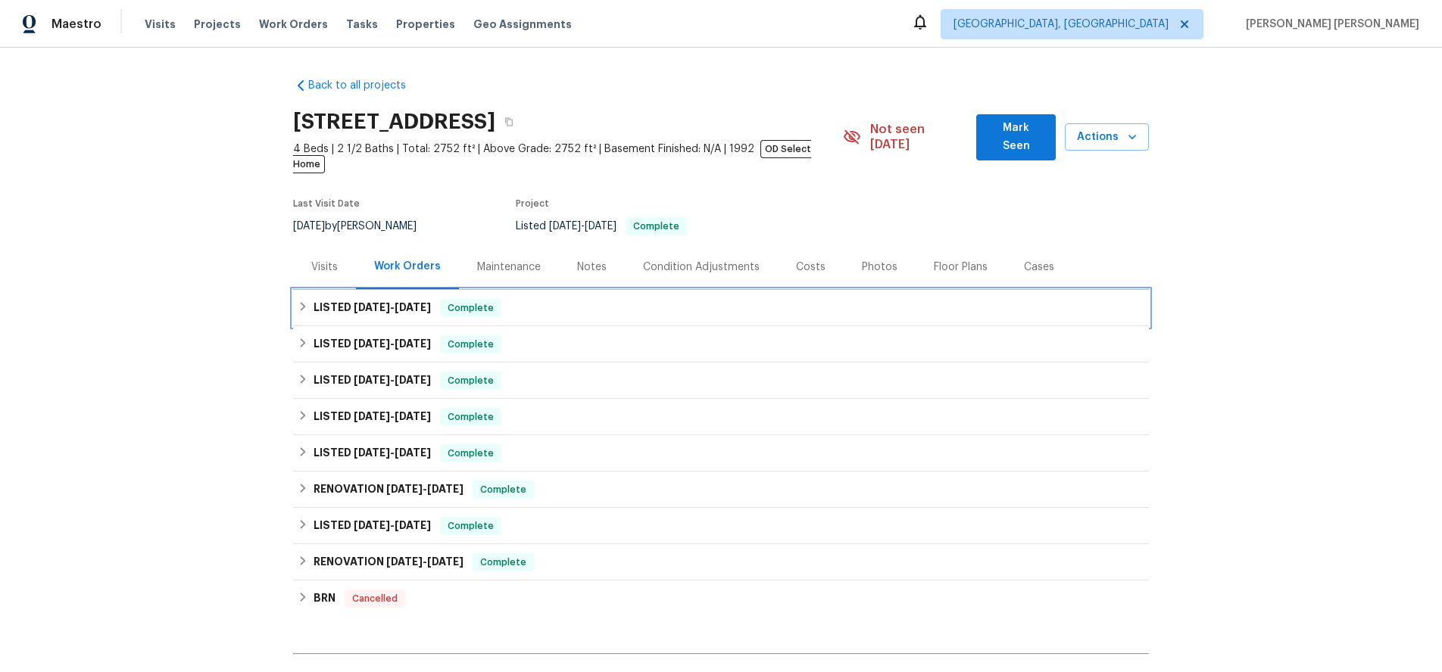
click at [344, 299] on h6 "LISTED [DATE] - [DATE]" at bounding box center [371, 308] width 117 height 18
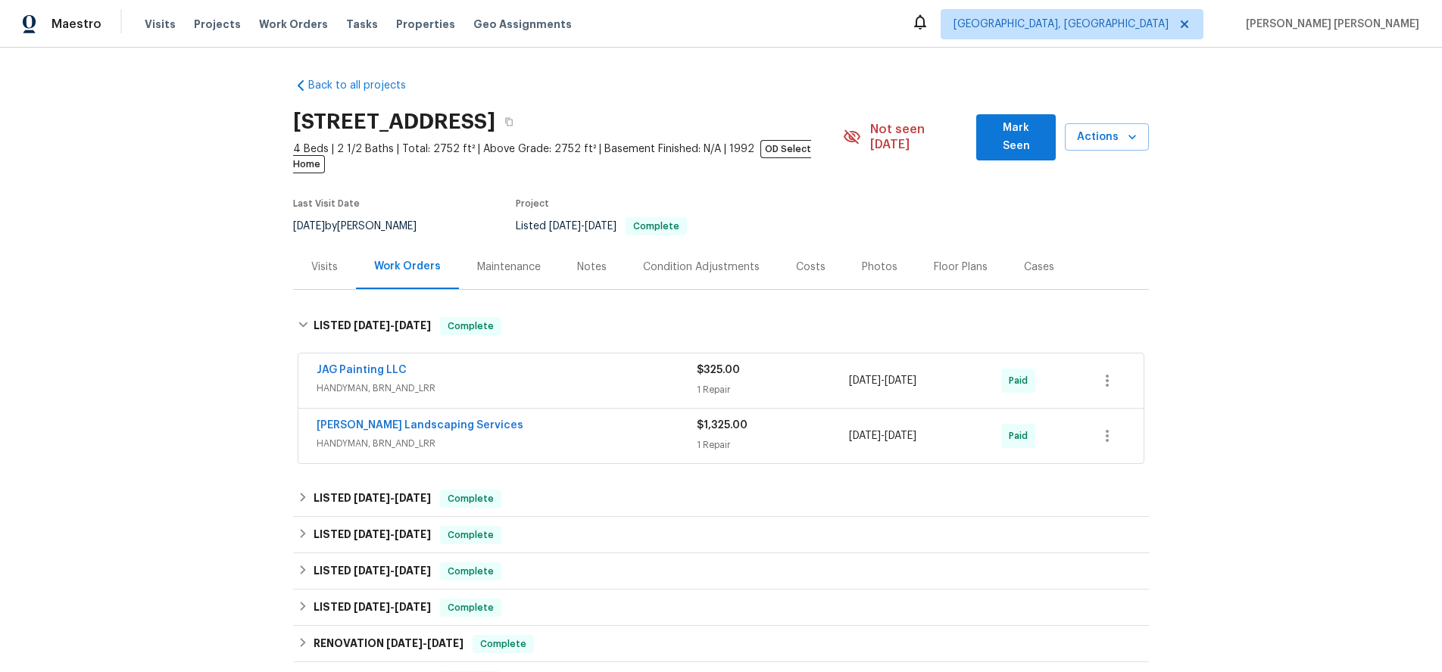
click at [564, 381] on span "HANDYMAN, BRN_AND_LRR" at bounding box center [506, 388] width 380 height 15
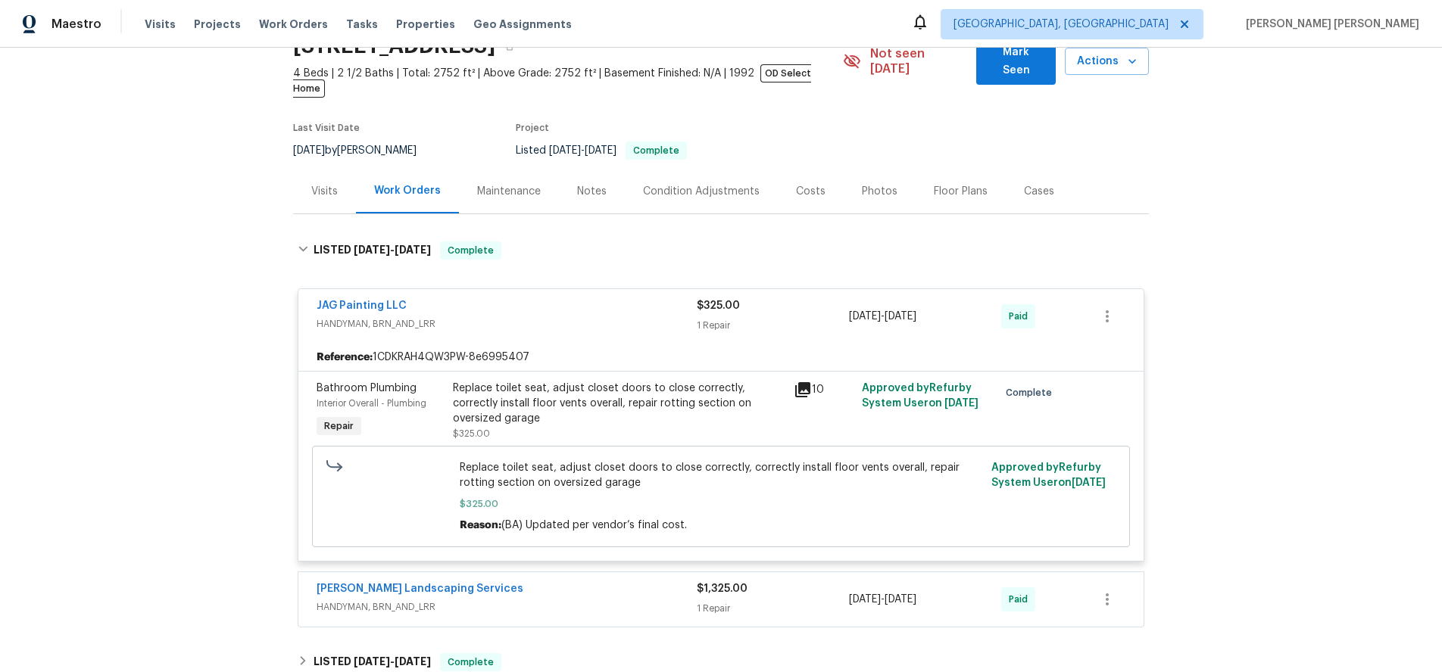
scroll to position [167, 0]
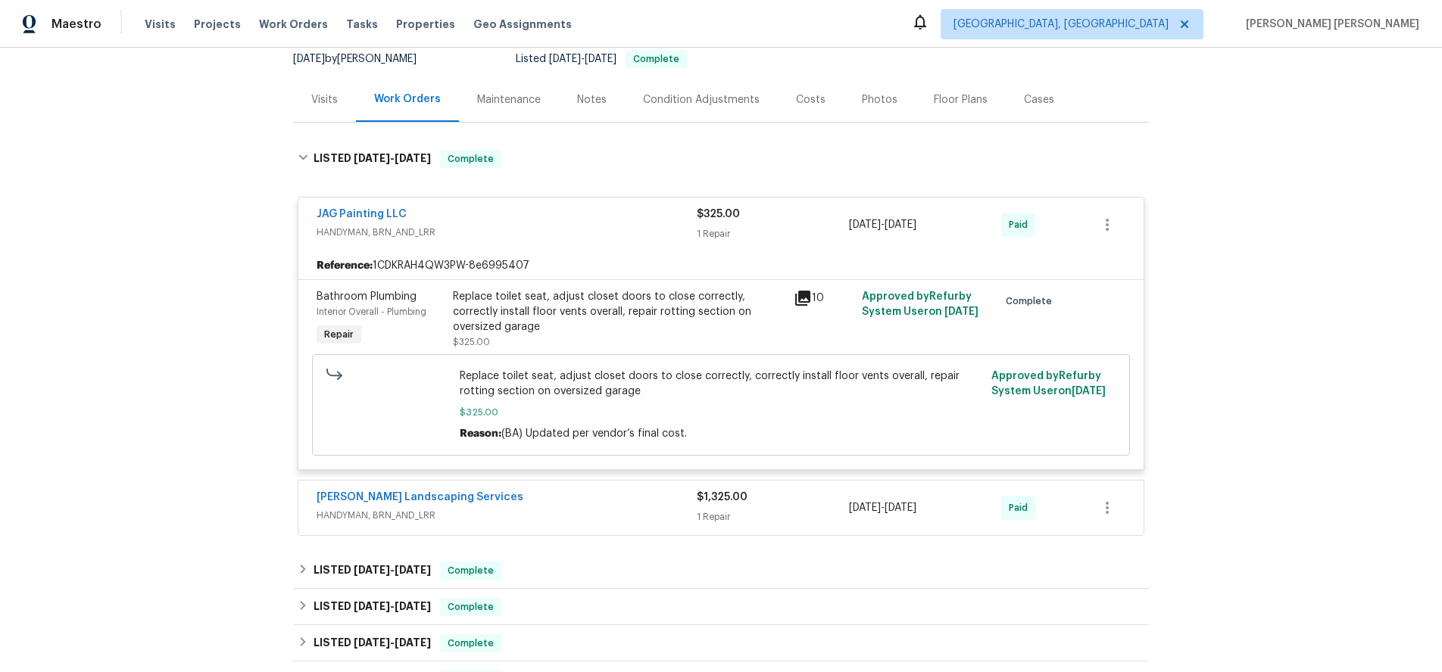
click at [551, 490] on div "[PERSON_NAME] Landscaping Services" at bounding box center [506, 499] width 380 height 18
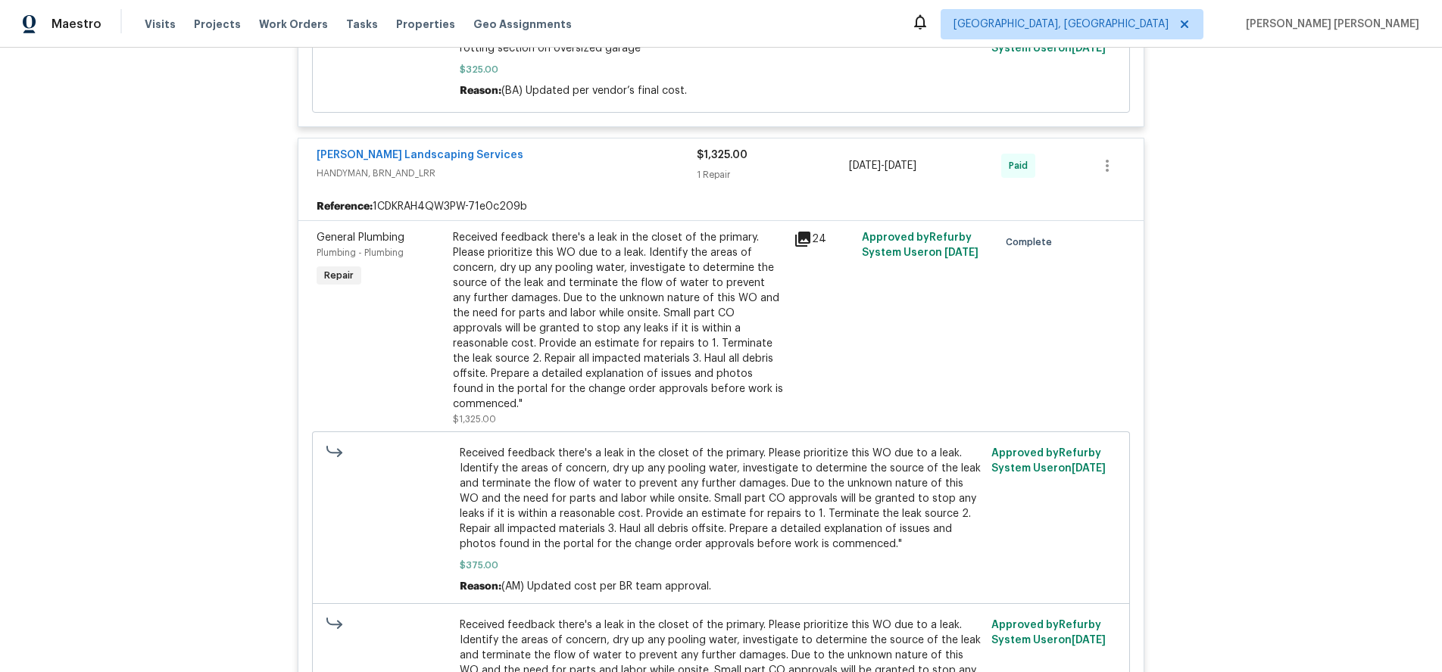
scroll to position [527, 0]
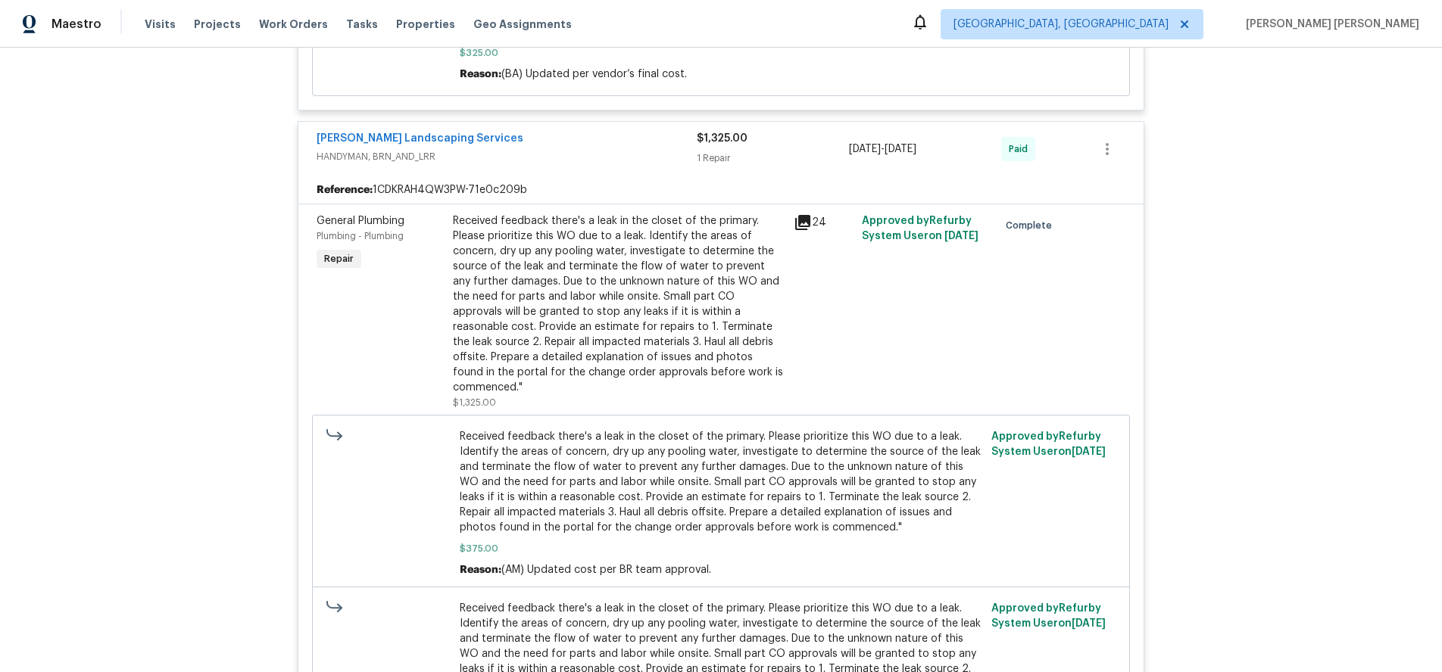
click at [806, 214] on icon at bounding box center [802, 223] width 18 height 18
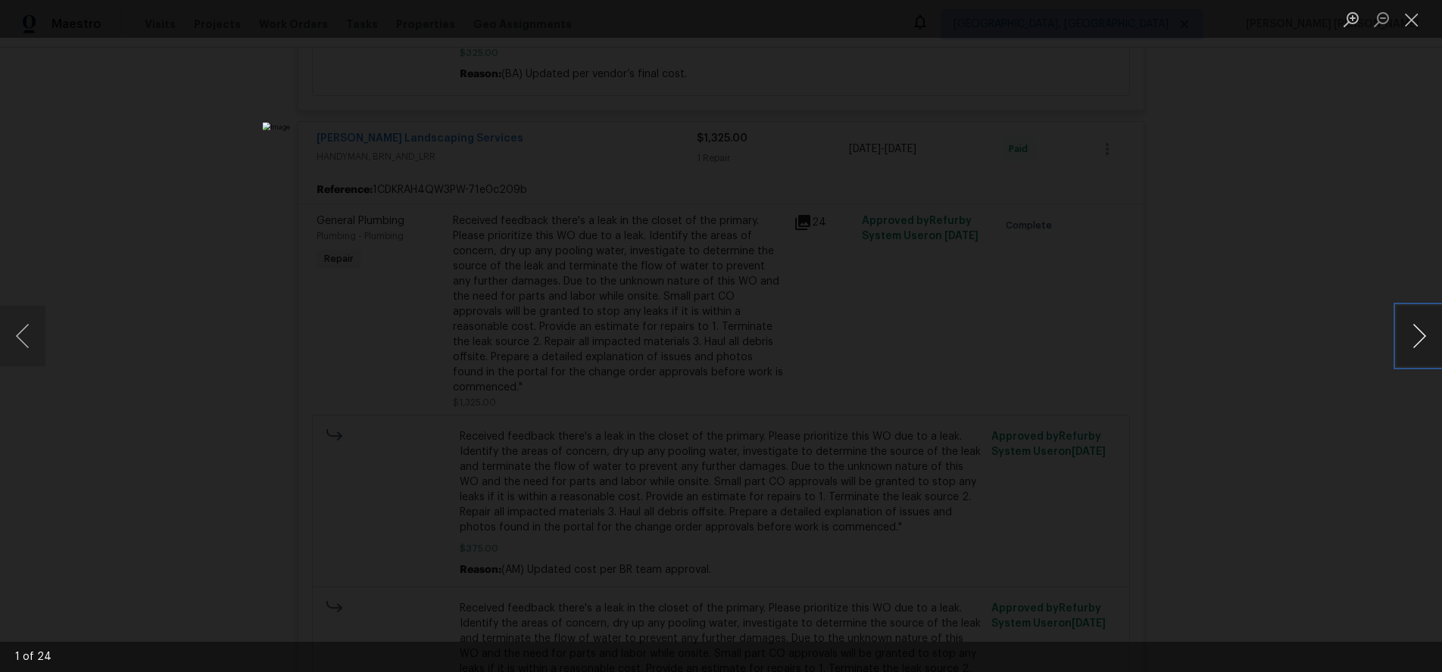
click at [1429, 345] on button "Next image" at bounding box center [1418, 336] width 45 height 61
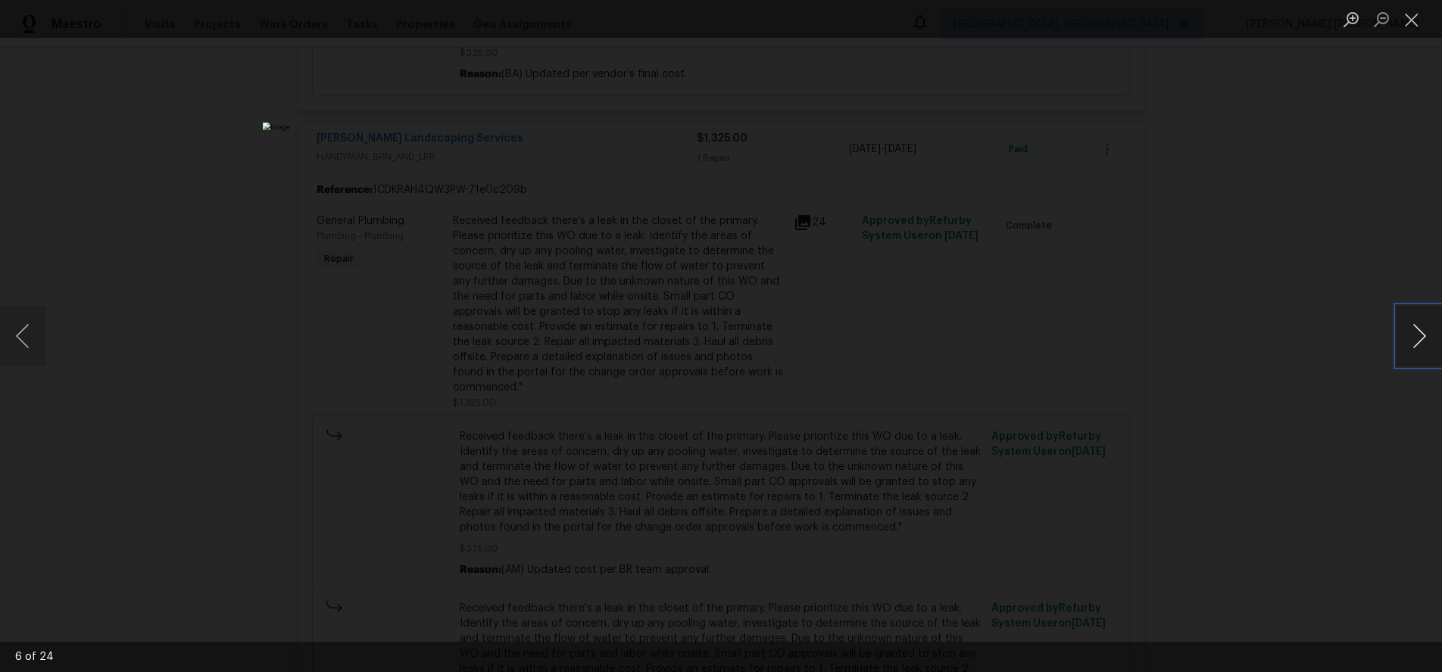
click at [1429, 345] on button "Next image" at bounding box center [1418, 336] width 45 height 61
click at [1423, 351] on button "Next image" at bounding box center [1418, 336] width 45 height 61
click at [1269, 460] on div "Lightbox" at bounding box center [721, 336] width 1442 height 672
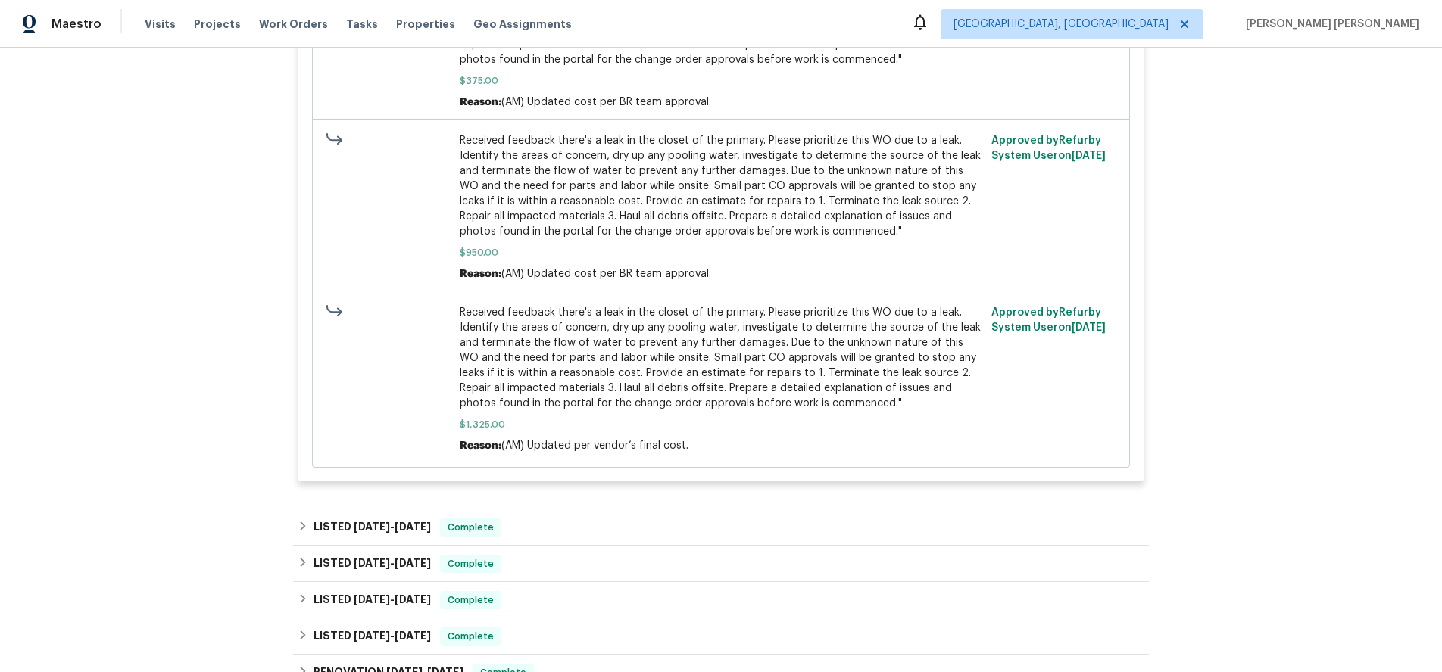
scroll to position [1073, 0]
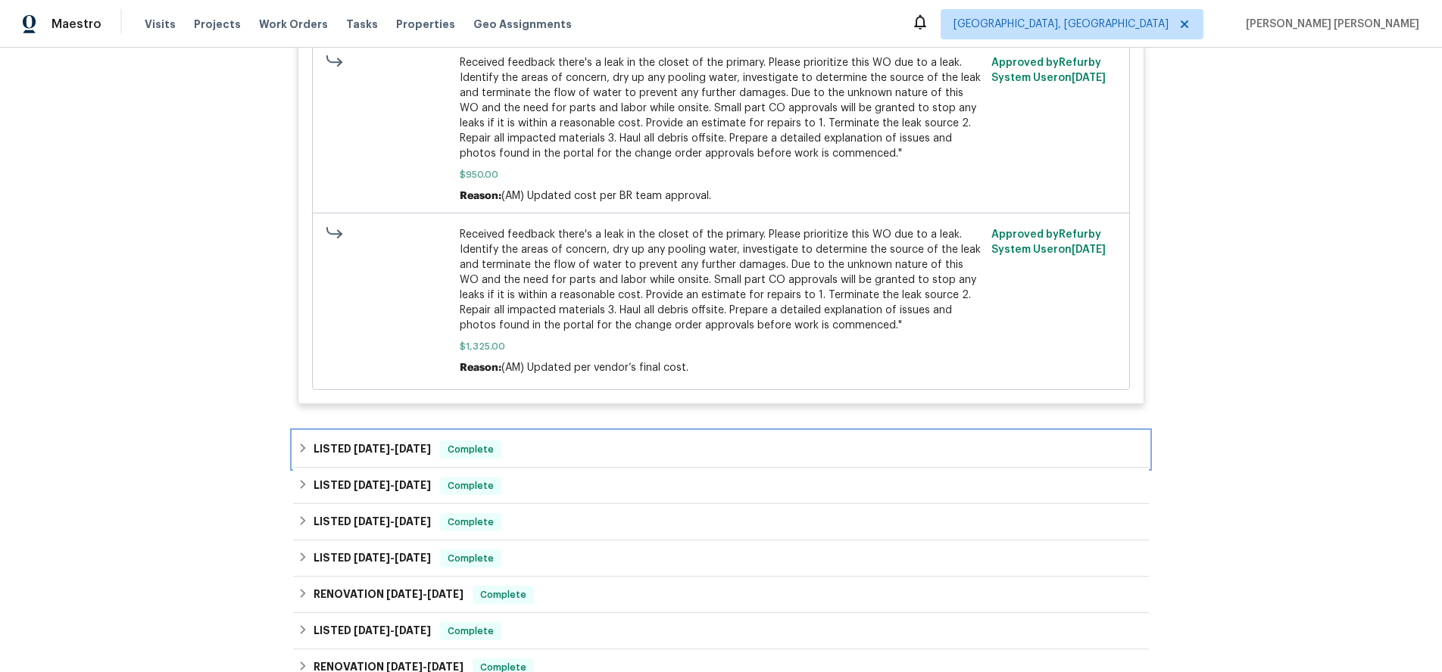
click at [532, 441] on div "LISTED [DATE] - [DATE] Complete" at bounding box center [721, 450] width 846 height 18
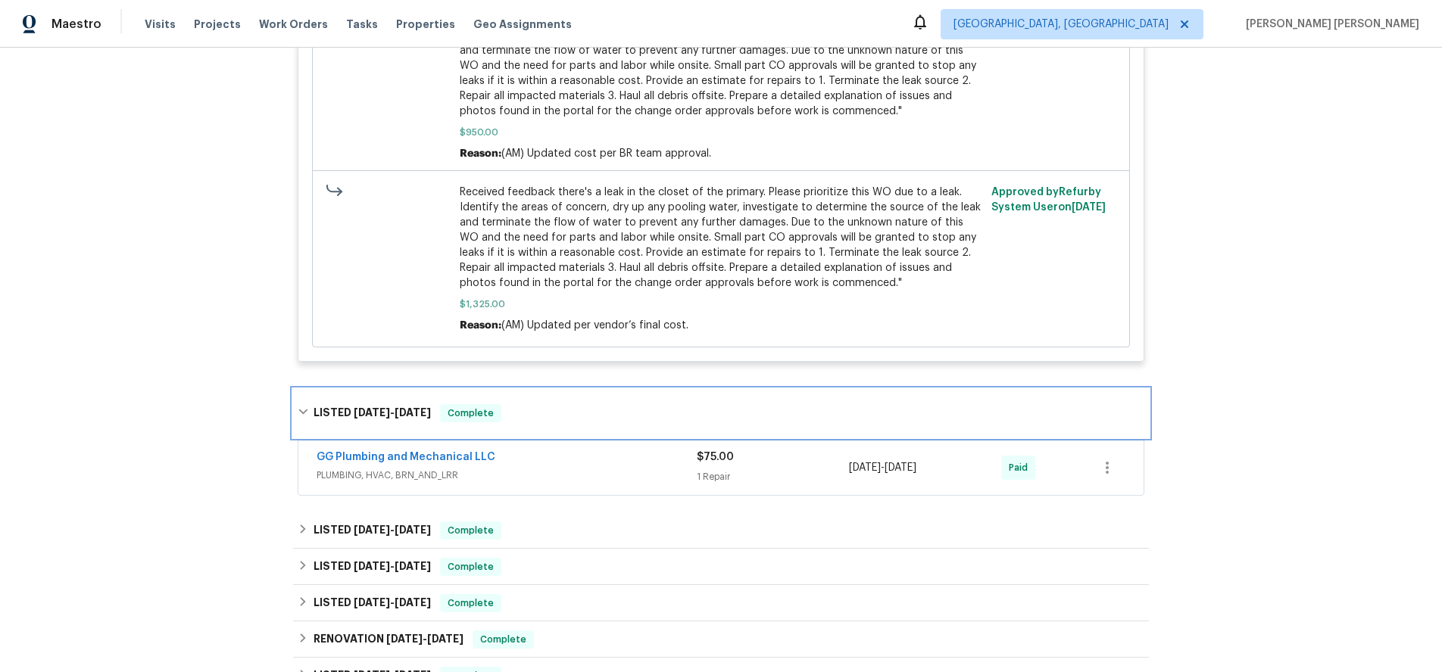
scroll to position [1111, 0]
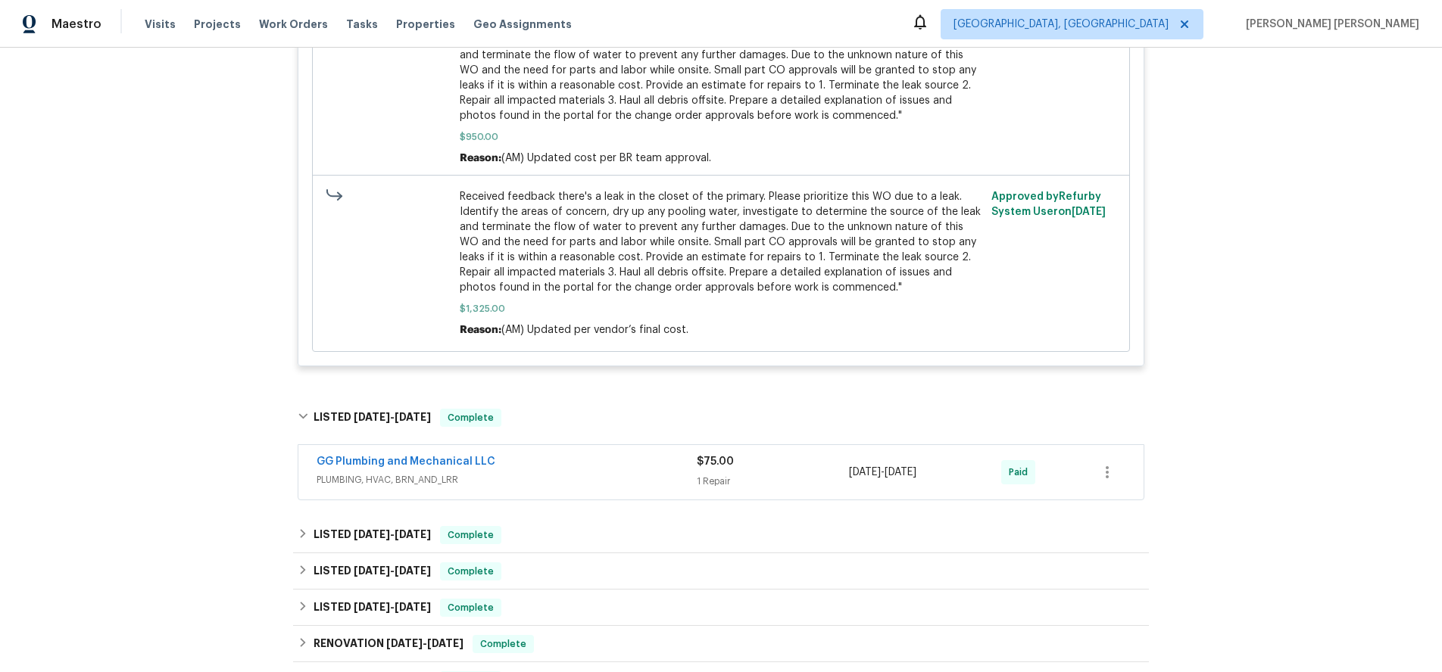
click at [587, 454] on div "GG Plumbing and Mechanical LLC" at bounding box center [506, 463] width 380 height 18
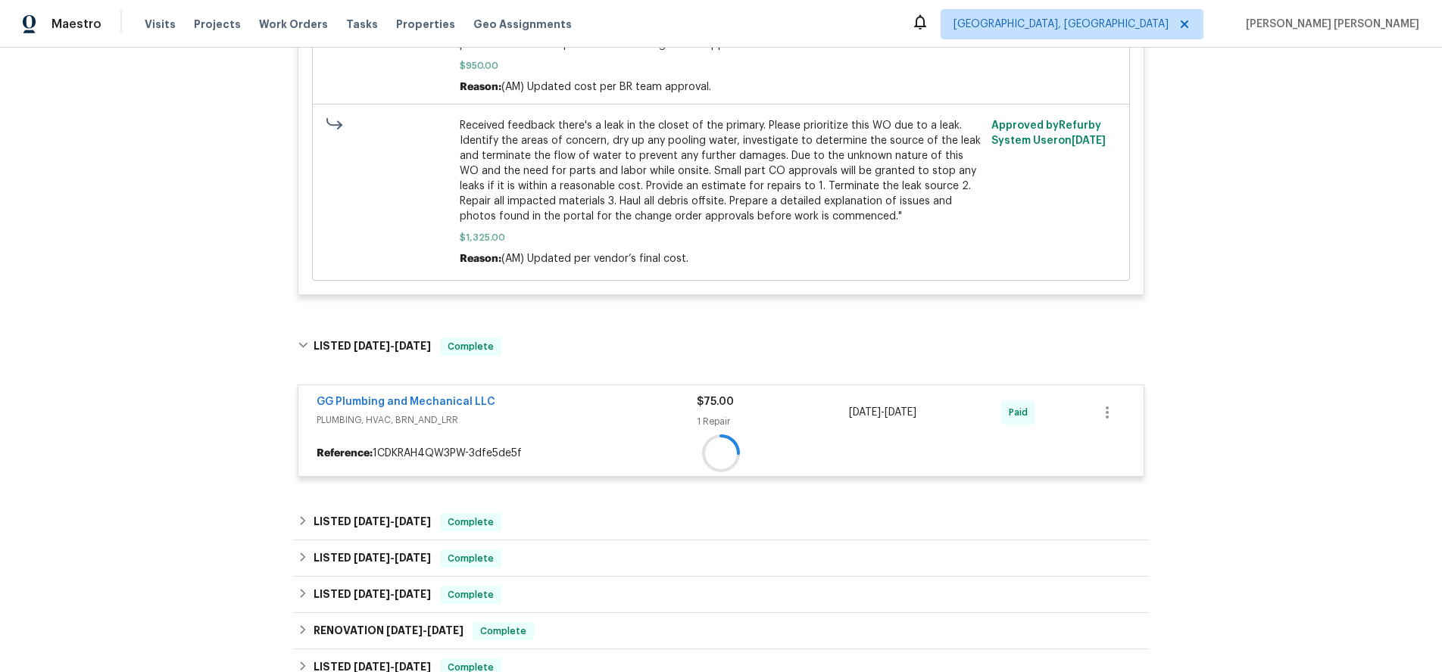
scroll to position [1255, 0]
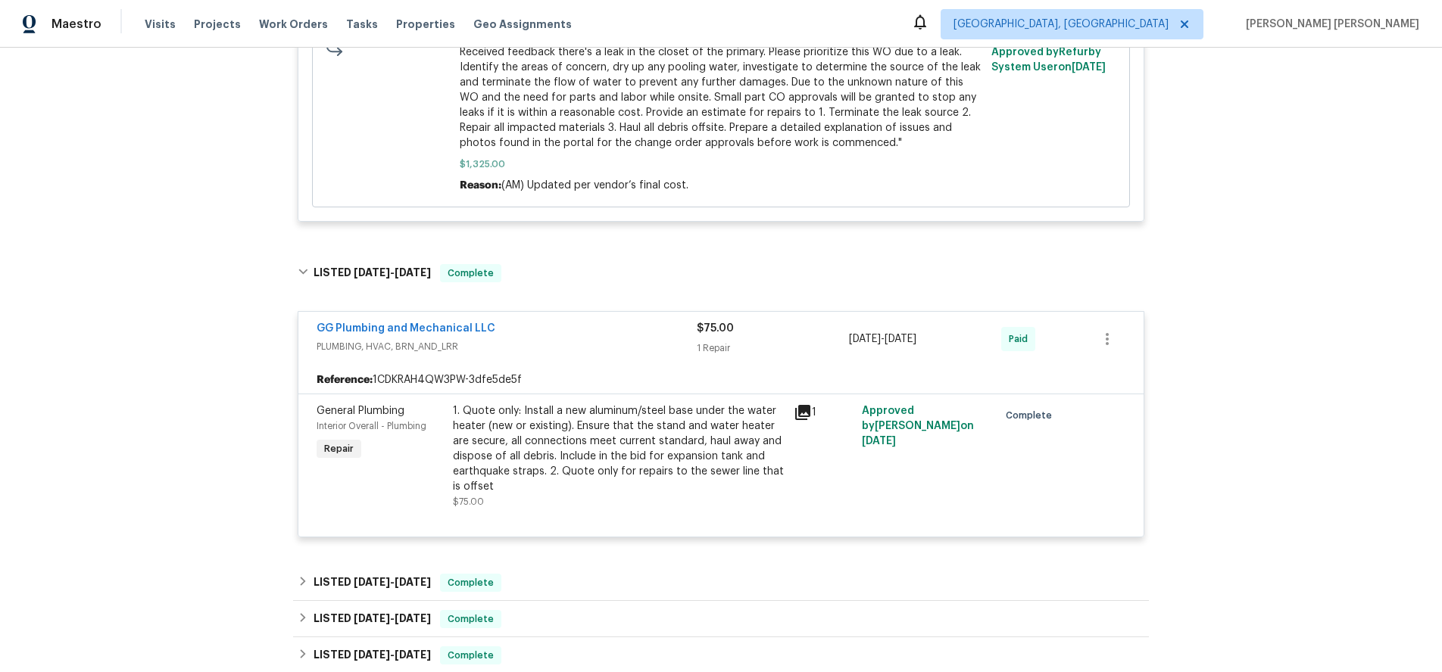
click at [809, 405] on icon at bounding box center [802, 412] width 15 height 15
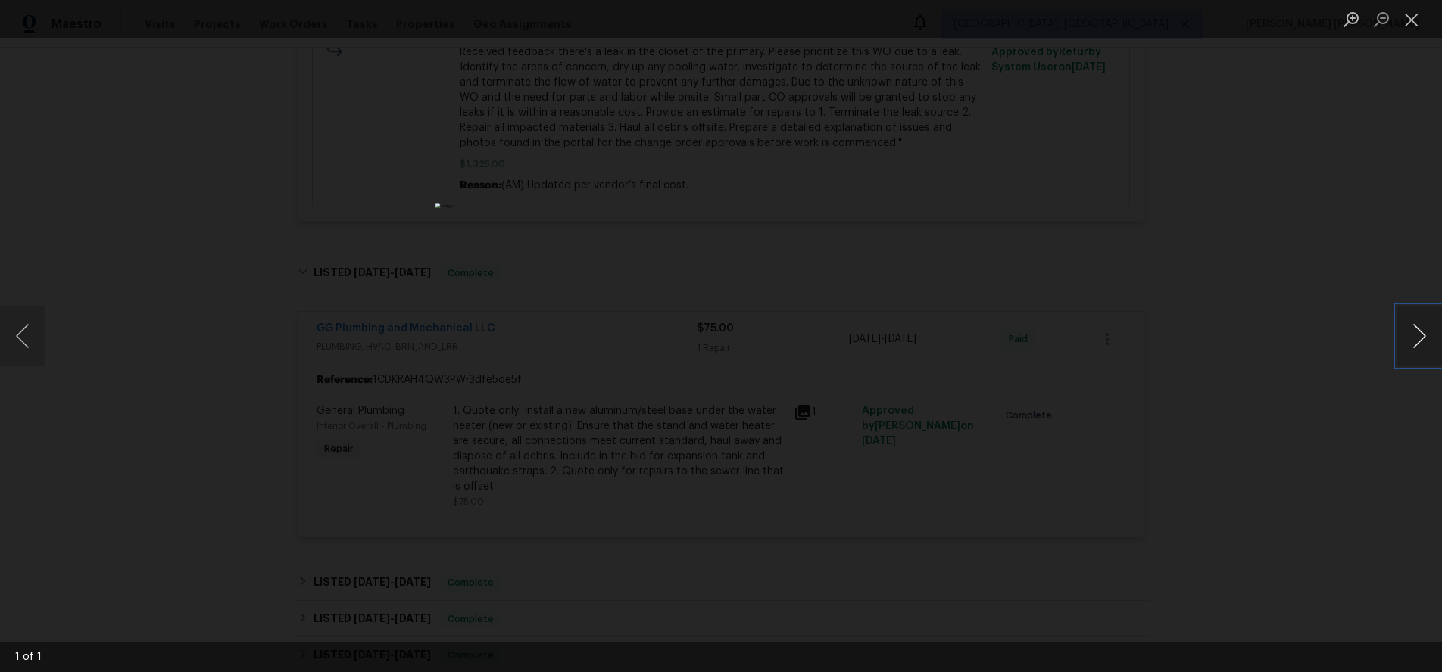
click at [1433, 341] on button "Next image" at bounding box center [1418, 336] width 45 height 61
drag, startPoint x: 1417, startPoint y: 349, endPoint x: 1367, endPoint y: 380, distance: 59.5
click at [1417, 348] on button "Next image" at bounding box center [1418, 336] width 45 height 61
click at [1274, 467] on div "Lightbox" at bounding box center [721, 336] width 1442 height 672
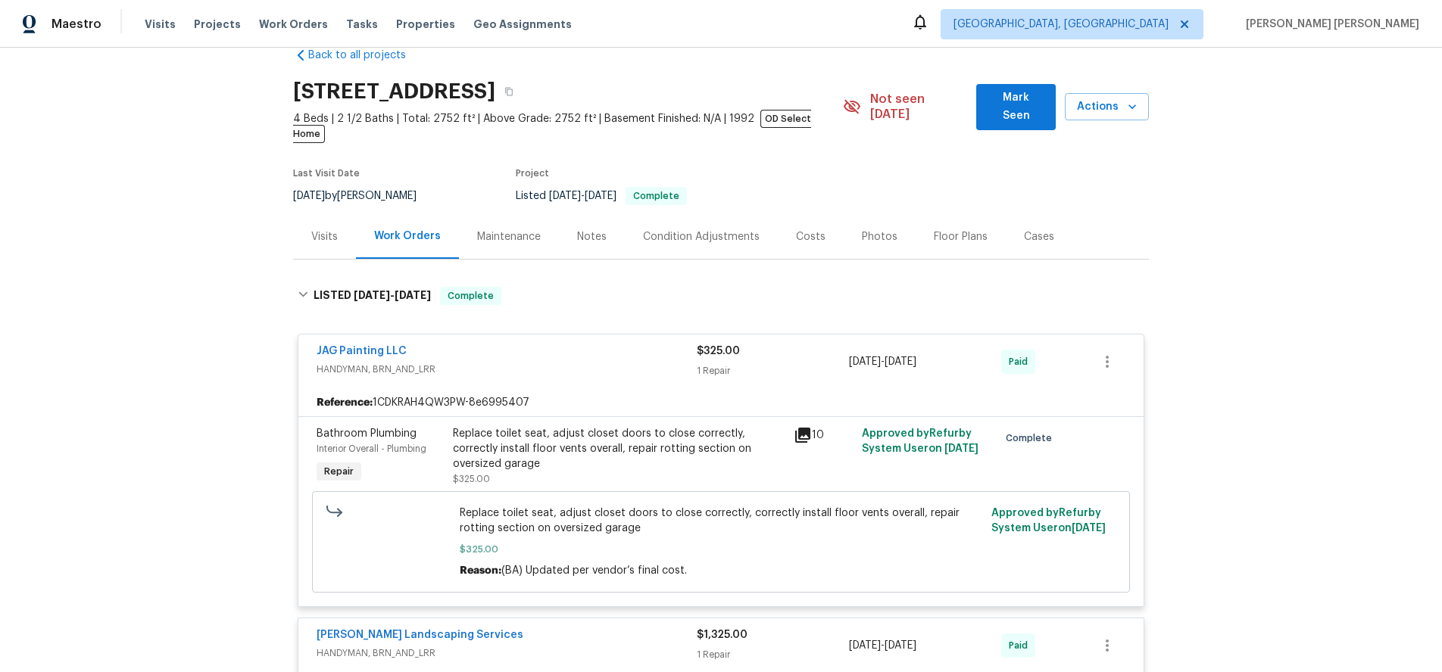
scroll to position [0, 0]
